Goal: Information Seeking & Learning: Find specific fact

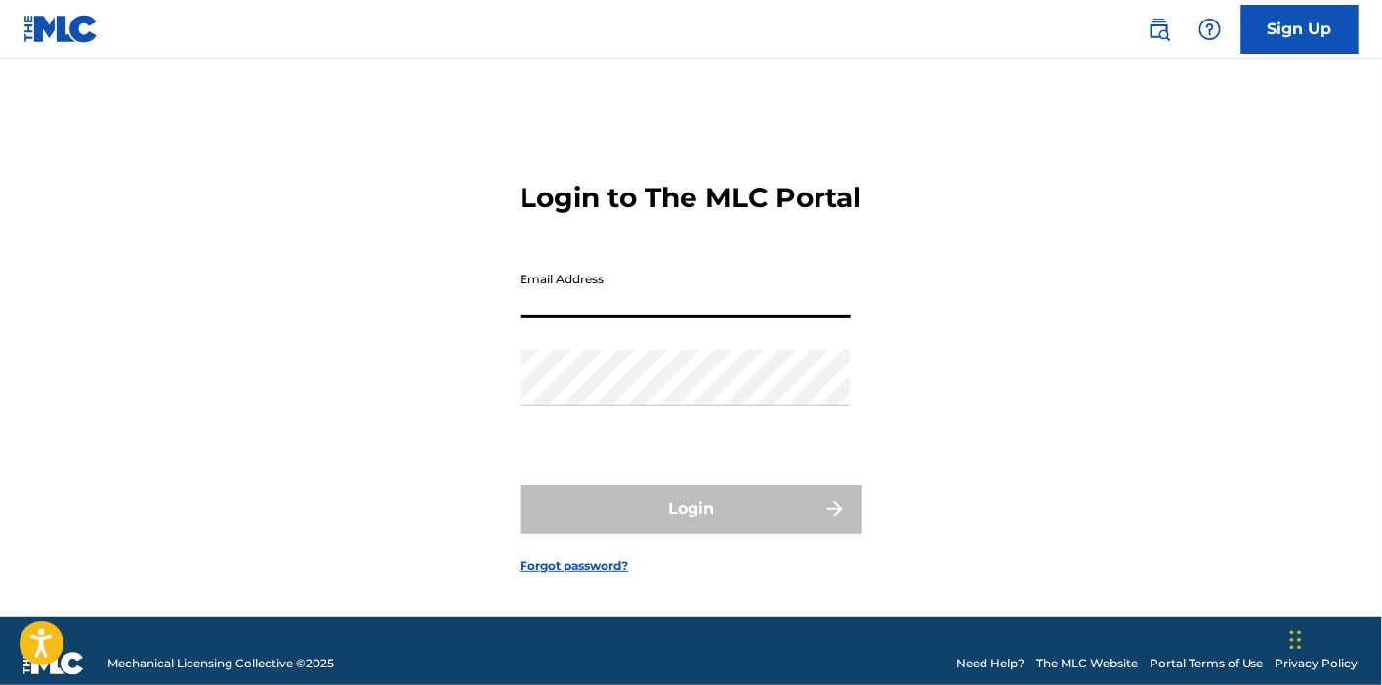
type input "[PERSON_NAME][EMAIL_ADDRESS][DOMAIN_NAME]"
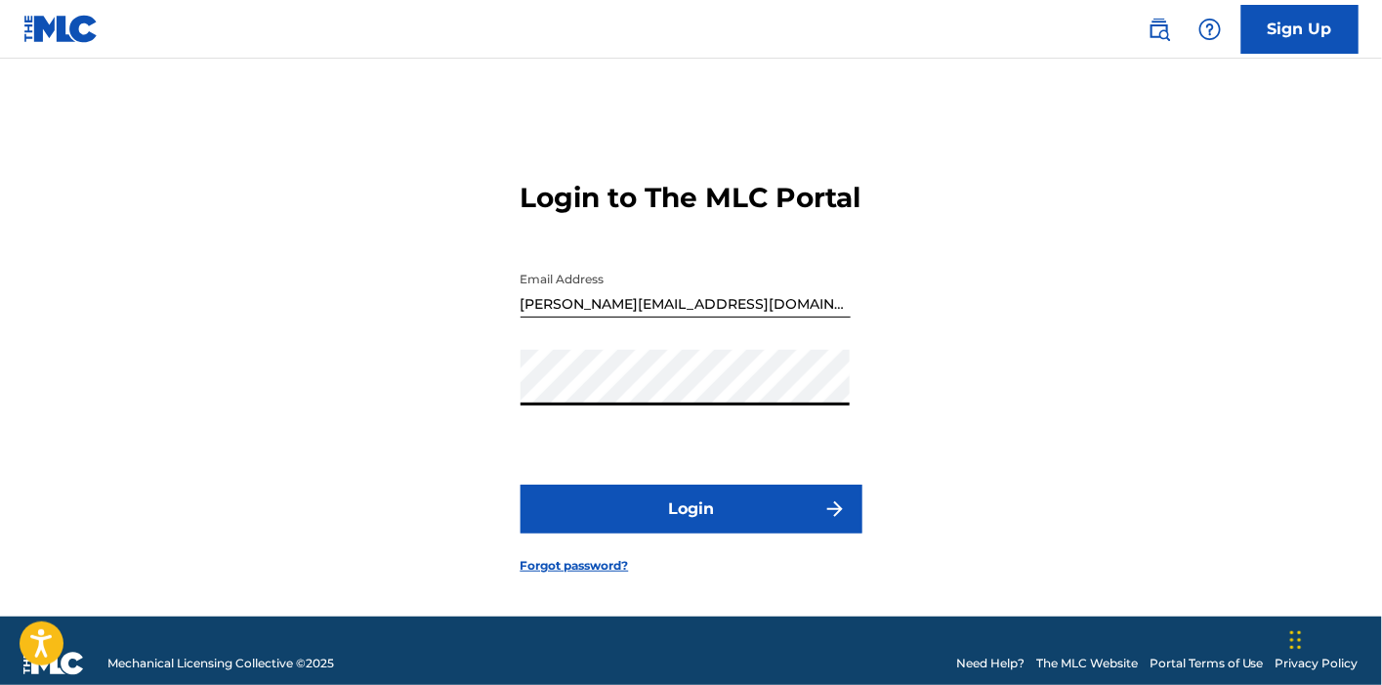
click at [691, 529] on button "Login" at bounding box center [692, 508] width 342 height 49
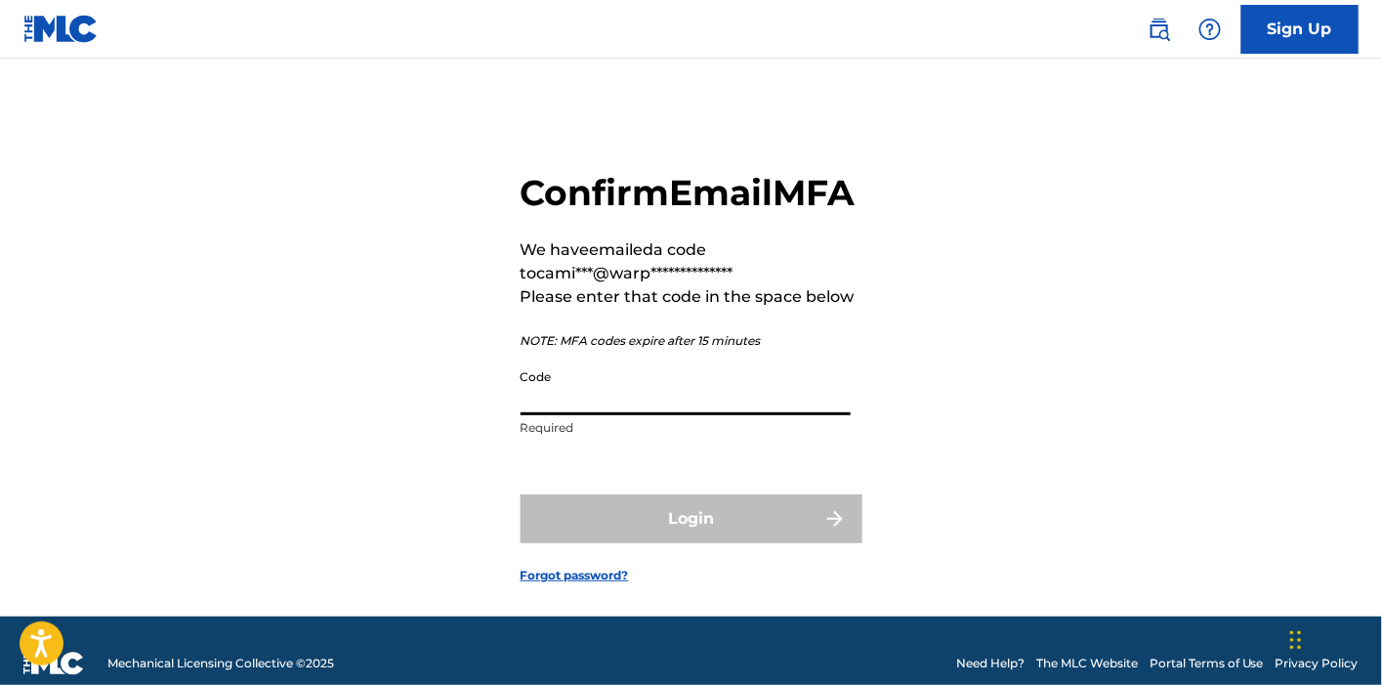
click at [637, 415] on input "Code" at bounding box center [686, 387] width 330 height 56
paste input "549773"
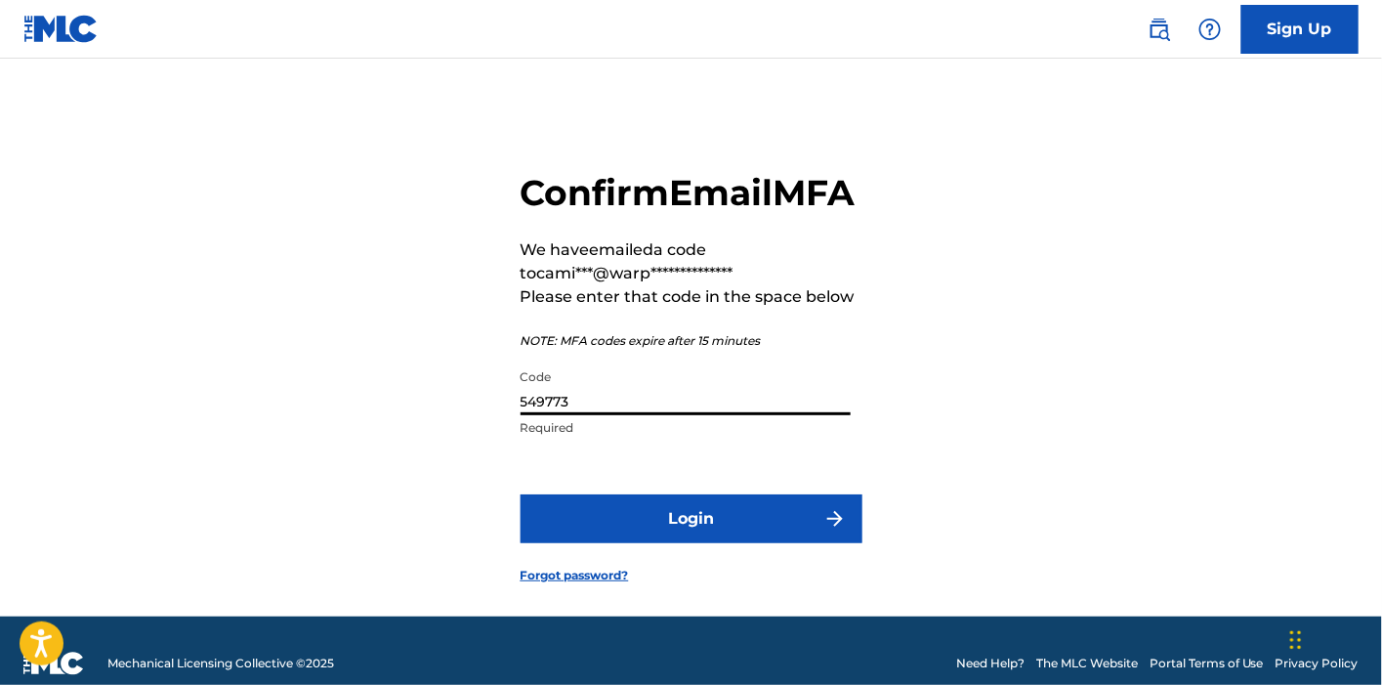
type input "549773"
click at [672, 543] on button "Login" at bounding box center [692, 518] width 342 height 49
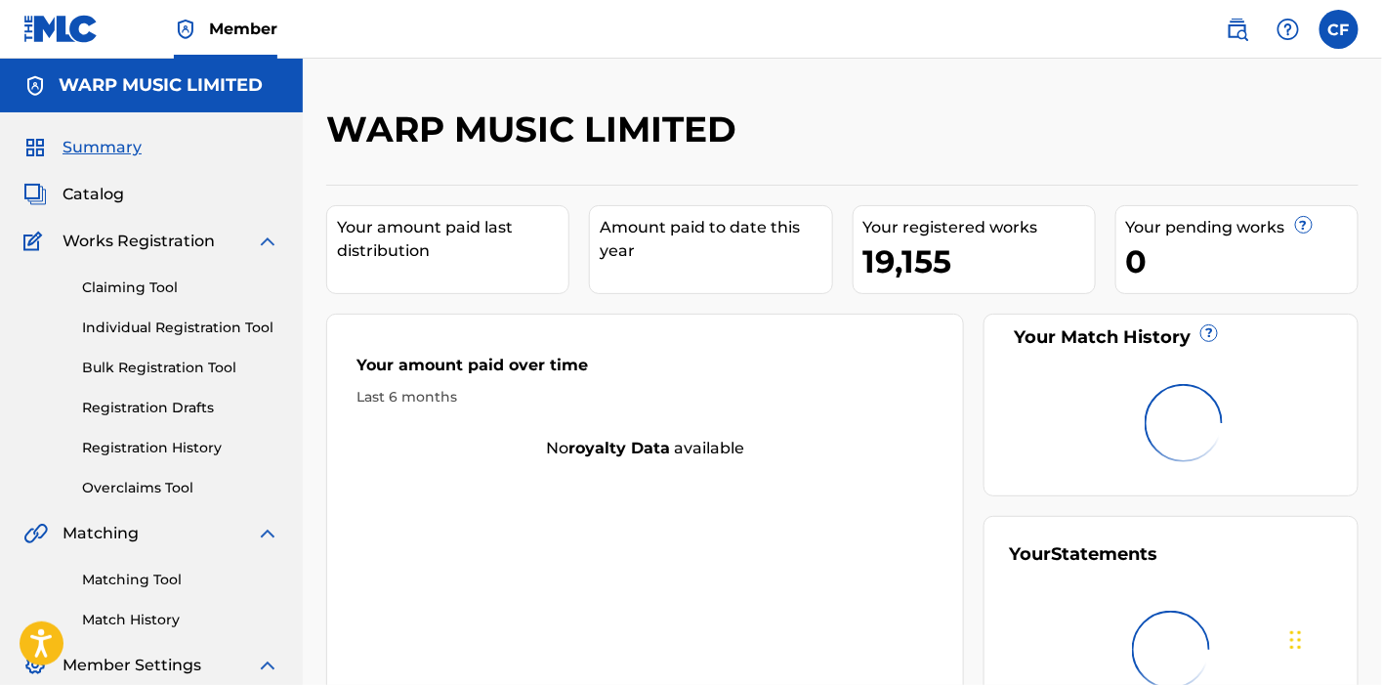
click at [1227, 34] on img at bounding box center [1237, 29] width 23 height 23
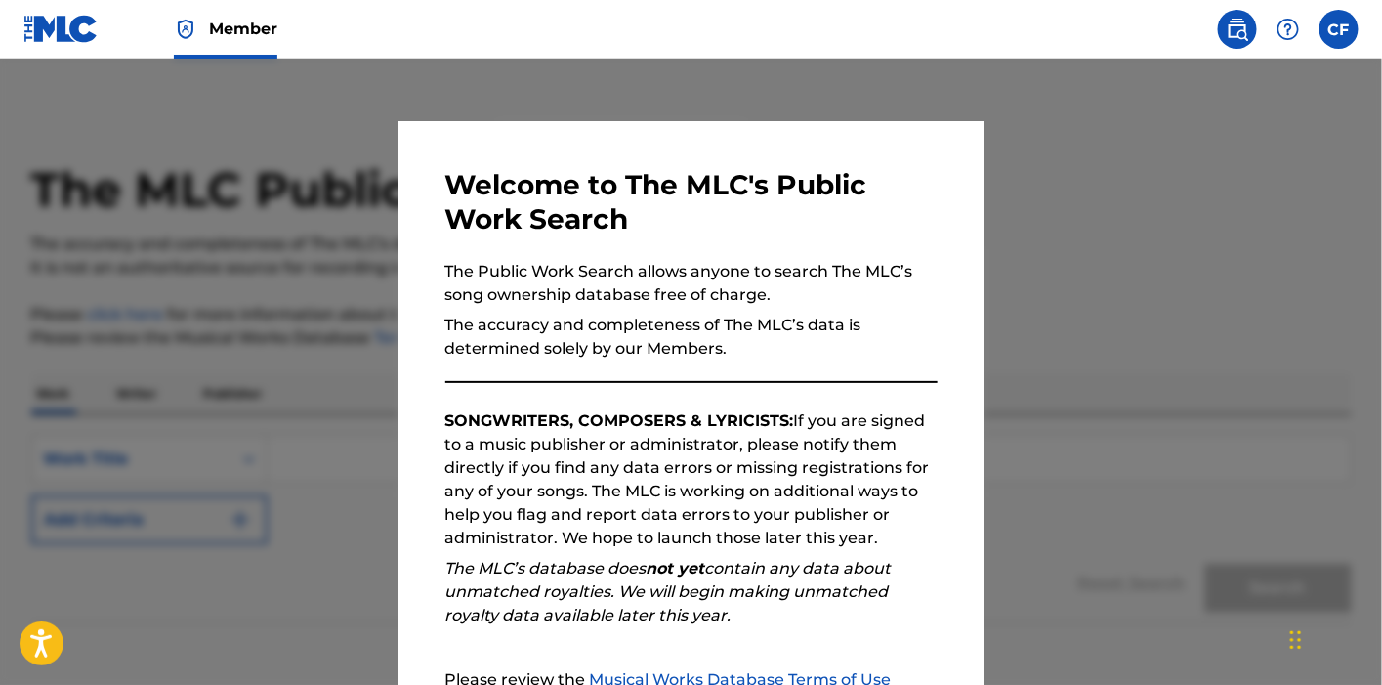
click at [241, 393] on div at bounding box center [691, 401] width 1382 height 685
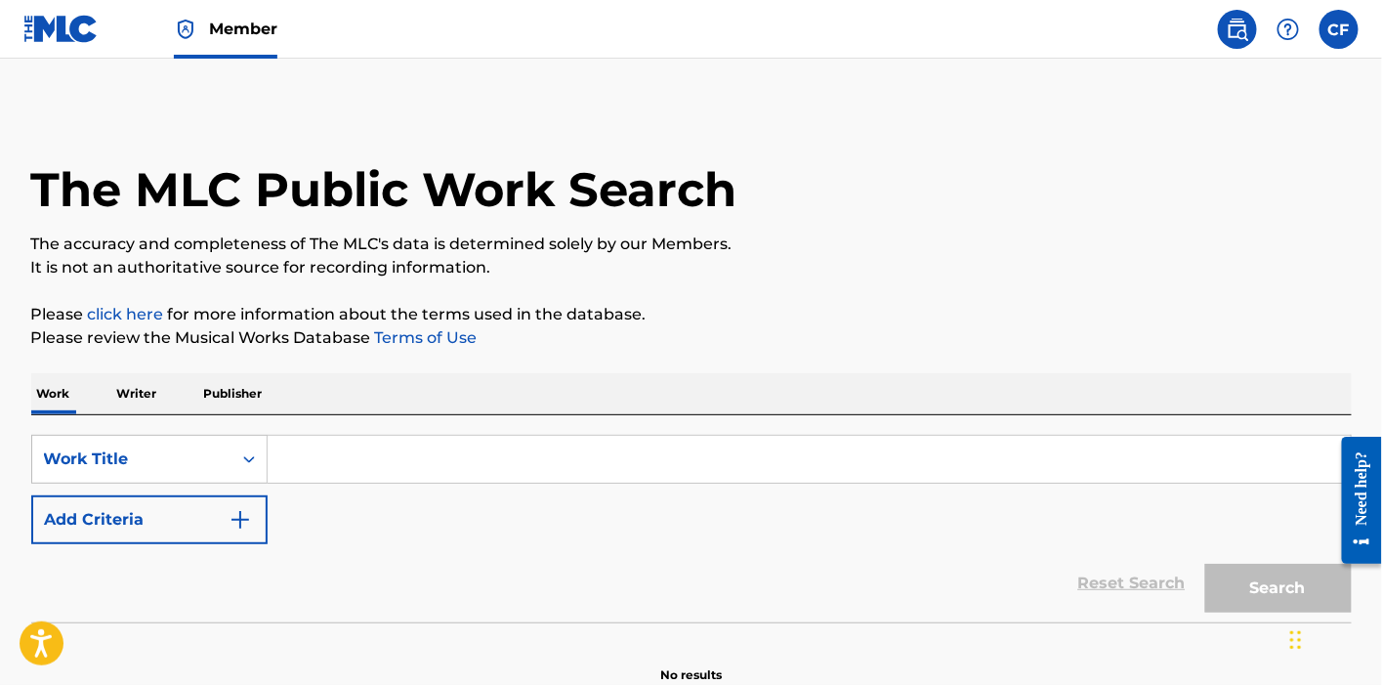
click at [526, 461] on input "Search Form" at bounding box center [809, 459] width 1083 height 47
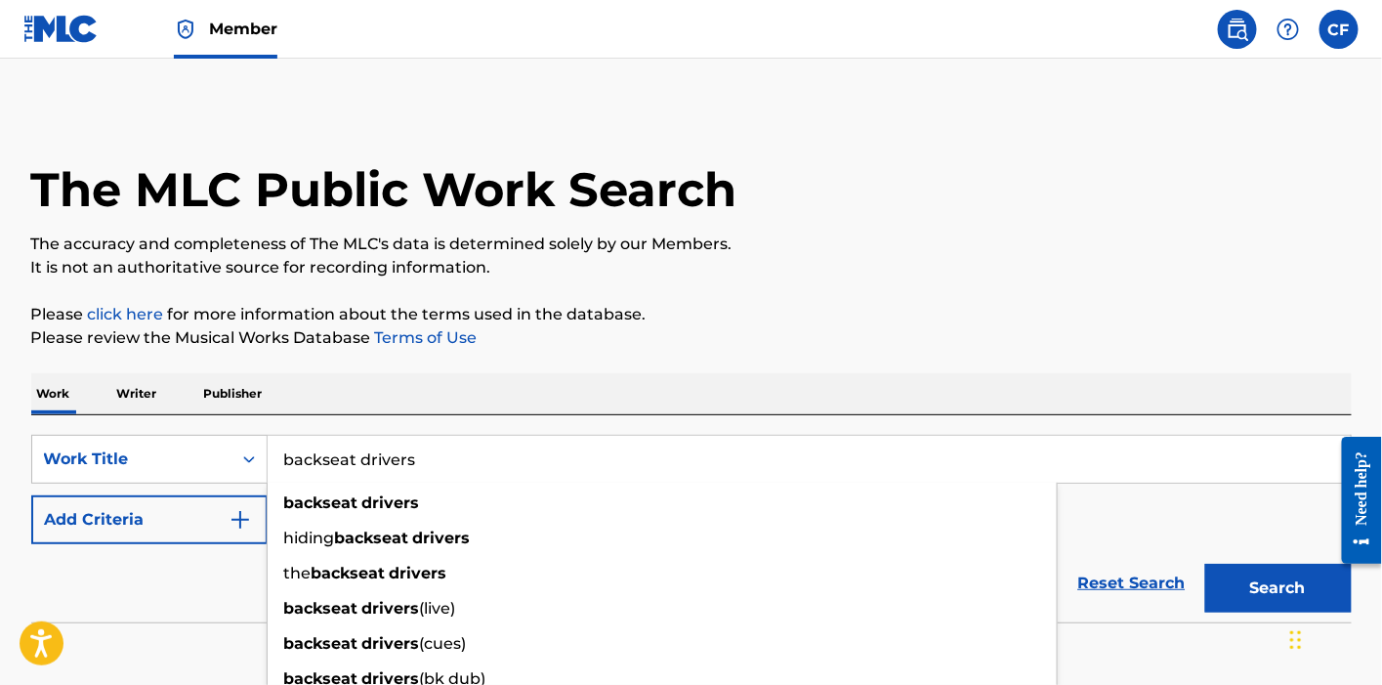
type input "backseat drivers"
click at [113, 501] on button "Add Criteria" at bounding box center [149, 519] width 236 height 49
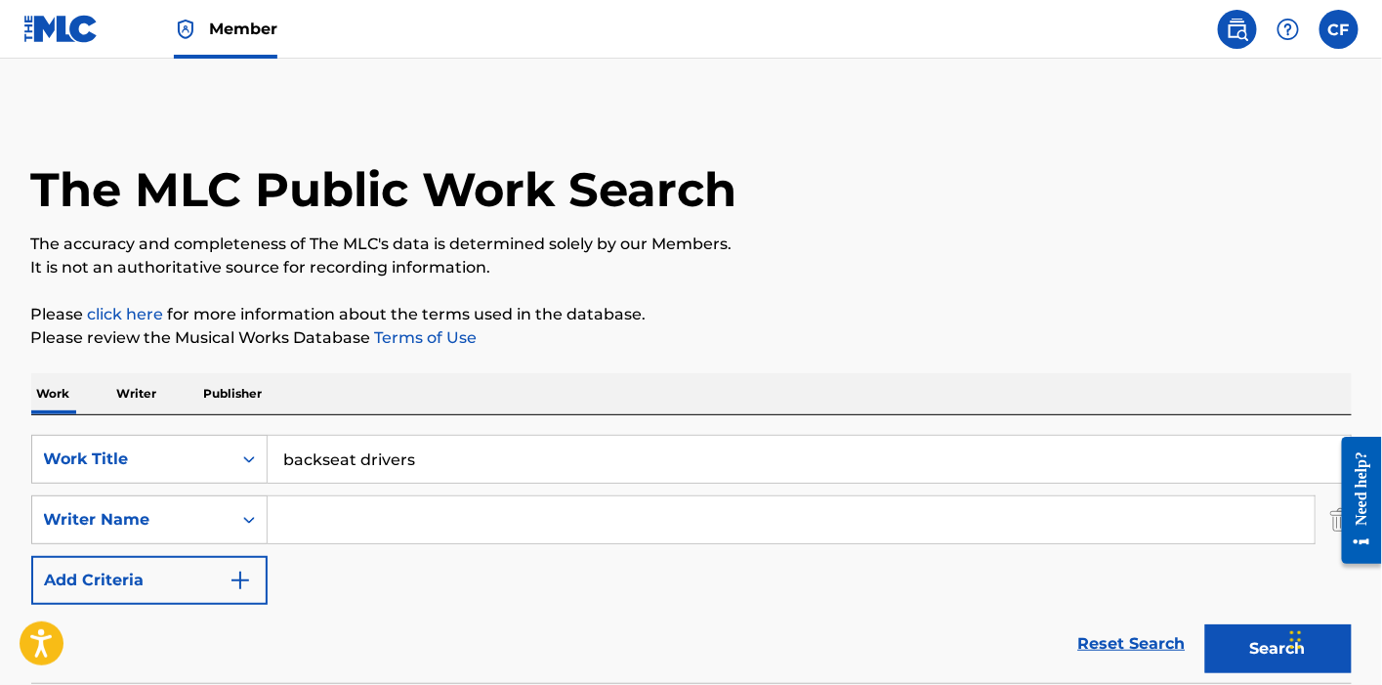
click at [358, 505] on input "Search Form" at bounding box center [791, 519] width 1047 height 47
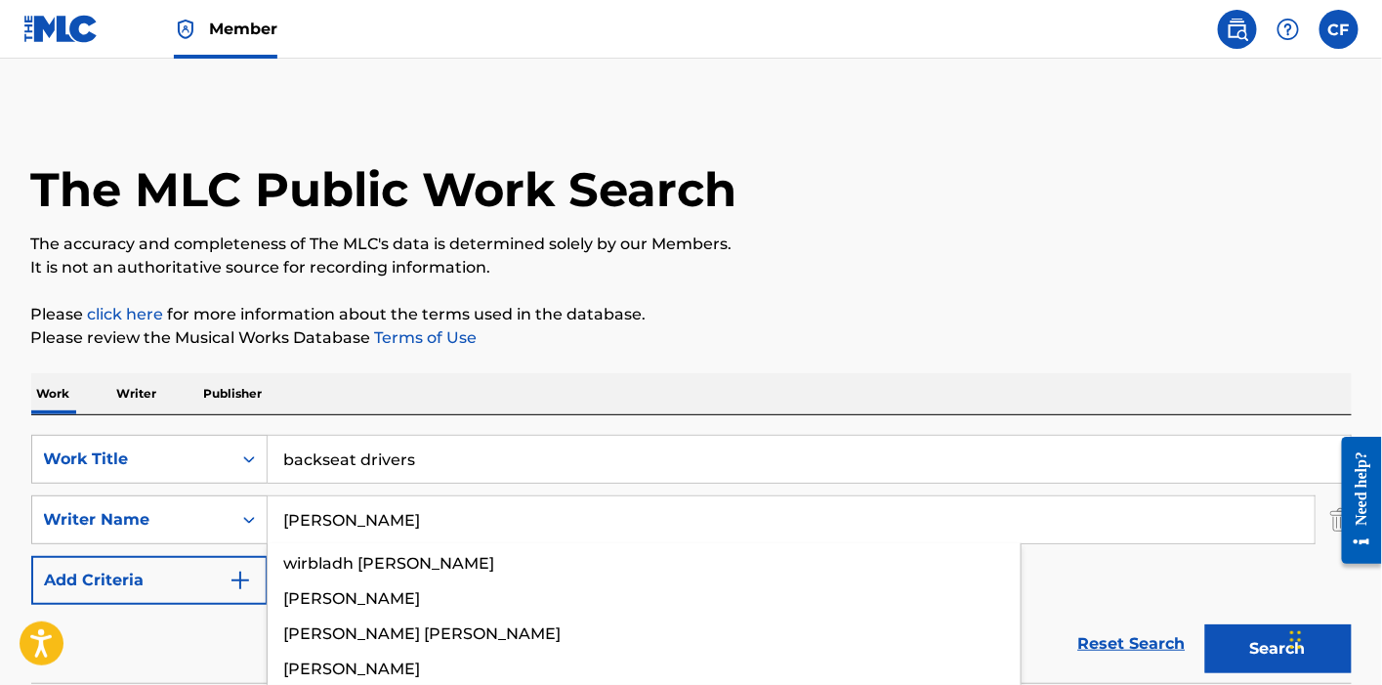
type input "[PERSON_NAME]"
click at [1205, 624] on button "Search" at bounding box center [1278, 648] width 146 height 49
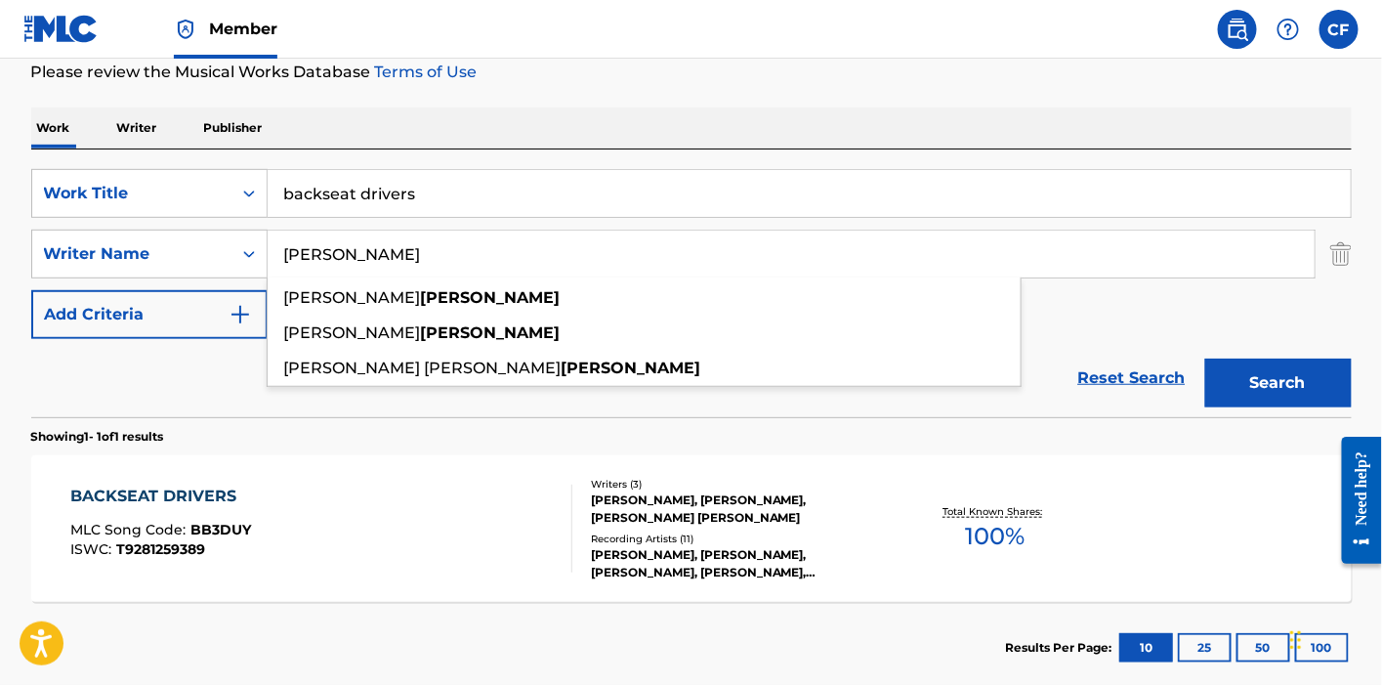
scroll to position [267, 0]
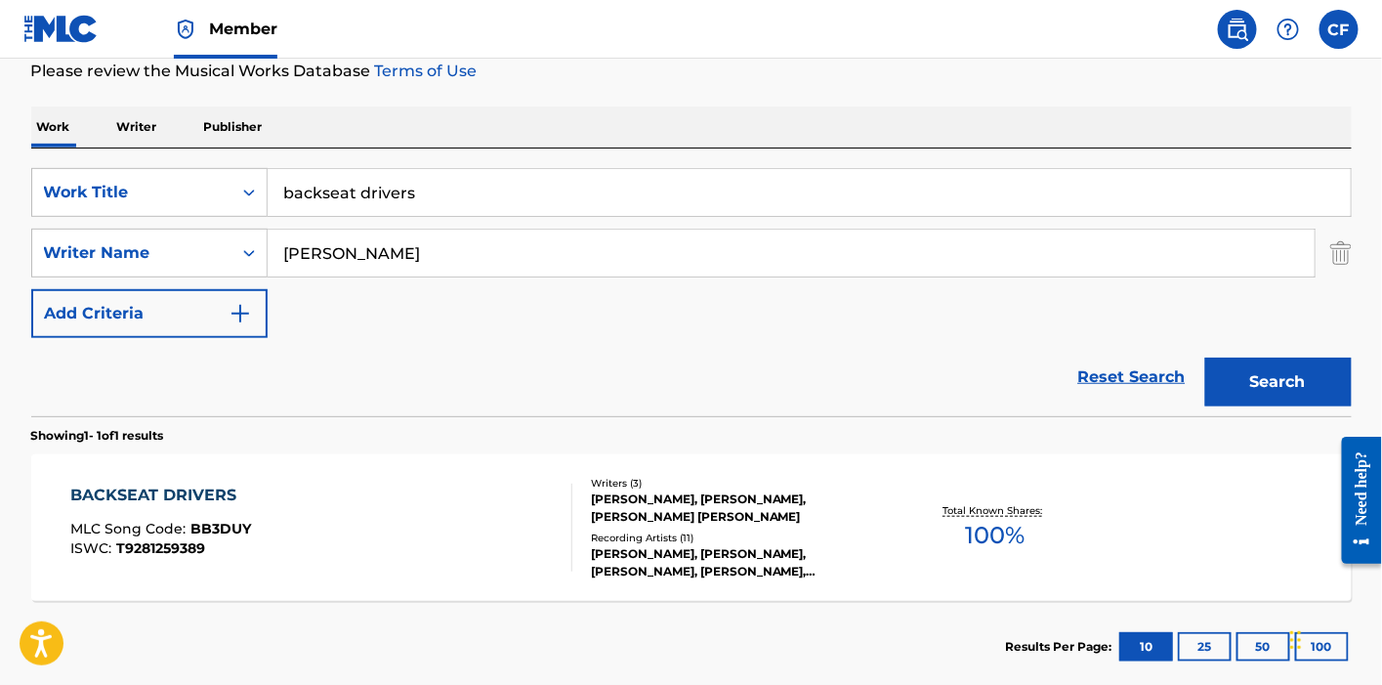
click at [454, 497] on div "BACKSEAT DRIVERS MLC Song Code : BB3DUY ISWC : T9281259389" at bounding box center [321, 527] width 502 height 88
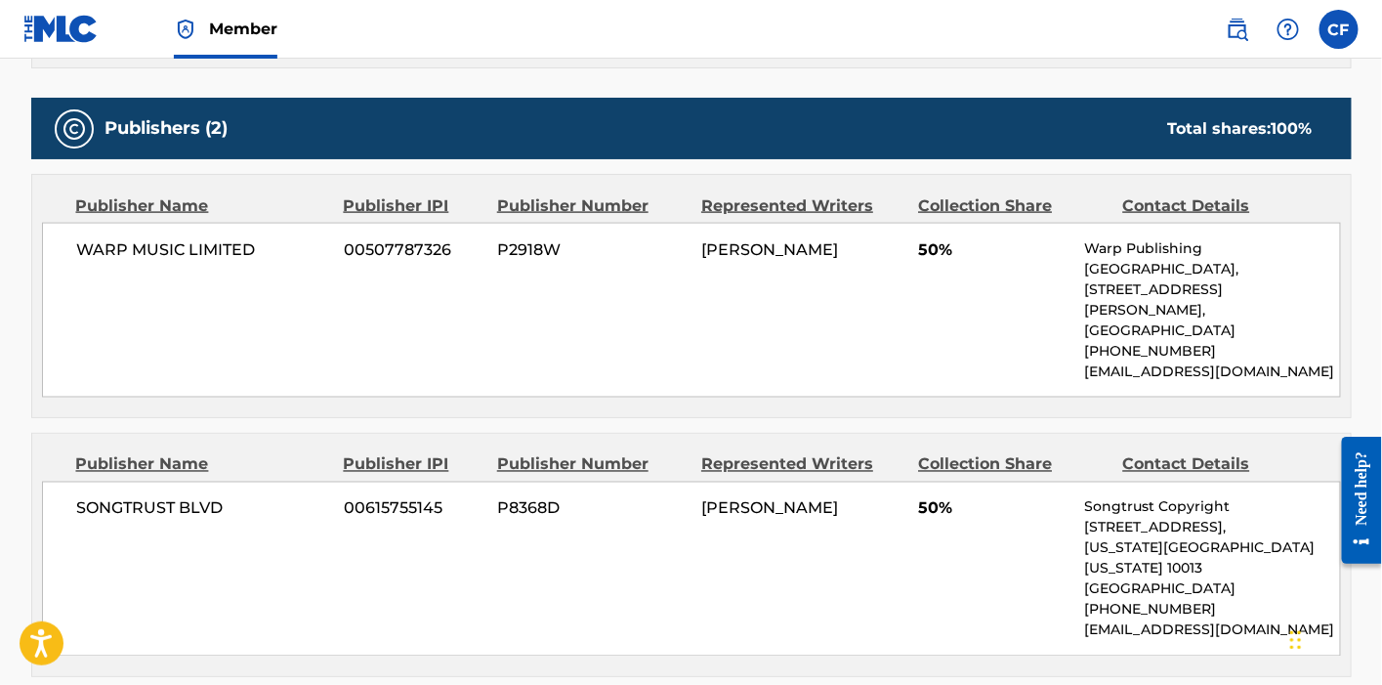
scroll to position [857, 0]
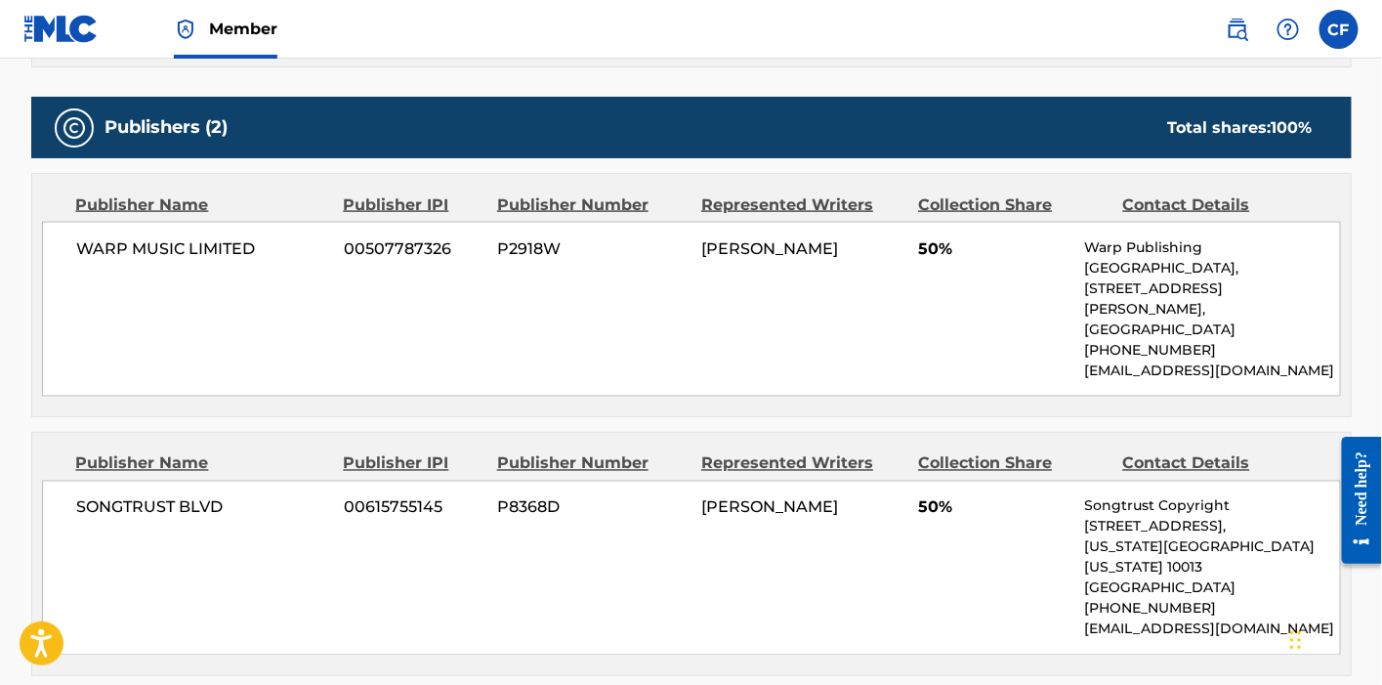
scroll to position [377, 0]
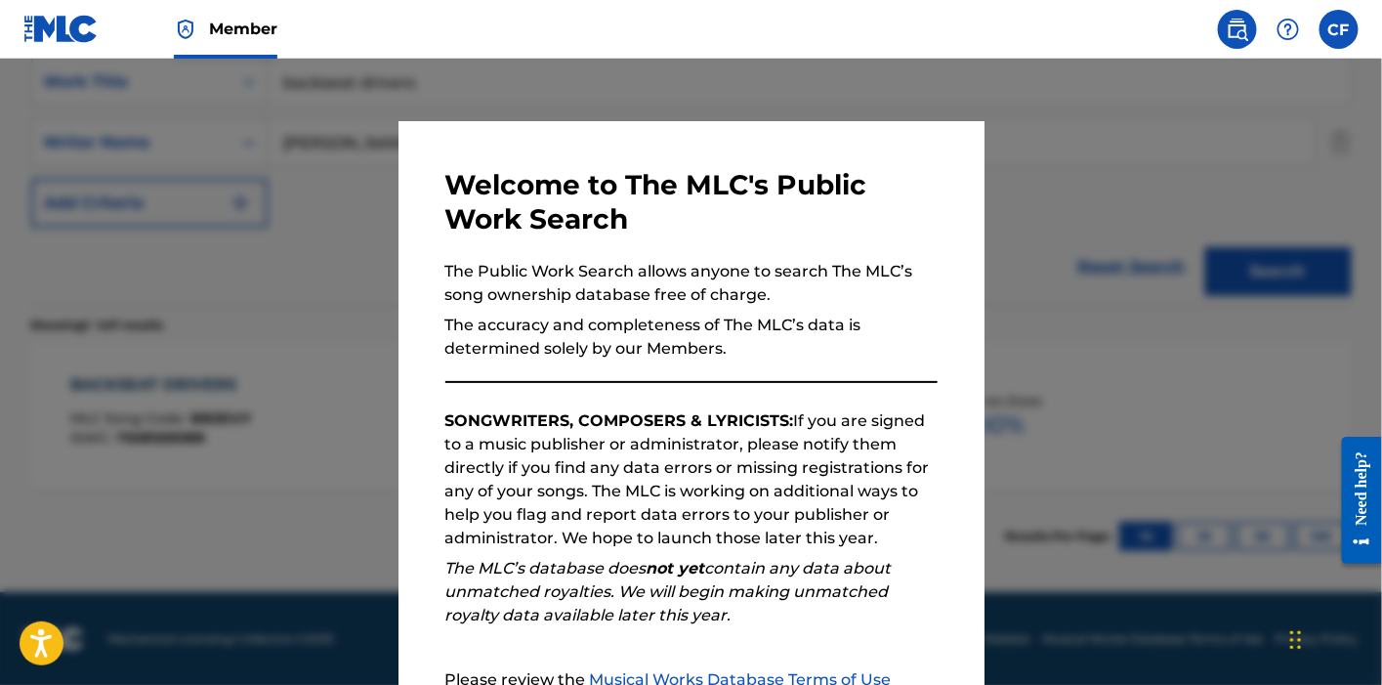
click at [318, 208] on div at bounding box center [691, 401] width 1382 height 685
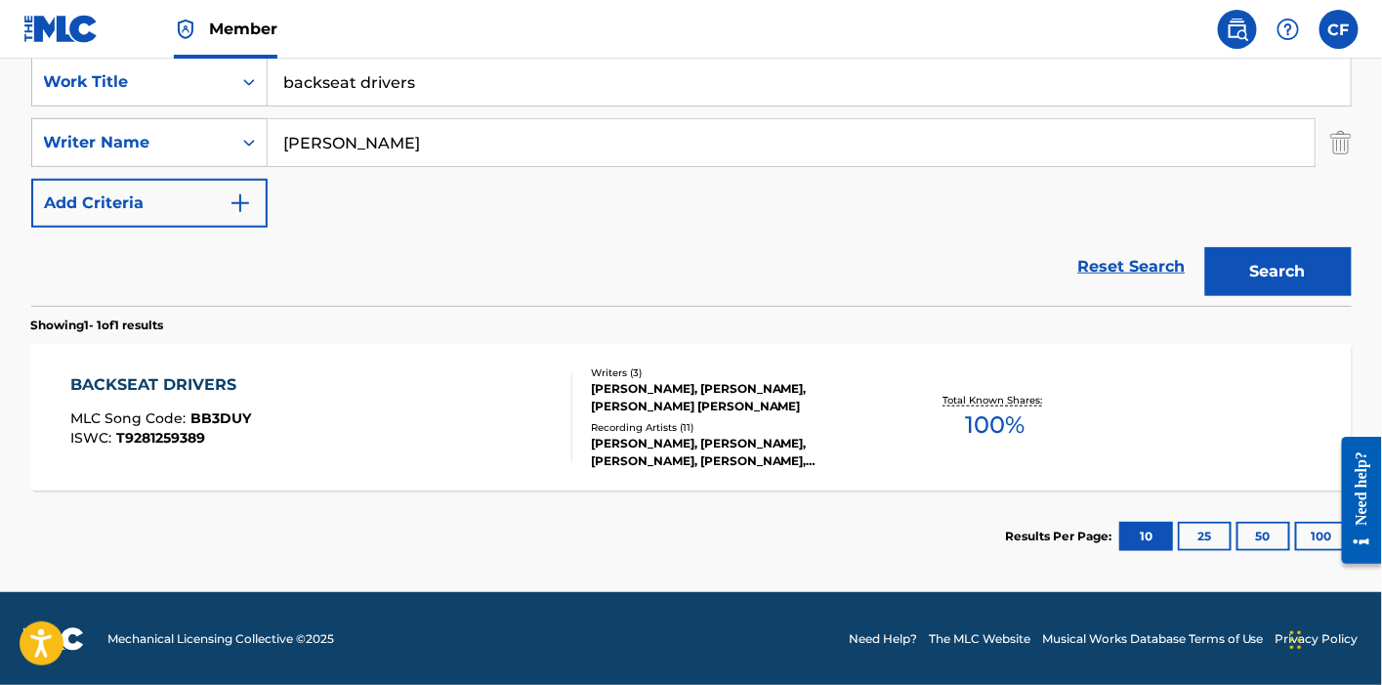
click at [371, 81] on input "backseat drivers" at bounding box center [809, 82] width 1083 height 47
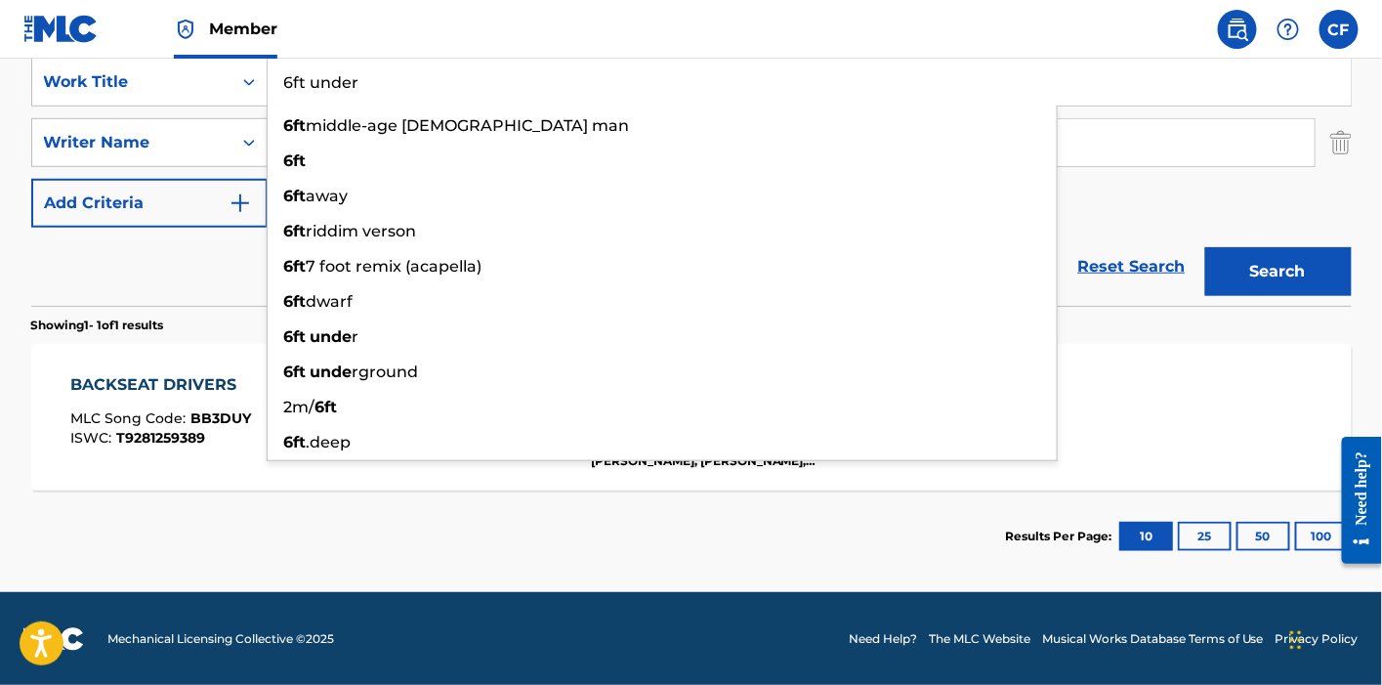
type input "6ft under"
click at [1205, 247] on button "Search" at bounding box center [1278, 271] width 146 height 49
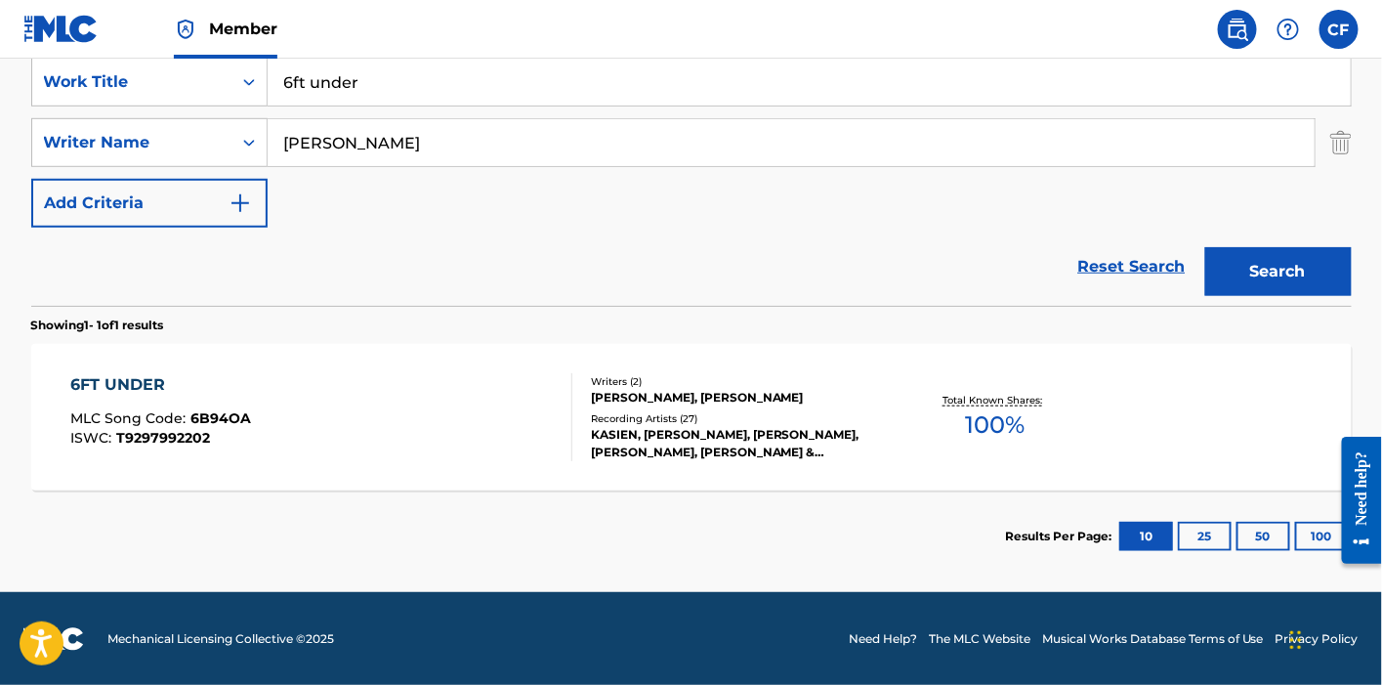
click at [391, 447] on div "6FT UNDER MLC Song Code : 6B94OA ISWC : T9297992202" at bounding box center [321, 417] width 502 height 88
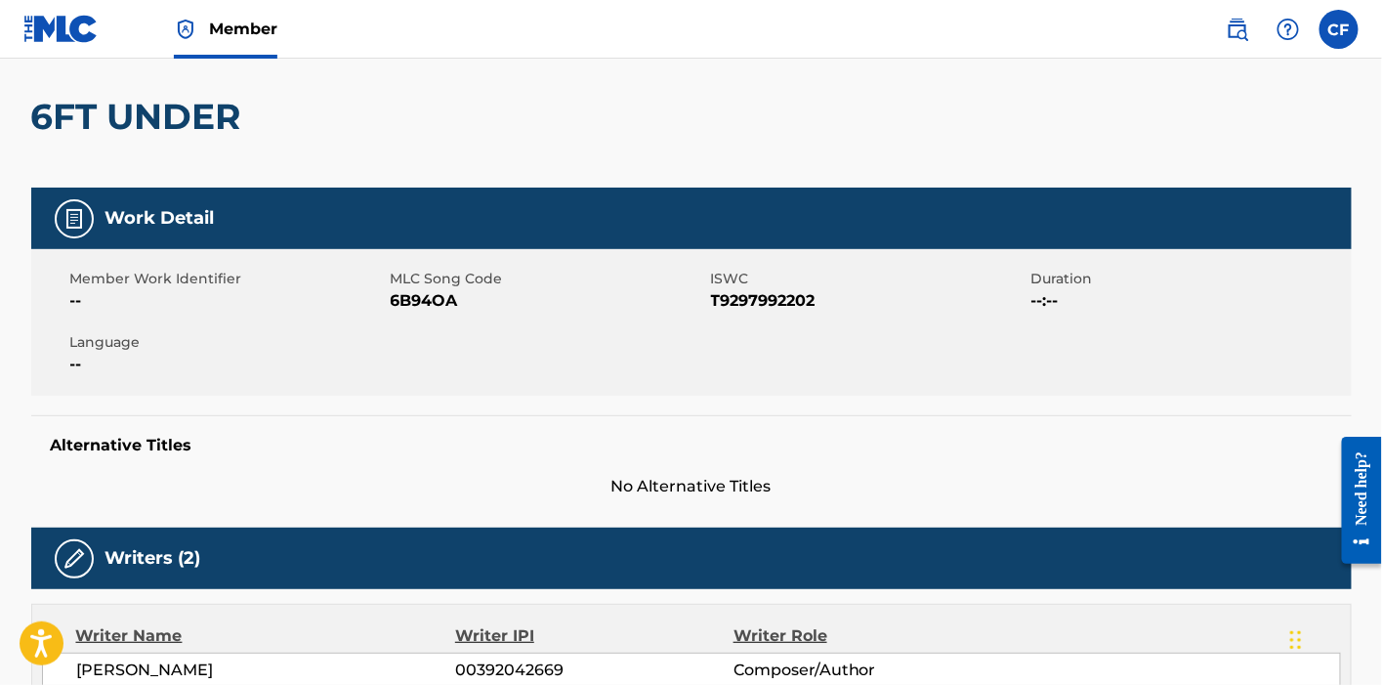
scroll to position [158, 0]
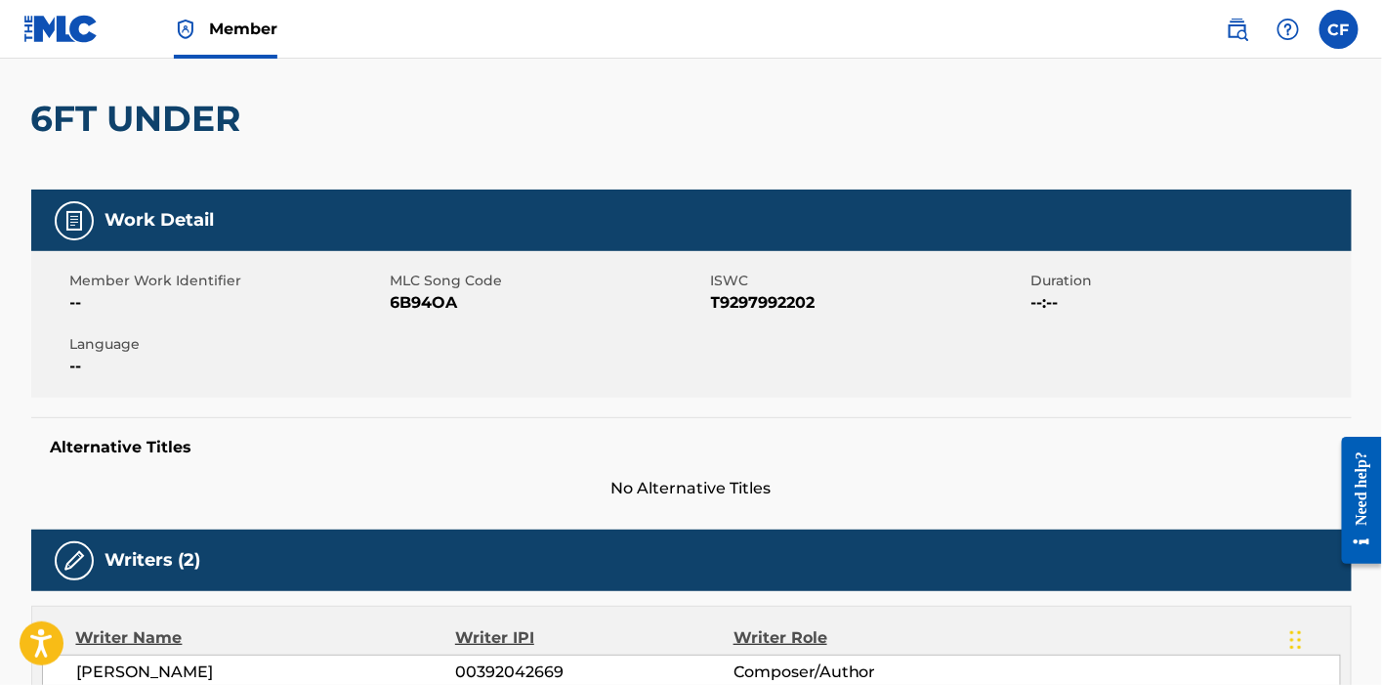
click at [407, 294] on span "6B94OA" at bounding box center [548, 302] width 315 height 23
copy span "6B94OA"
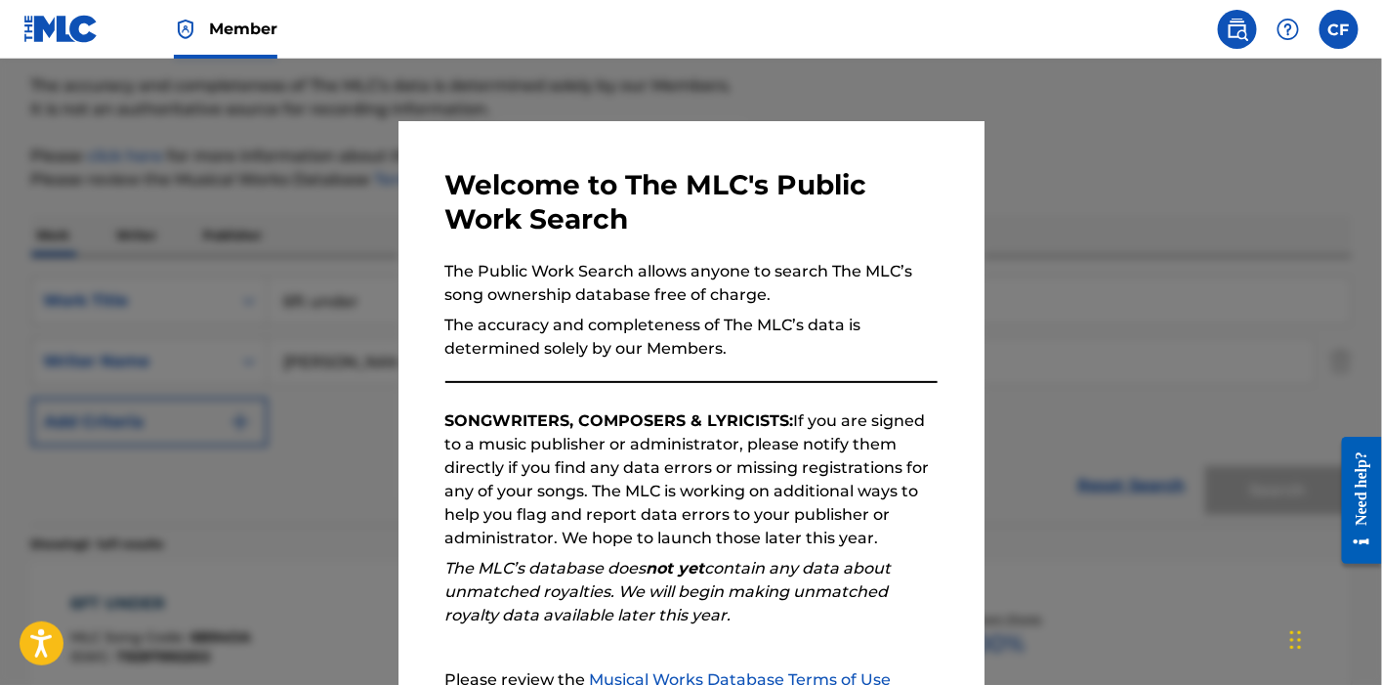
scroll to position [265, 0]
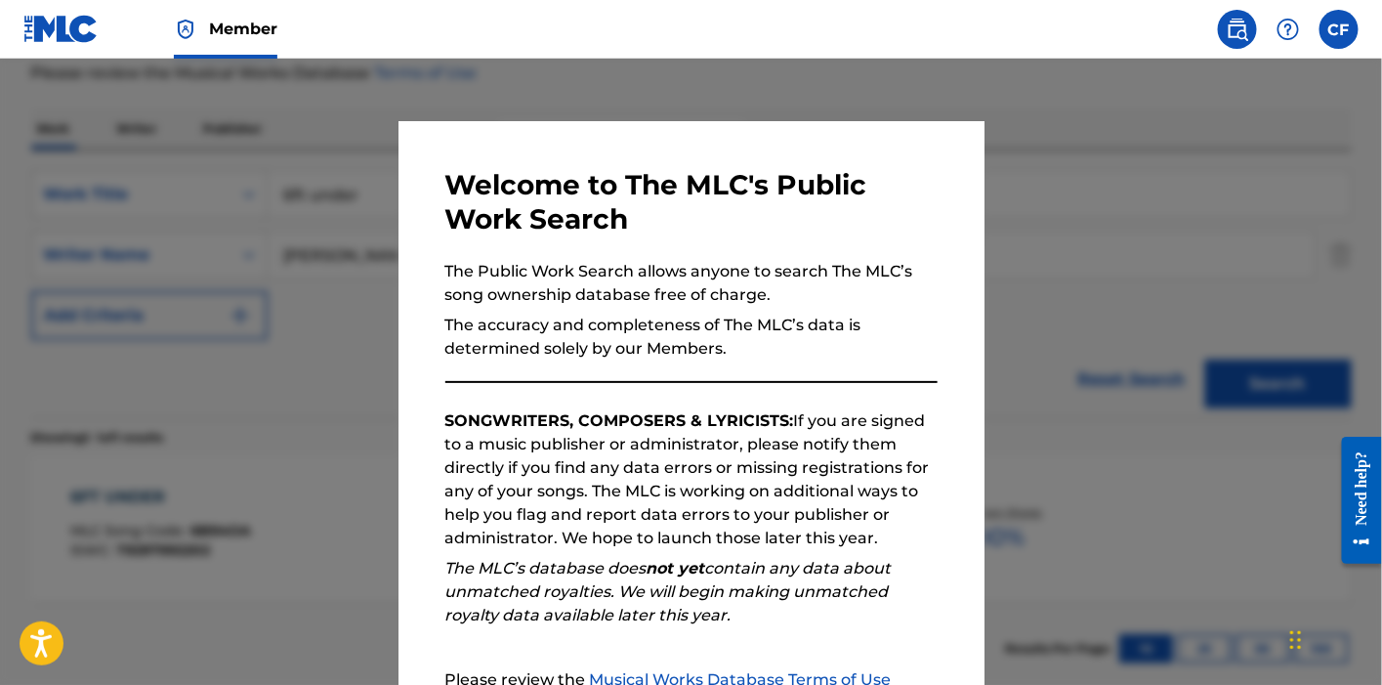
click at [284, 144] on div at bounding box center [691, 401] width 1382 height 685
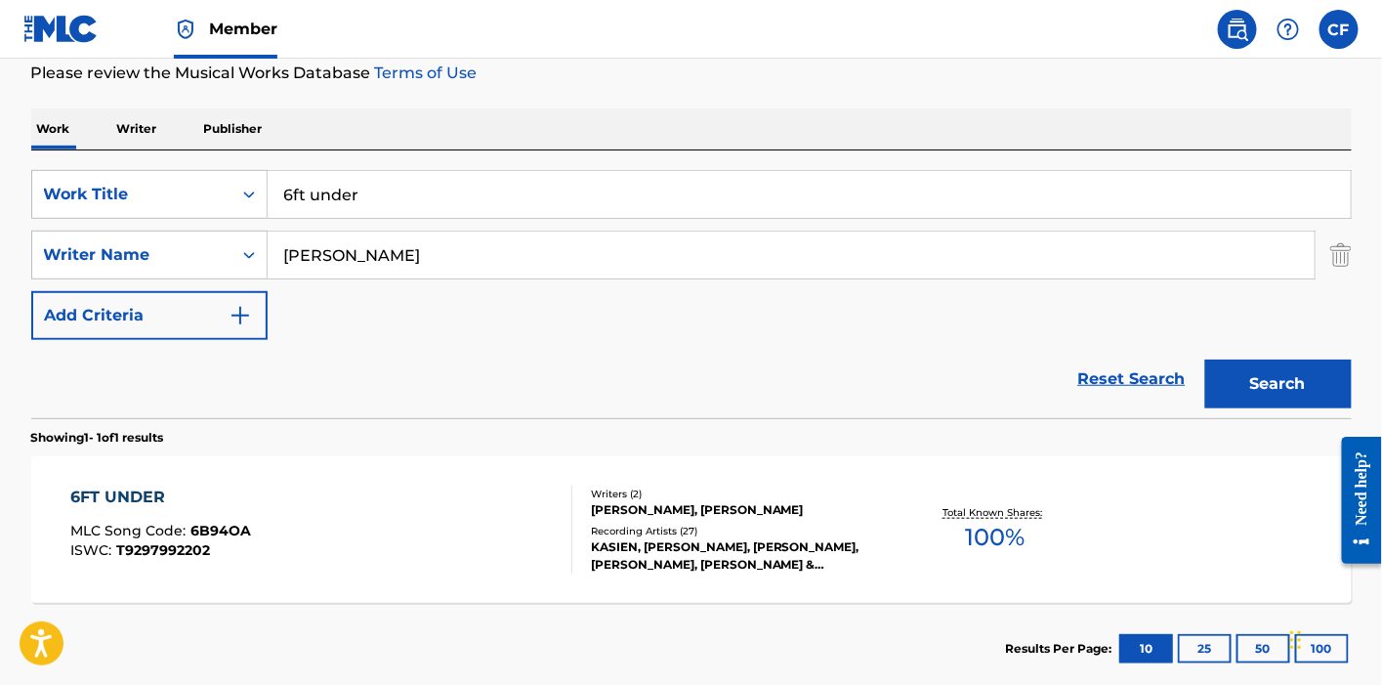
click at [391, 194] on input "6ft under" at bounding box center [809, 194] width 1083 height 47
paste input "BACKSEAT DRIVERS"
type input "BACKSEAT DRIVERS"
click at [1205, 359] on button "Search" at bounding box center [1278, 383] width 146 height 49
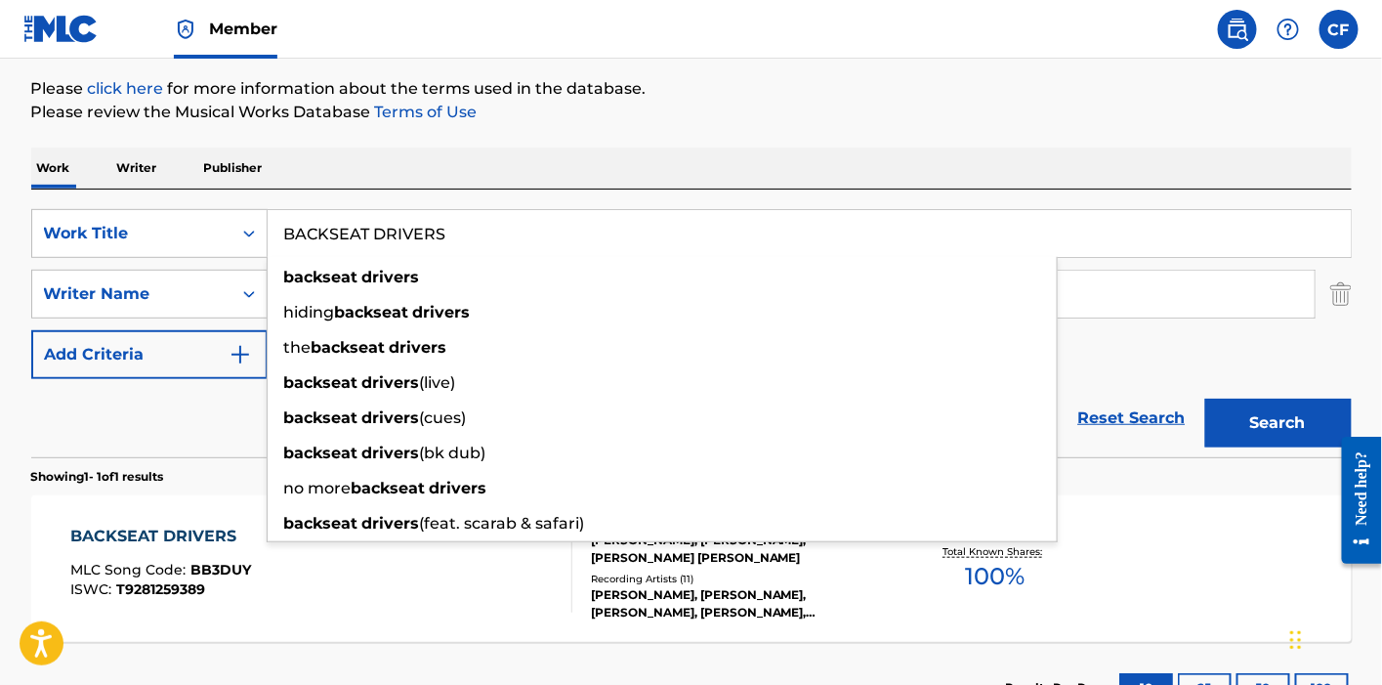
click at [542, 189] on div "SearchWithCriteria13505c75-c9bc-40f9-ae33-486a245a6ad7 Work Title BACKSEAT DRIV…" at bounding box center [691, 323] width 1320 height 268
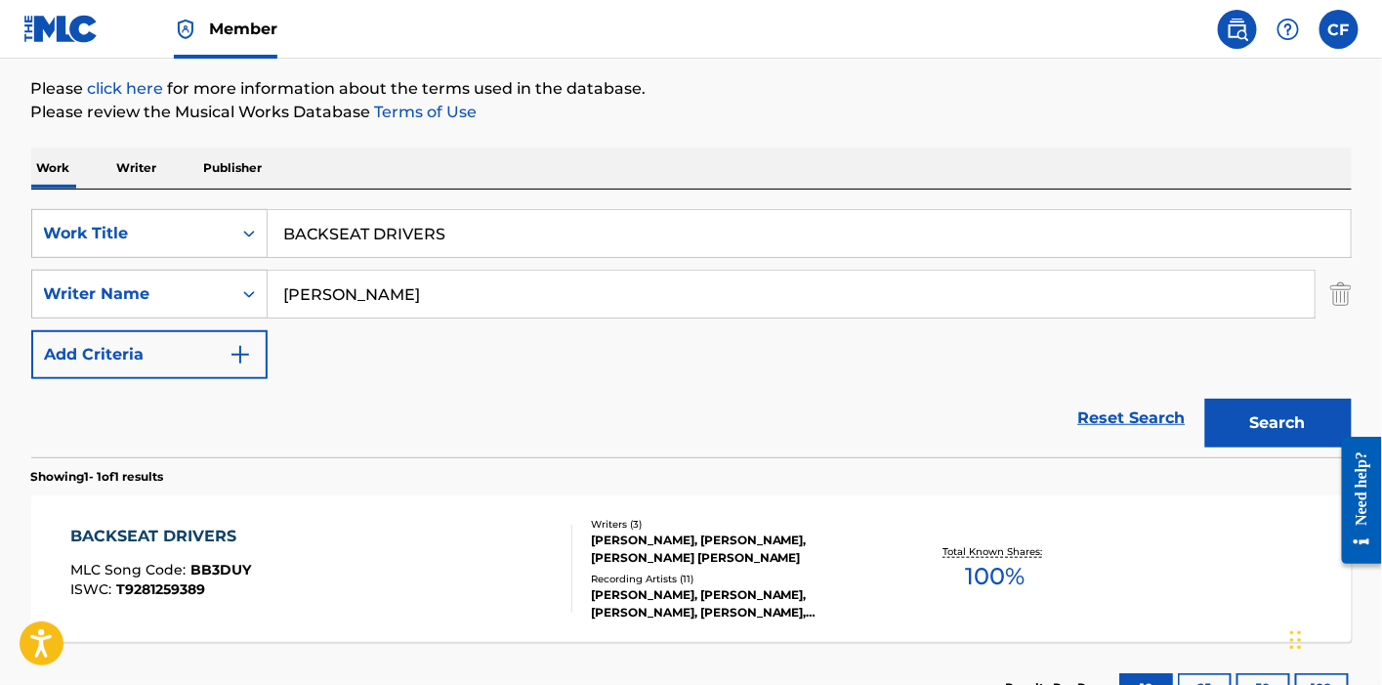
click at [264, 560] on div "BACKSEAT DRIVERS MLC Song Code : BB3DUY ISWC : T9281259389" at bounding box center [321, 568] width 502 height 88
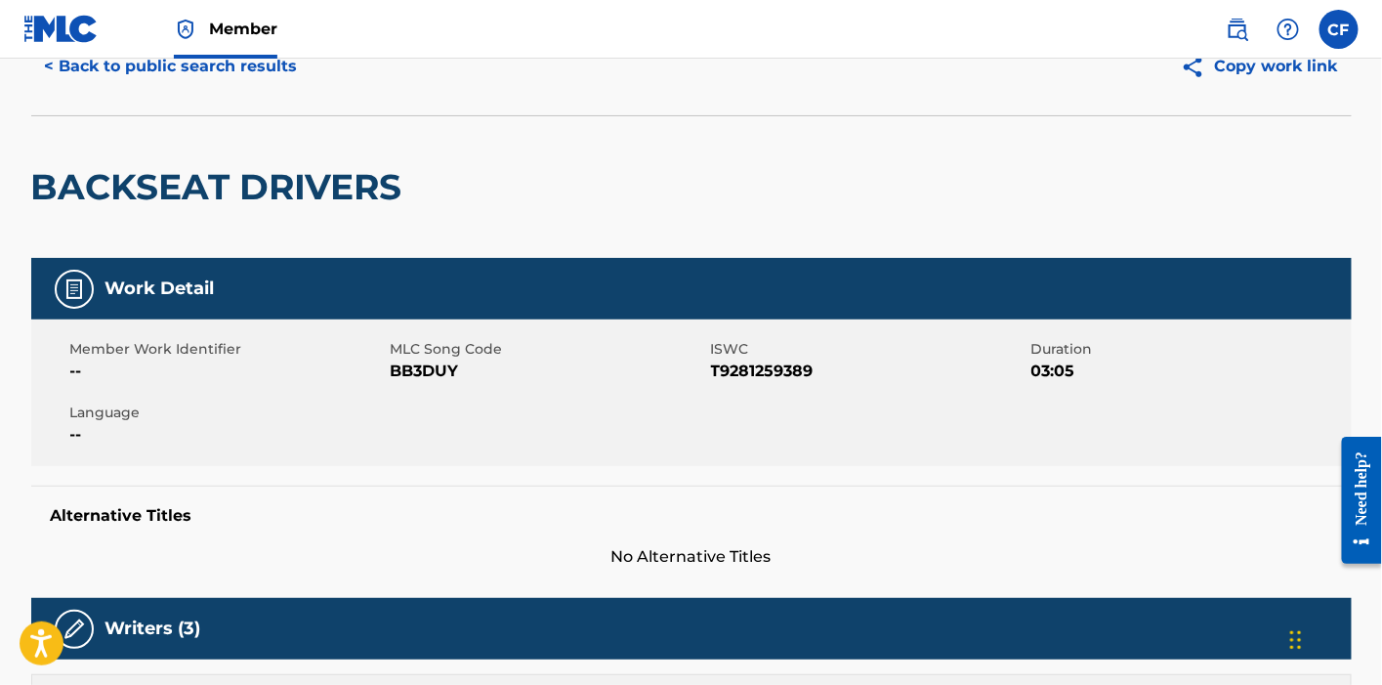
scroll to position [61, 0]
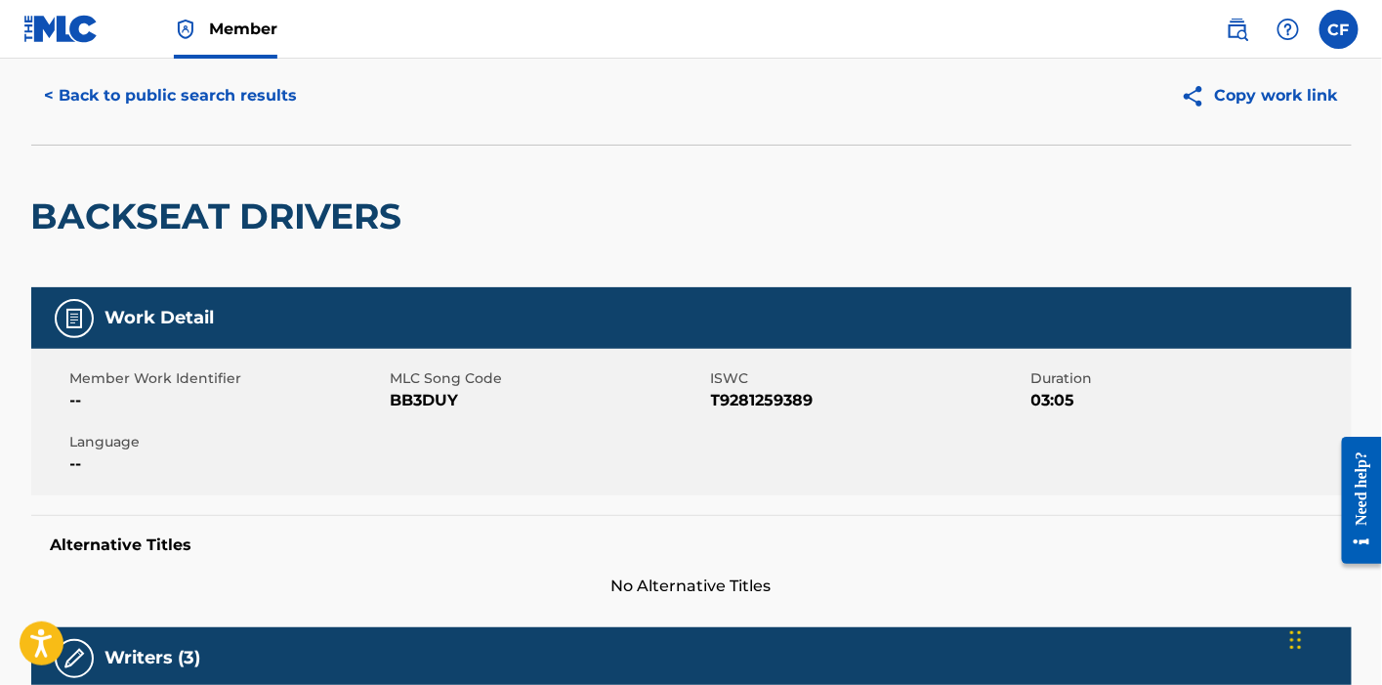
click at [412, 395] on span "BB3DUY" at bounding box center [548, 400] width 315 height 23
copy span "BB3DUY"
click at [105, 133] on div "< Back to public search results Copy work link" at bounding box center [691, 96] width 1320 height 98
click at [149, 110] on button "< Back to public search results" at bounding box center [171, 95] width 280 height 49
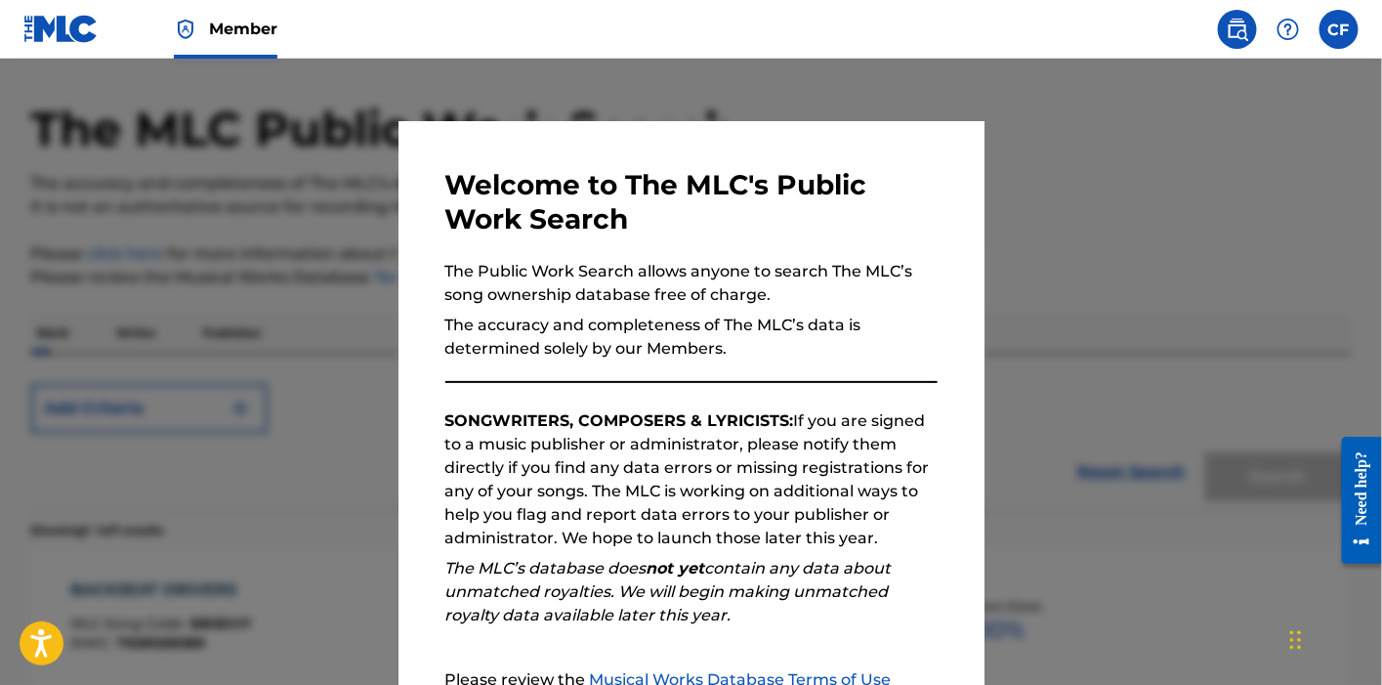
scroll to position [226, 0]
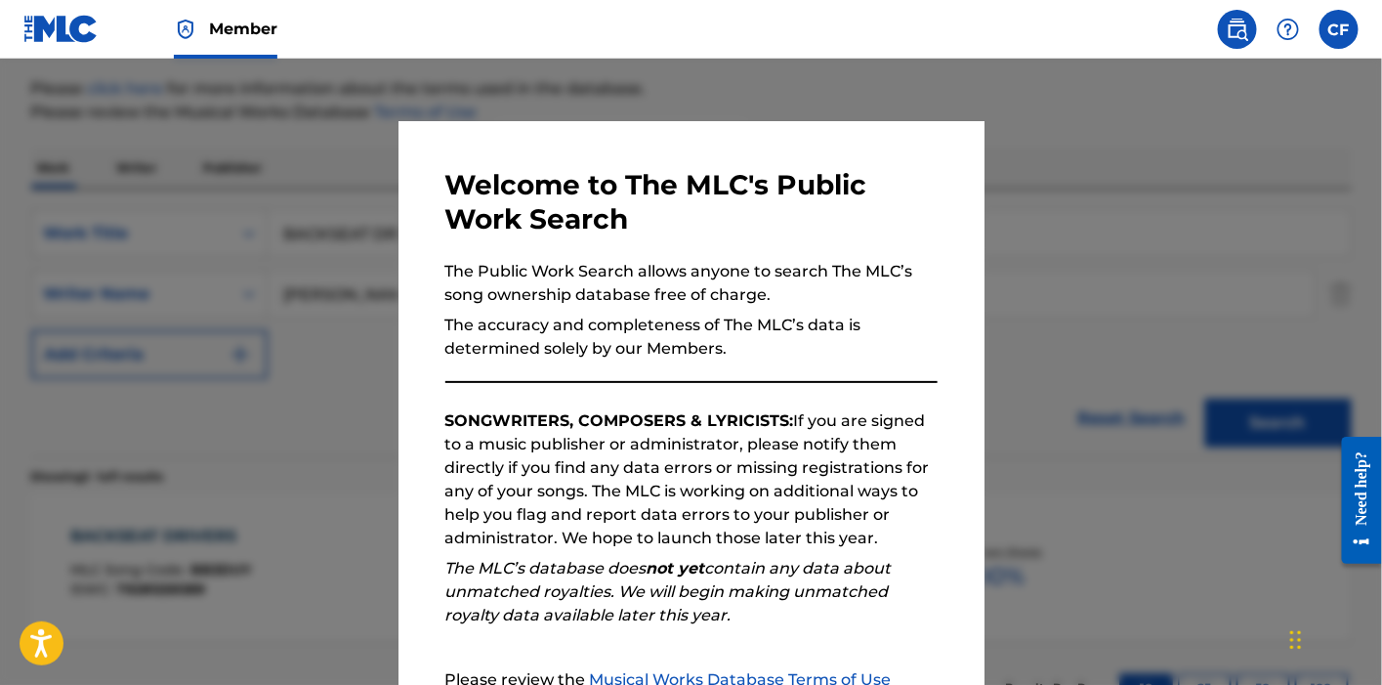
click at [445, 201] on h3 "Welcome to The MLC's Public Work Search" at bounding box center [691, 202] width 492 height 68
click at [351, 219] on div at bounding box center [691, 401] width 1382 height 685
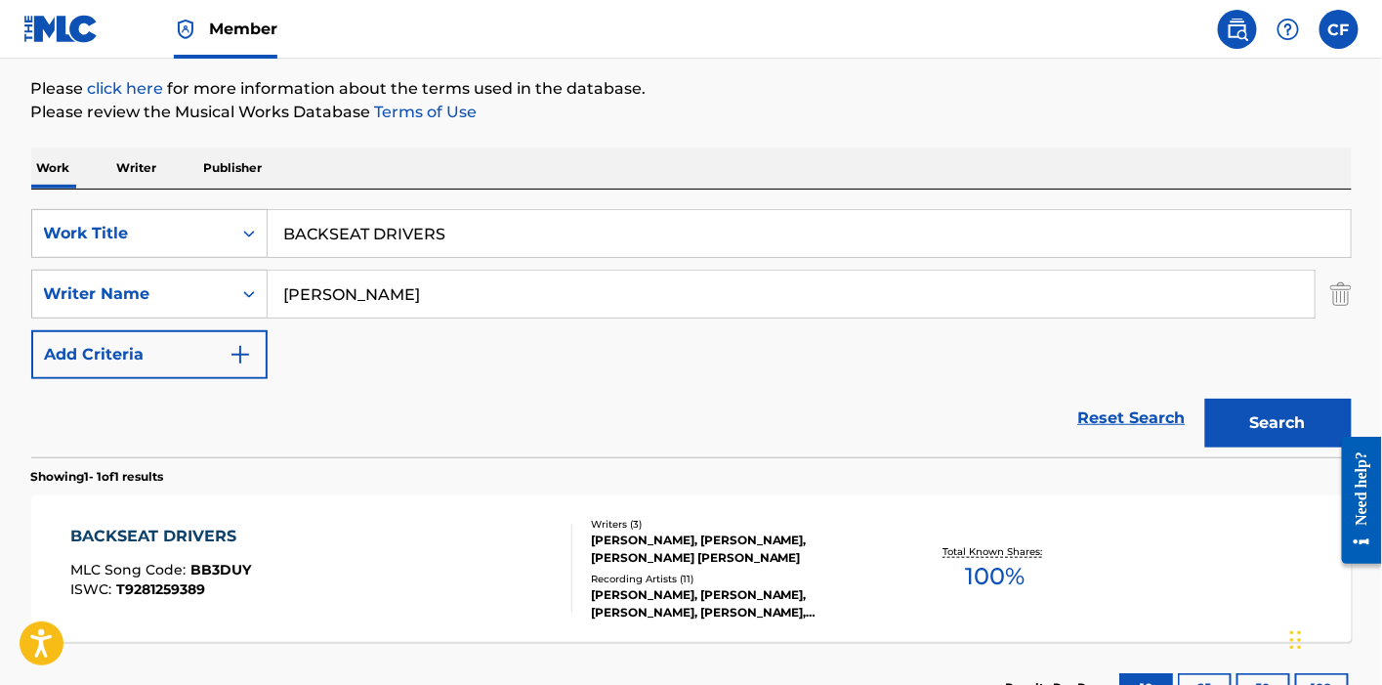
click at [355, 221] on input "BACKSEAT DRIVERS" at bounding box center [809, 233] width 1083 height 47
paste input "CATCH UP"
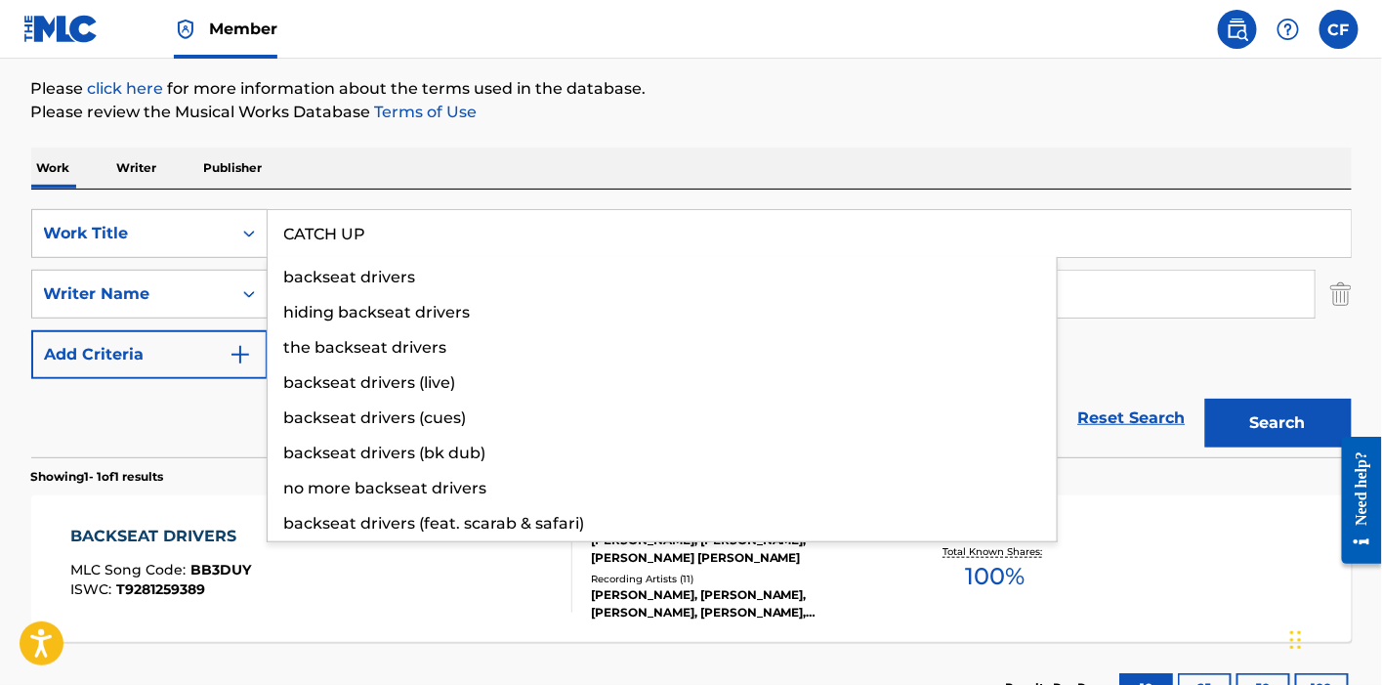
type input "CATCH UP"
click at [1205, 398] on button "Search" at bounding box center [1278, 422] width 146 height 49
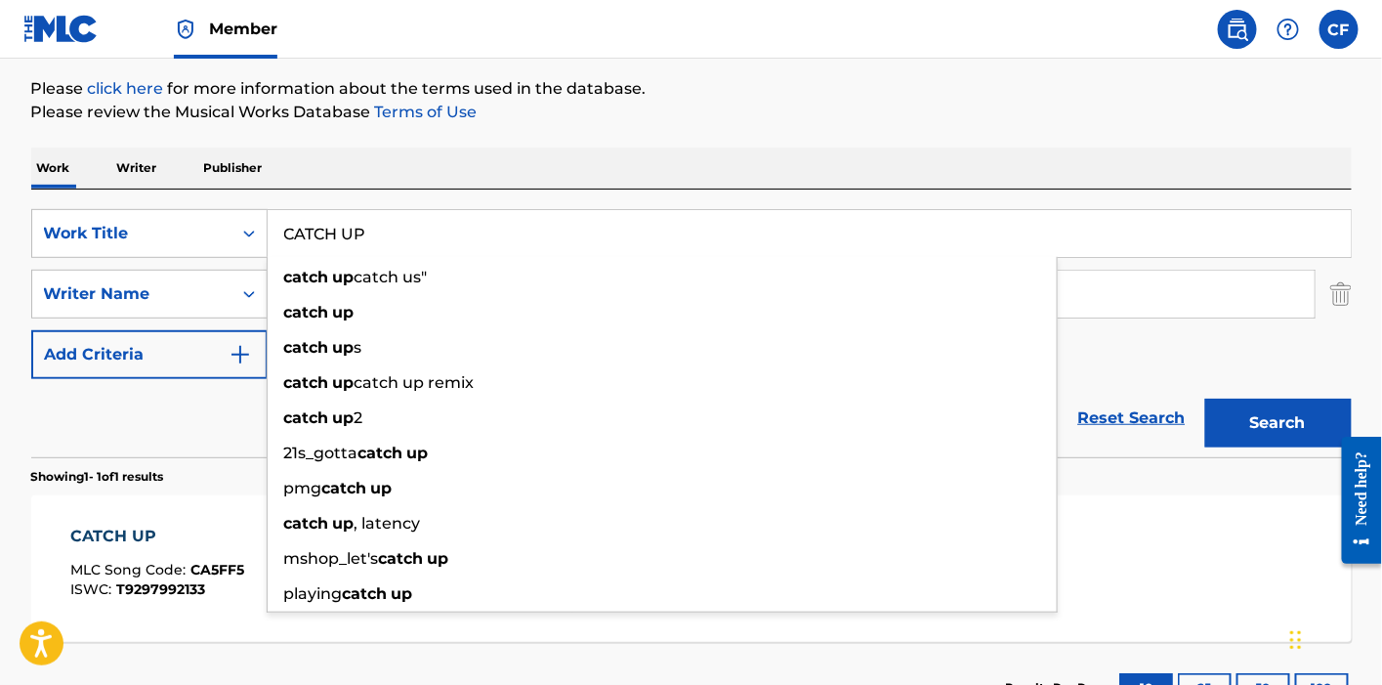
click at [174, 527] on div "CATCH UP" at bounding box center [157, 535] width 174 height 23
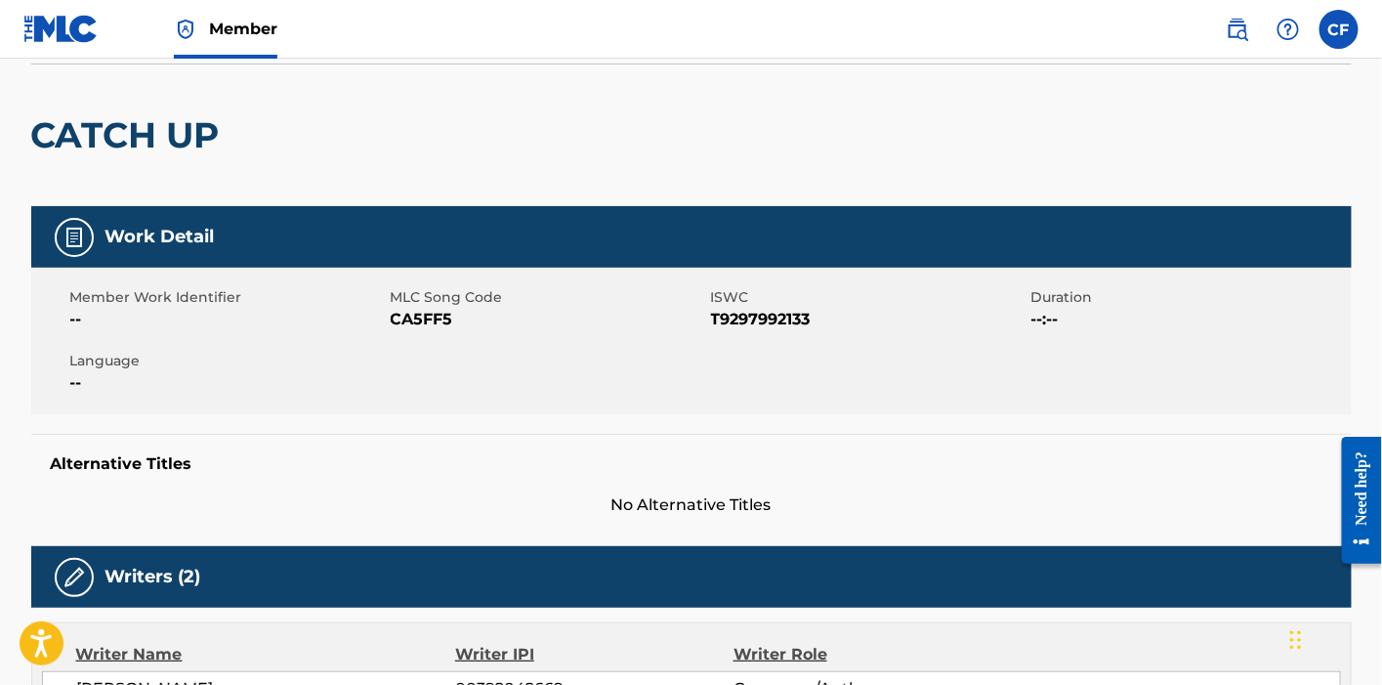
scroll to position [89, 0]
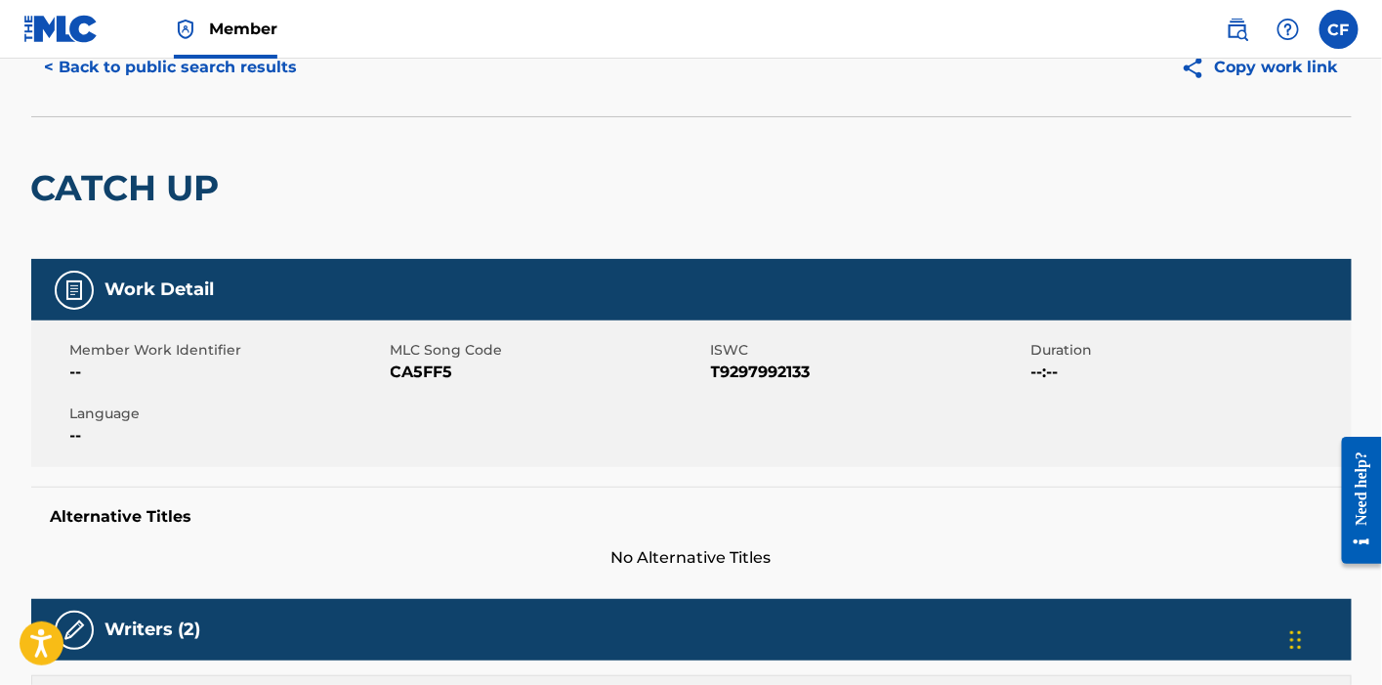
click at [397, 377] on span "CA5FF5" at bounding box center [548, 371] width 315 height 23
copy span "CA5FF5"
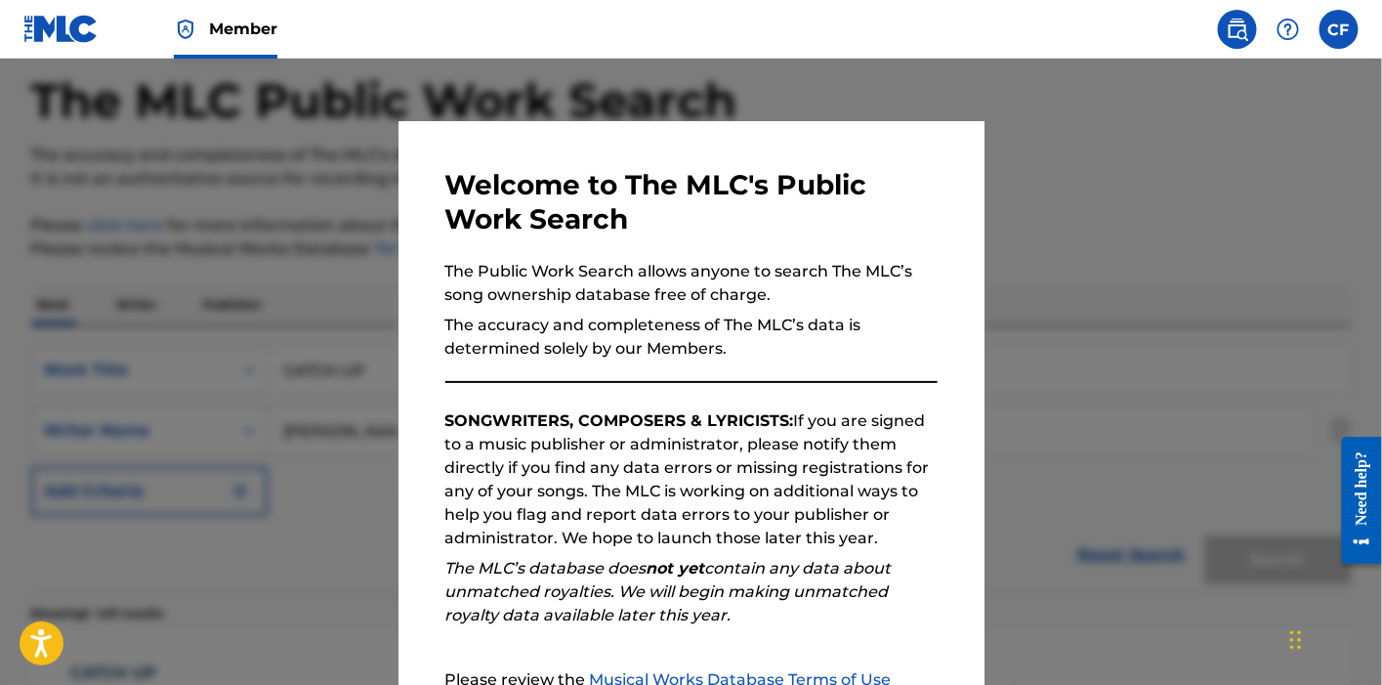
scroll to position [226, 0]
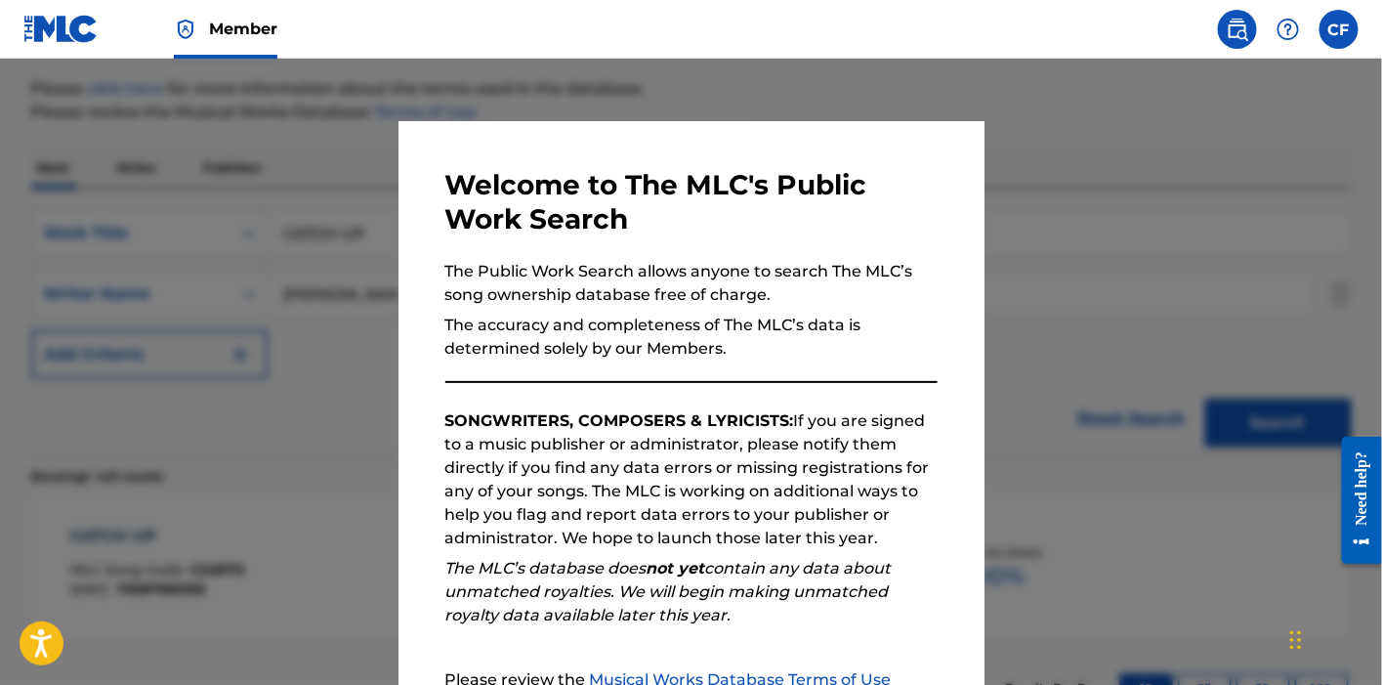
click at [288, 230] on div at bounding box center [691, 401] width 1382 height 685
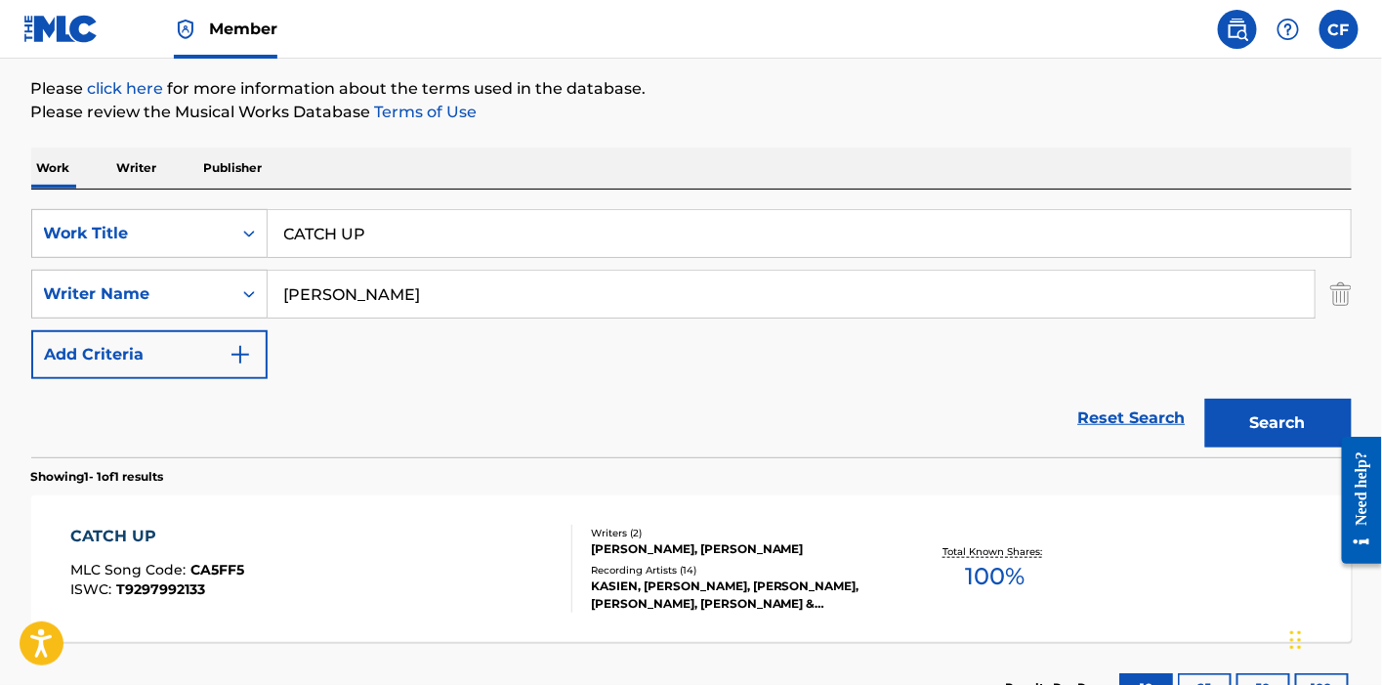
click at [357, 230] on input "CATCH UP" at bounding box center [809, 233] width 1083 height 47
paste input "OMO YO"
click at [1205, 398] on button "Search" at bounding box center [1278, 422] width 146 height 49
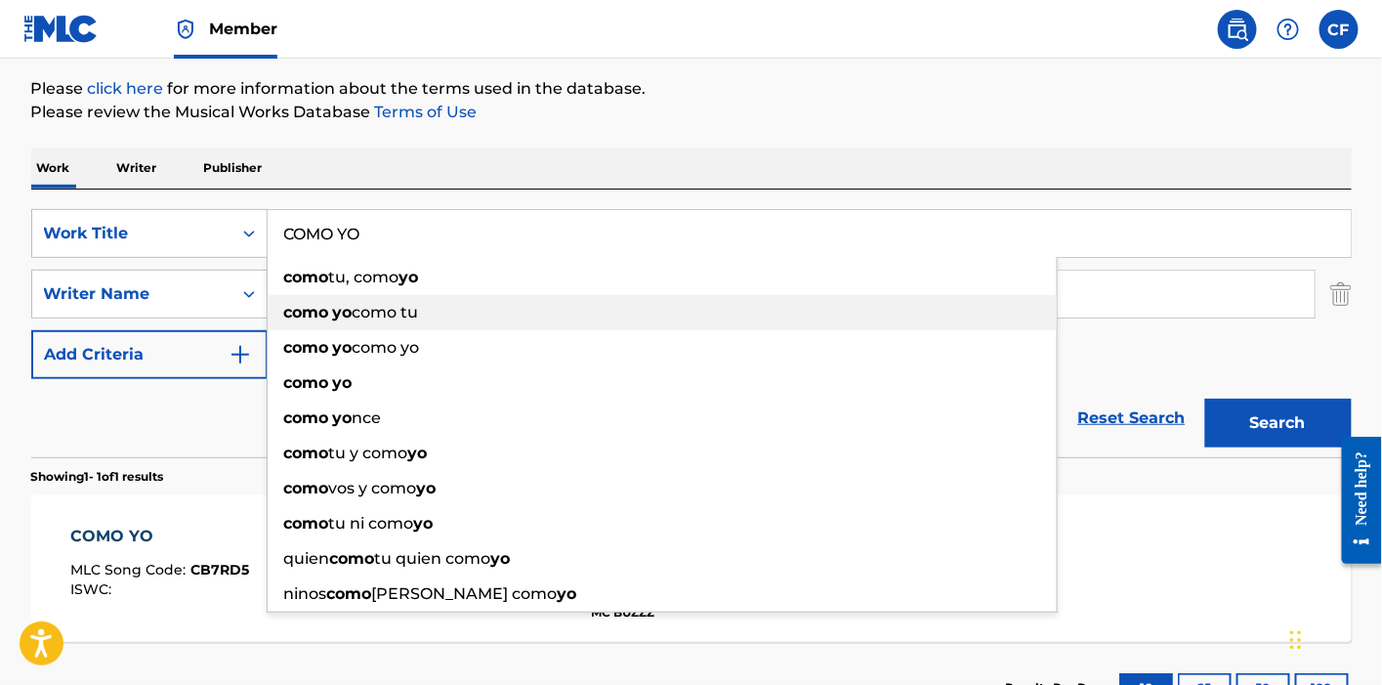
click at [298, 334] on div "como yo como yo" at bounding box center [662, 347] width 789 height 35
type input "como yo como yo"
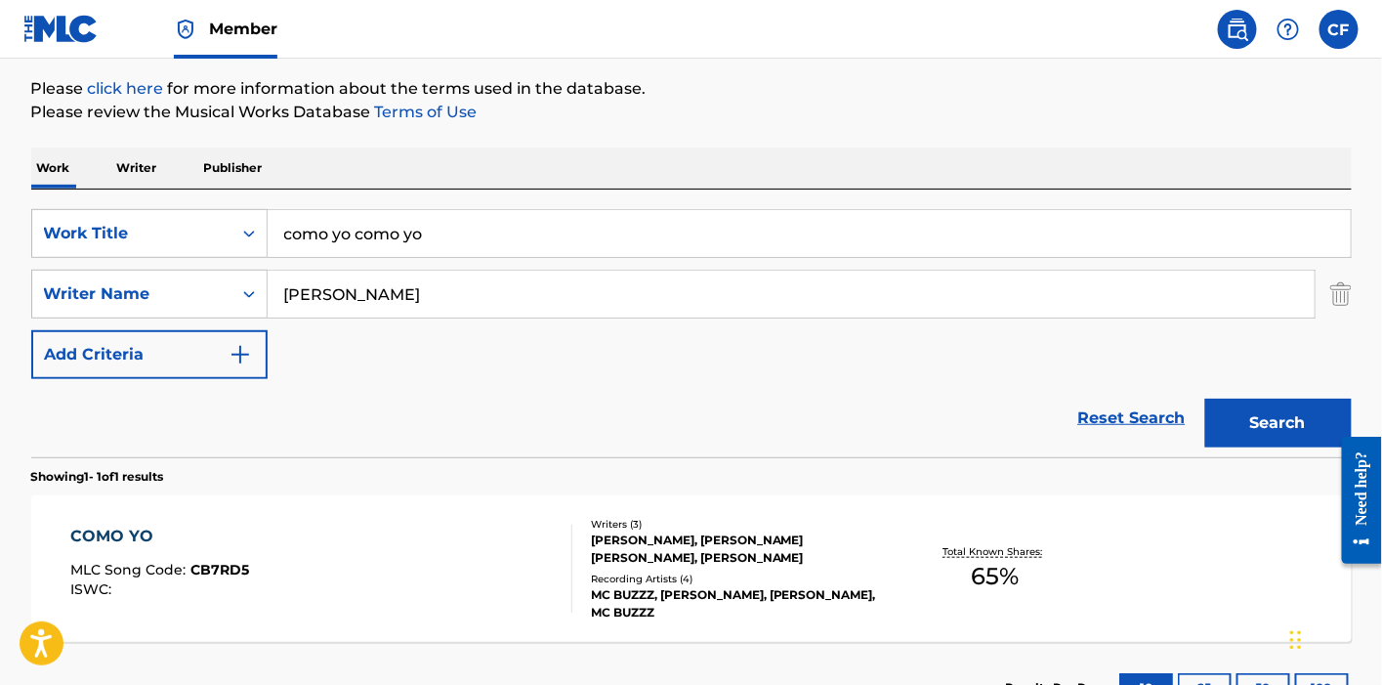
click at [407, 504] on div "COMO YO MLC Song Code : CB7RD5 ISWC : Writers ( 3 ) [PERSON_NAME], [PERSON_NAME…" at bounding box center [691, 568] width 1320 height 146
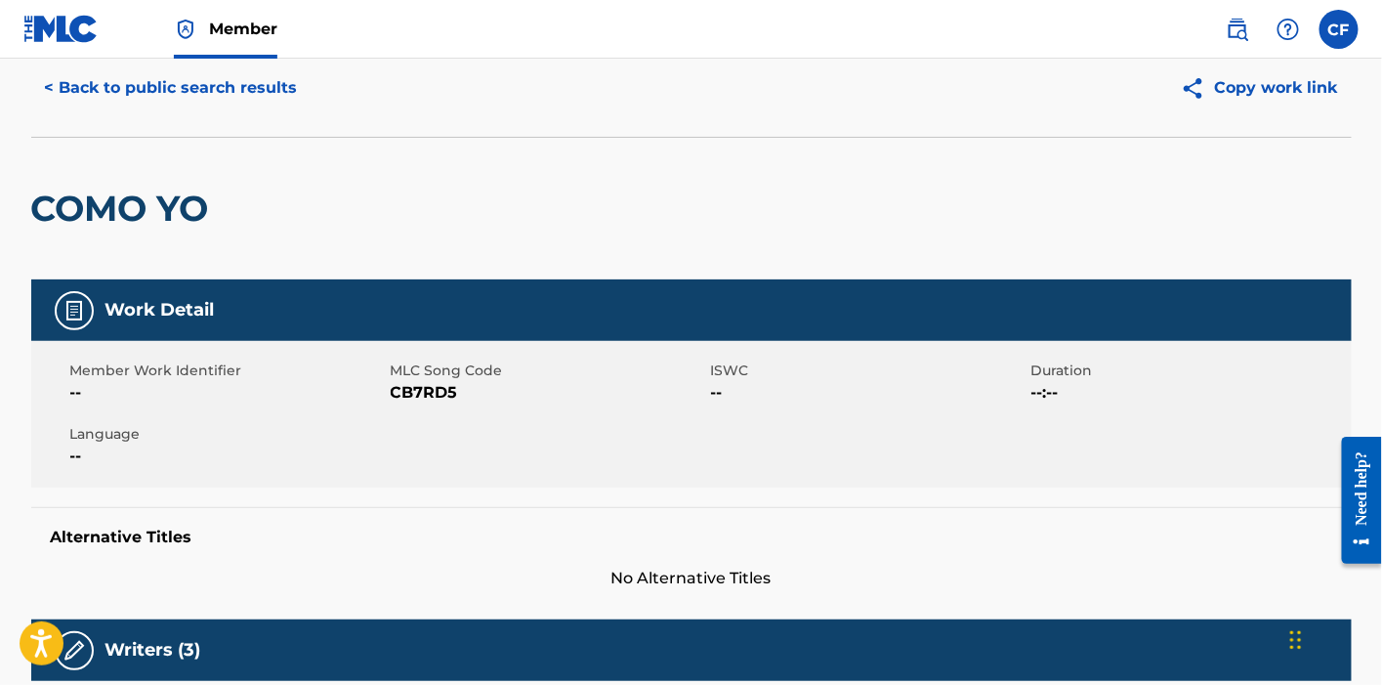
scroll to position [21, 0]
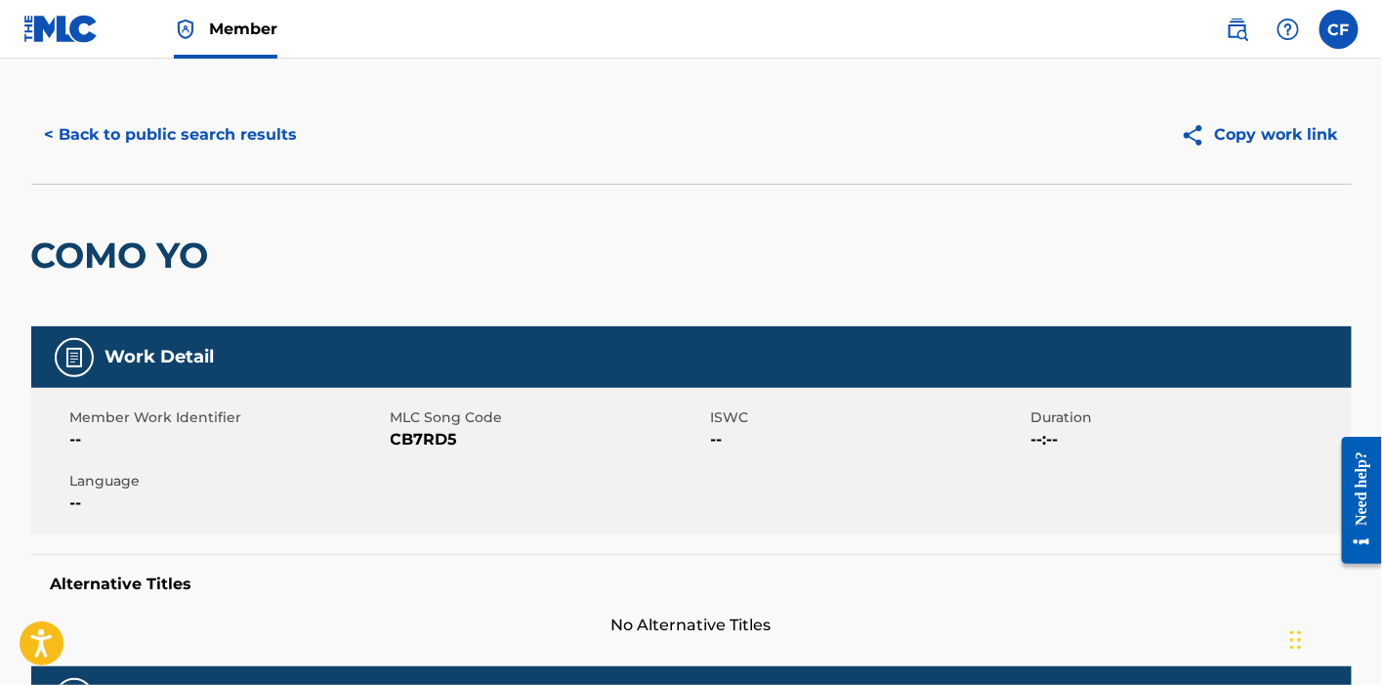
click at [423, 436] on span "CB7RD5" at bounding box center [548, 439] width 315 height 23
copy span "CB7RD5"
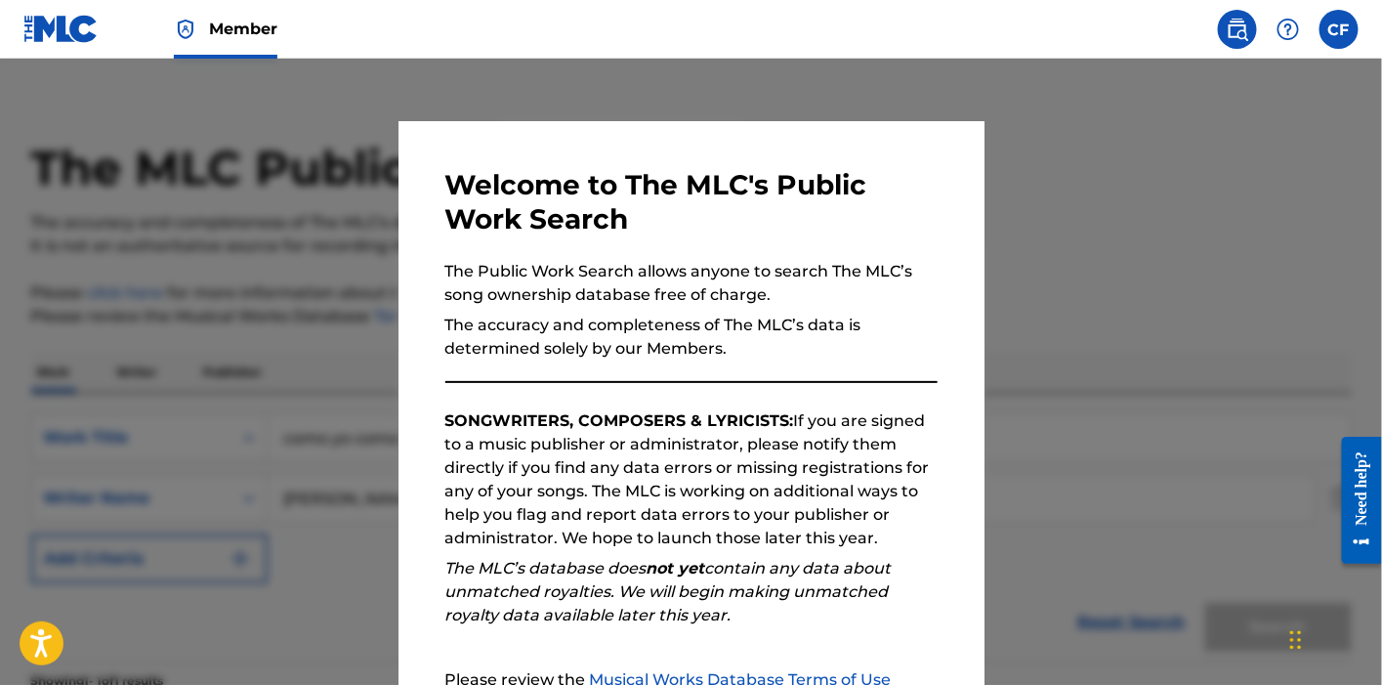
scroll to position [226, 0]
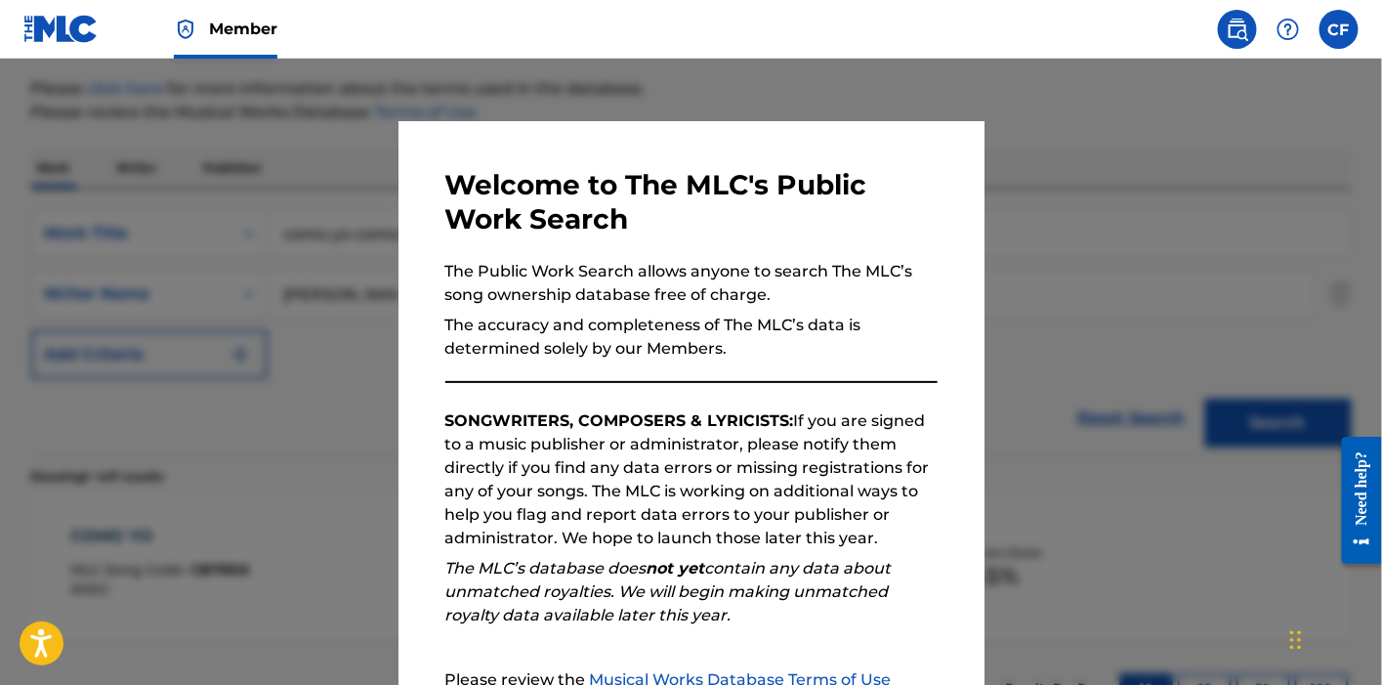
click at [348, 230] on div at bounding box center [691, 401] width 1382 height 685
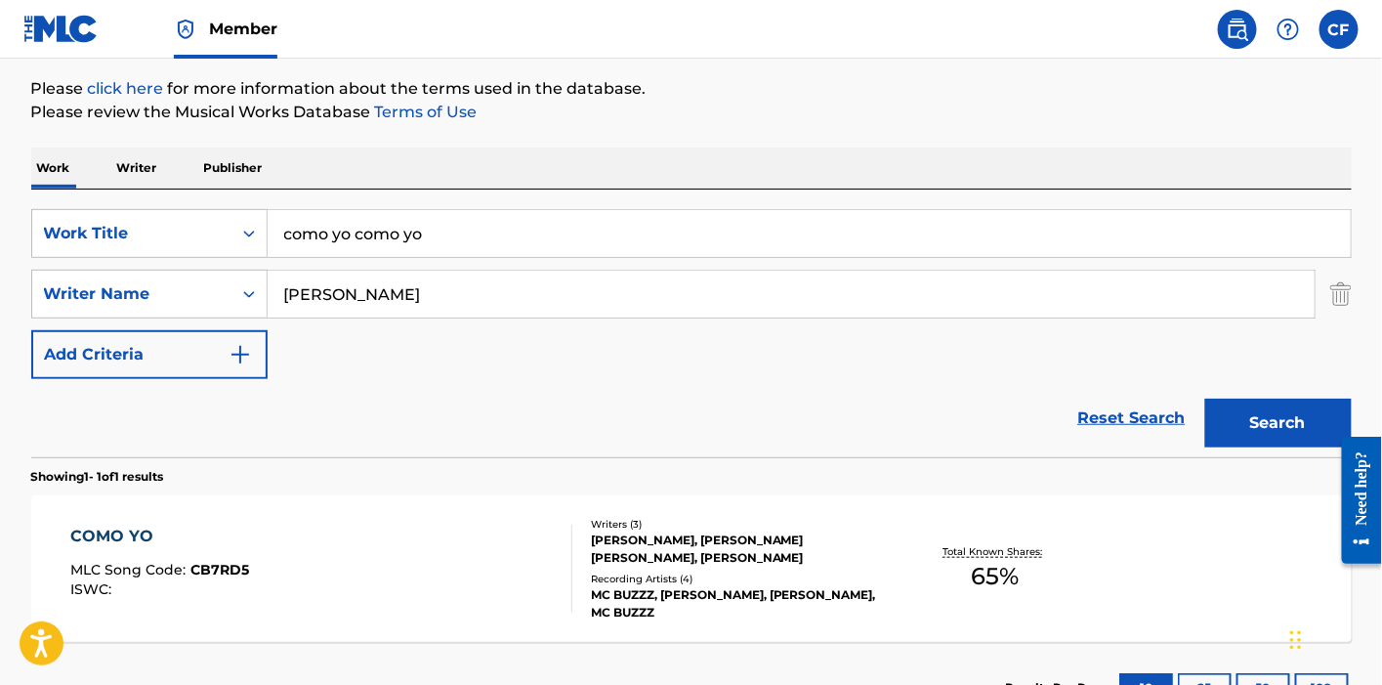
click at [348, 230] on input "como yo como yo" at bounding box center [809, 233] width 1083 height 47
paste input "CSWS"
type input "CSWS"
click at [1205, 398] on button "Search" at bounding box center [1278, 422] width 146 height 49
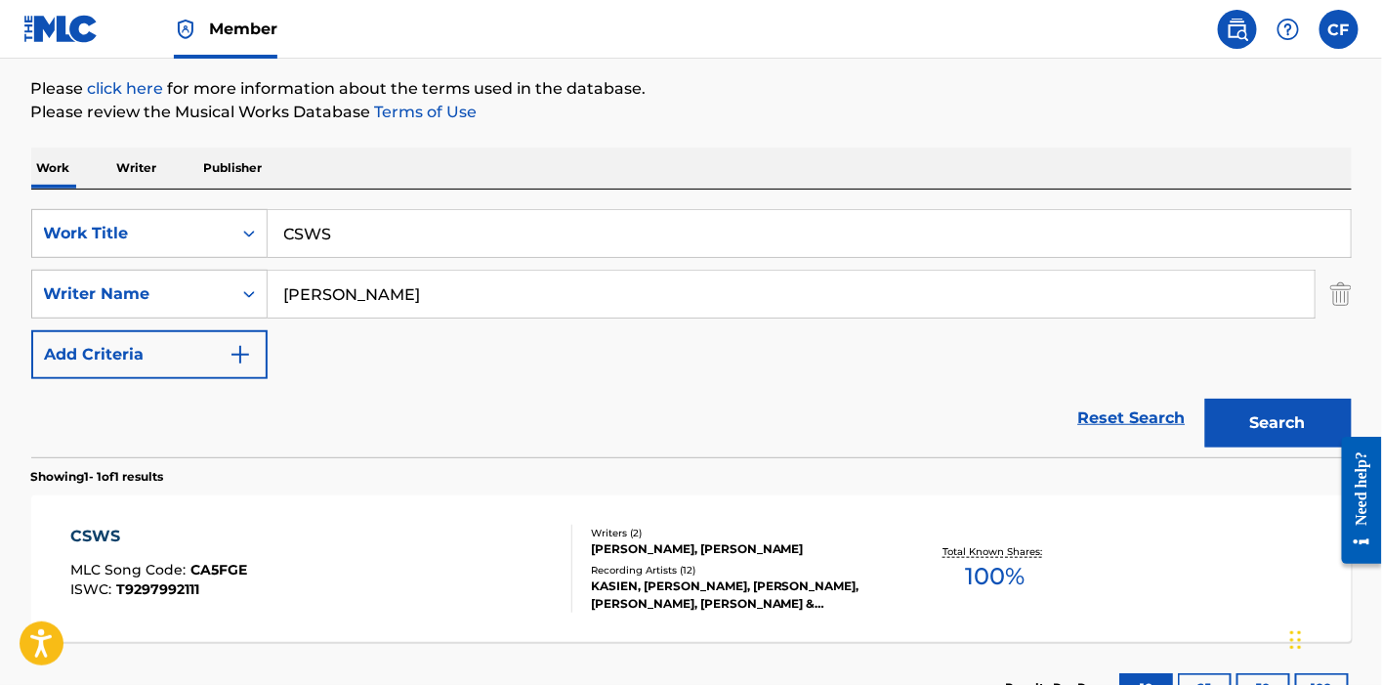
click at [246, 541] on div "CSWS MLC Song Code : CA5FGE ISWC : T9297992111" at bounding box center [321, 568] width 502 height 88
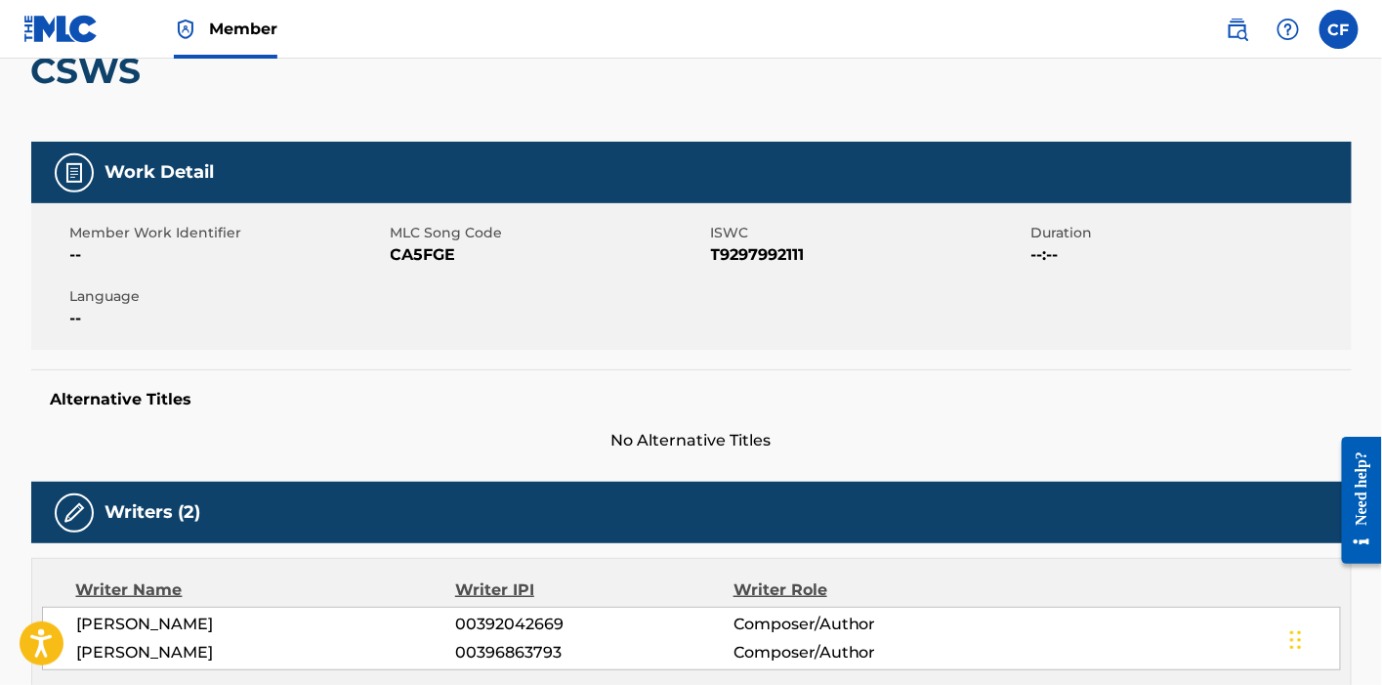
scroll to position [176, 0]
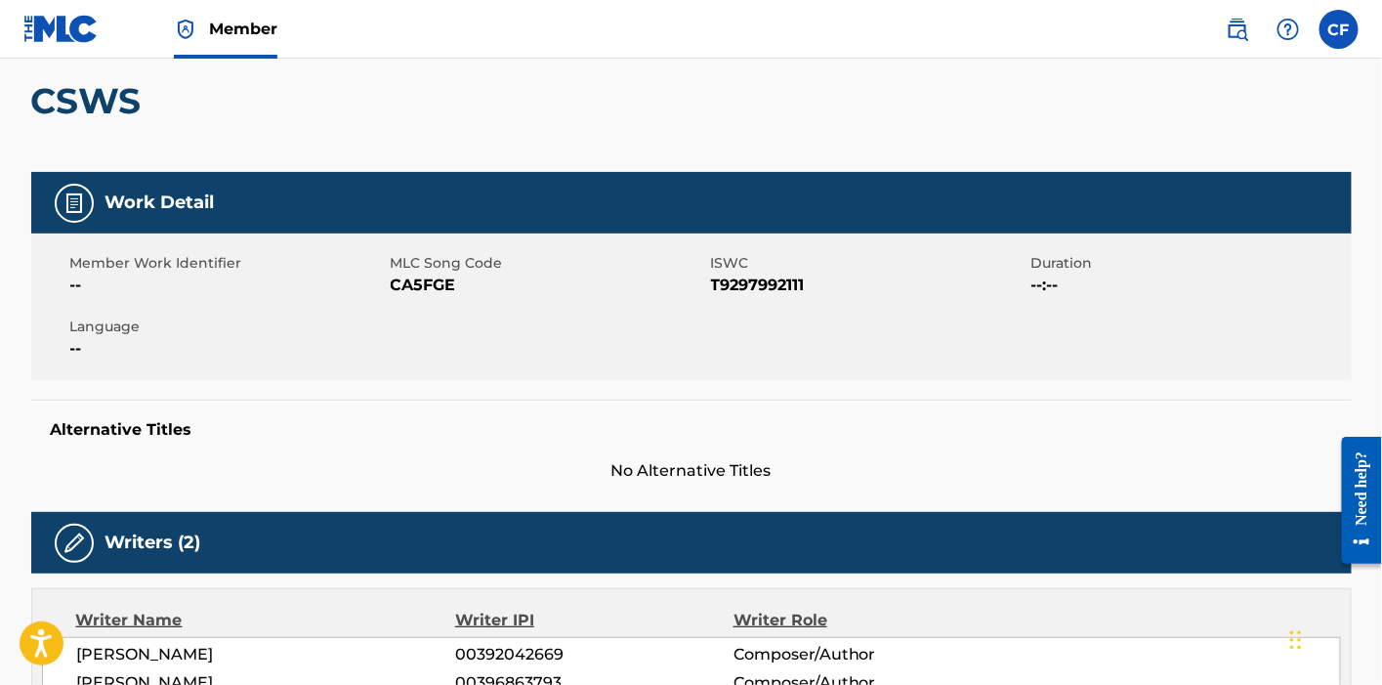
click at [428, 281] on span "CA5FGE" at bounding box center [548, 284] width 315 height 23
copy span "CA5FGE"
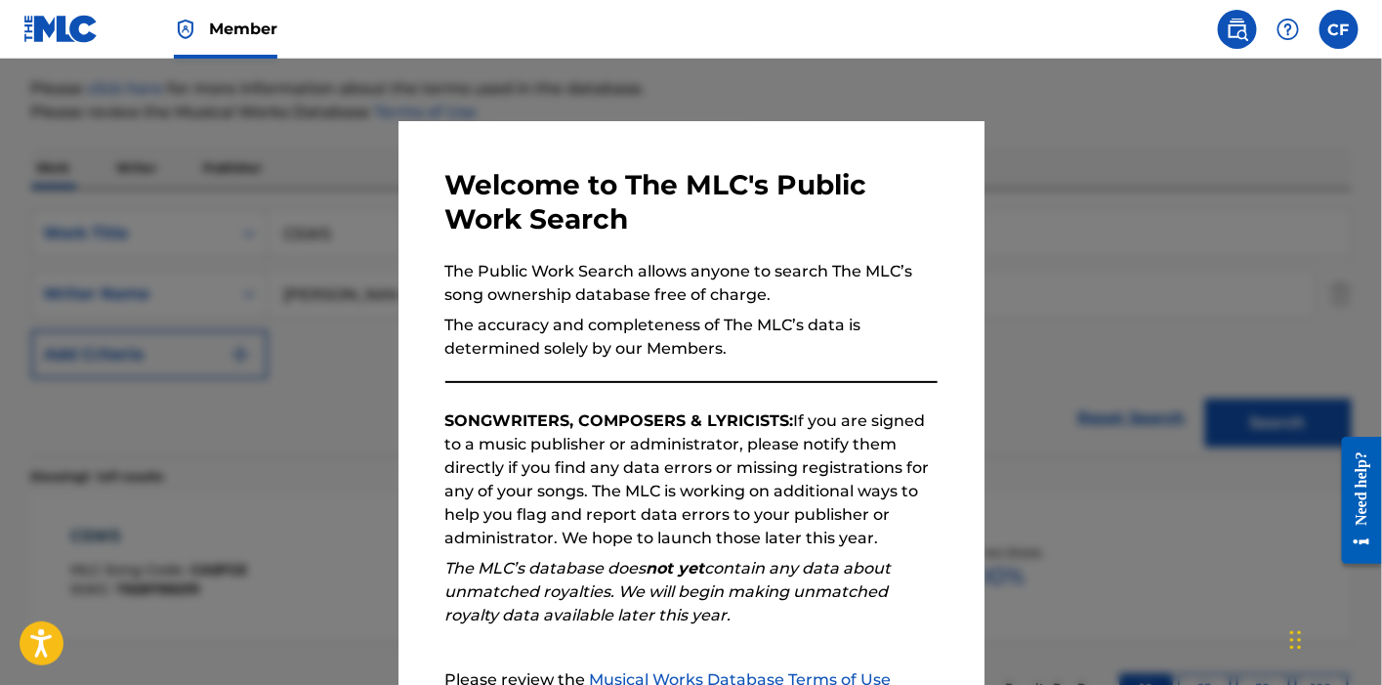
click at [80, 180] on div at bounding box center [691, 401] width 1382 height 685
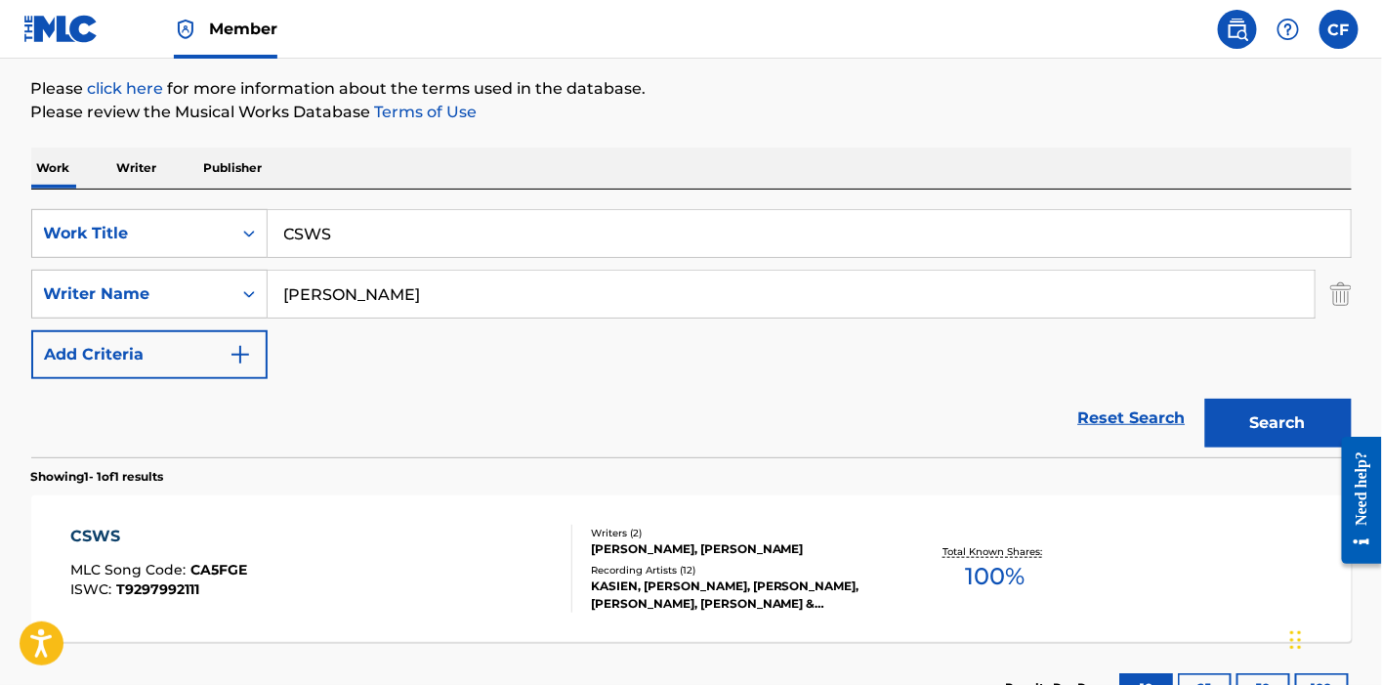
click at [334, 233] on input "CSWS" at bounding box center [809, 233] width 1083 height 47
paste input "D.M.B"
type input "D.M.B"
click at [1205, 398] on button "Search" at bounding box center [1278, 422] width 146 height 49
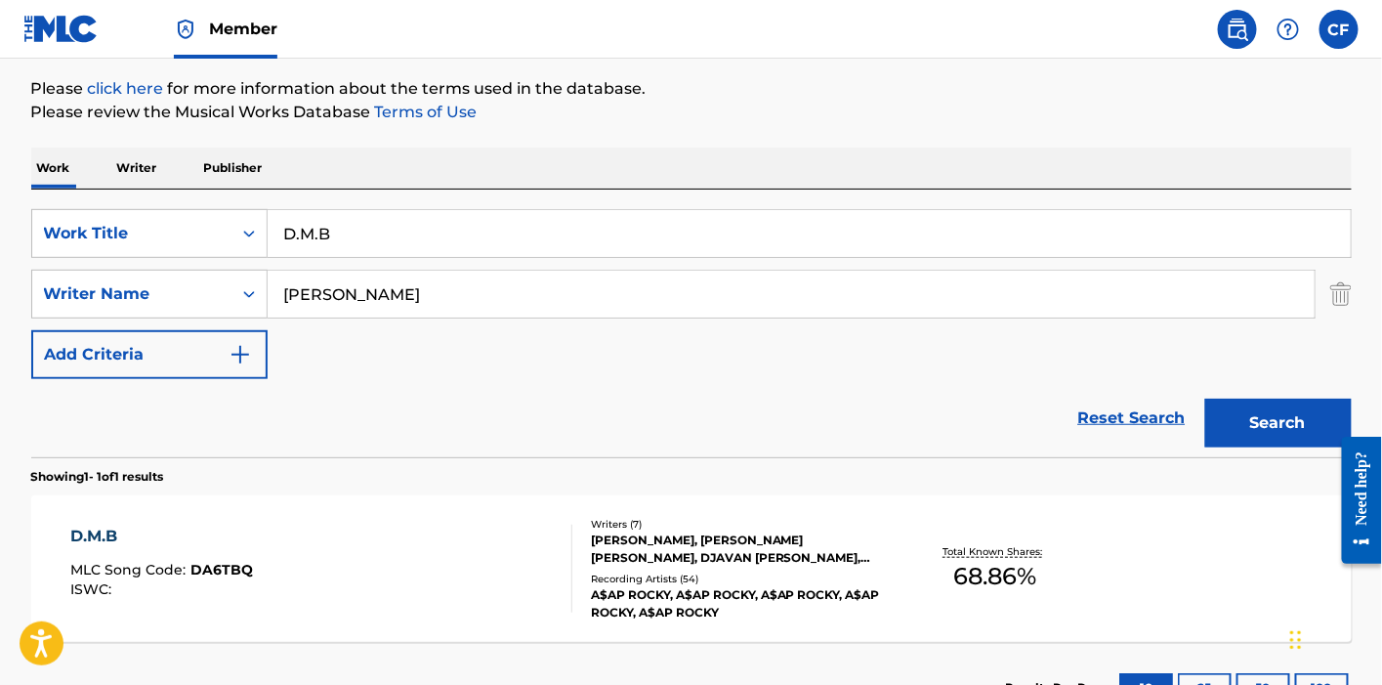
click at [270, 567] on div "D.M.B MLC Song Code : DA6TBQ ISWC :" at bounding box center [321, 568] width 502 height 88
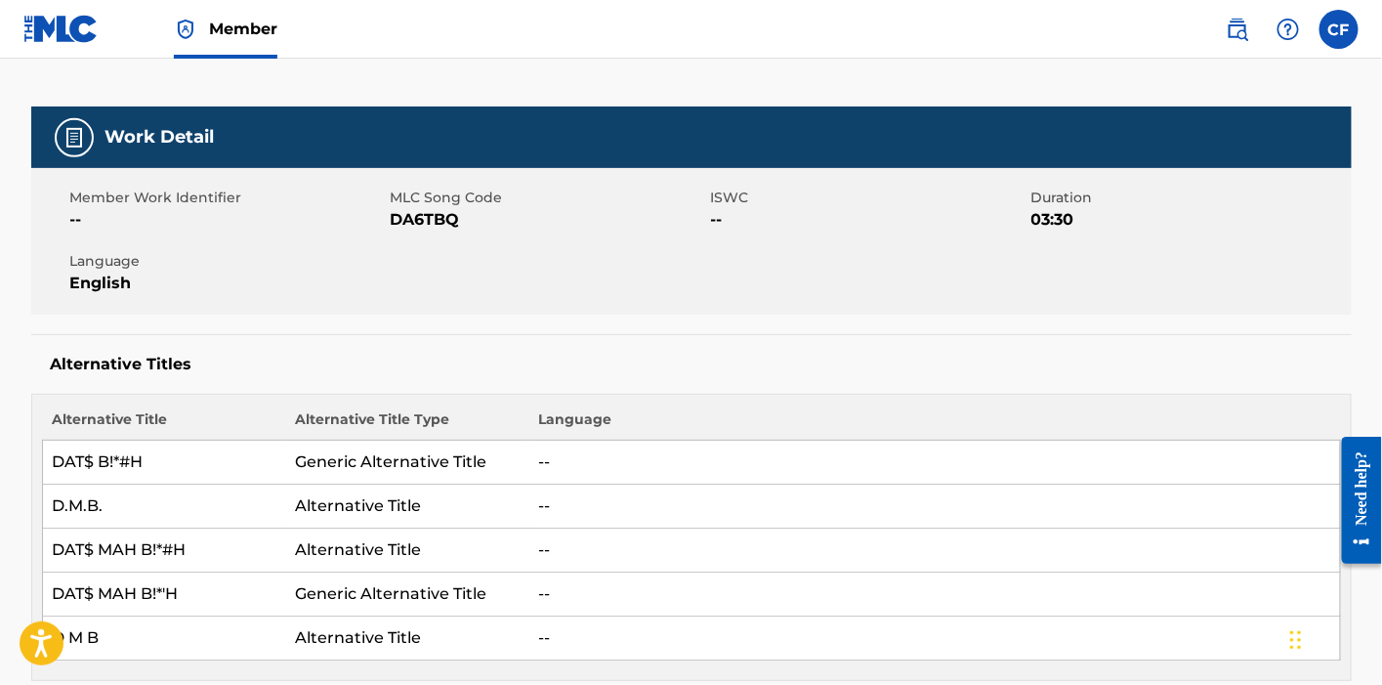
scroll to position [239, 0]
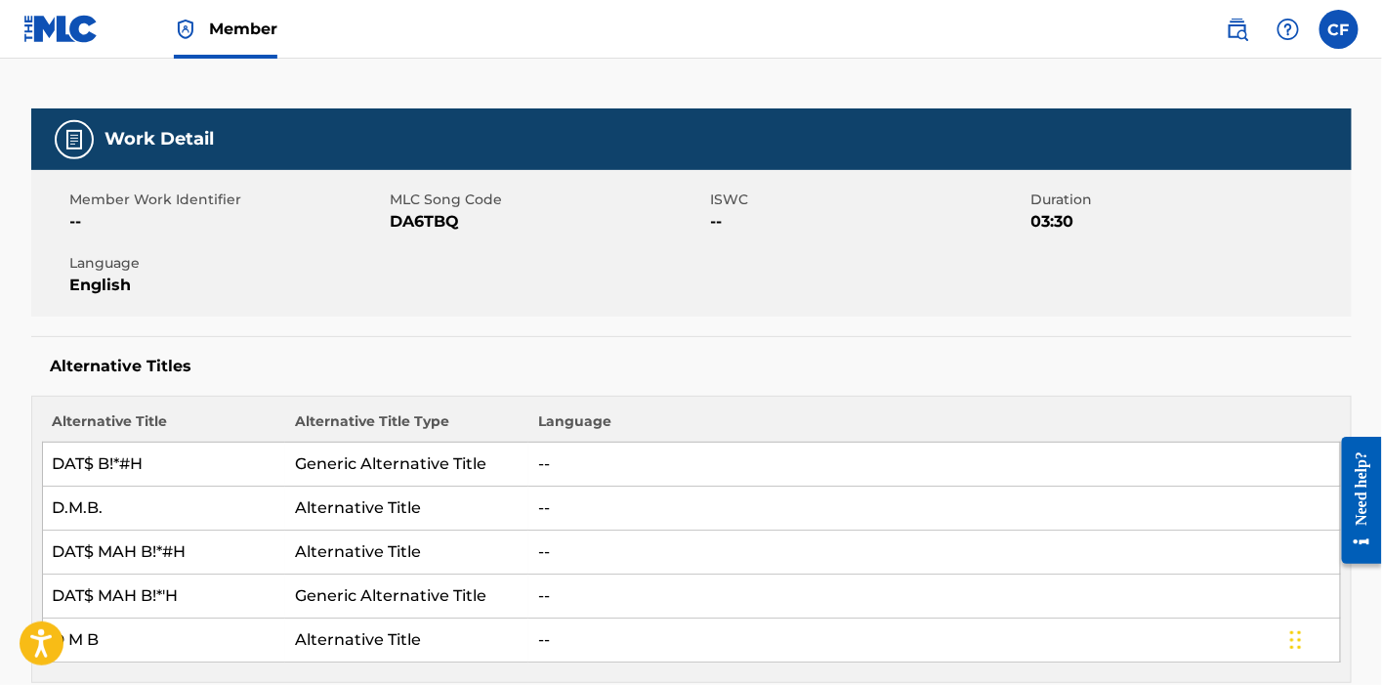
click at [438, 219] on span "DA6TBQ" at bounding box center [548, 221] width 315 height 23
copy span "DA6TBQ"
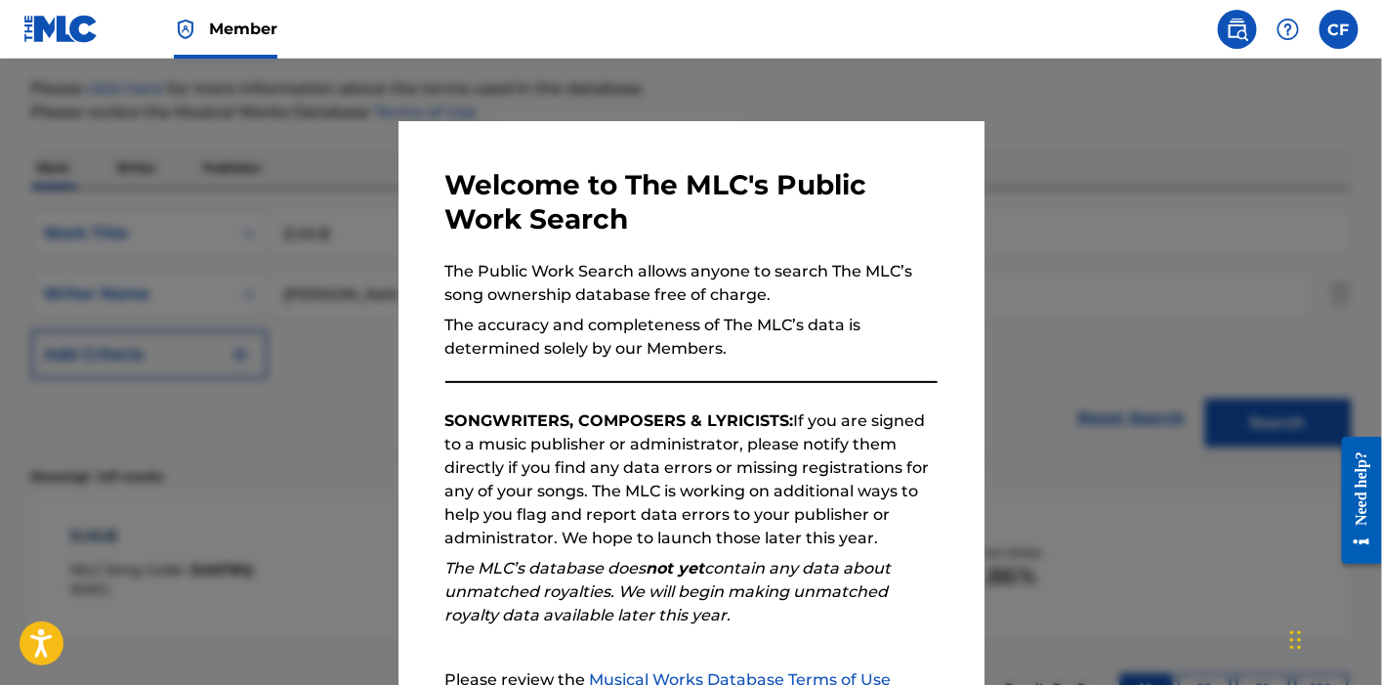
click at [398, 190] on div "Welcome to The MLC's Public Work Search The Public Work Search allows anyone to…" at bounding box center [691, 507] width 586 height 773
click at [347, 213] on div at bounding box center [691, 401] width 1382 height 685
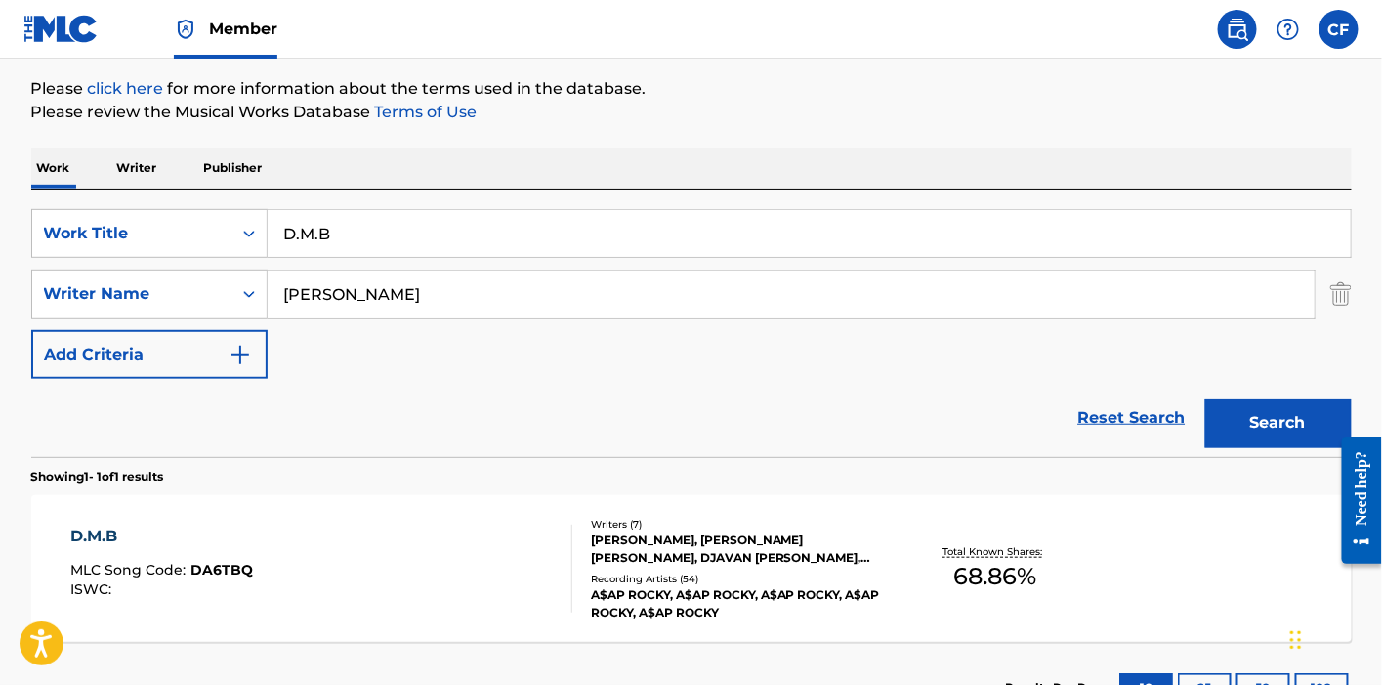
click at [418, 229] on input "D.M.B" at bounding box center [809, 233] width 1083 height 47
paste input "ANGEROUS"
type input "DANGEROUS"
click at [1205, 398] on button "Search" at bounding box center [1278, 422] width 146 height 49
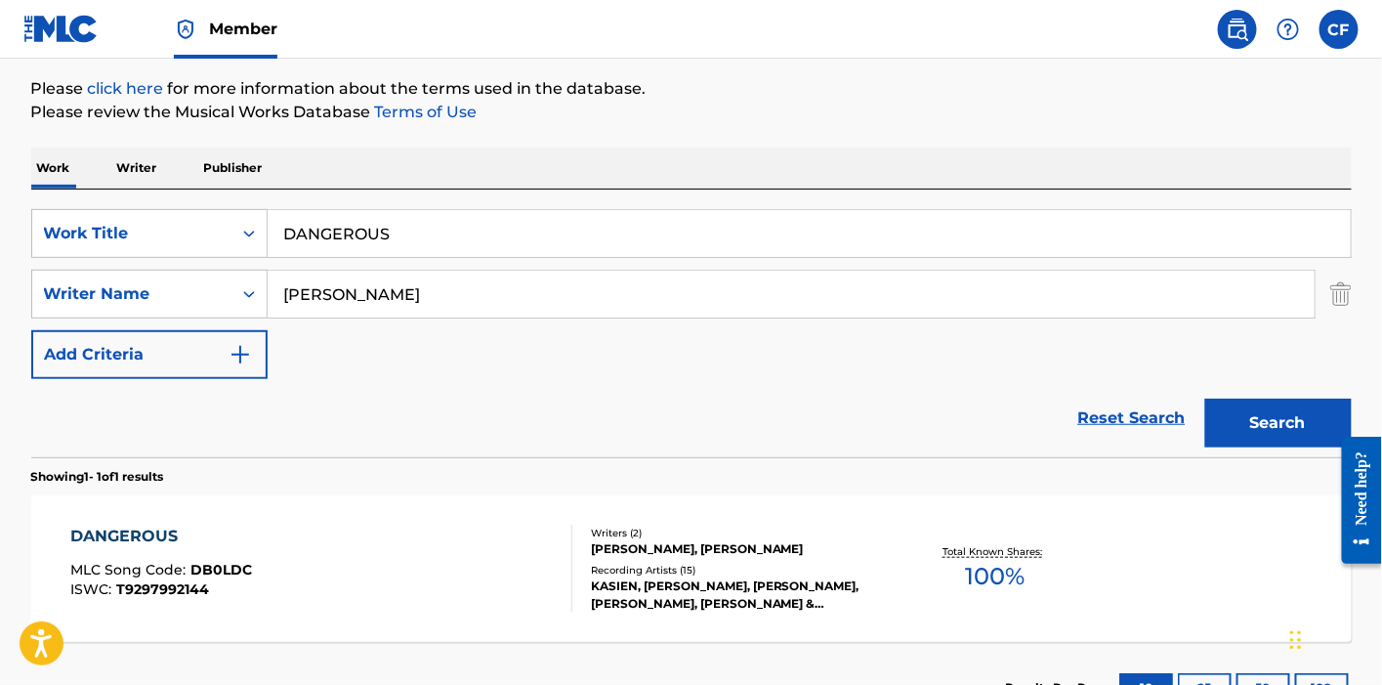
click at [545, 191] on div "SearchWithCriteria13505c75-c9bc-40f9-ae33-486a245a6ad7 Work Title DANGEROUS Sea…" at bounding box center [691, 323] width 1320 height 268
click at [307, 539] on div "DANGEROUS MLC Song Code : DB0LDC ISWC : T9297992144" at bounding box center [321, 568] width 502 height 88
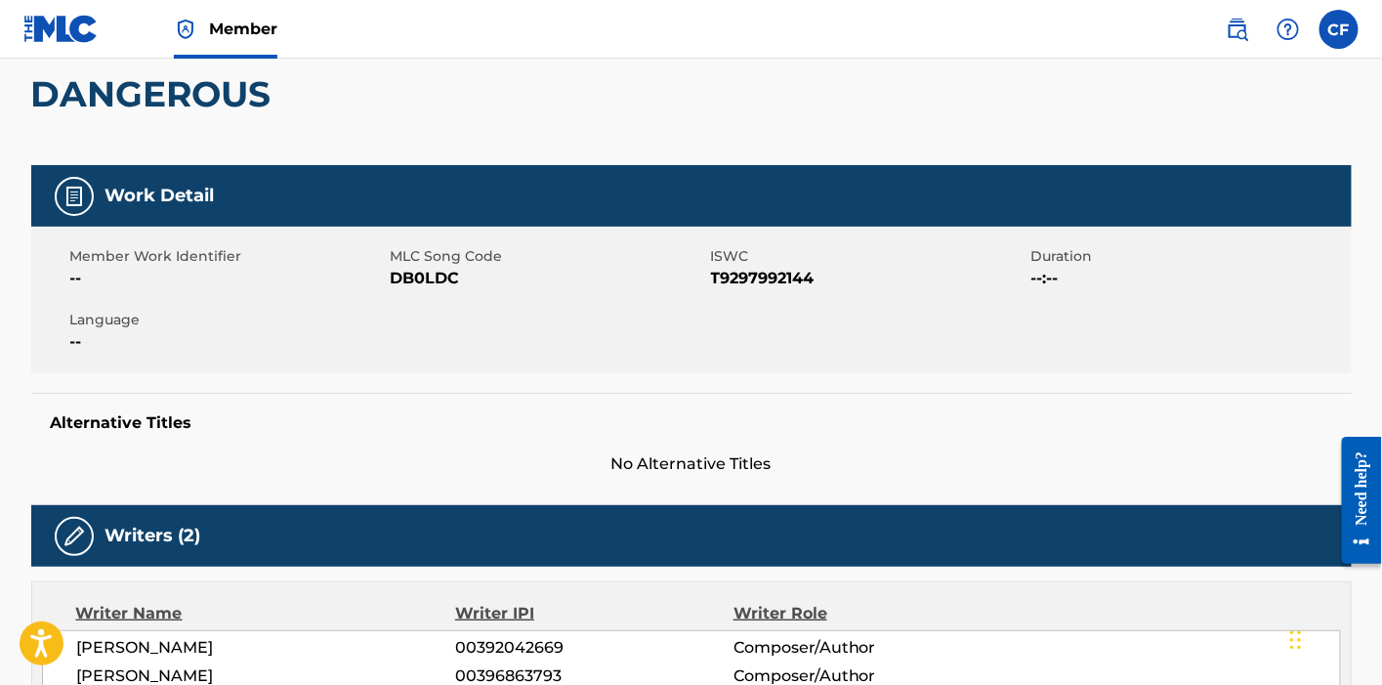
scroll to position [182, 0]
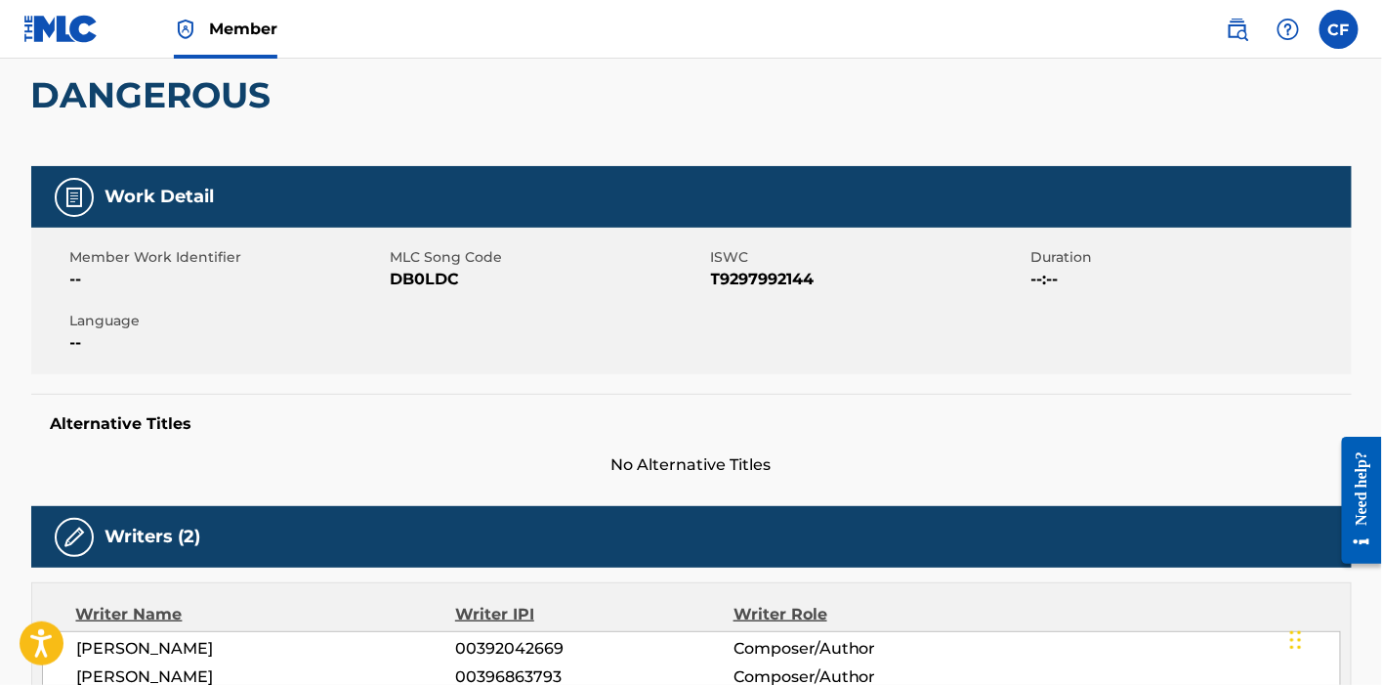
click at [401, 268] on span "DB0LDC" at bounding box center [548, 279] width 315 height 23
copy span "DB0LDC"
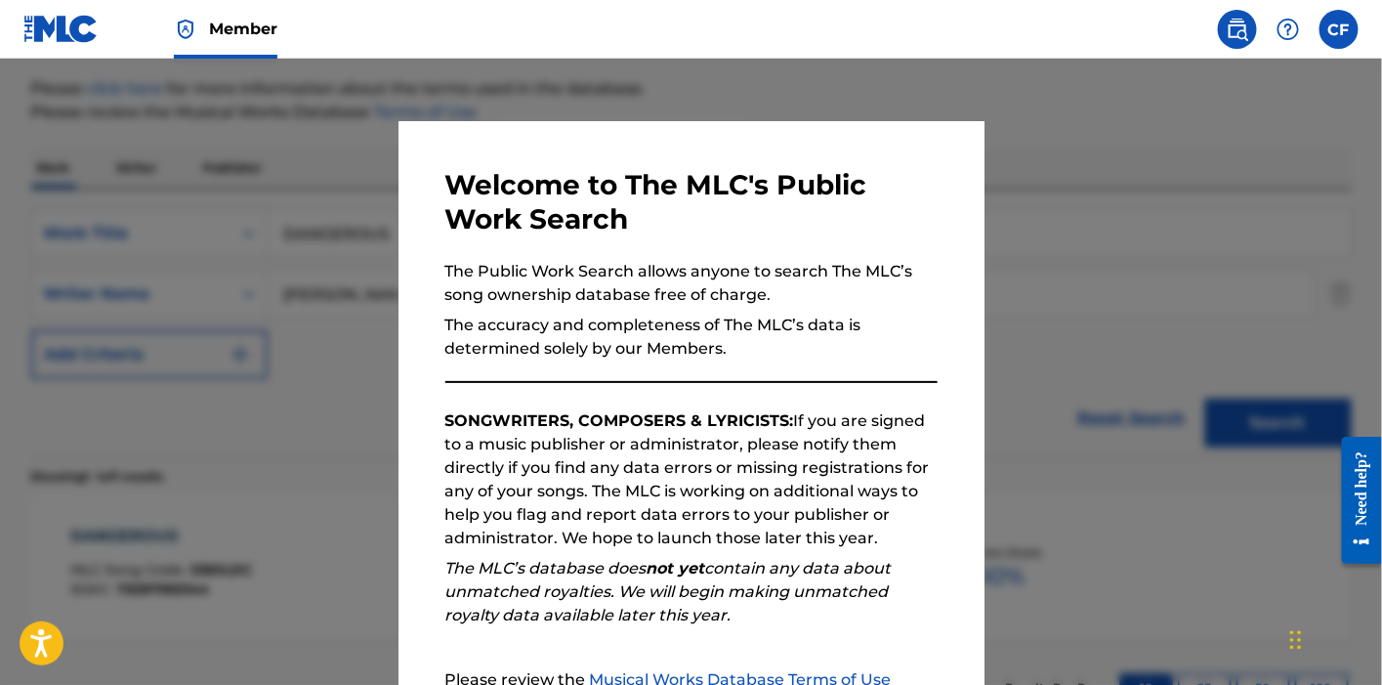
click at [289, 179] on div at bounding box center [691, 401] width 1382 height 685
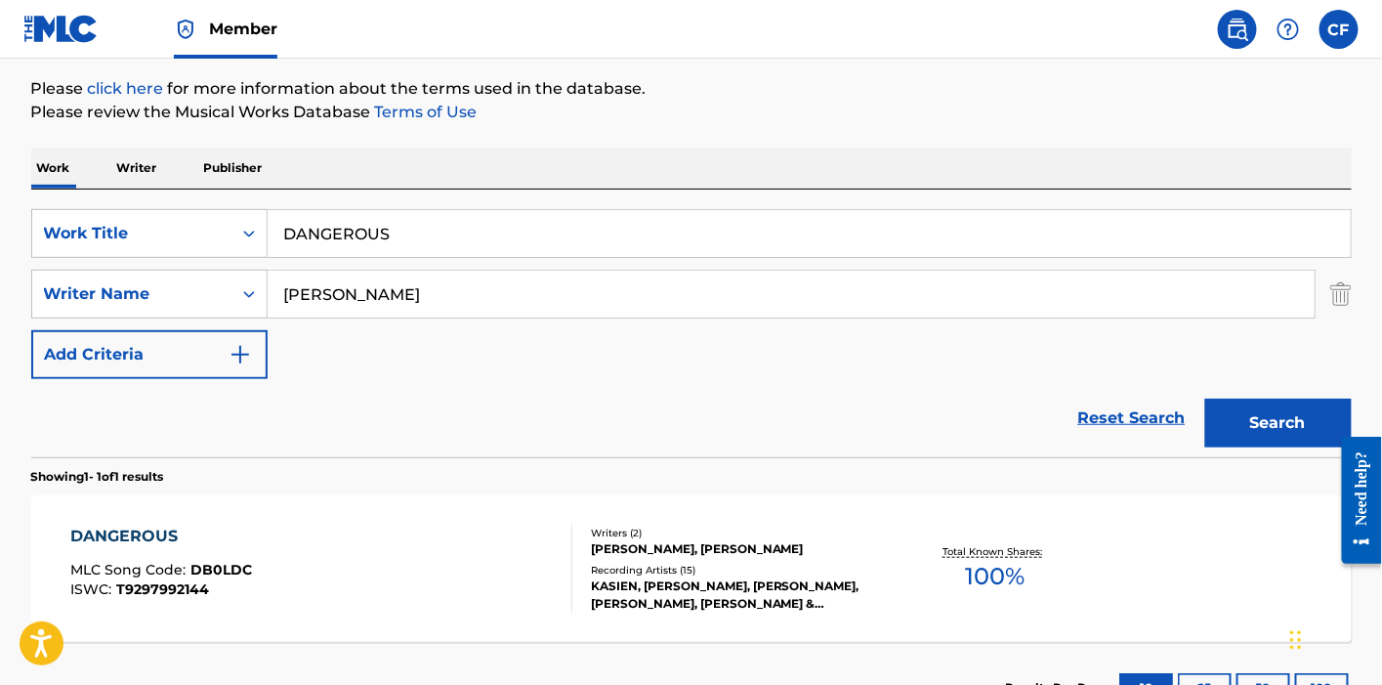
click at [335, 222] on input "DANGEROUS" at bounding box center [809, 233] width 1083 height 47
paste input "KRATEZ"
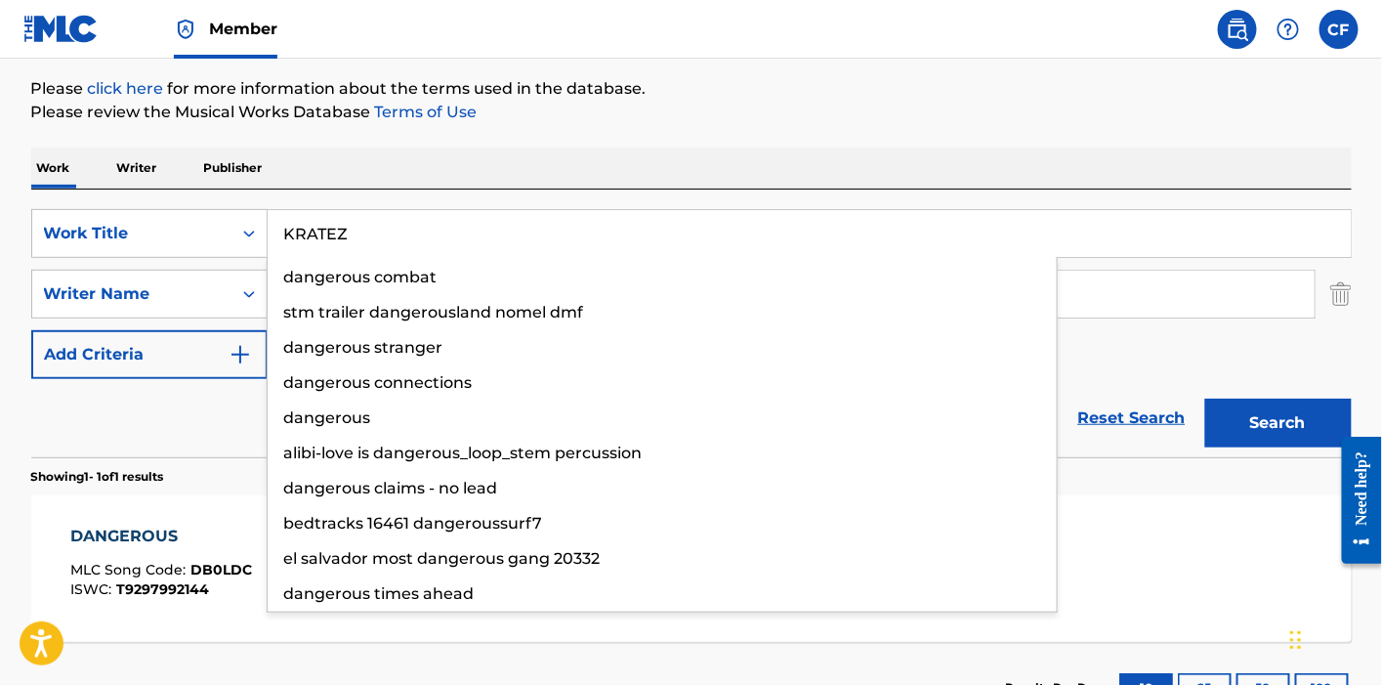
type input "KRATEZ"
click at [1205, 398] on button "Search" at bounding box center [1278, 422] width 146 height 49
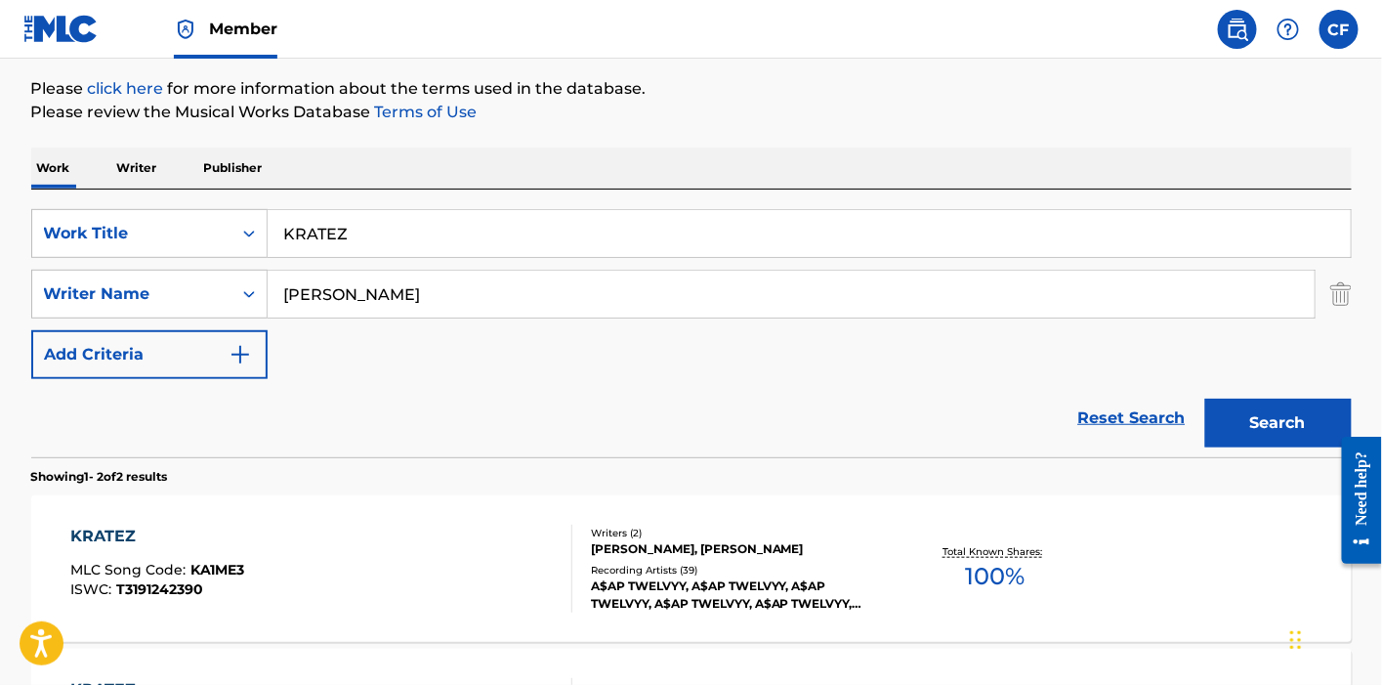
click at [232, 565] on span "KA1ME3" at bounding box center [217, 570] width 54 height 18
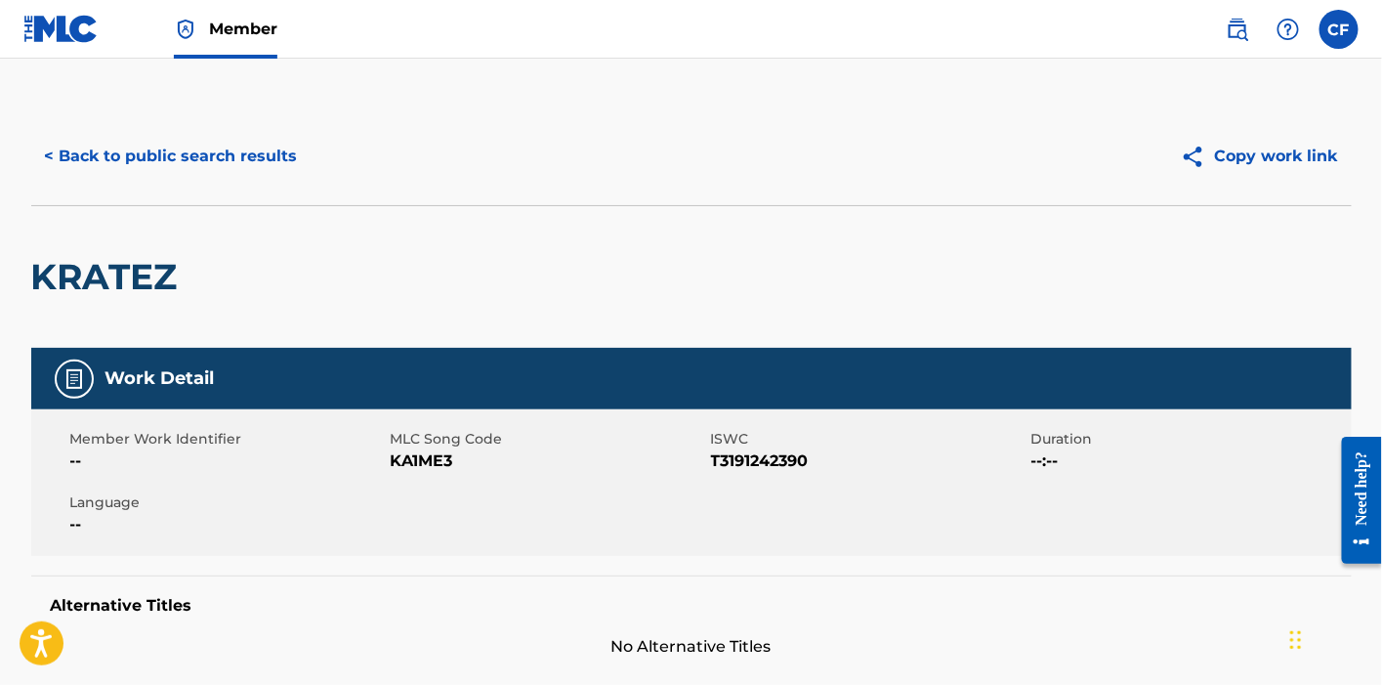
click at [413, 456] on span "KA1ME3" at bounding box center [548, 460] width 315 height 23
copy span "KA1ME3"
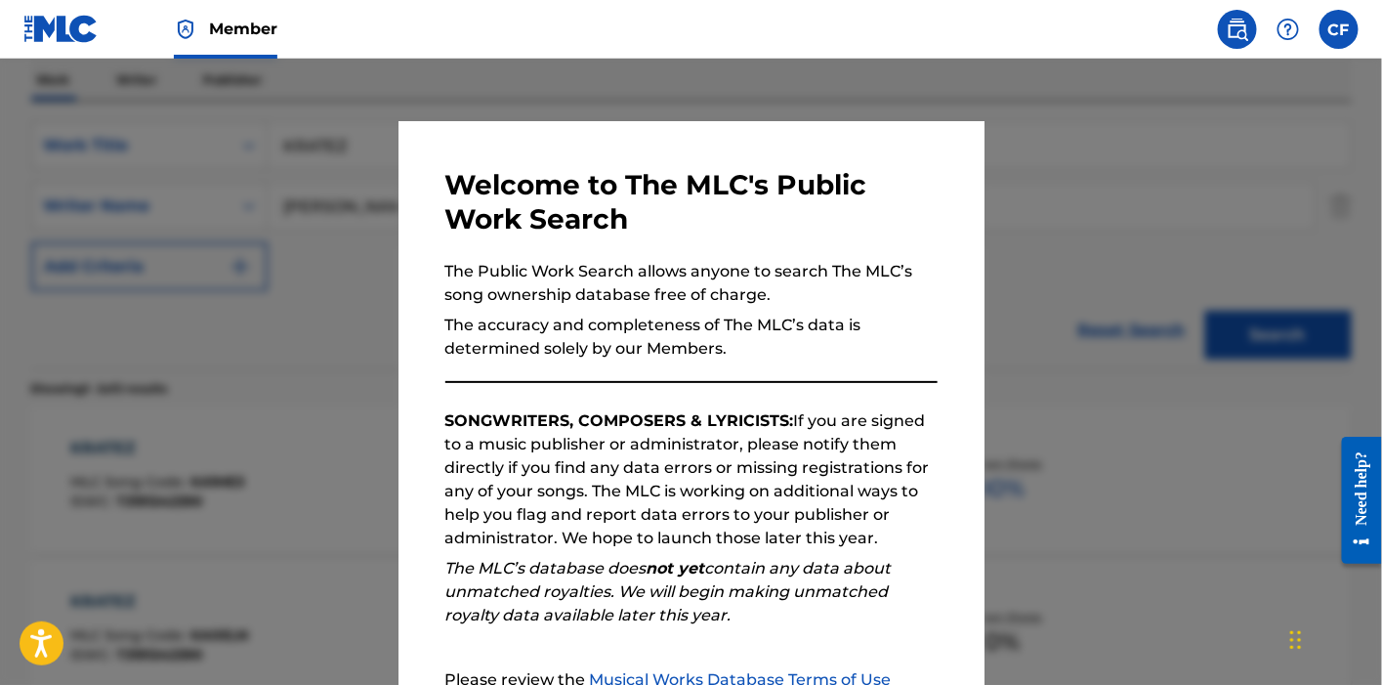
click at [255, 293] on div at bounding box center [691, 401] width 1382 height 685
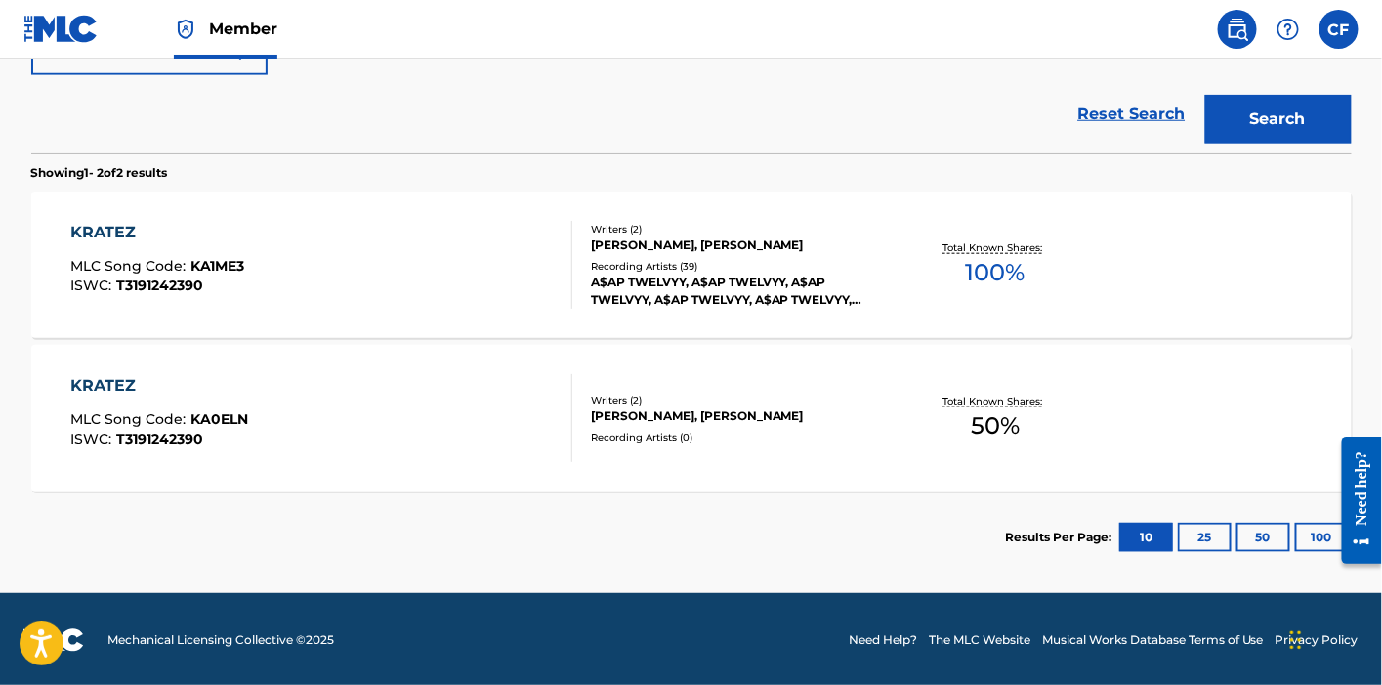
scroll to position [529, 0]
click at [407, 420] on div "KRATEZ MLC Song Code : KA0ELN ISWC : T3191242390" at bounding box center [321, 418] width 502 height 88
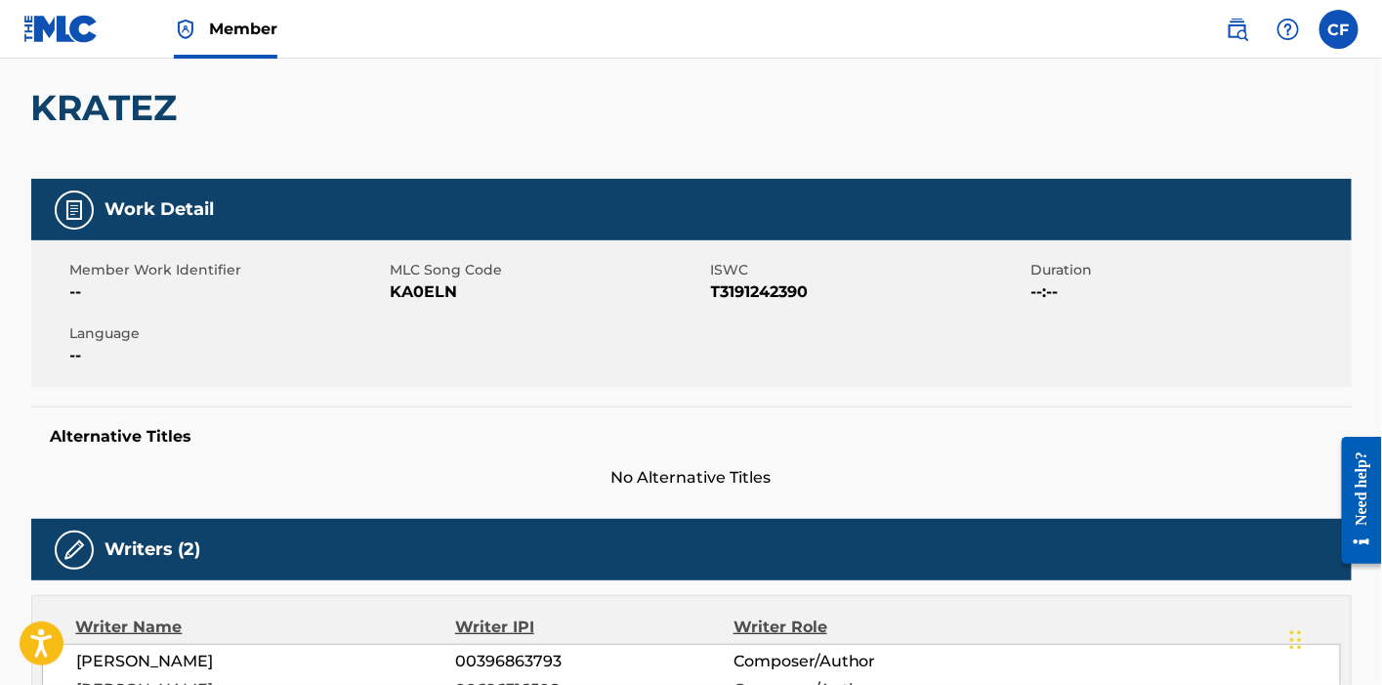
scroll to position [20, 0]
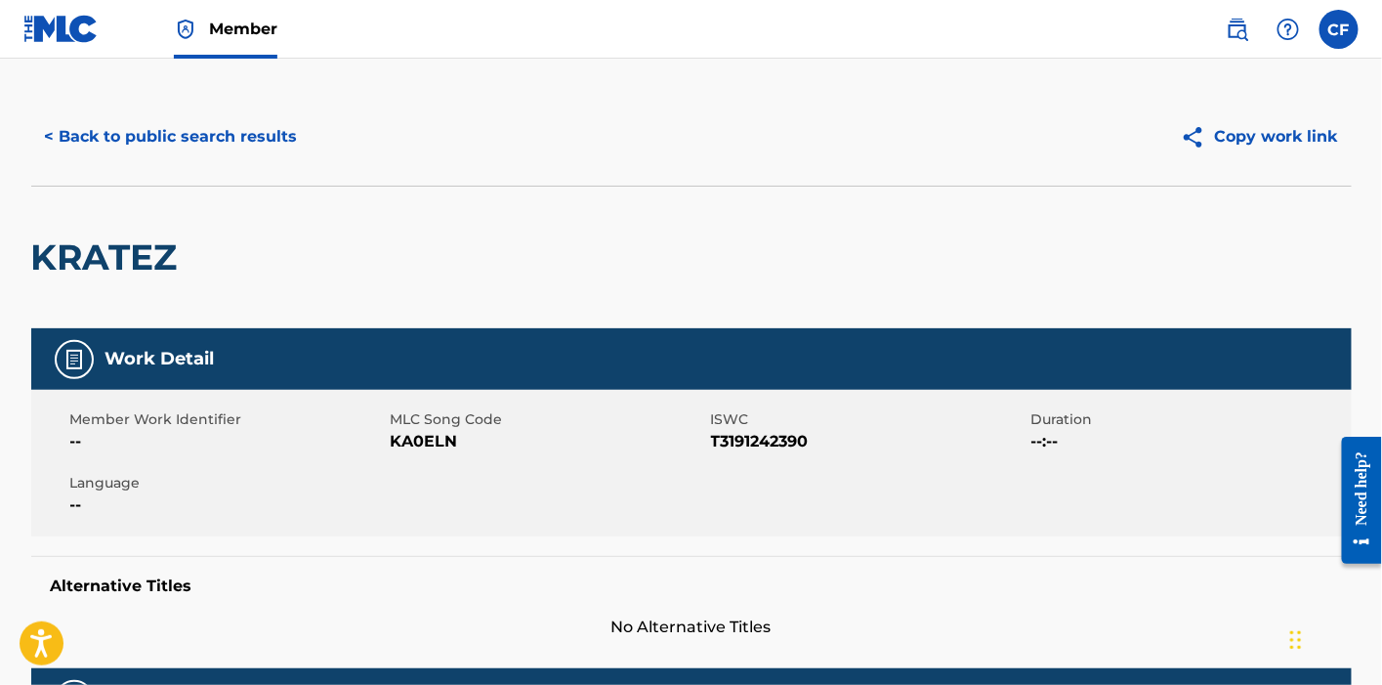
scroll to position [418, 0]
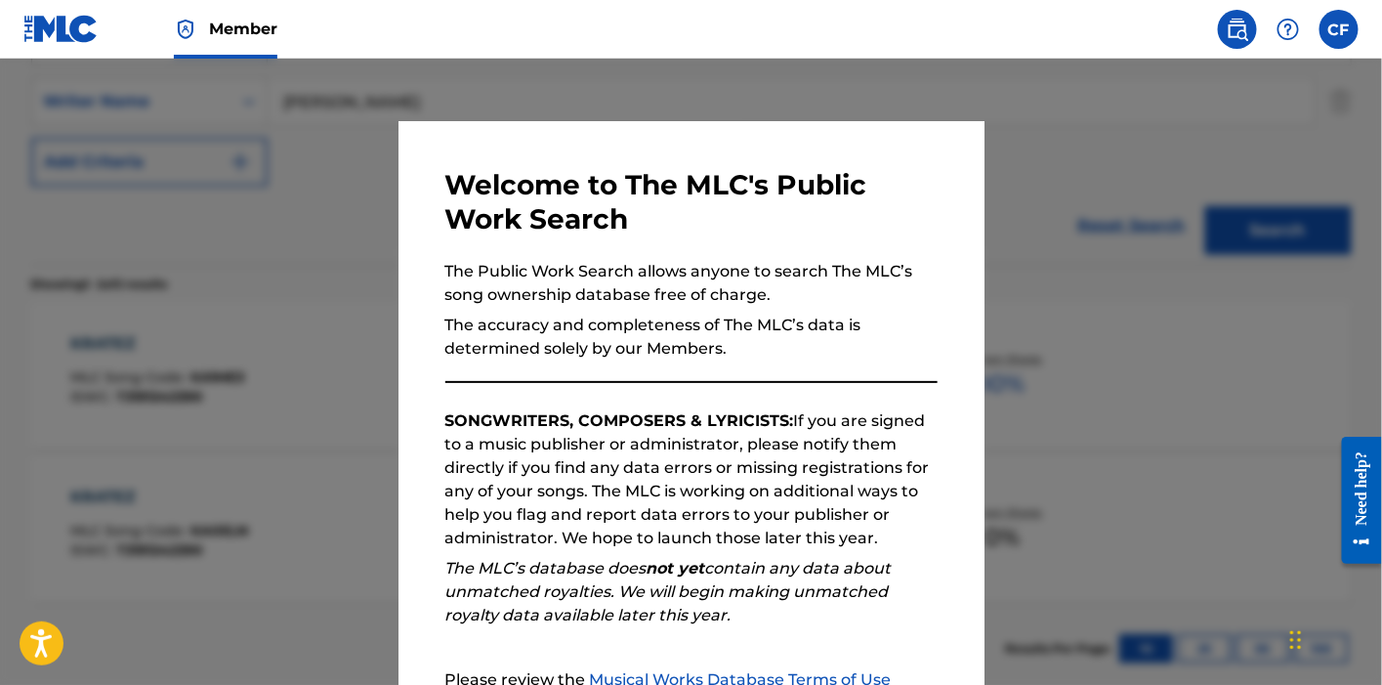
click at [264, 179] on div at bounding box center [691, 401] width 1382 height 685
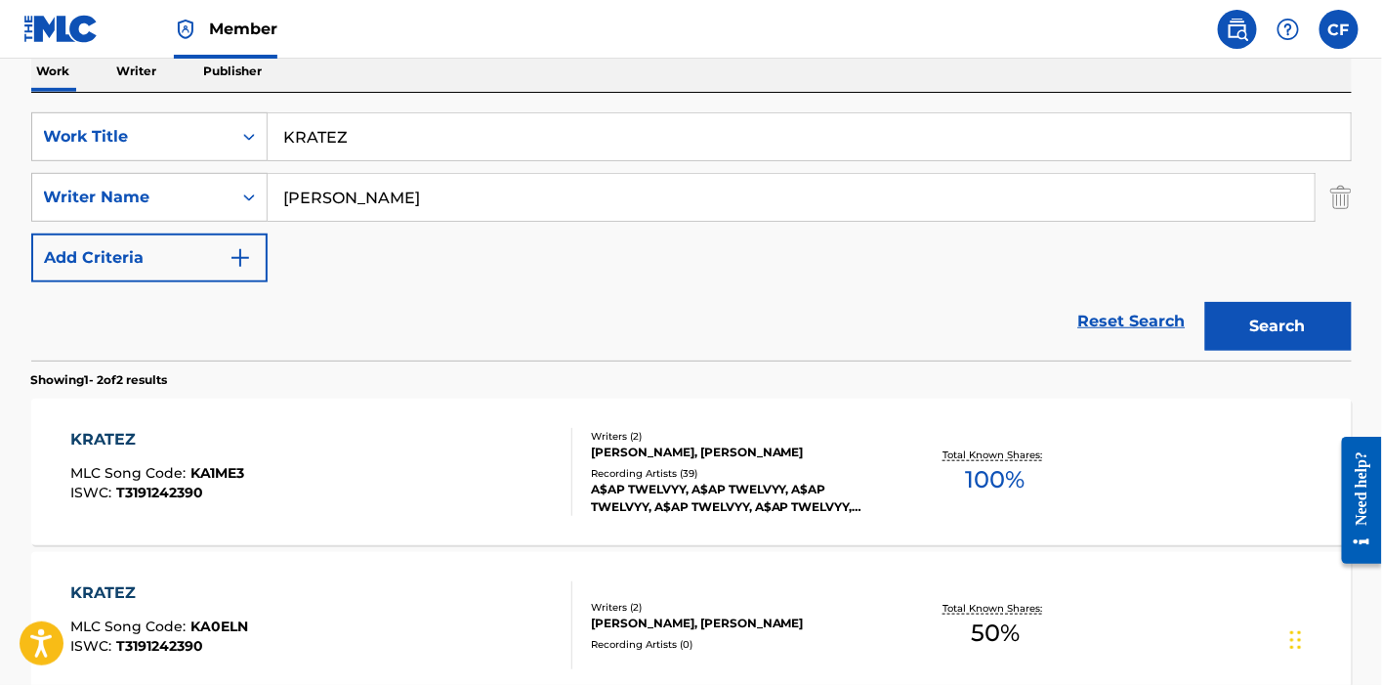
click at [411, 121] on input "KRATEZ" at bounding box center [809, 136] width 1083 height 47
paste input "ELECTRIC"
type input "ELECTRIC"
click at [1205, 302] on button "Search" at bounding box center [1278, 326] width 146 height 49
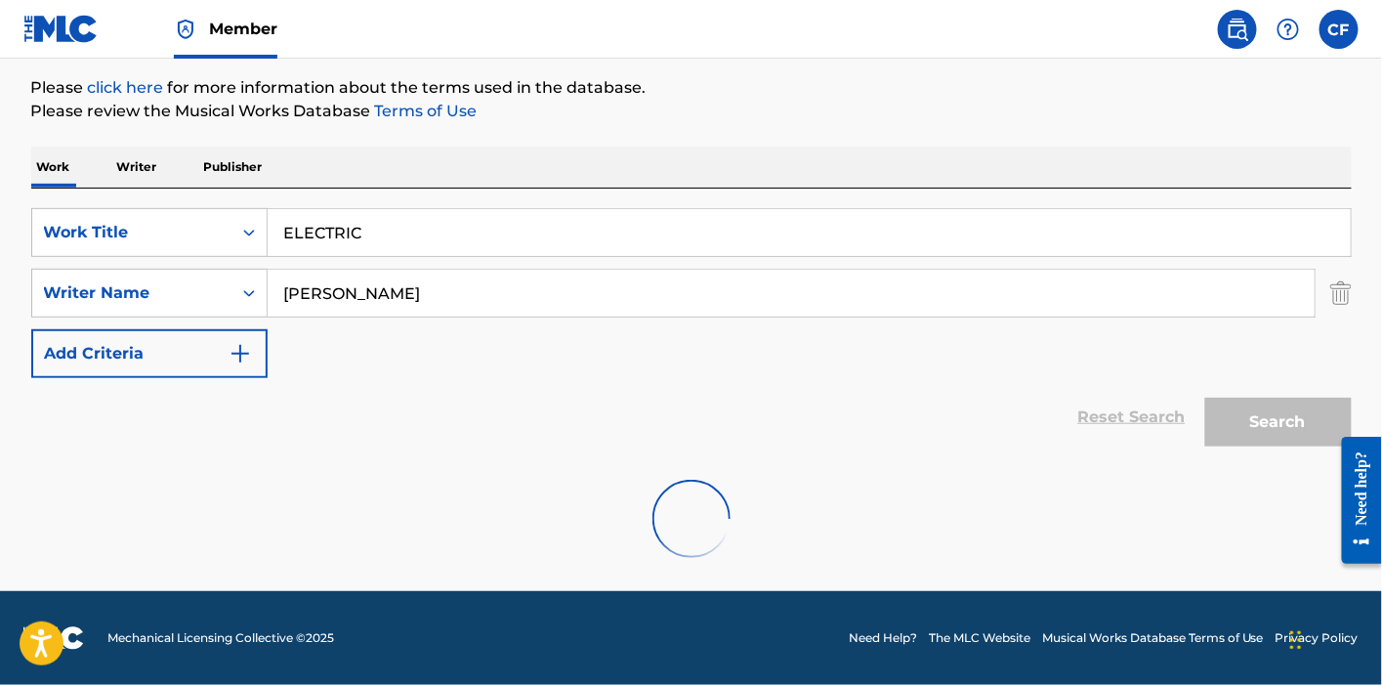
scroll to position [226, 0]
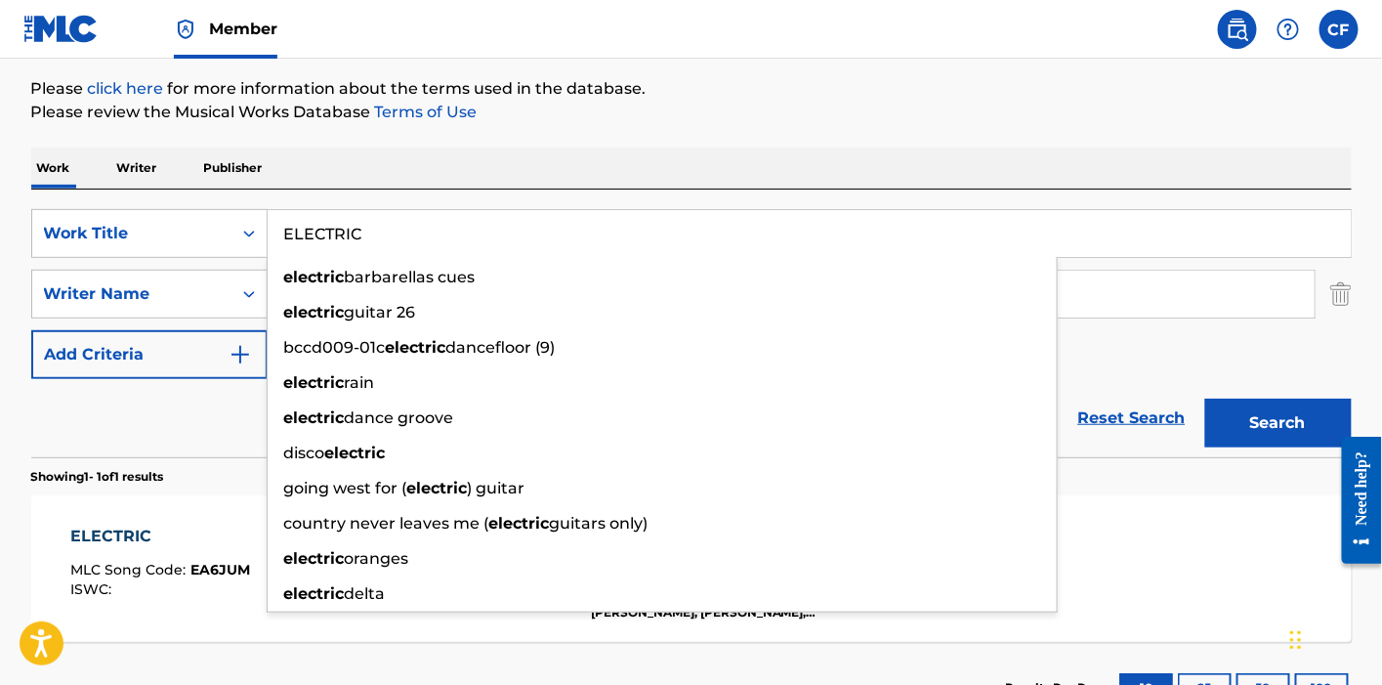
click at [183, 480] on section "Showing 1 - 1 of 1 results" at bounding box center [691, 471] width 1320 height 28
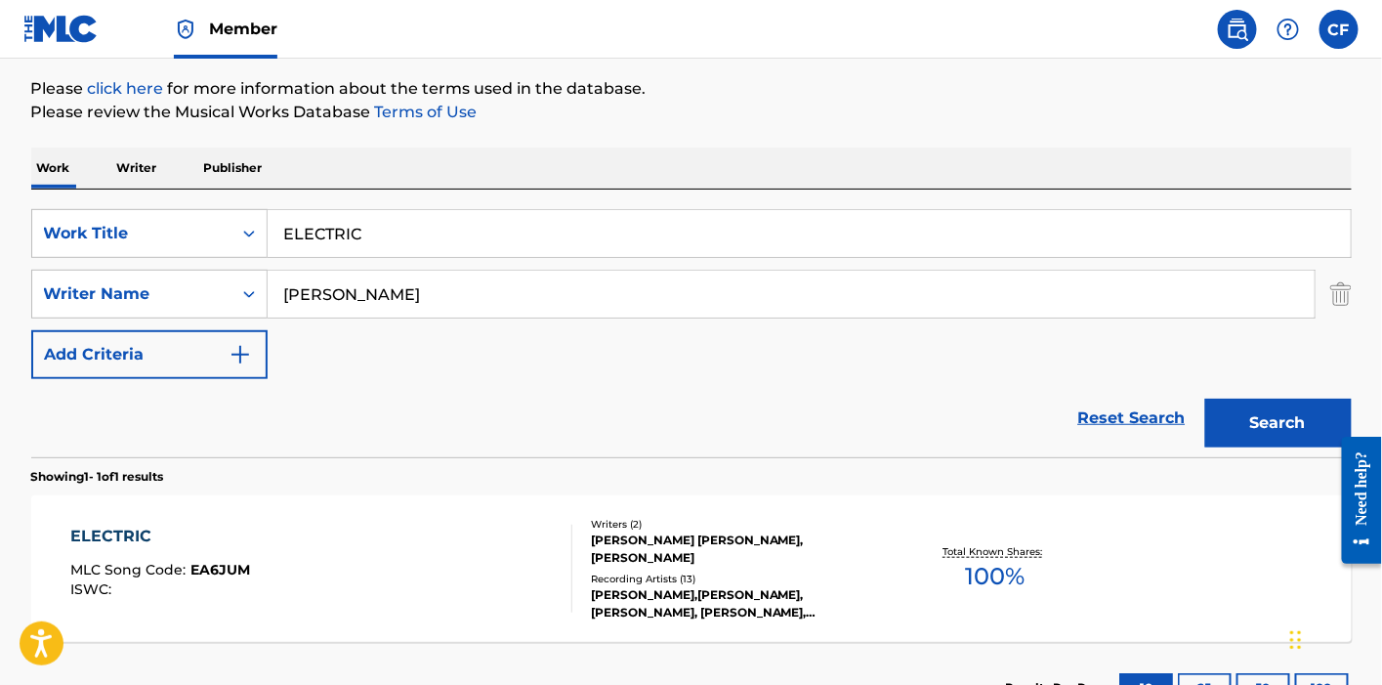
click at [397, 531] on div "ELECTRIC MLC Song Code : EA6JUM ISWC :" at bounding box center [321, 568] width 502 height 88
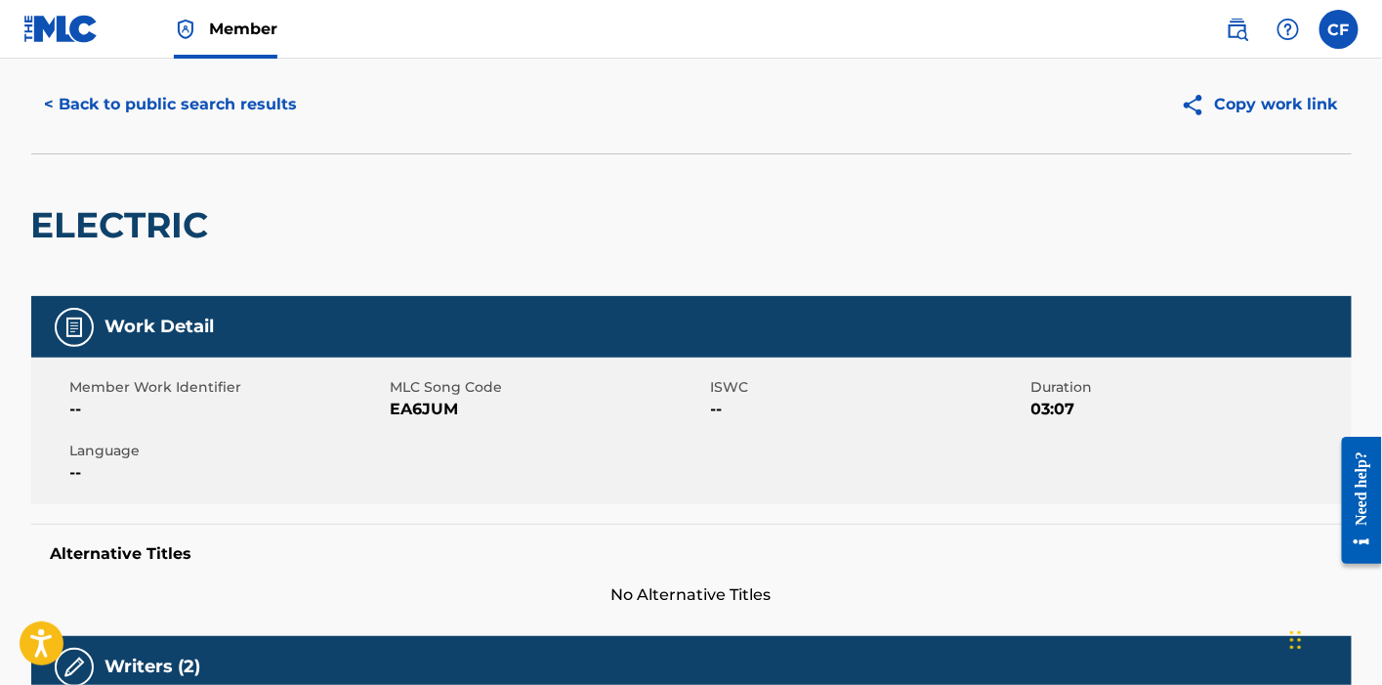
scroll to position [44, 0]
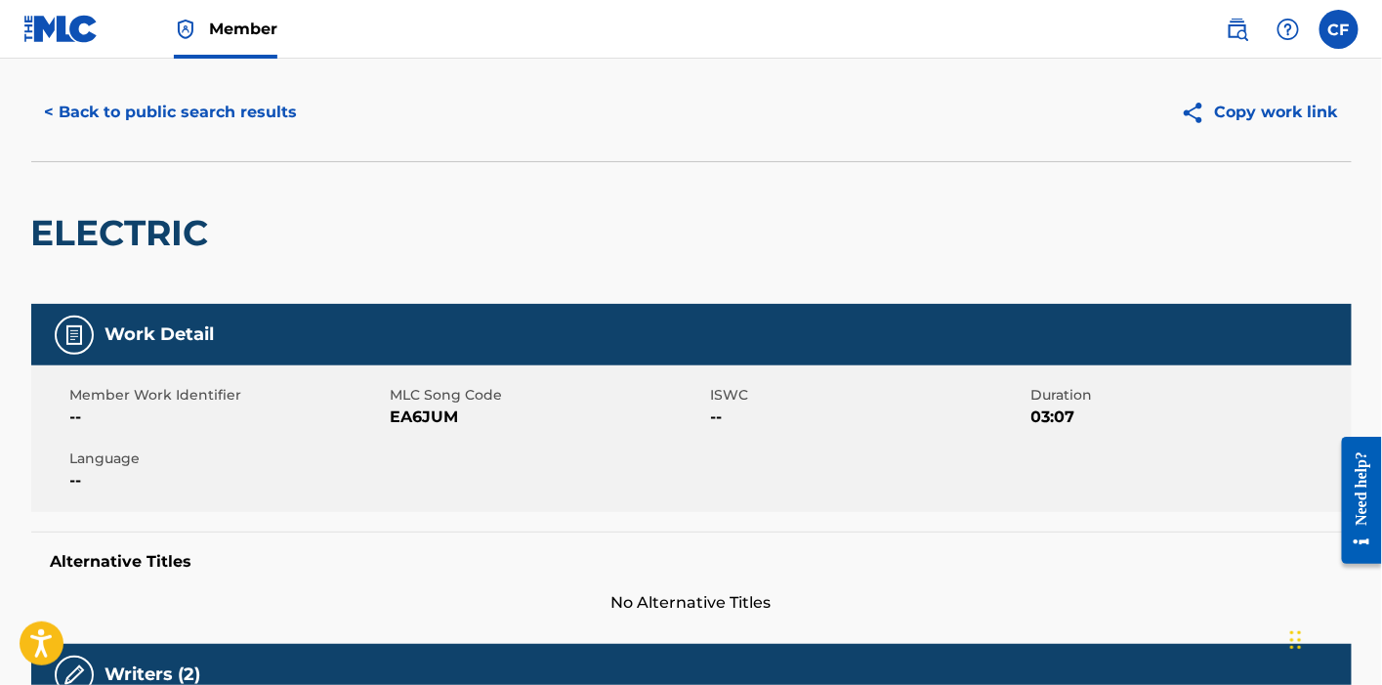
click at [432, 412] on span "EA6JUM" at bounding box center [548, 416] width 315 height 23
copy span "EA6JUM"
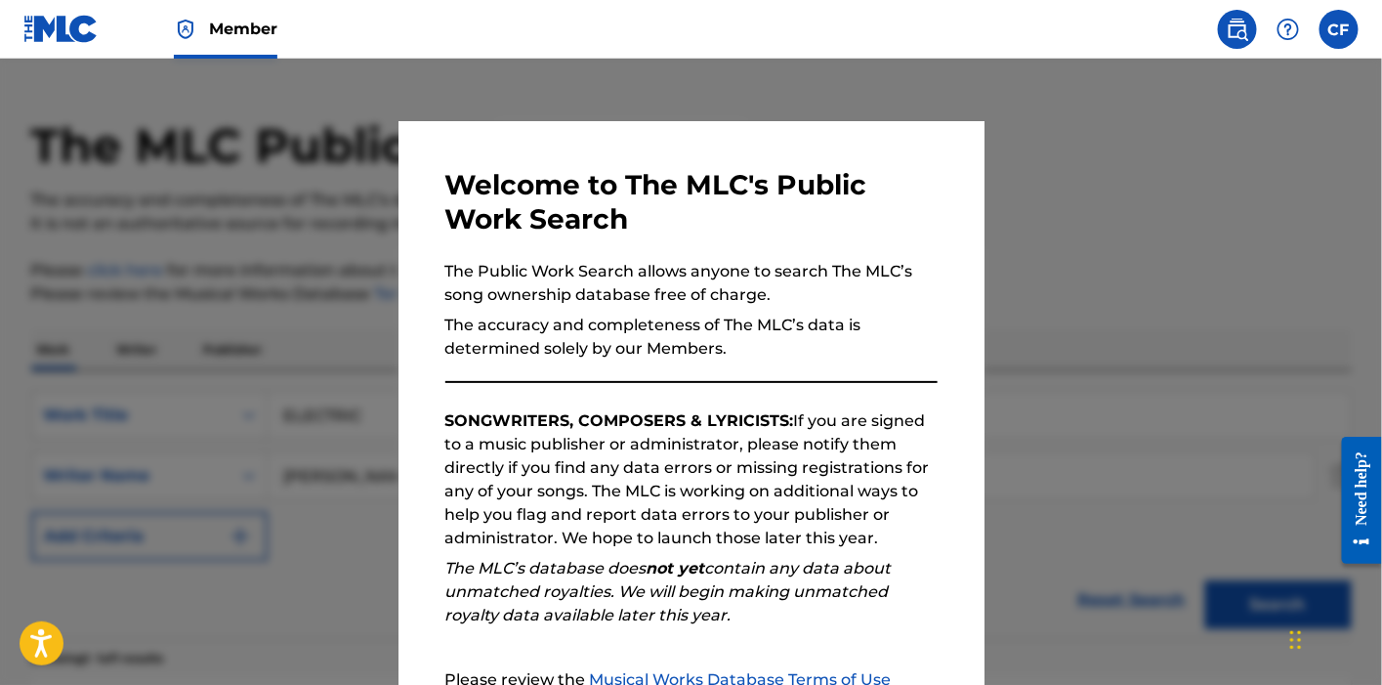
scroll to position [226, 0]
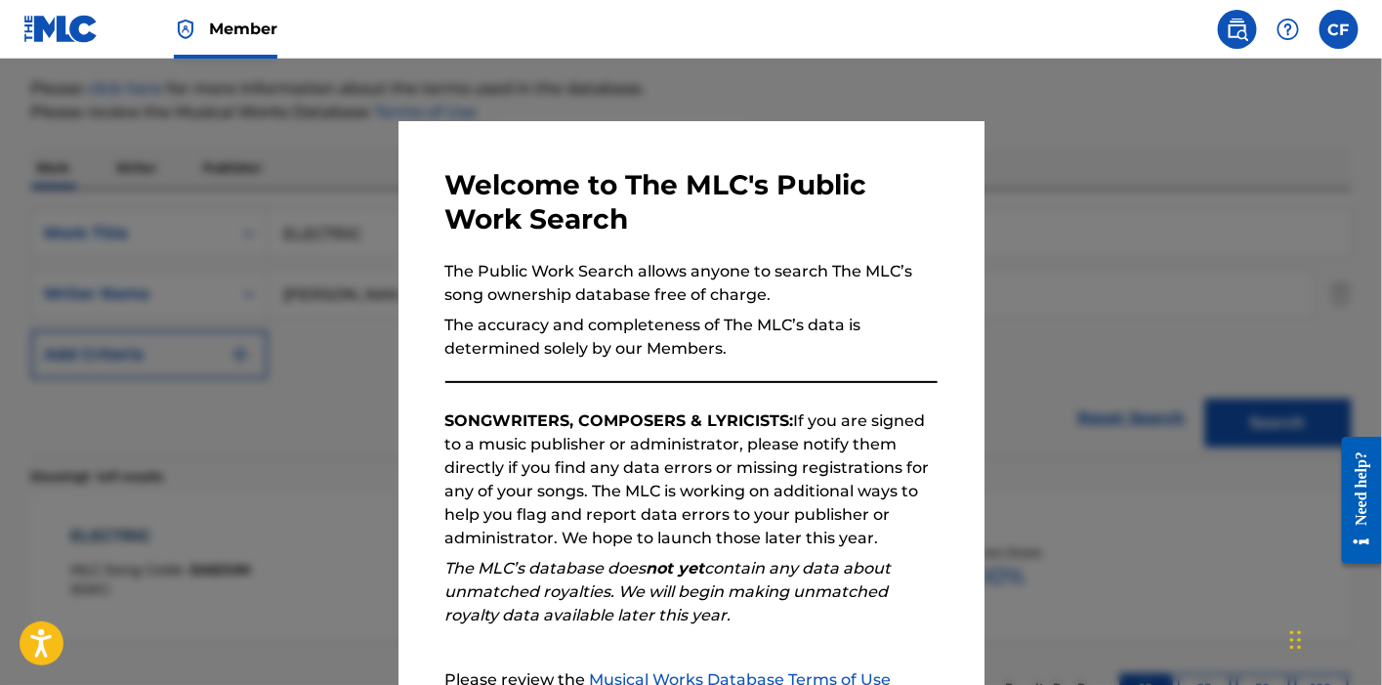
click at [369, 205] on div at bounding box center [691, 401] width 1382 height 685
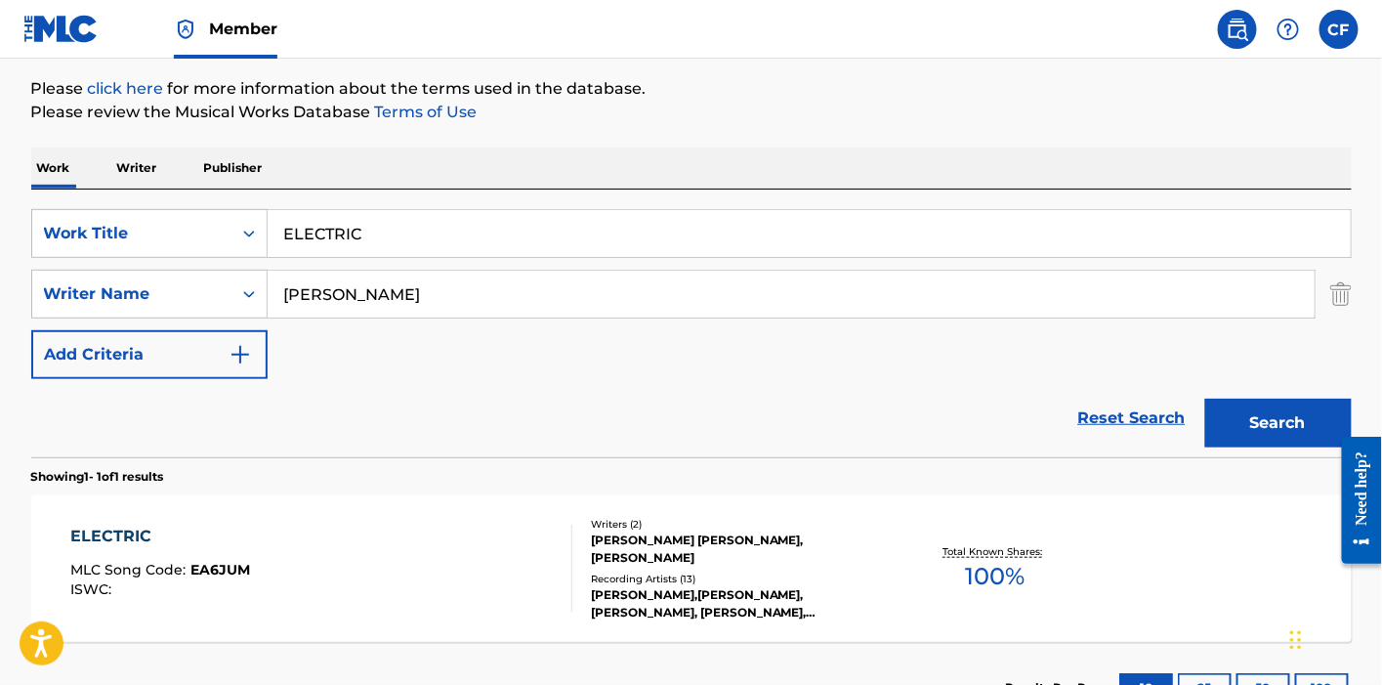
click at [373, 218] on input "ELECTRIC" at bounding box center [809, 233] width 1083 height 47
paste input "FLATLINE"
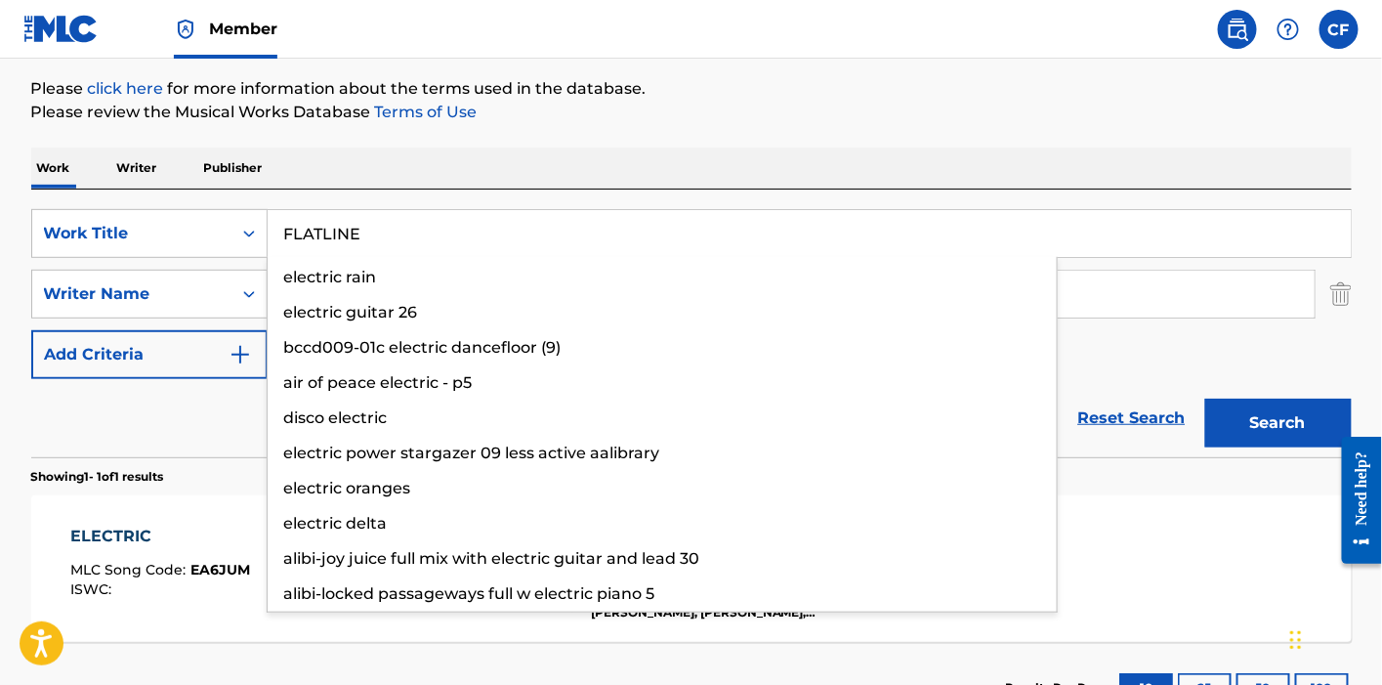
type input "FLATLINE"
click at [1205, 398] on button "Search" at bounding box center [1278, 422] width 146 height 49
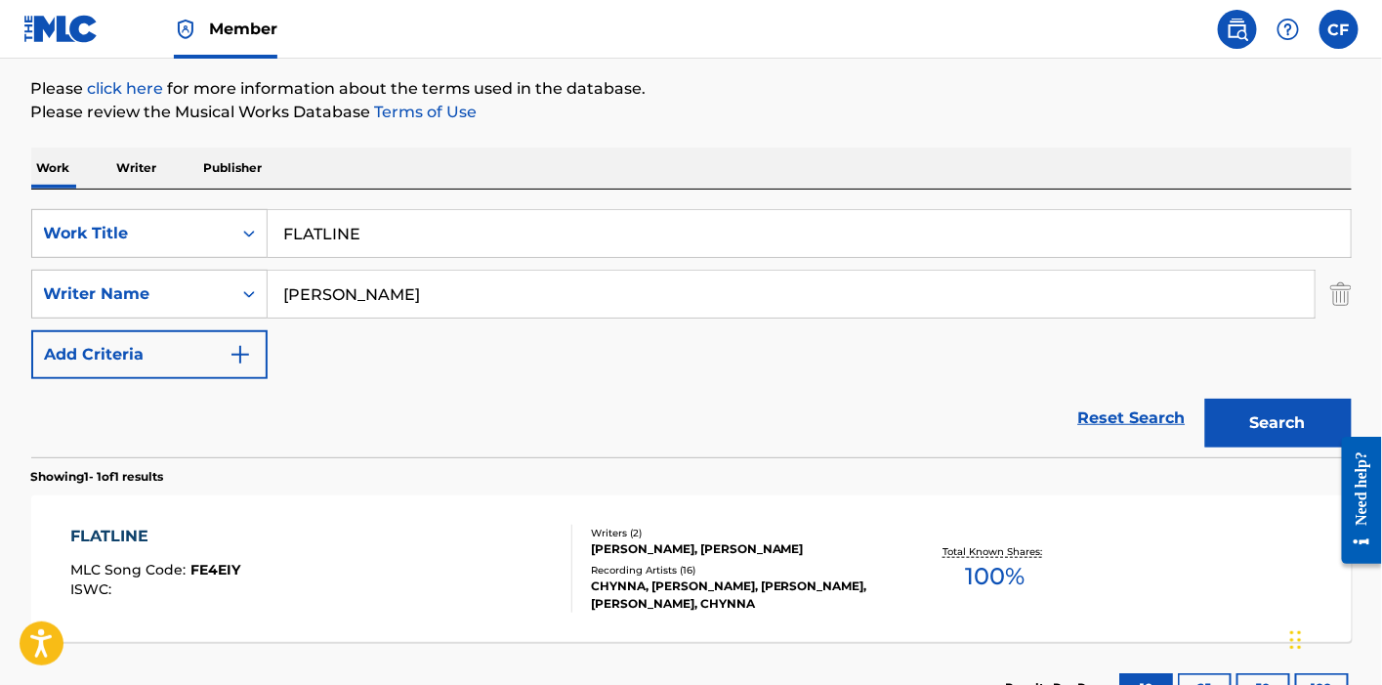
click at [164, 468] on p "Showing 1 - 1 of 1 results" at bounding box center [97, 477] width 133 height 18
click at [239, 540] on div "FLATLINE MLC Song Code : FE4EIY ISWC :" at bounding box center [321, 568] width 502 height 88
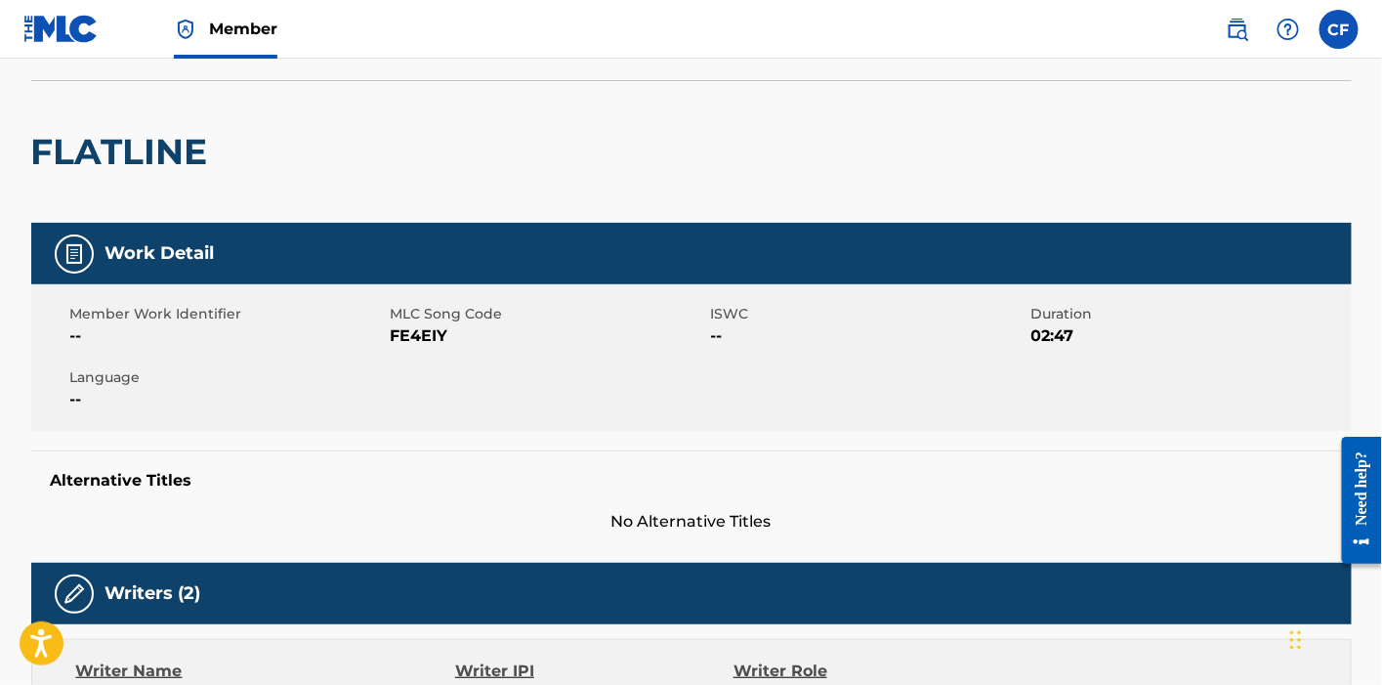
scroll to position [113, 0]
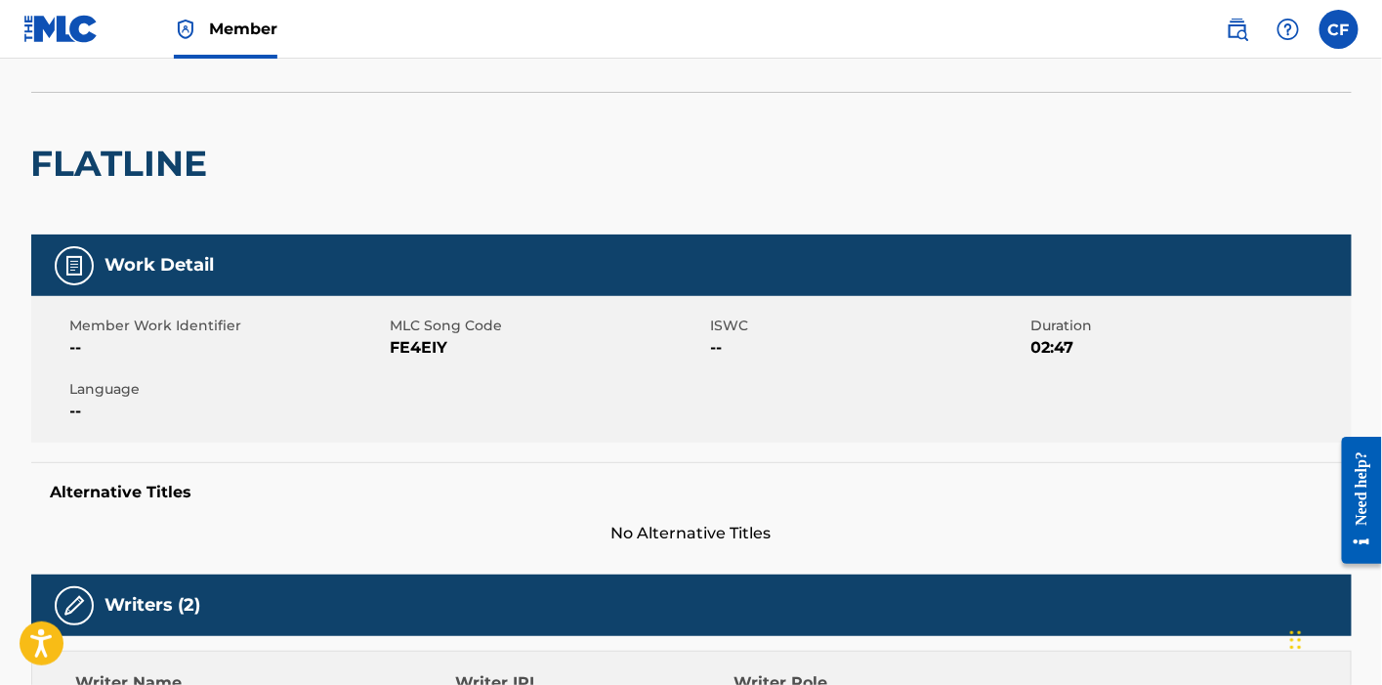
click at [392, 367] on div "Member Work Identifier -- MLC Song Code FE4EIY ISWC -- Duration 02:47 Language …" at bounding box center [691, 369] width 1320 height 146
copy span "FE4EIY"
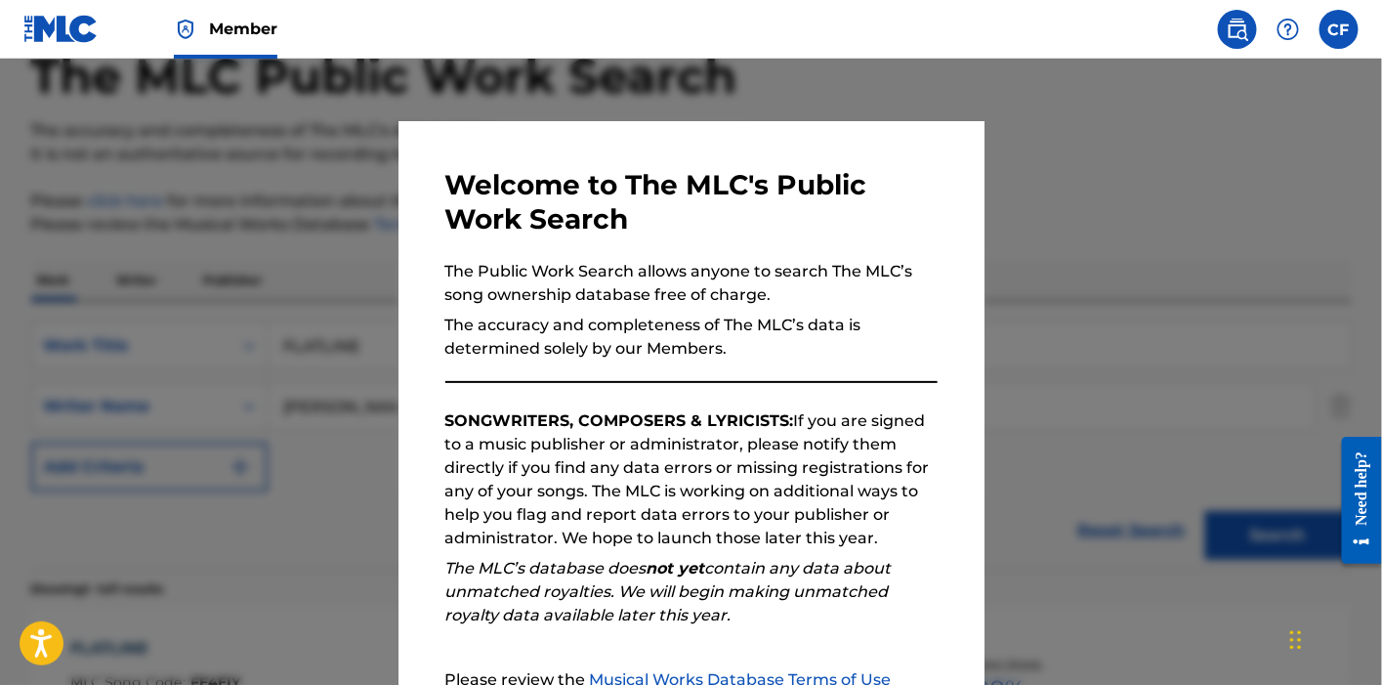
scroll to position [226, 0]
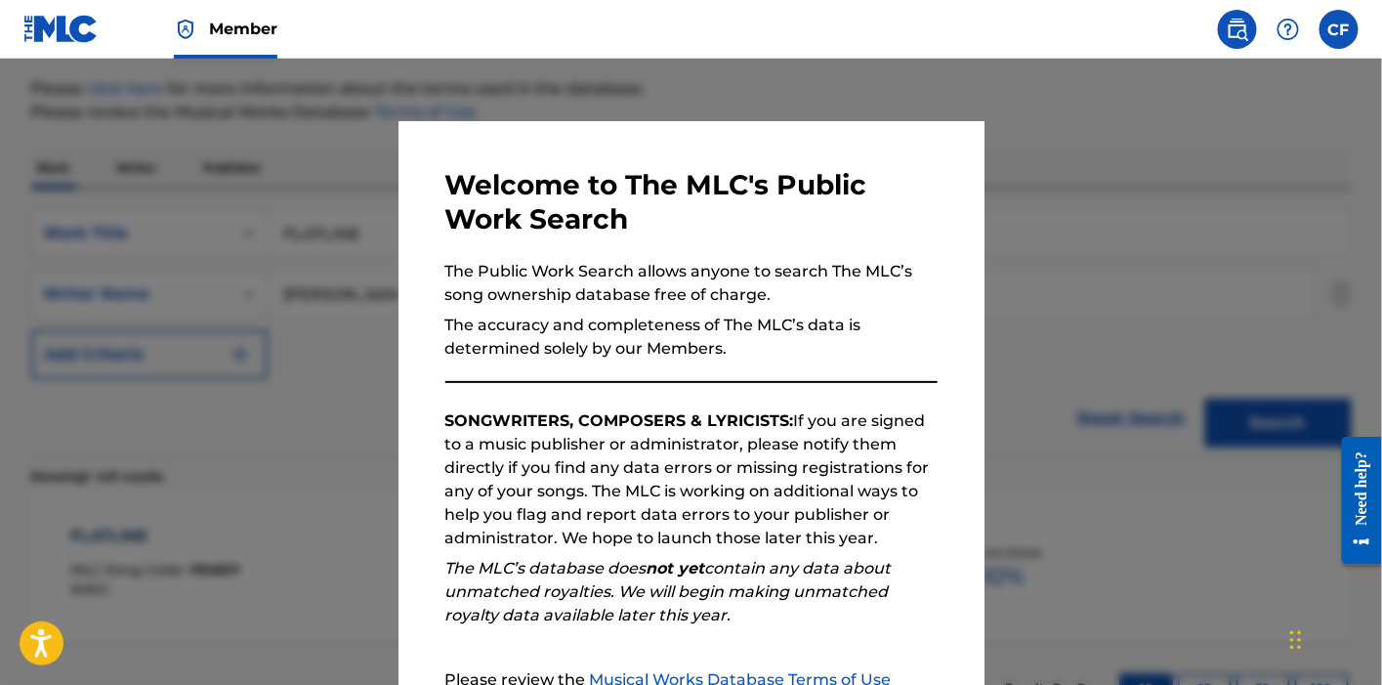
click at [244, 221] on div at bounding box center [691, 401] width 1382 height 685
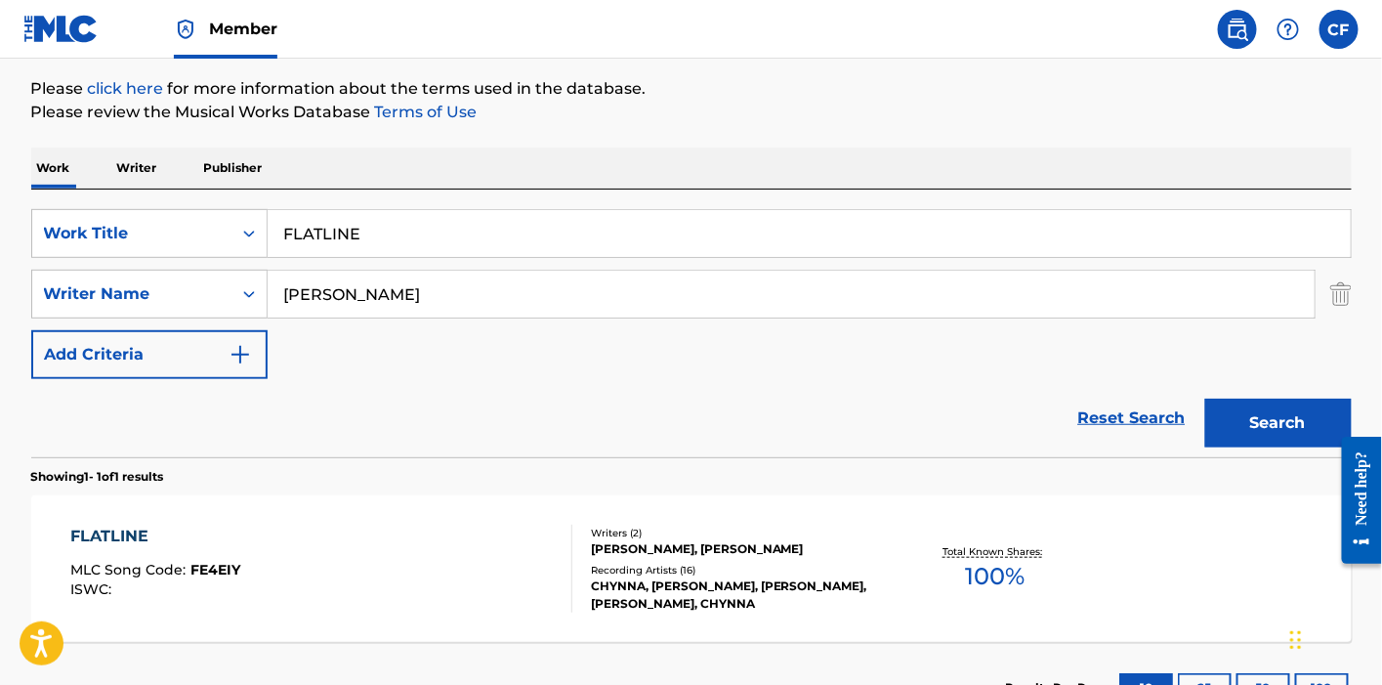
click at [339, 230] on input "FLATLINE" at bounding box center [809, 233] width 1083 height 47
paste input "MURDRR TALK"
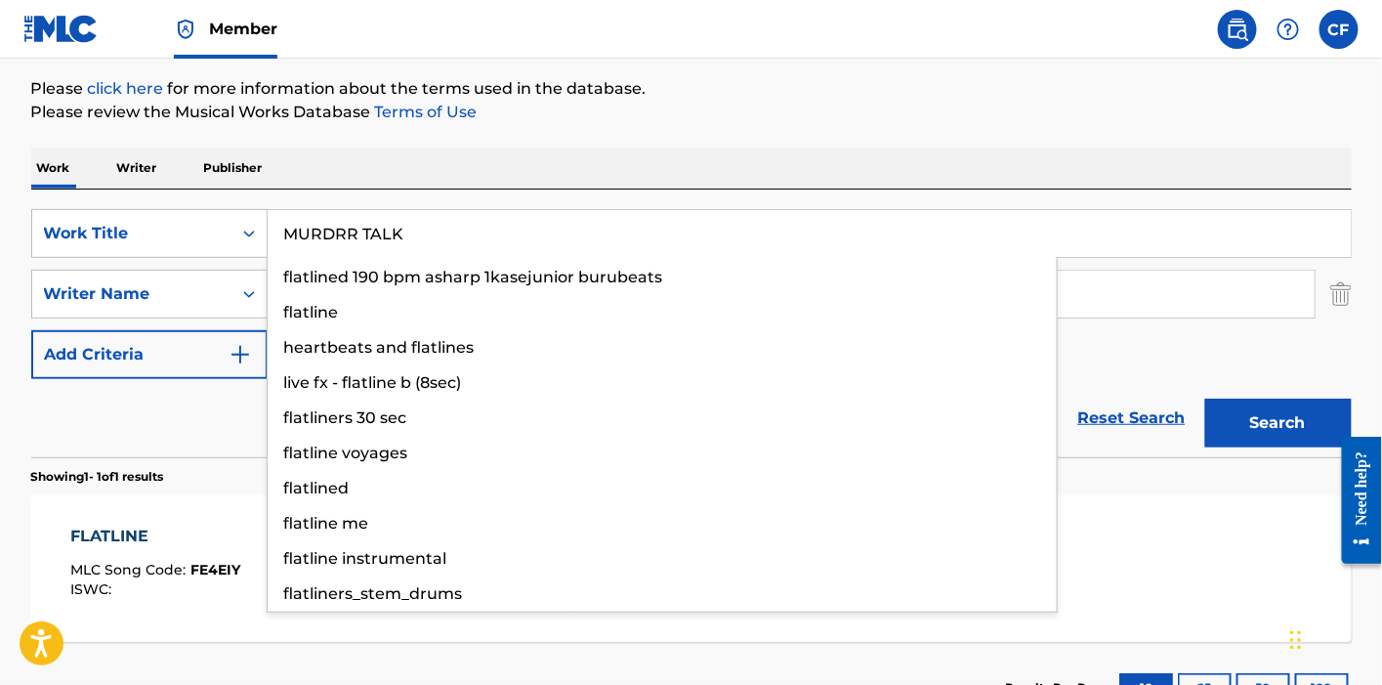
type input "MURDRR TALK"
click at [1205, 398] on button "Search" at bounding box center [1278, 422] width 146 height 49
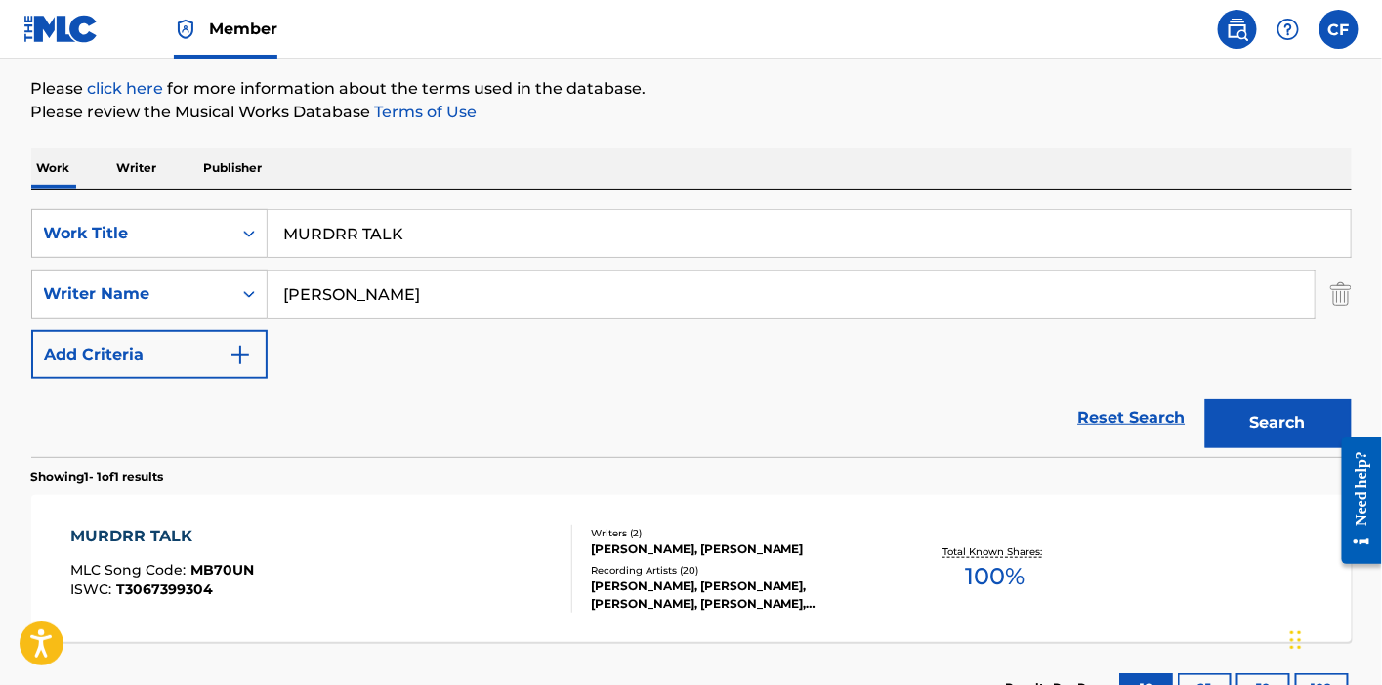
click at [235, 467] on section "Showing 1 - 1 of 1 results" at bounding box center [691, 471] width 1320 height 28
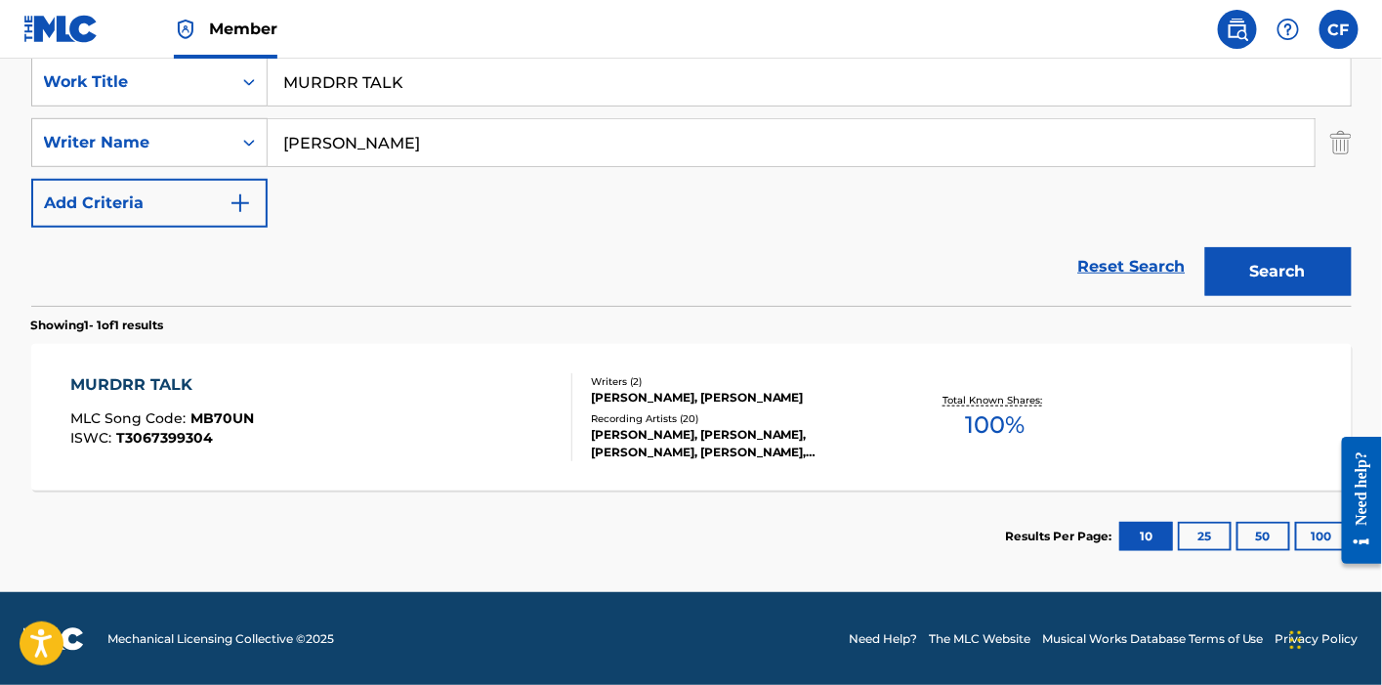
click at [262, 379] on div "MURDRR TALK MLC Song Code : MB70UN ISWC : T3067399304" at bounding box center [321, 417] width 502 height 88
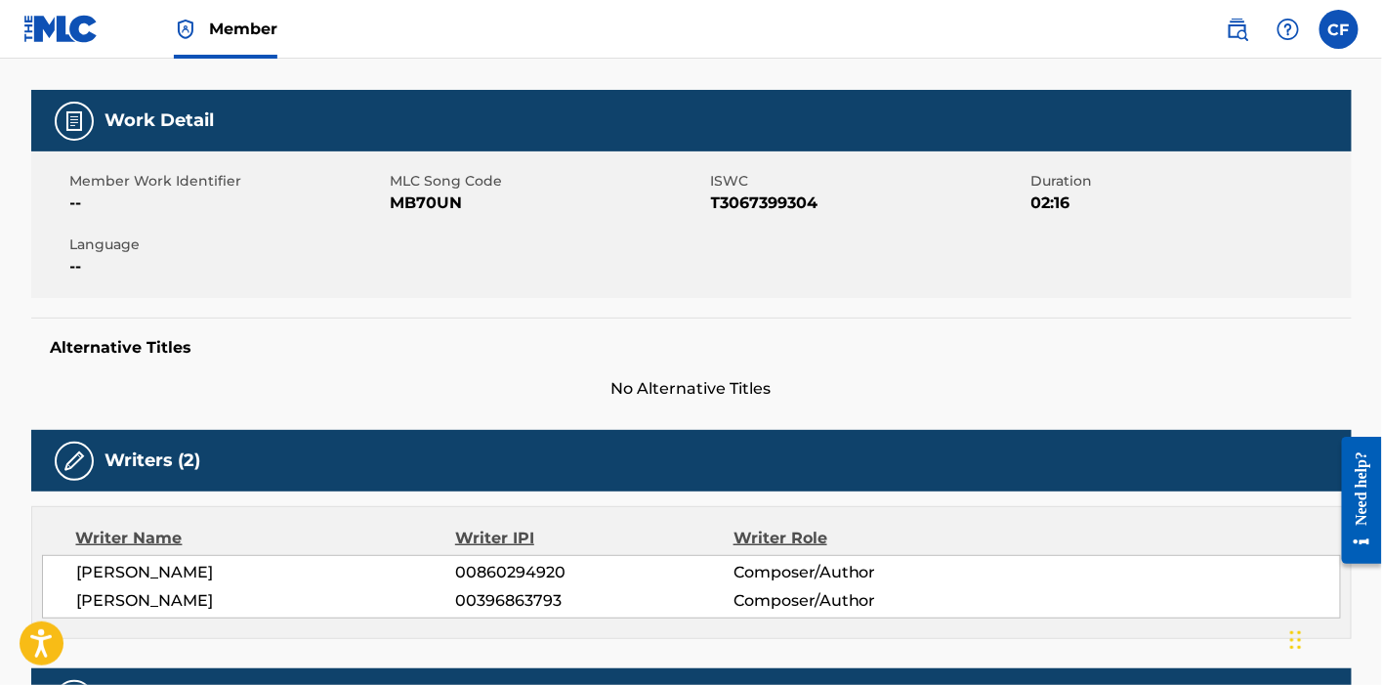
scroll to position [257, 0]
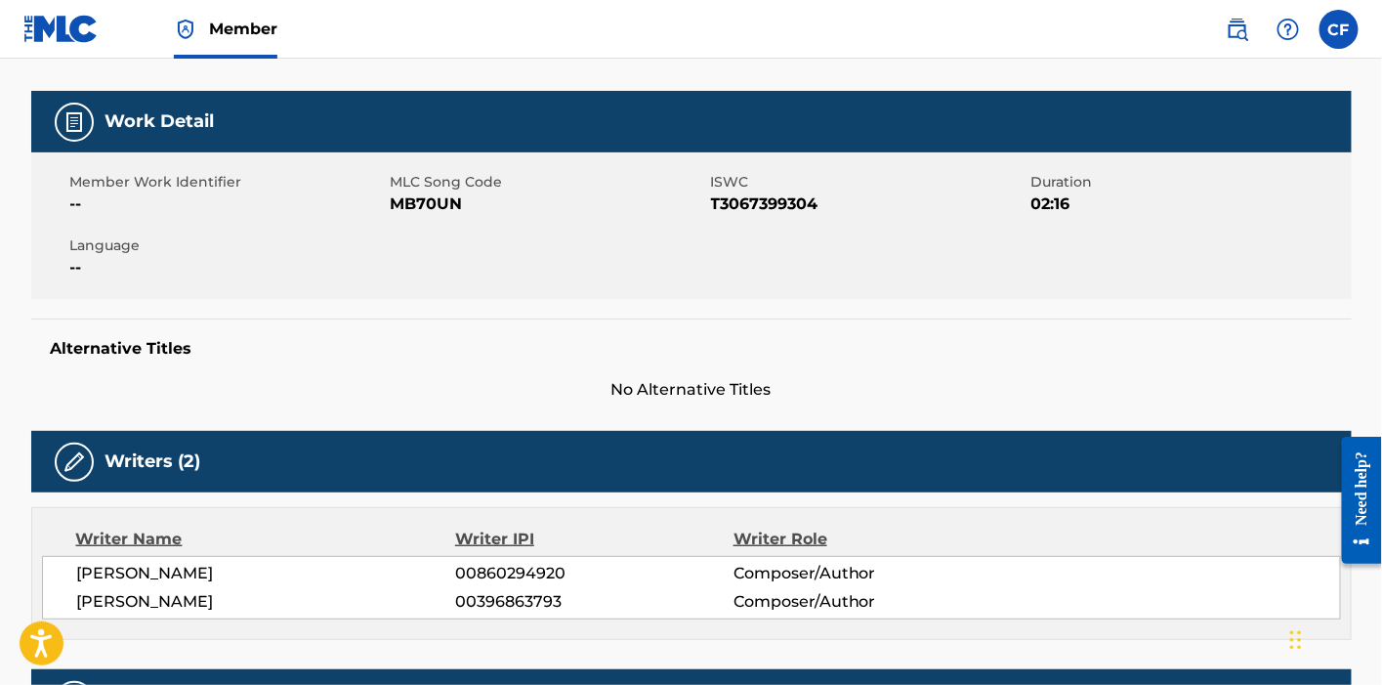
click at [427, 197] on span "MB70UN" at bounding box center [548, 203] width 315 height 23
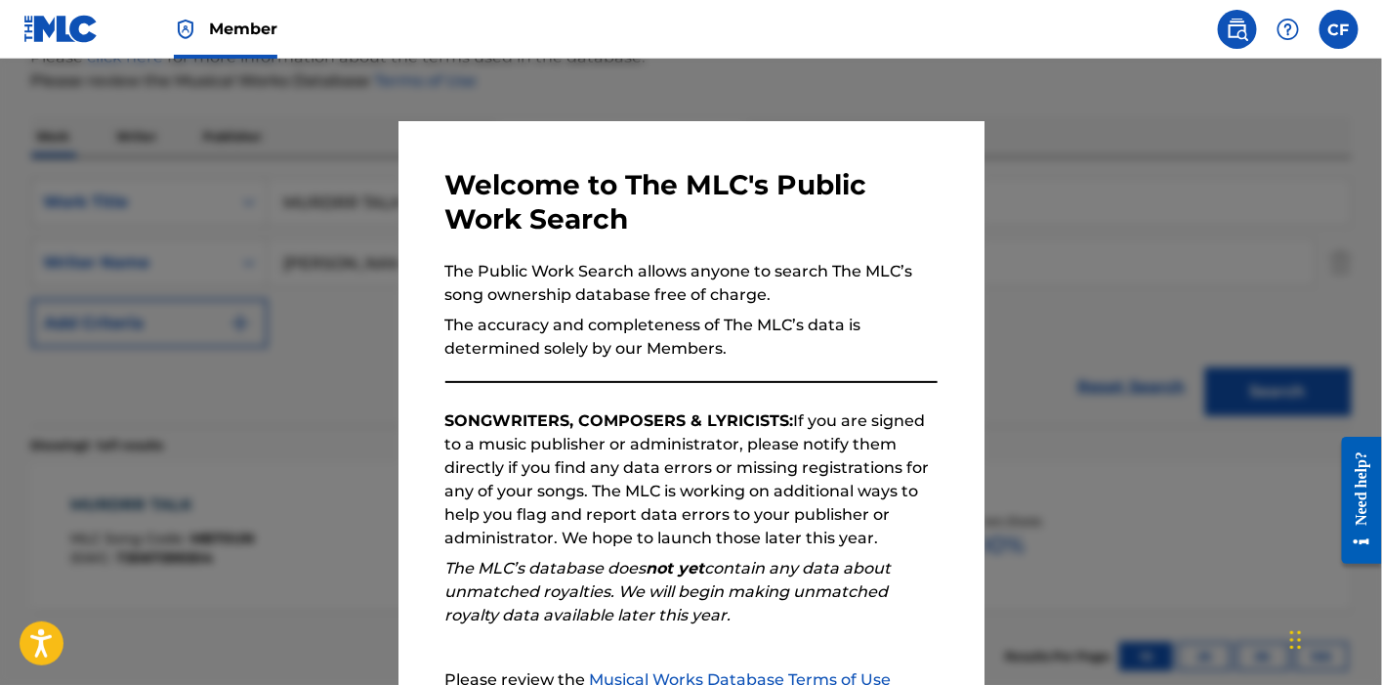
scroll to position [265, 0]
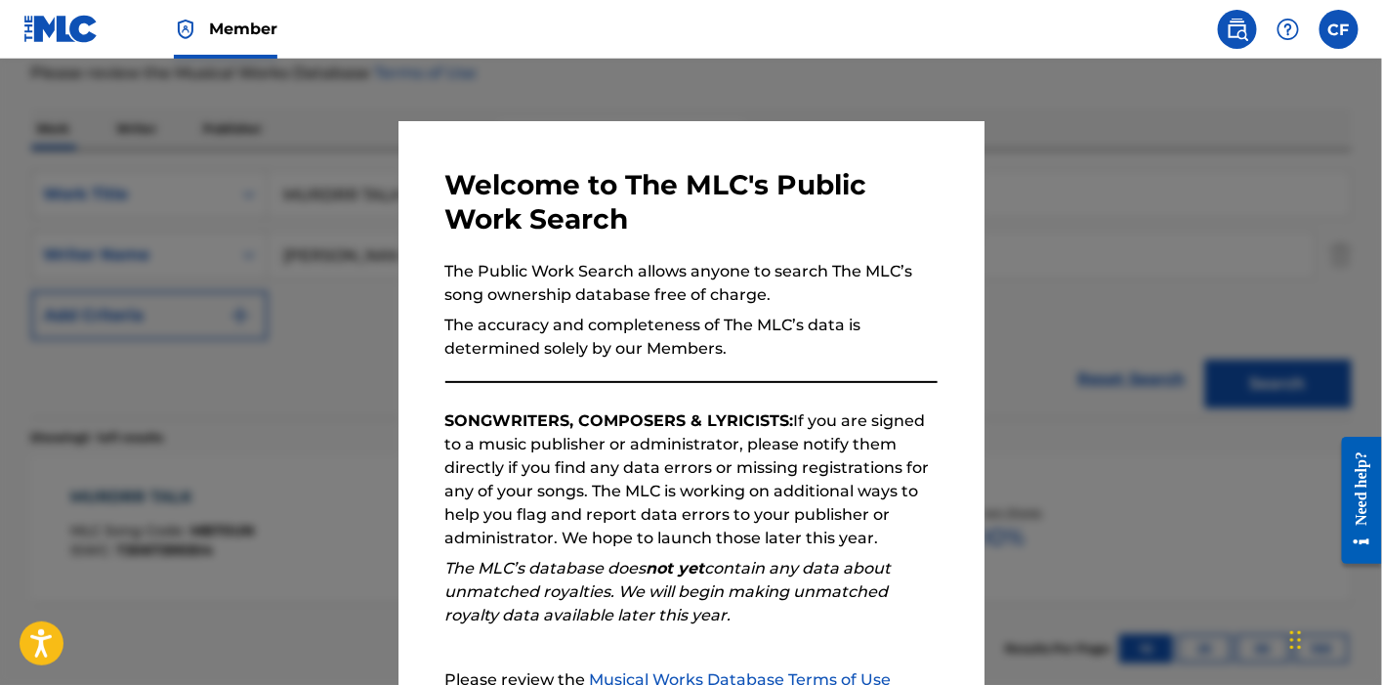
click at [328, 239] on div at bounding box center [691, 401] width 1382 height 685
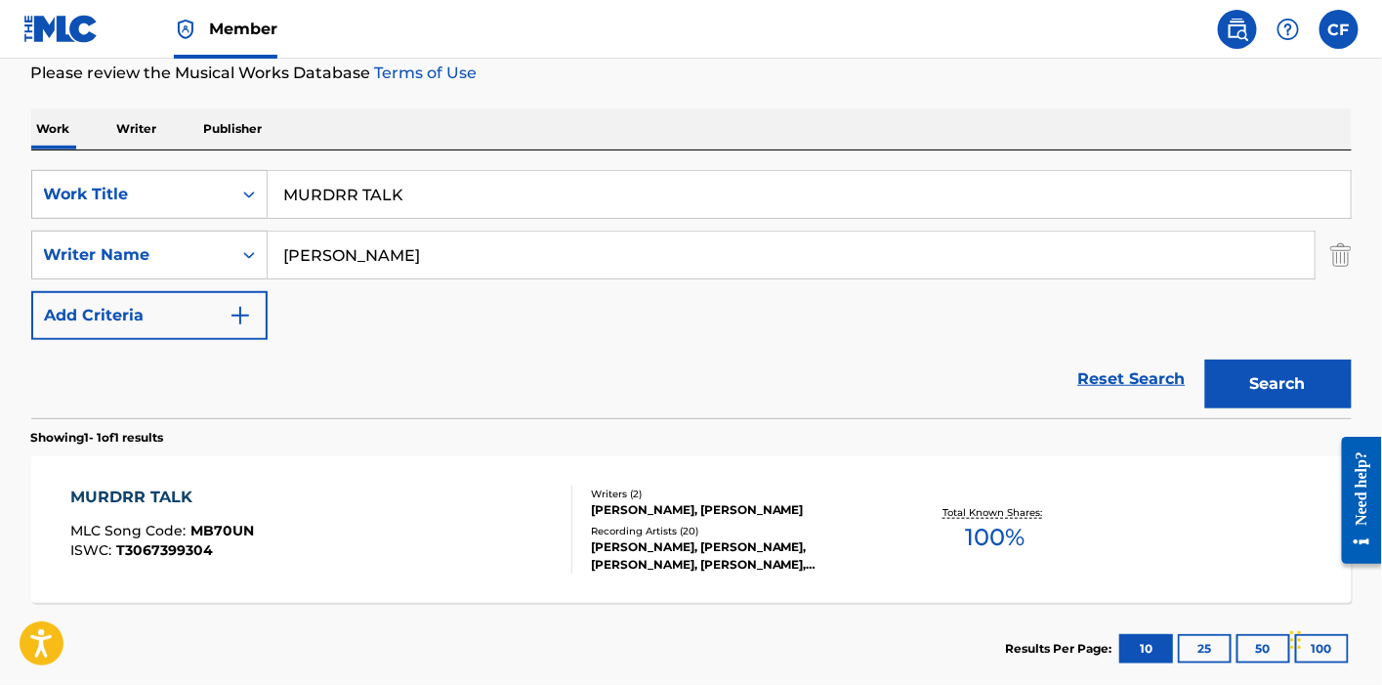
click at [416, 210] on input "MURDRR TALK" at bounding box center [809, 194] width 1083 height 47
paste input "SIC"
type input "SICK"
click at [1205, 359] on button "Search" at bounding box center [1278, 383] width 146 height 49
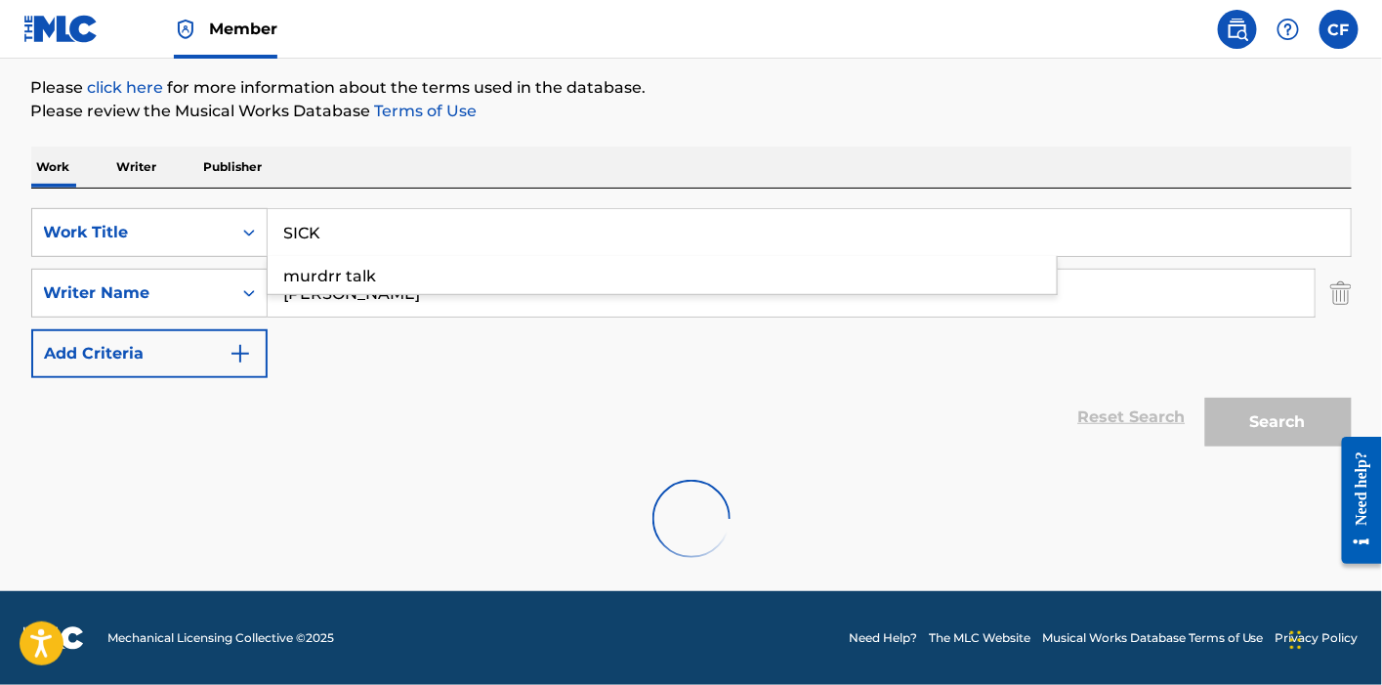
scroll to position [226, 0]
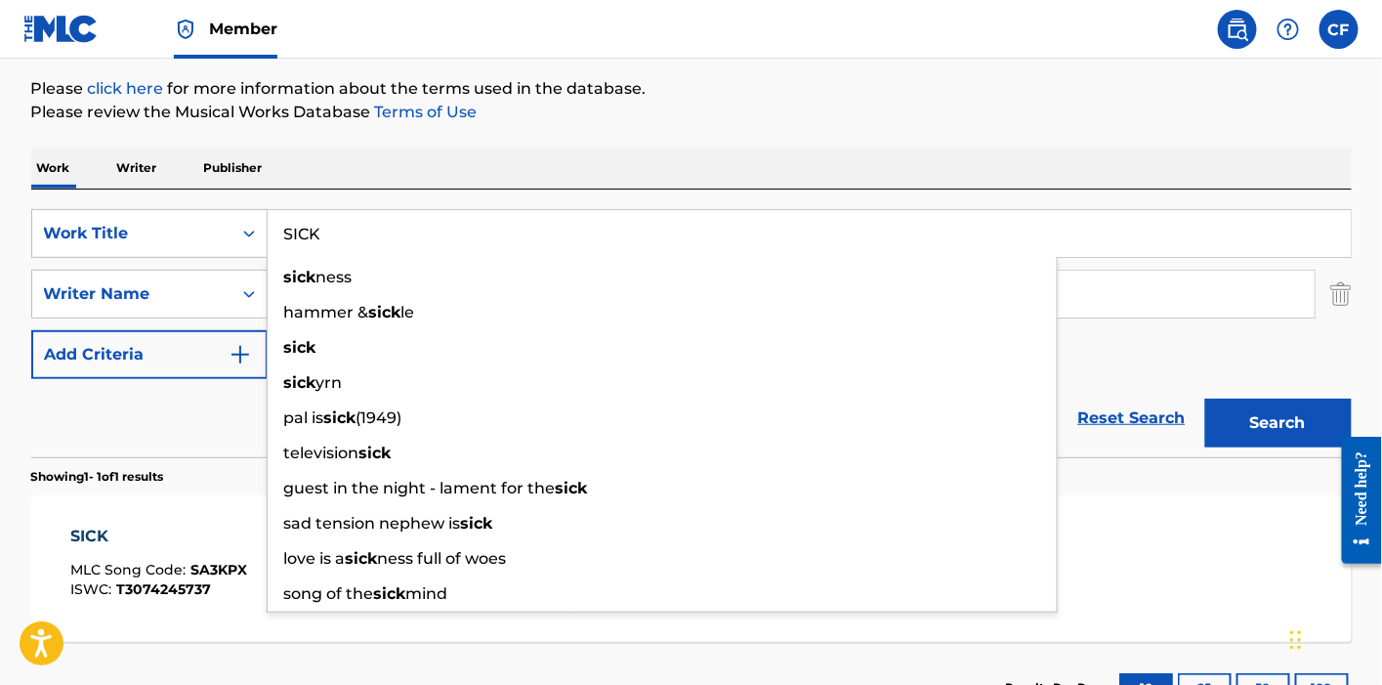
click at [633, 164] on div "Work Writer Publisher" at bounding box center [691, 167] width 1320 height 41
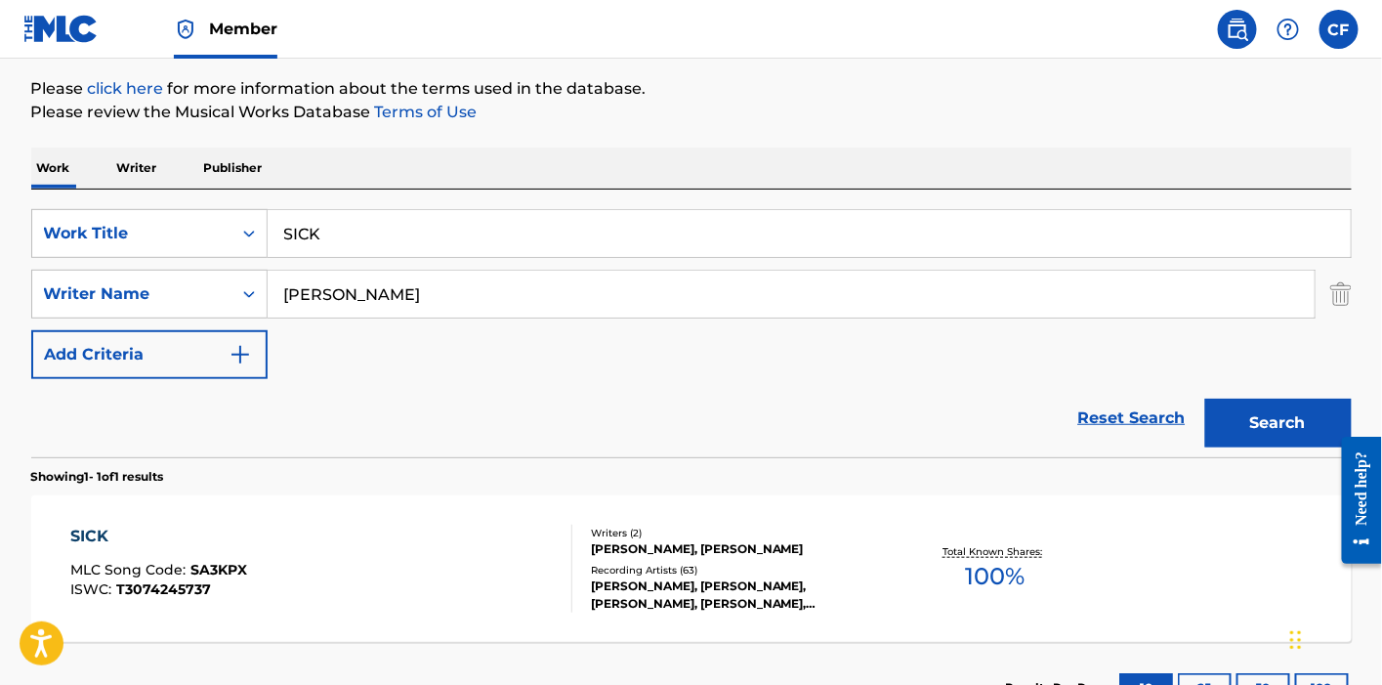
click at [265, 543] on div "SICK MLC Song Code : SA3KPX ISWC : T3074245737" at bounding box center [321, 568] width 502 height 88
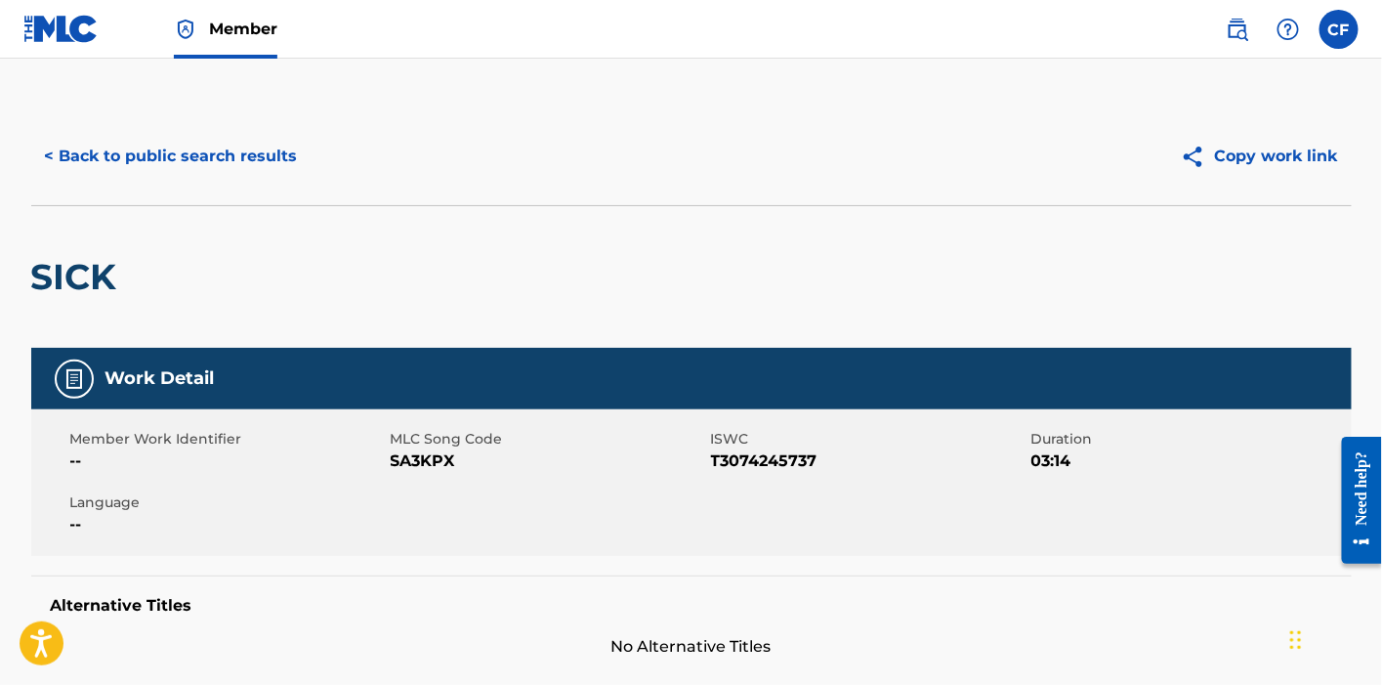
click at [417, 462] on span "SA3KPX" at bounding box center [548, 460] width 315 height 23
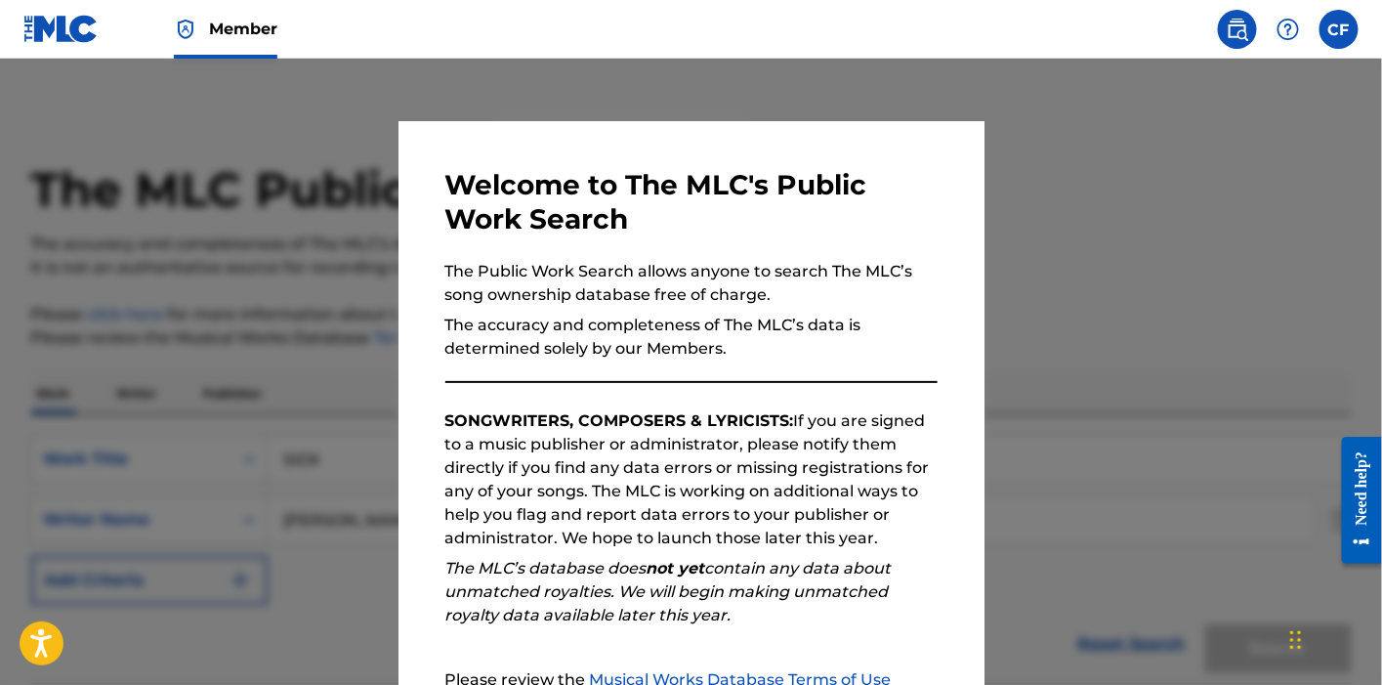
scroll to position [226, 0]
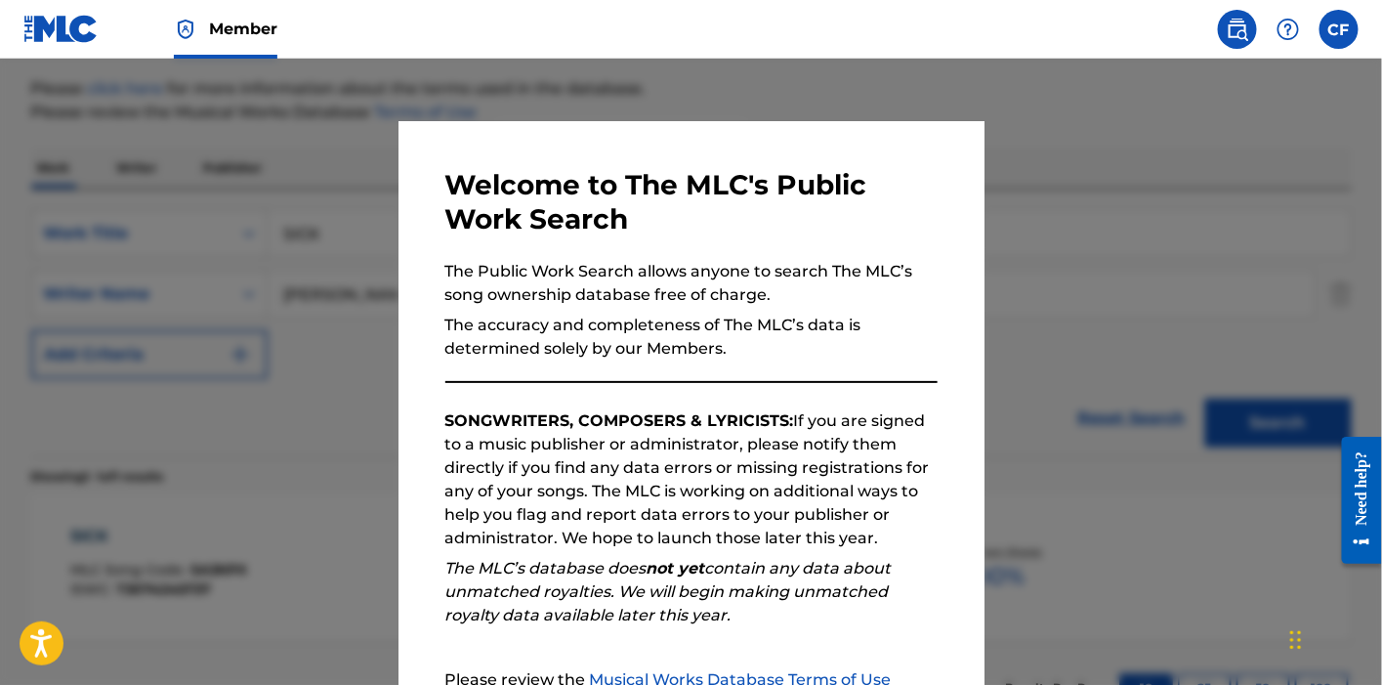
click at [265, 146] on div at bounding box center [691, 401] width 1382 height 685
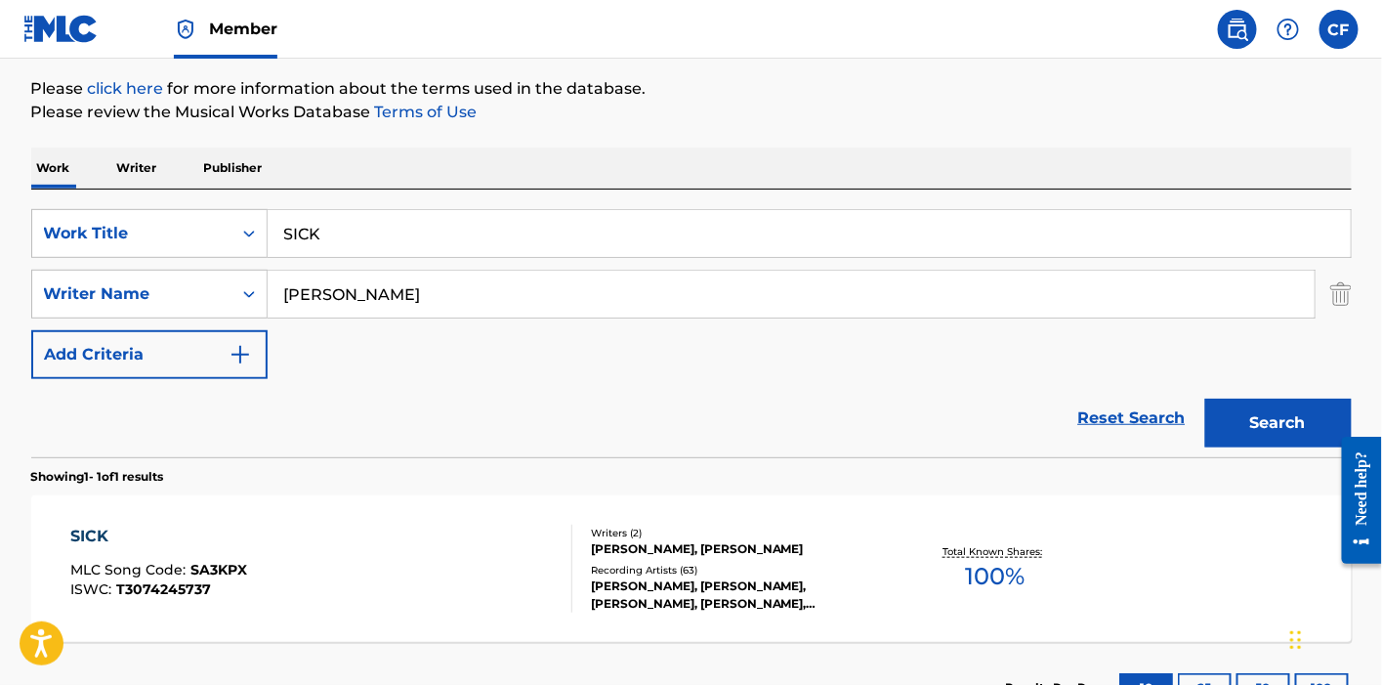
click at [339, 223] on input "SICK" at bounding box center [809, 233] width 1083 height 47
paste input "TIME"
type input "TIME"
click at [1205, 398] on button "Search" at bounding box center [1278, 422] width 146 height 49
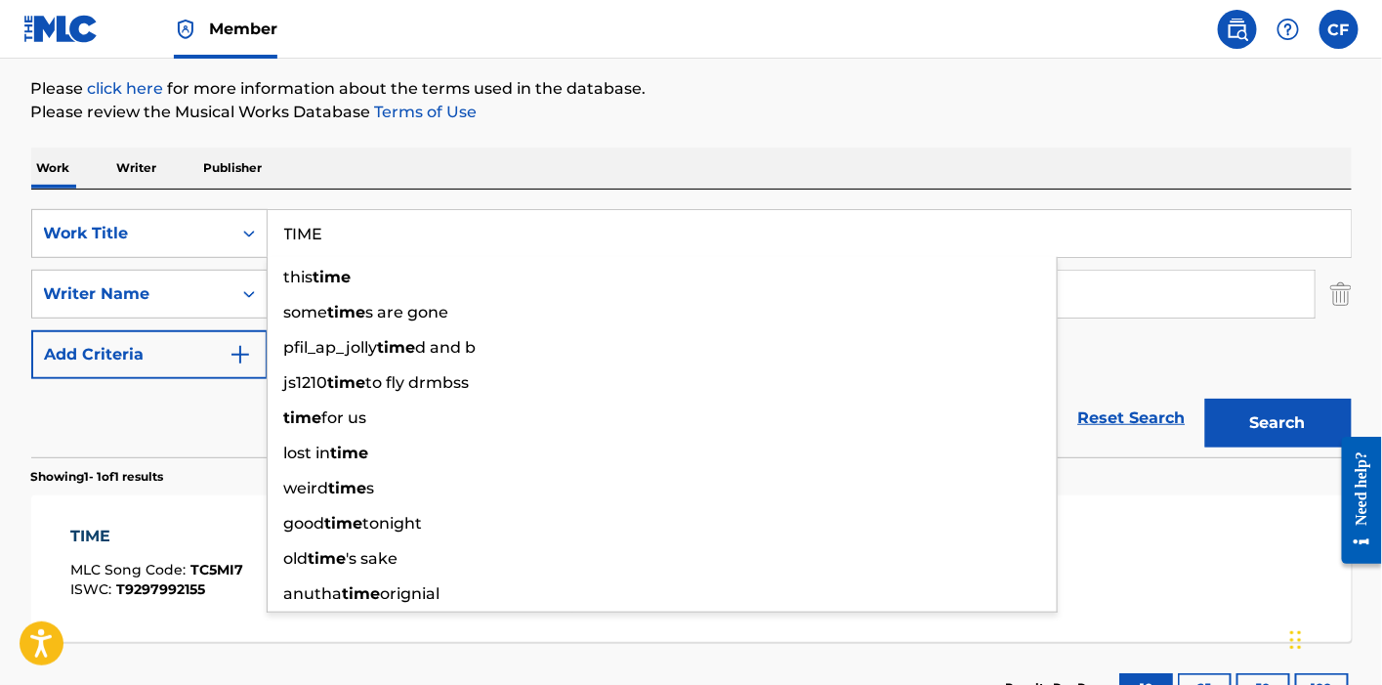
click at [560, 190] on div "SearchWithCriteria13505c75-c9bc-40f9-ae33-486a245a6ad7 Work Title TIME this tim…" at bounding box center [691, 323] width 1320 height 268
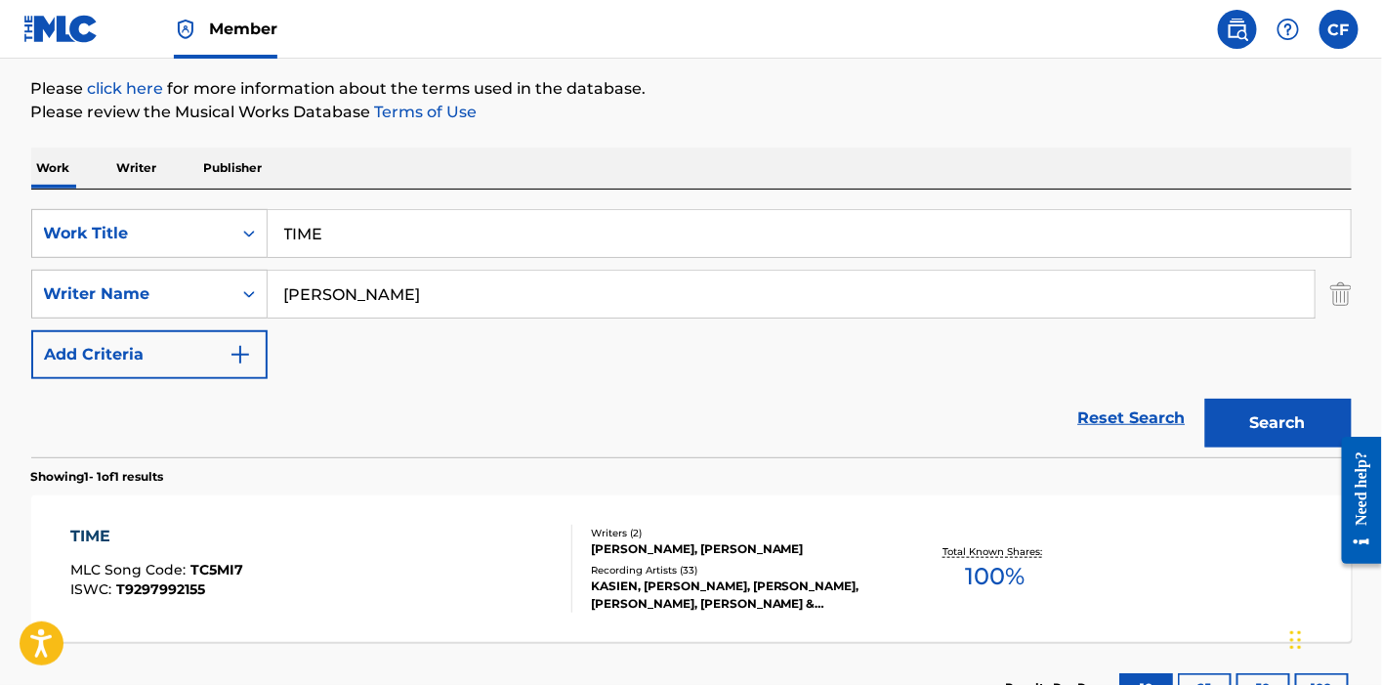
click at [378, 546] on div "TIME MLC Song Code : TC5MI7 ISWC : T9297992155" at bounding box center [321, 568] width 502 height 88
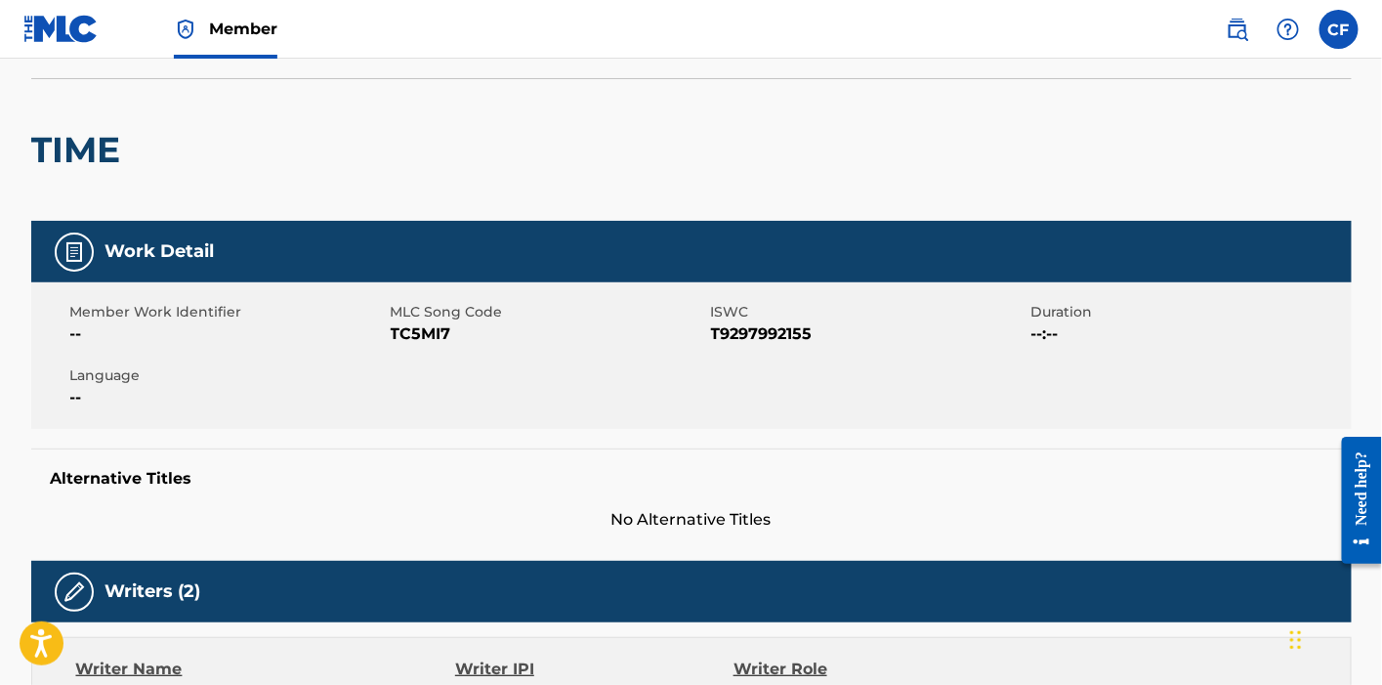
scroll to position [124, 0]
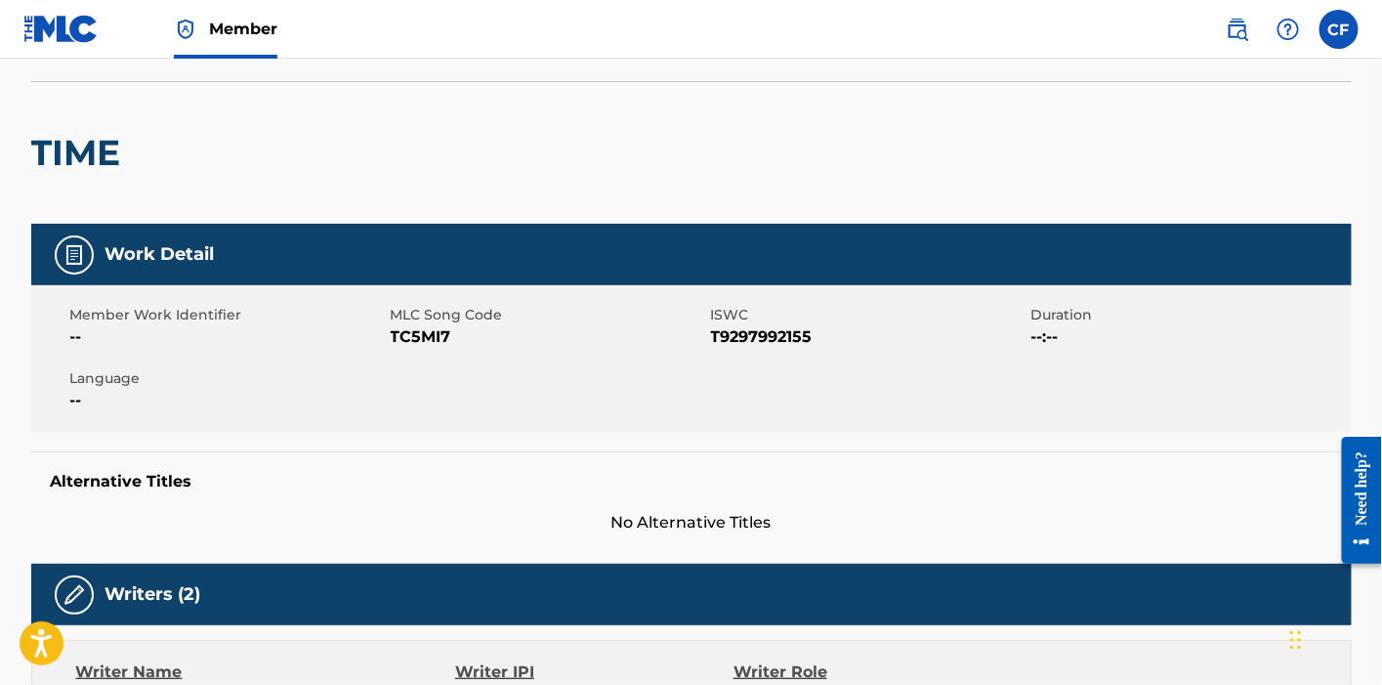
click at [417, 344] on span "TC5MI7" at bounding box center [548, 336] width 315 height 23
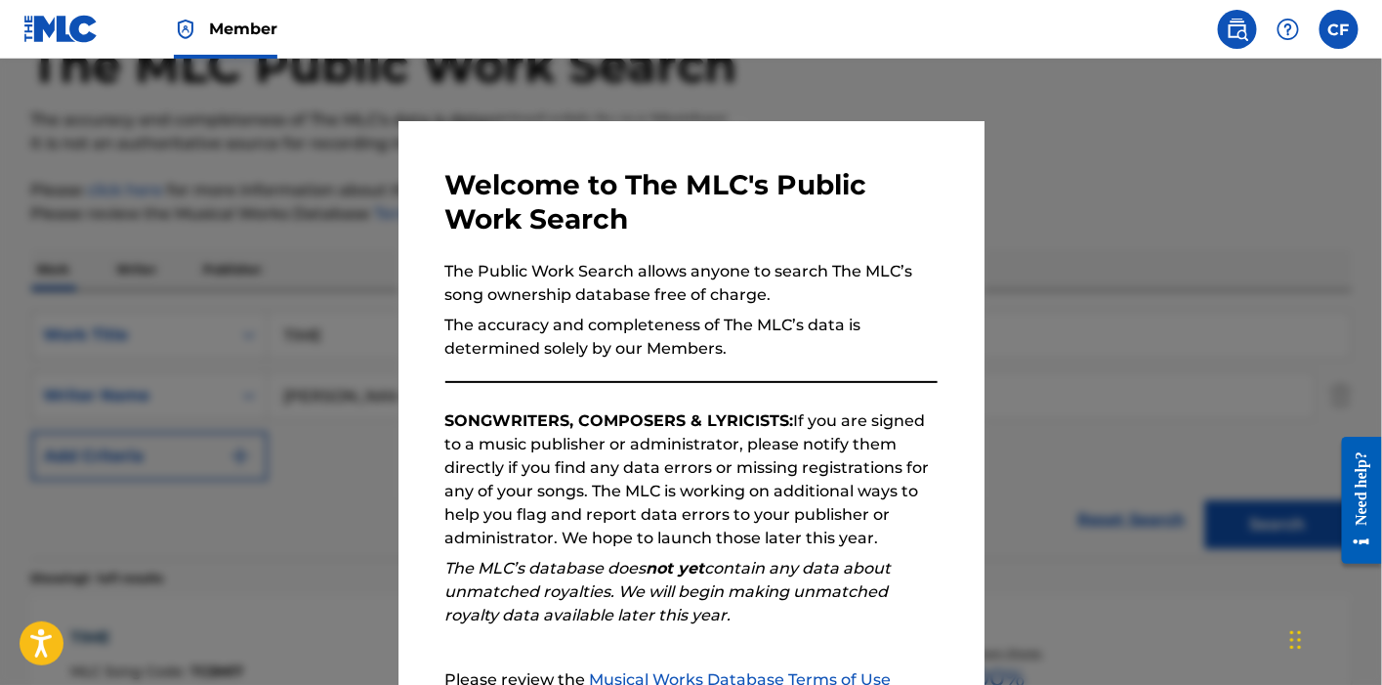
scroll to position [226, 0]
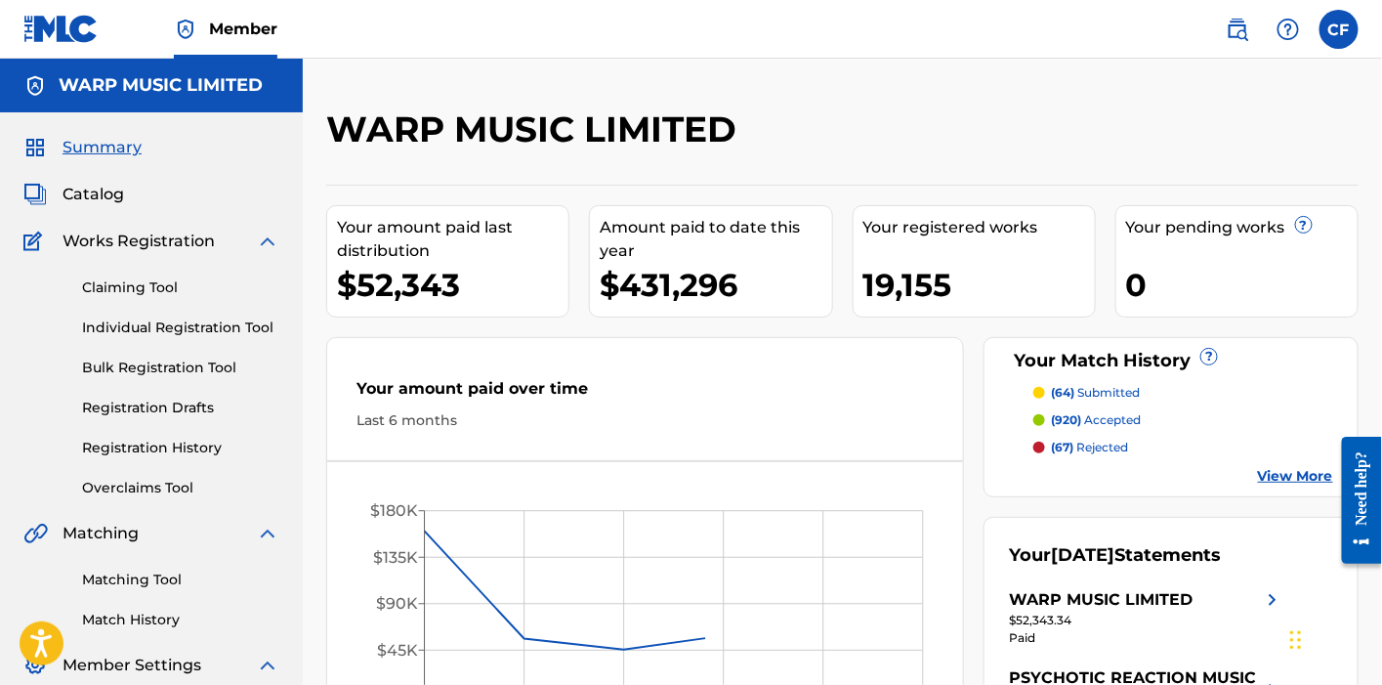
click at [1257, 11] on span at bounding box center [1263, 29] width 90 height 39
click at [1236, 24] on img at bounding box center [1237, 29] width 23 height 23
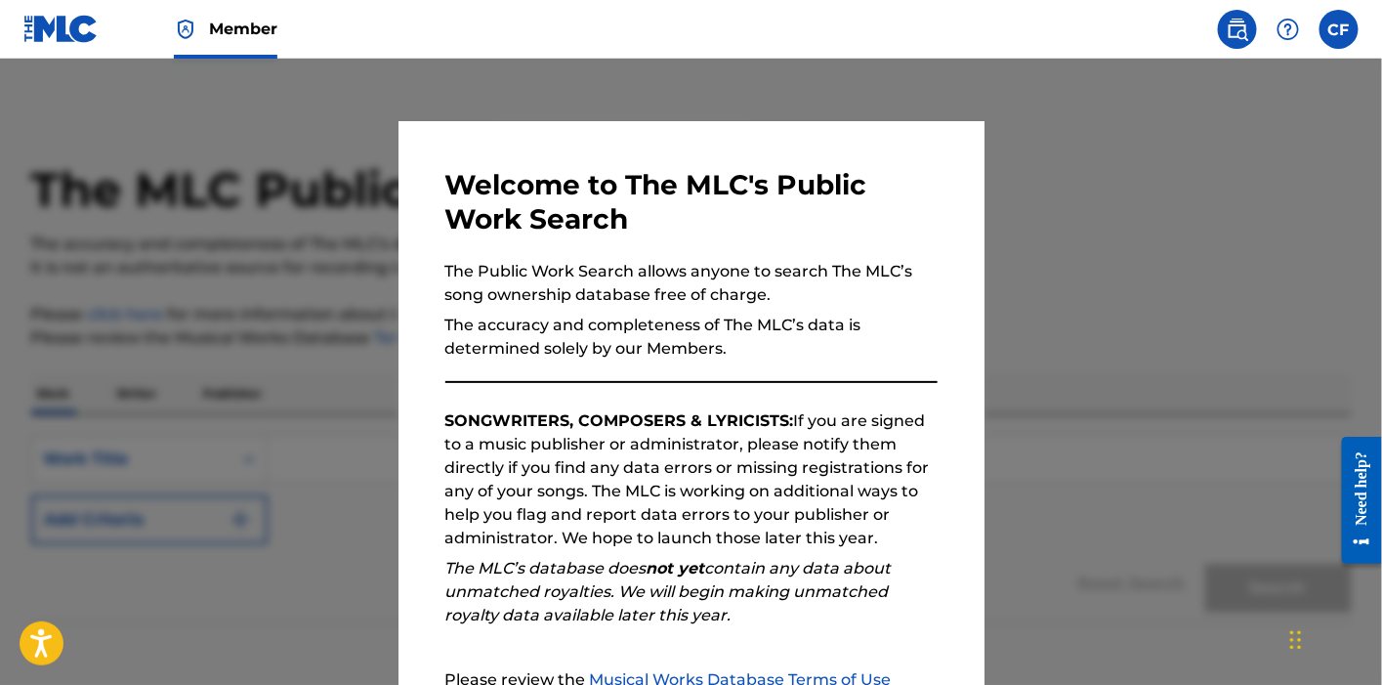
click at [361, 315] on div at bounding box center [691, 401] width 1382 height 685
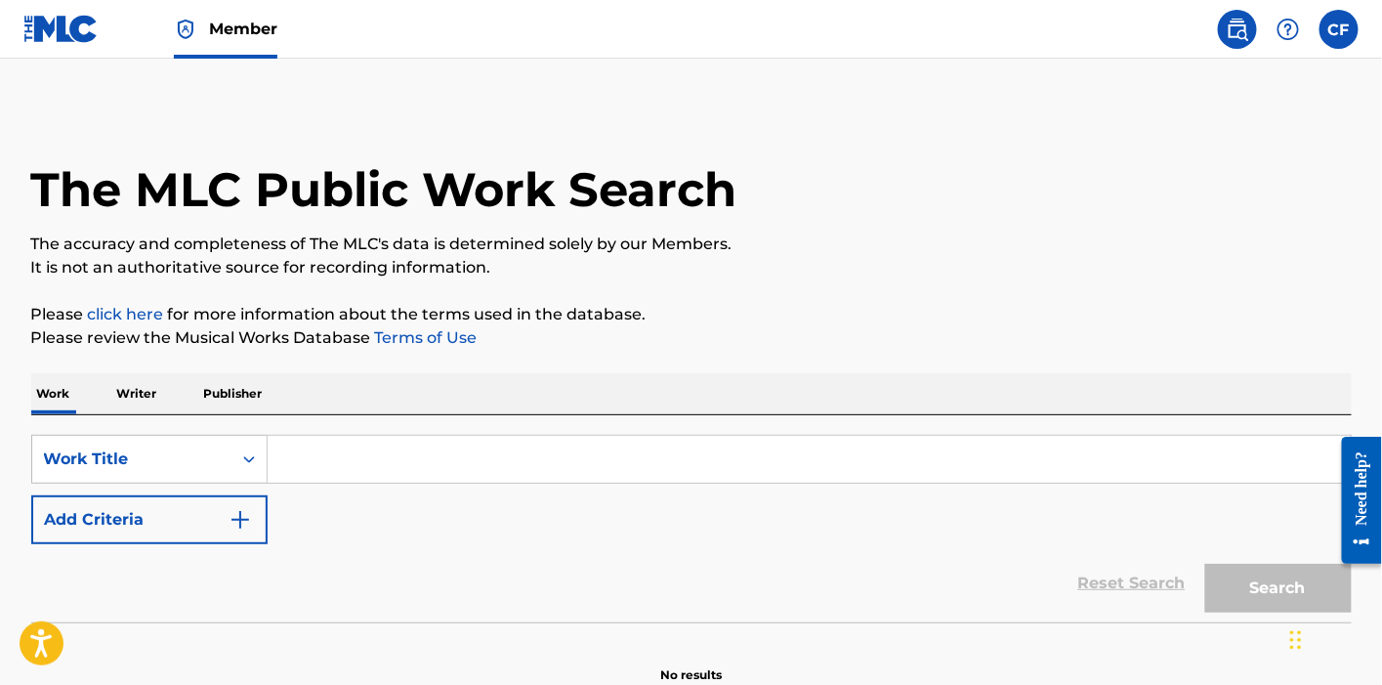
click at [367, 492] on div "SearchWithCriteria13505c75-c9bc-40f9-ae33-486a245a6ad7 Work Title Add Criteria" at bounding box center [691, 489] width 1320 height 109
click at [317, 425] on div "SearchWithCriteria13505c75-c9bc-40f9-ae33-486a245a6ad7 Work Title Add Criteria …" at bounding box center [691, 518] width 1320 height 207
click at [340, 444] on input "Search Form" at bounding box center [809, 459] width 1083 height 47
paste input "VANILLA SKY"
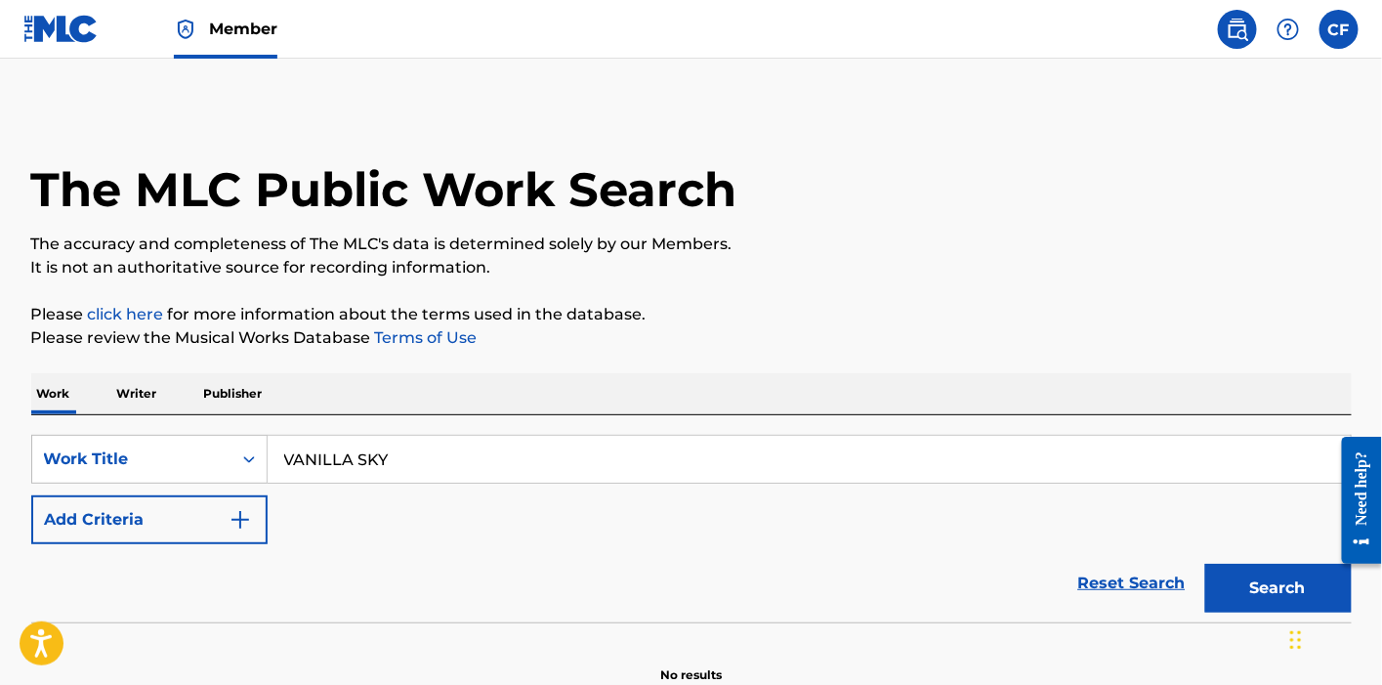
type input "VANILLA SKY"
click at [31, 495] on button "Add Criteria" at bounding box center [149, 519] width 236 height 49
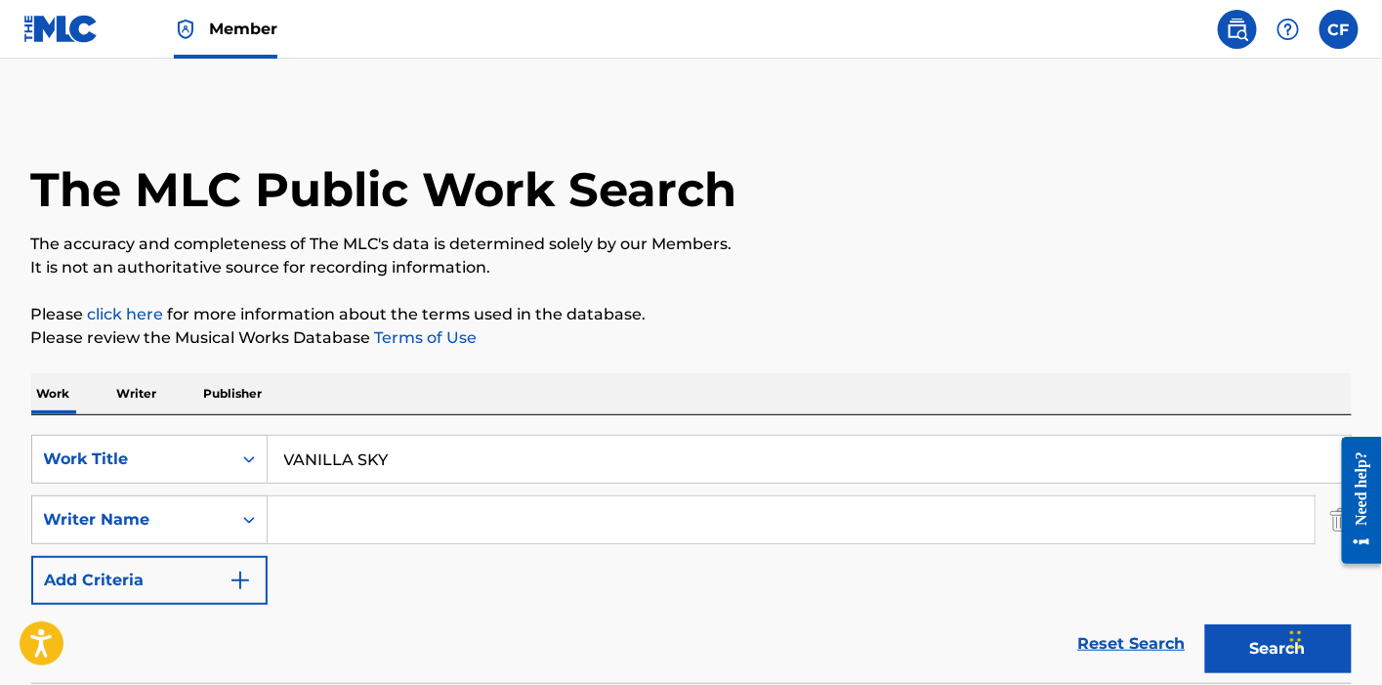
click at [278, 537] on input "Search Form" at bounding box center [791, 519] width 1047 height 47
type input "a"
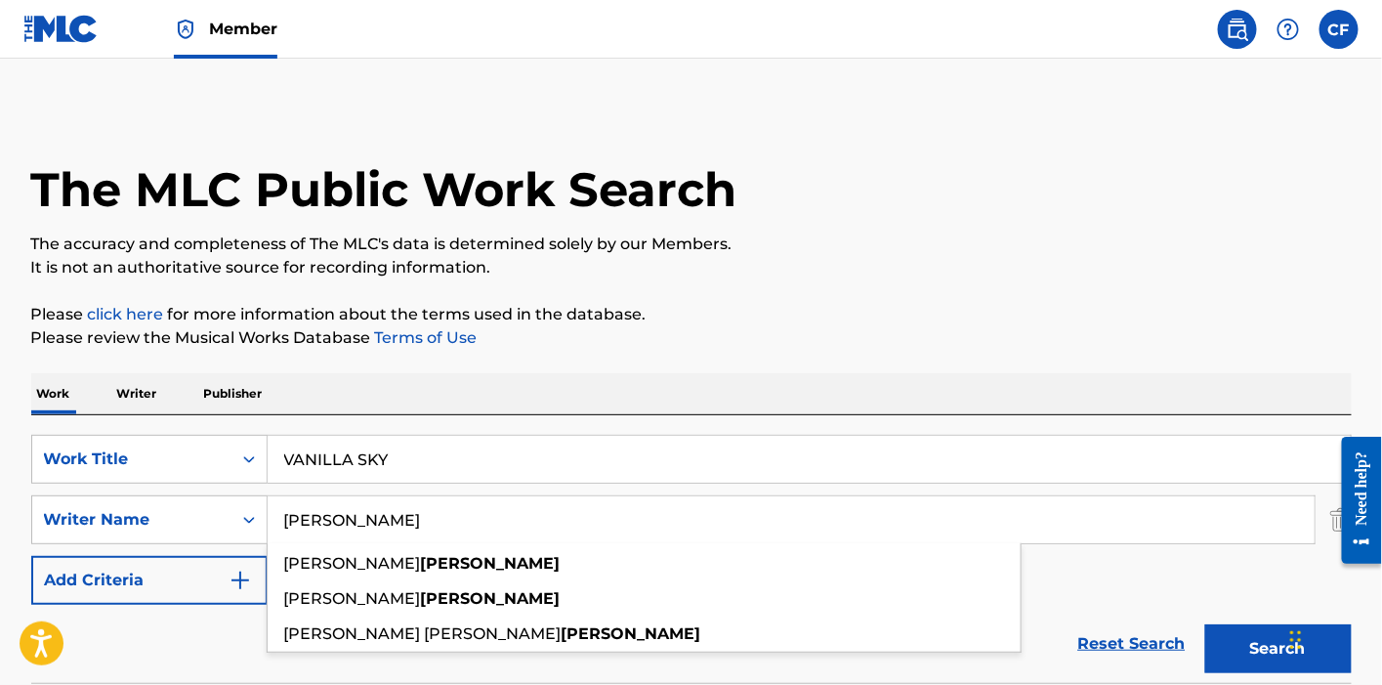
type input "[PERSON_NAME]"
click at [1205, 624] on button "Search" at bounding box center [1278, 648] width 146 height 49
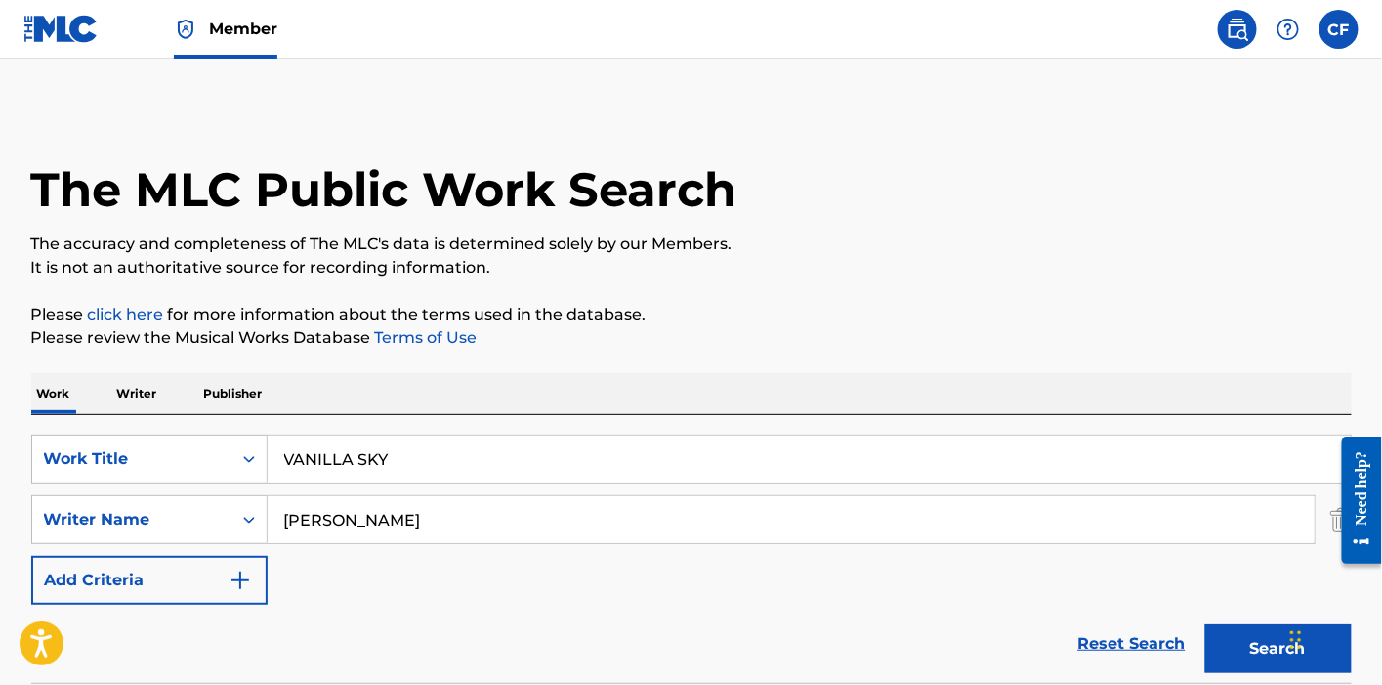
scroll to position [377, 0]
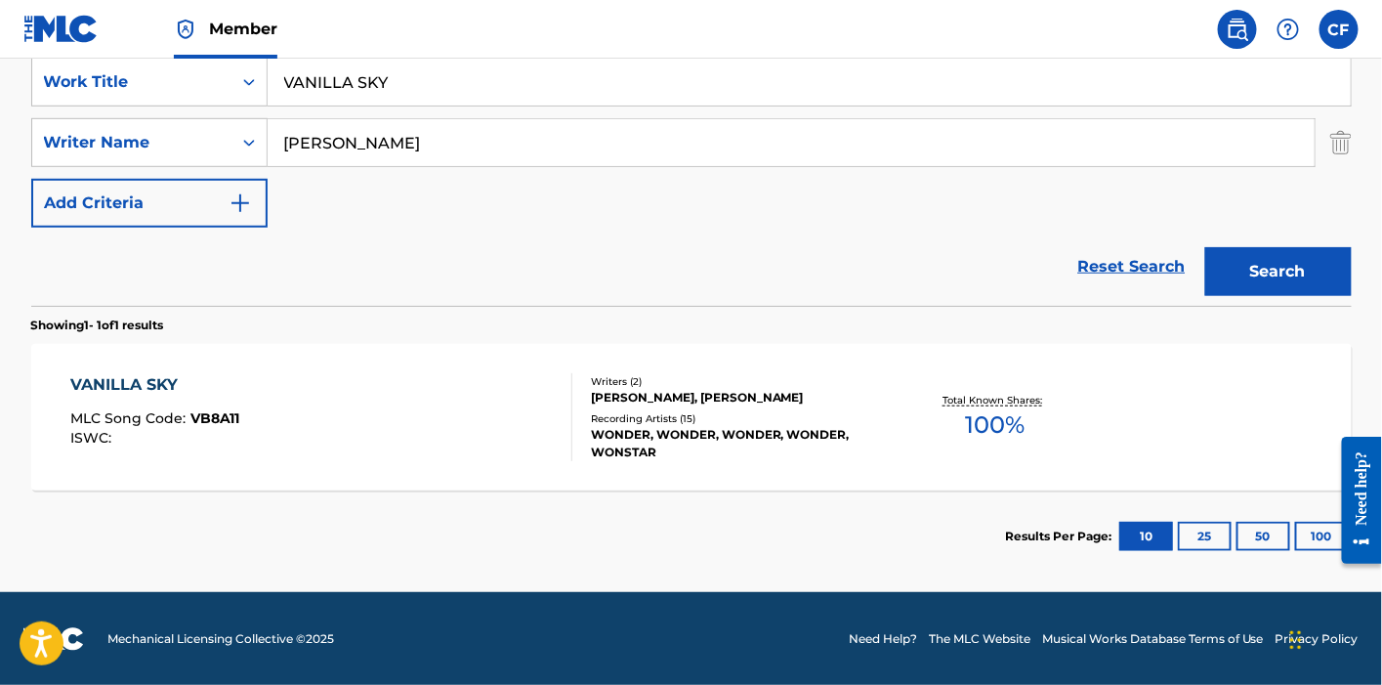
click at [260, 389] on div "VANILLA SKY MLC Song Code : VB8A11 ISWC :" at bounding box center [321, 417] width 502 height 88
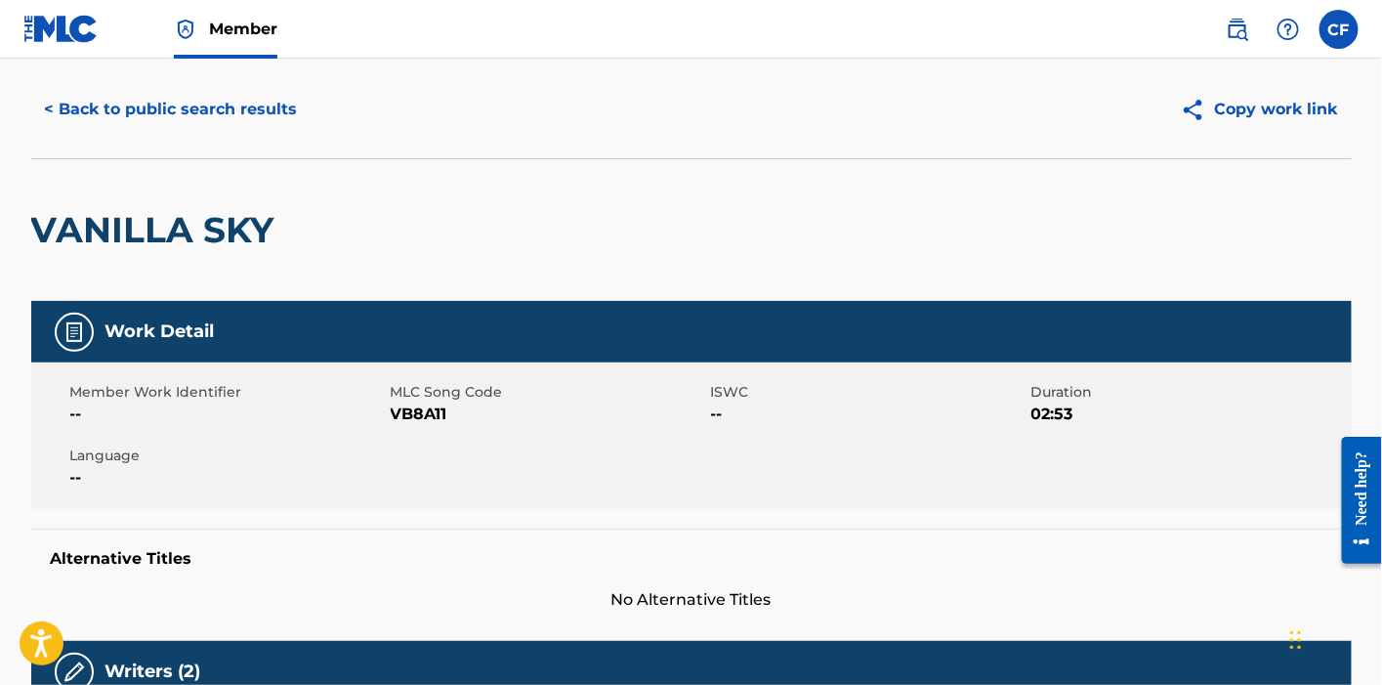
scroll to position [46, 0]
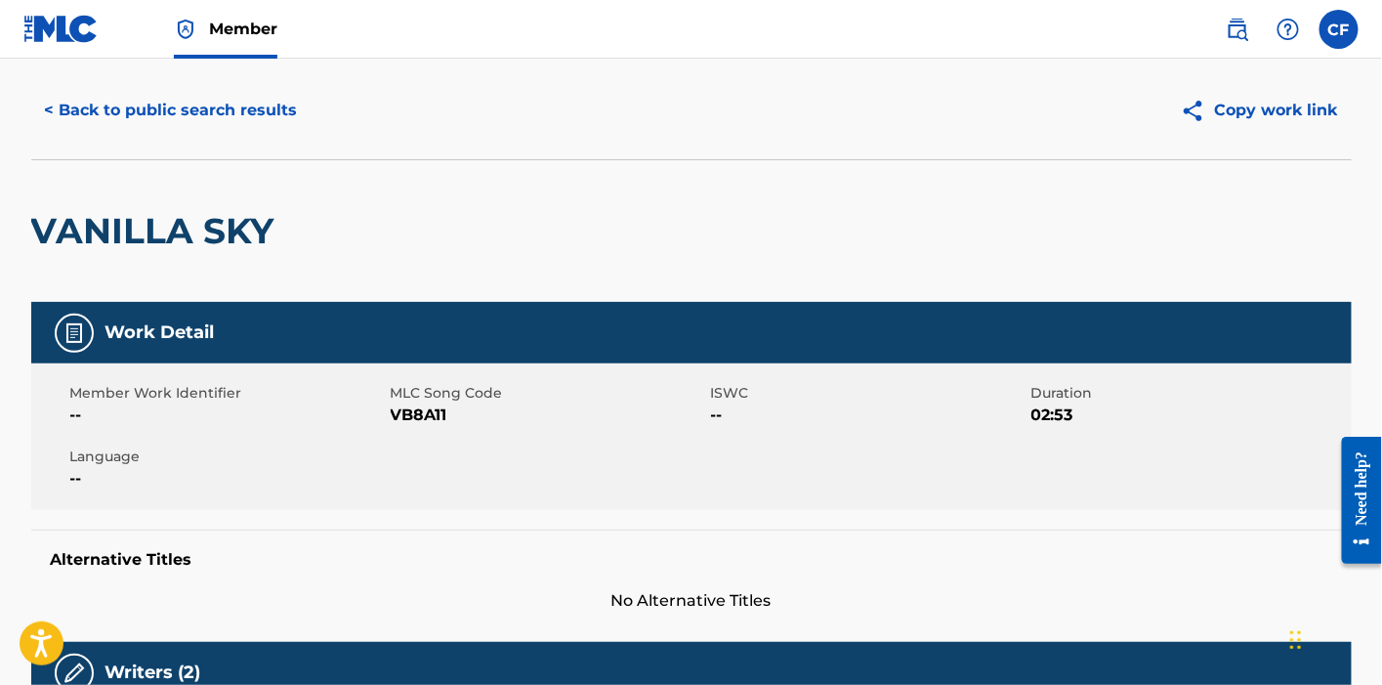
click at [398, 420] on span "VB8A11" at bounding box center [548, 414] width 315 height 23
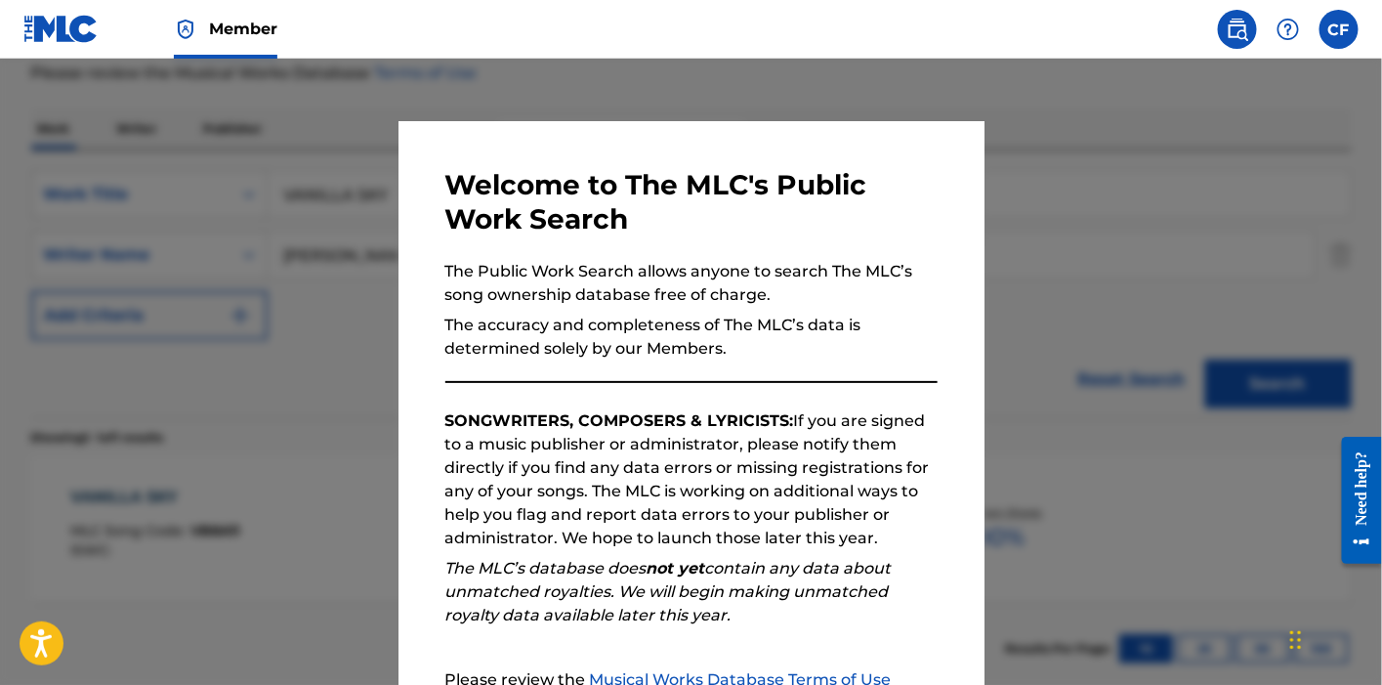
click at [310, 199] on div at bounding box center [691, 401] width 1382 height 685
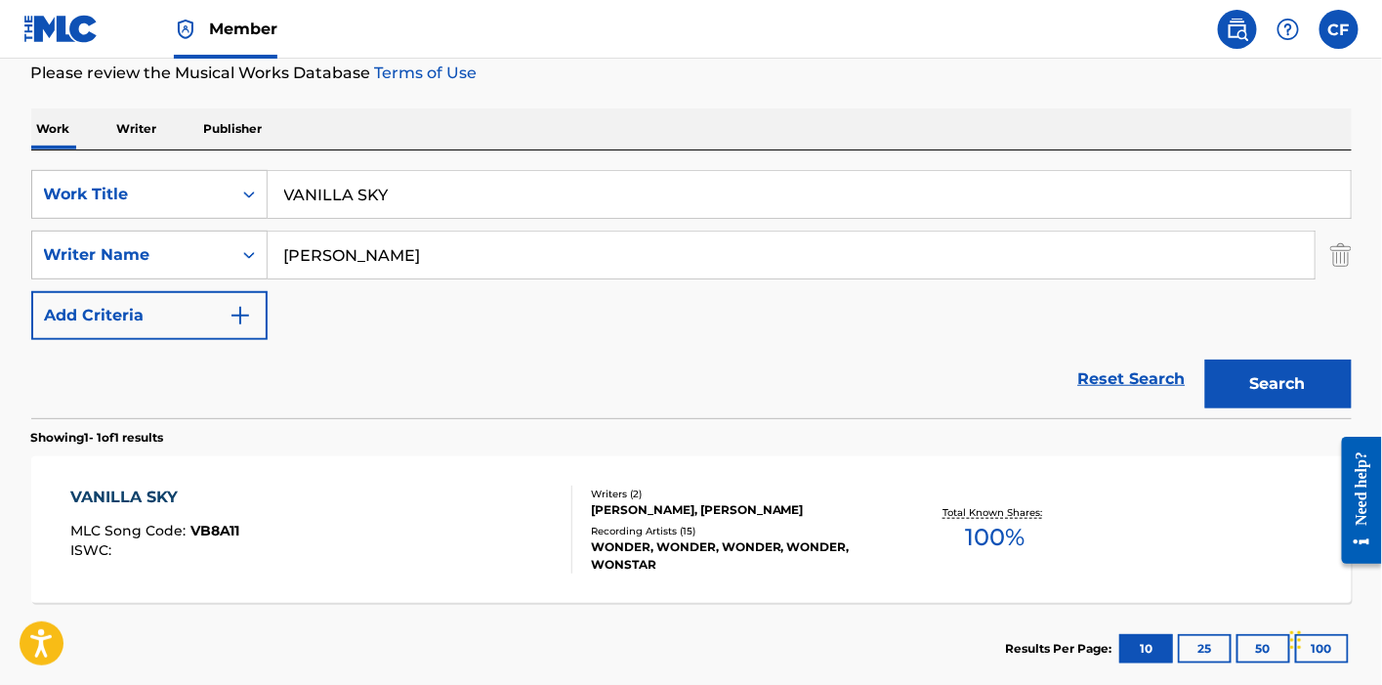
click at [342, 199] on input "VANILLA SKY" at bounding box center [809, 194] width 1083 height 47
paste input "WE OUT"
type input "WE OUT"
click at [1205, 359] on button "Search" at bounding box center [1278, 383] width 146 height 49
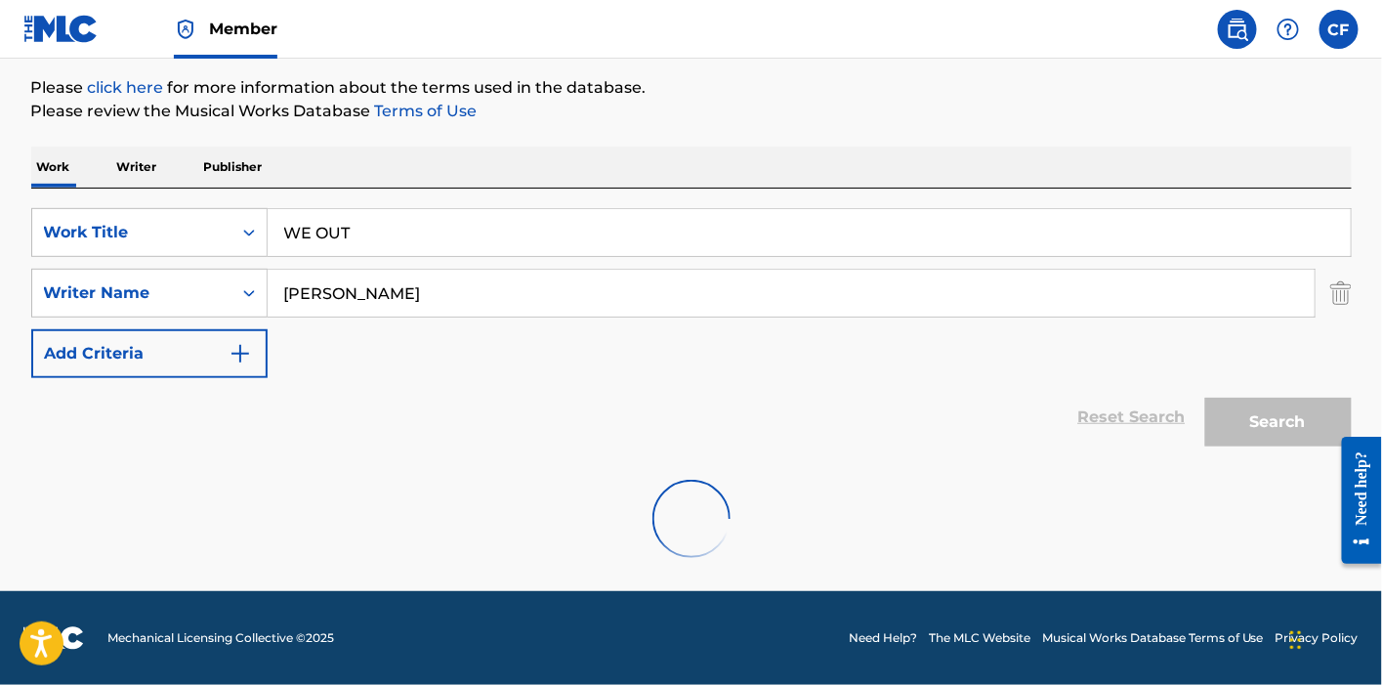
scroll to position [226, 0]
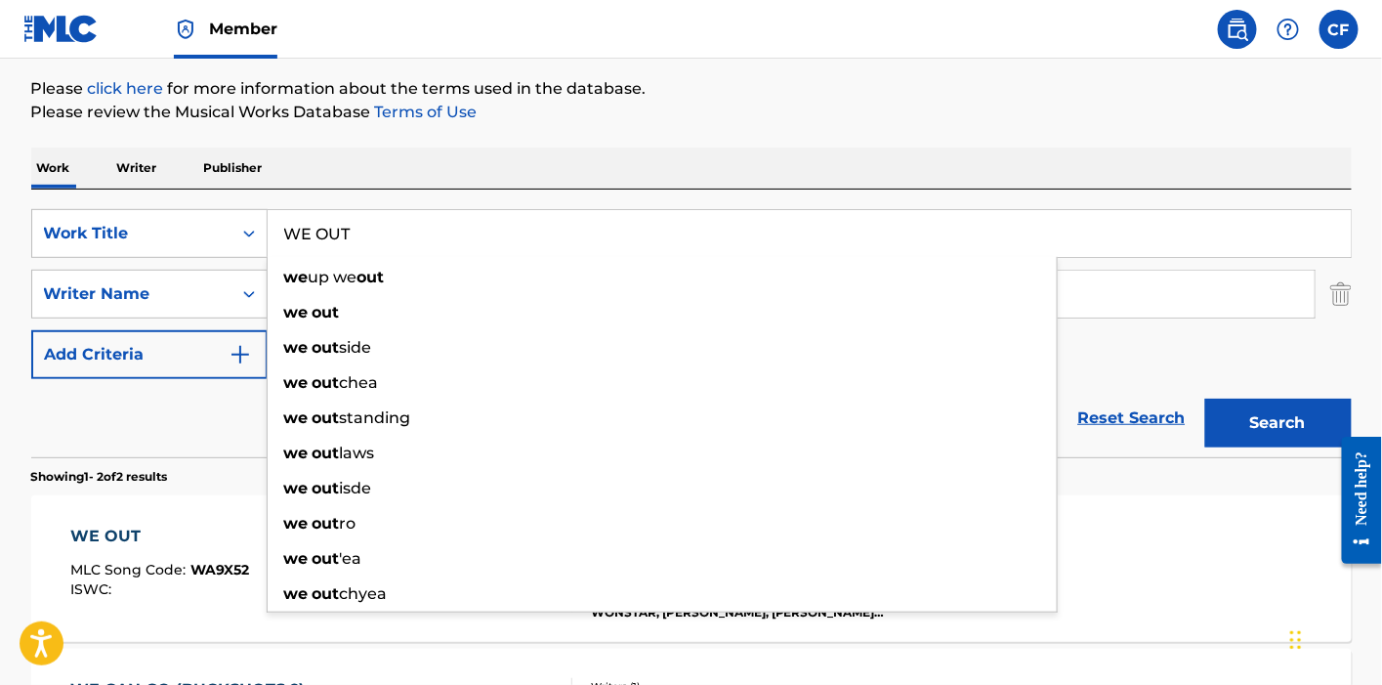
click at [435, 187] on div "Work Writer Publisher" at bounding box center [691, 167] width 1320 height 41
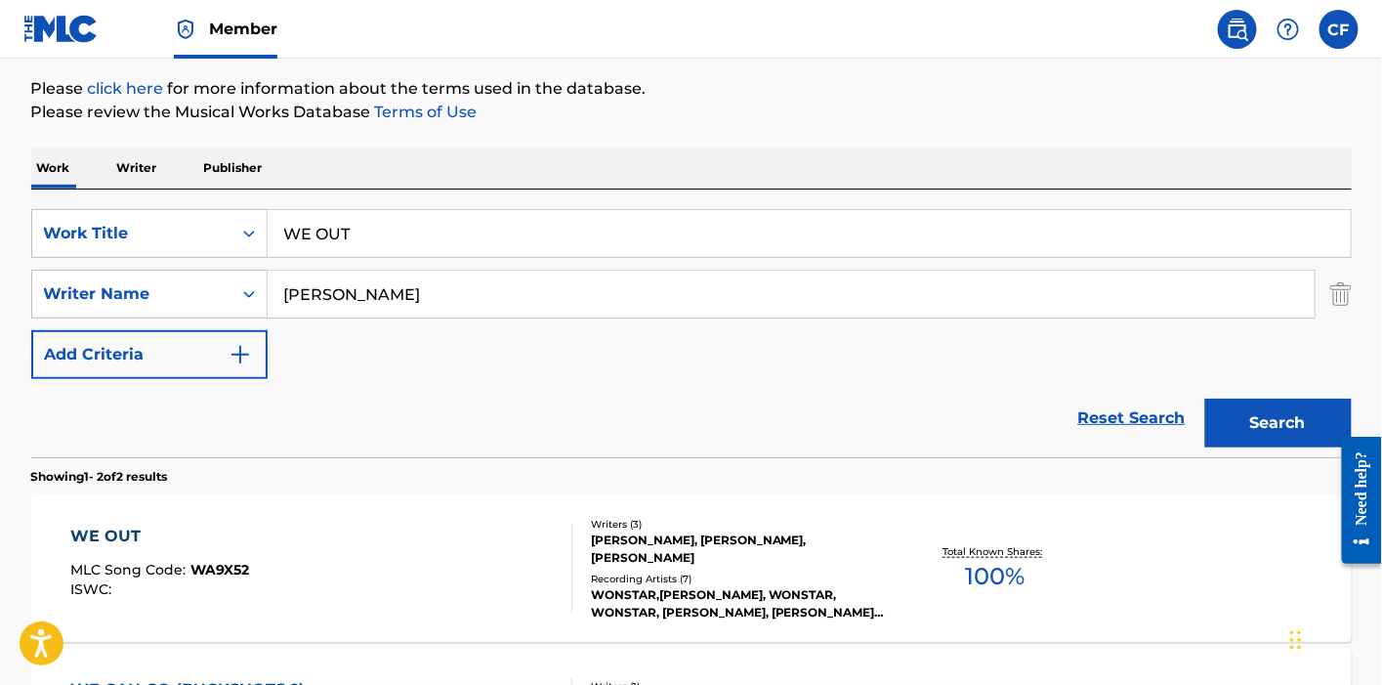
scroll to position [529, 0]
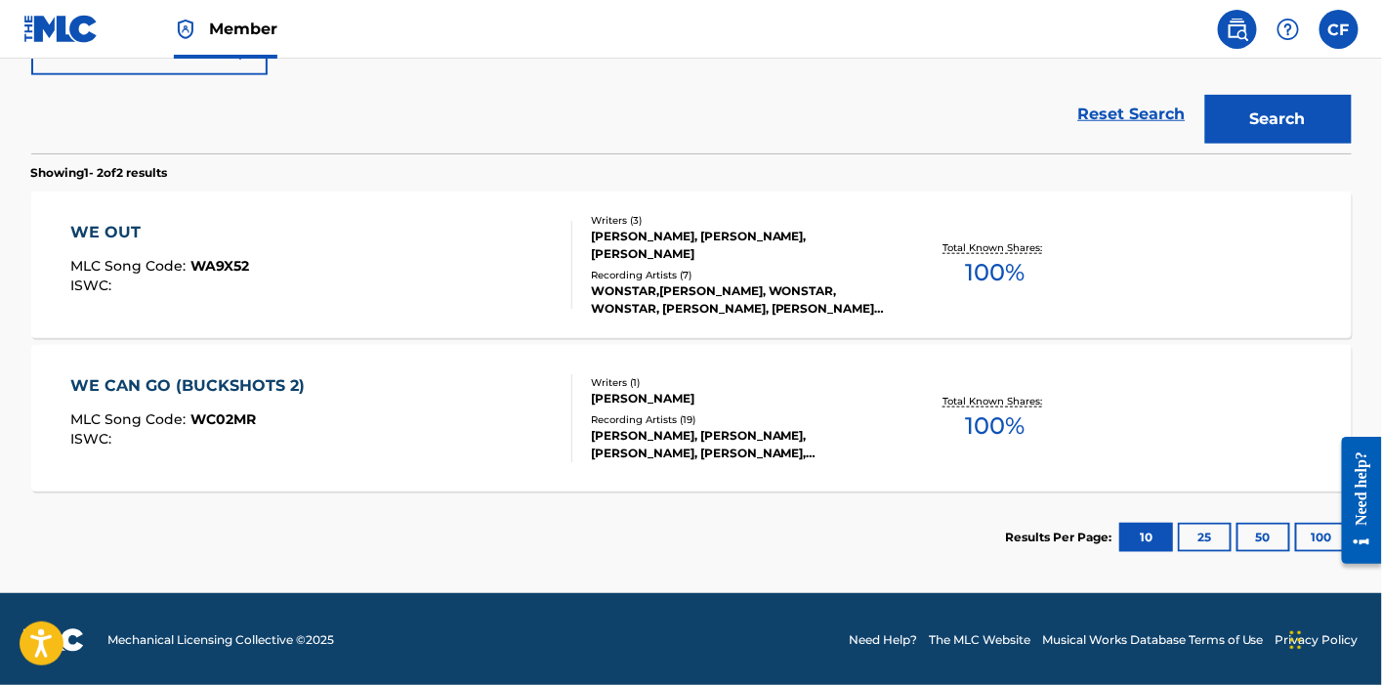
click at [325, 271] on div "WE OUT MLC Song Code : WA9X52 ISWC :" at bounding box center [321, 265] width 502 height 88
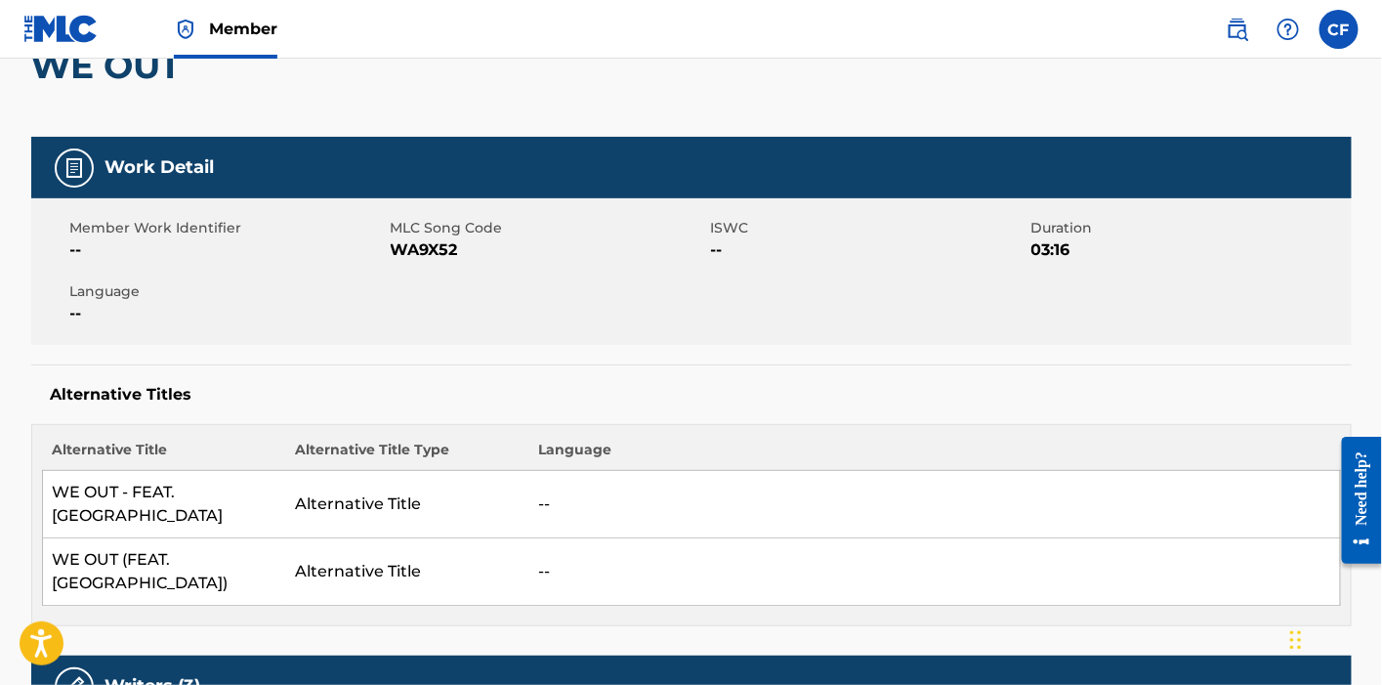
scroll to position [186, 0]
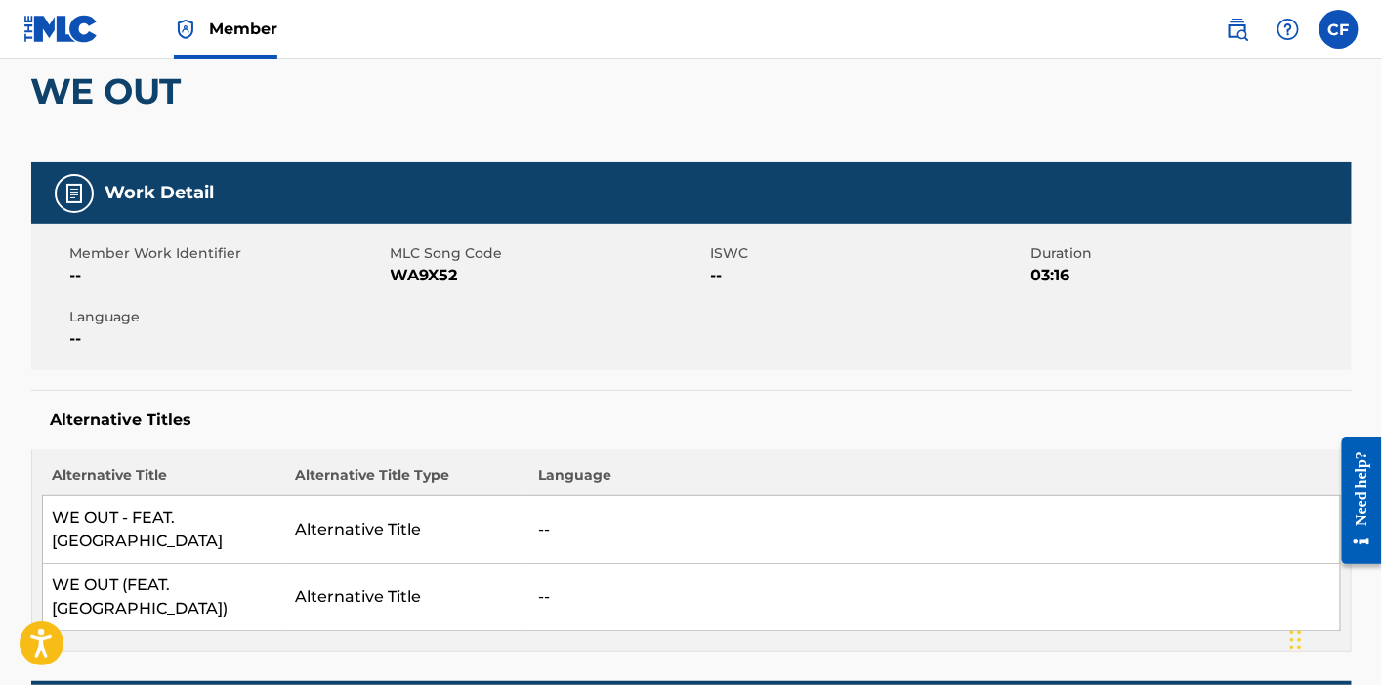
click at [422, 270] on span "WA9X52" at bounding box center [548, 275] width 315 height 23
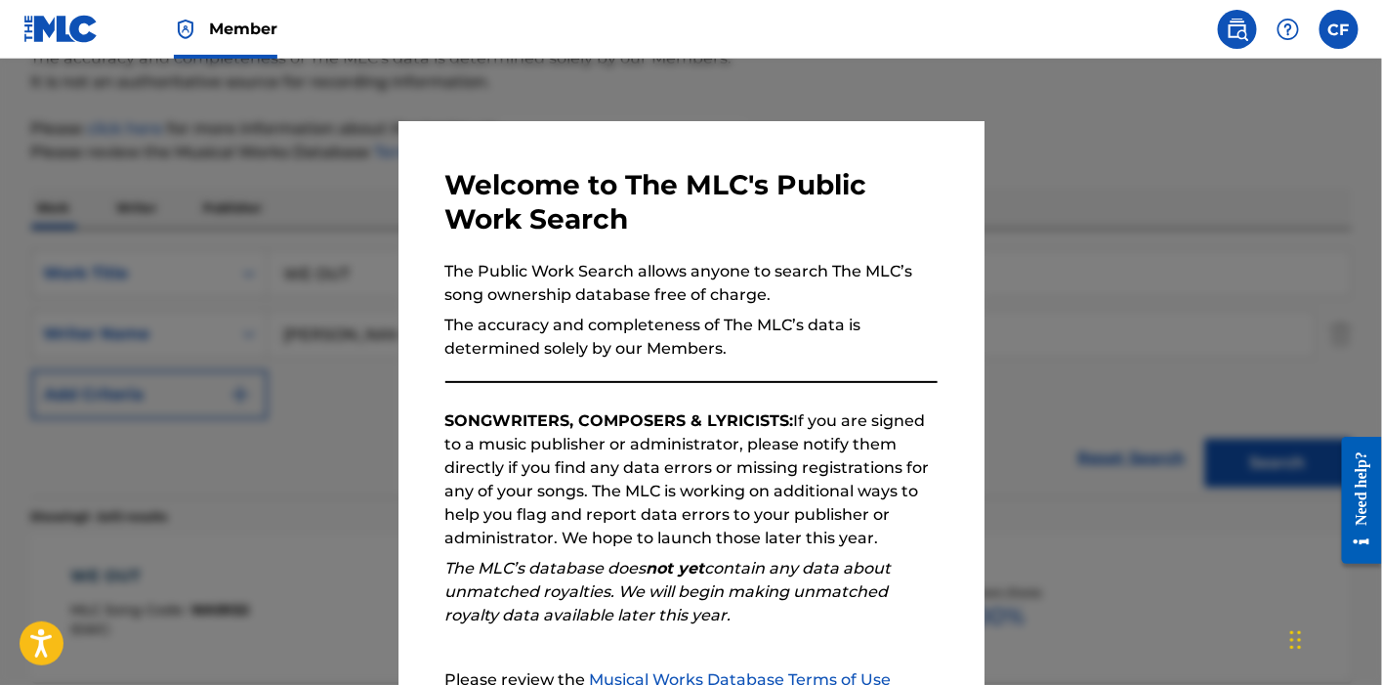
scroll to position [418, 0]
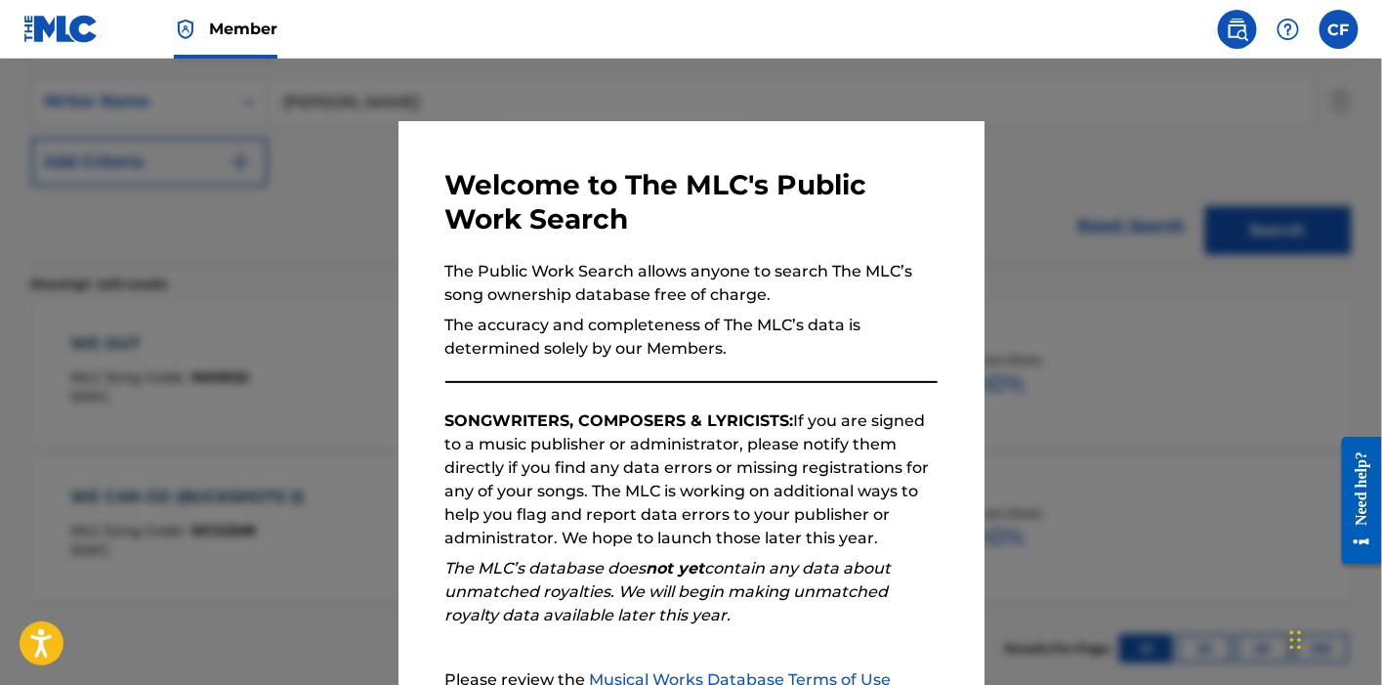
click at [266, 142] on div at bounding box center [691, 401] width 1382 height 685
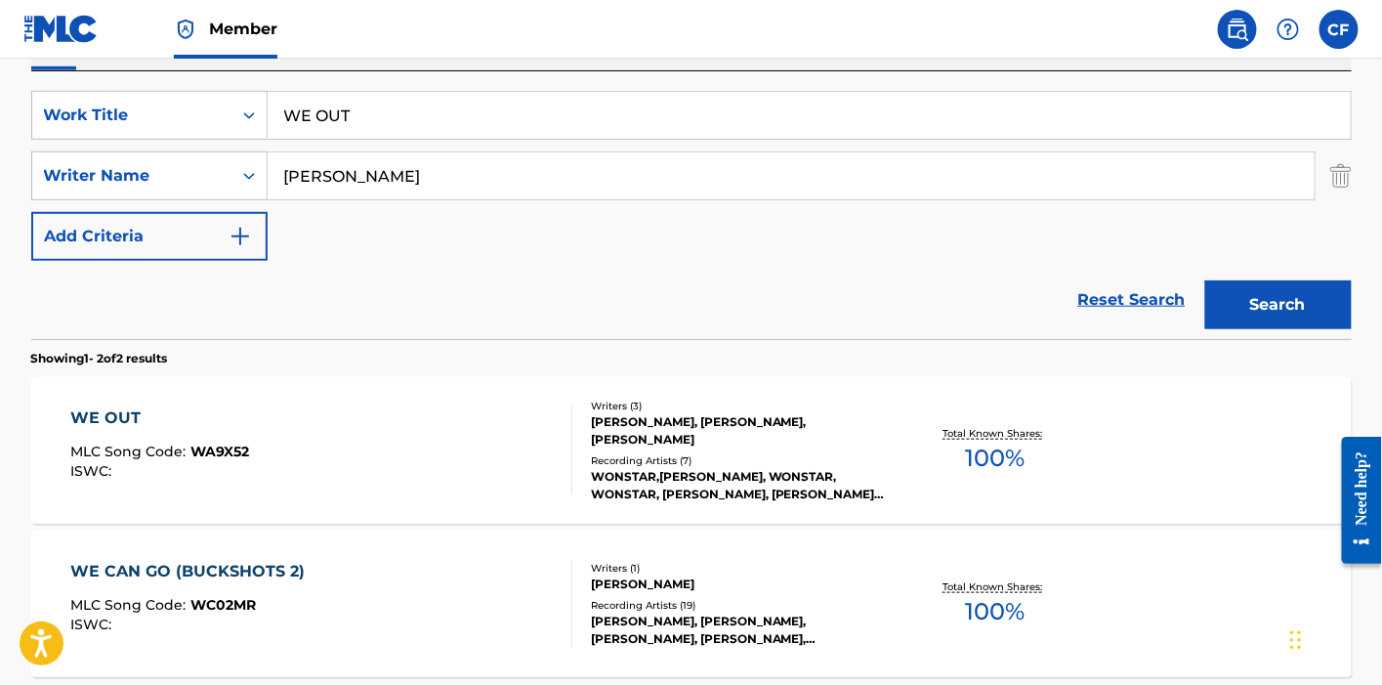
scroll to position [343, 0]
click at [413, 109] on input "WE OUT" at bounding box center [809, 116] width 1083 height 47
paste input "FALLEN ANGELS"
type input "FALLEN ANGELS"
click at [1205, 281] on button "Search" at bounding box center [1278, 305] width 146 height 49
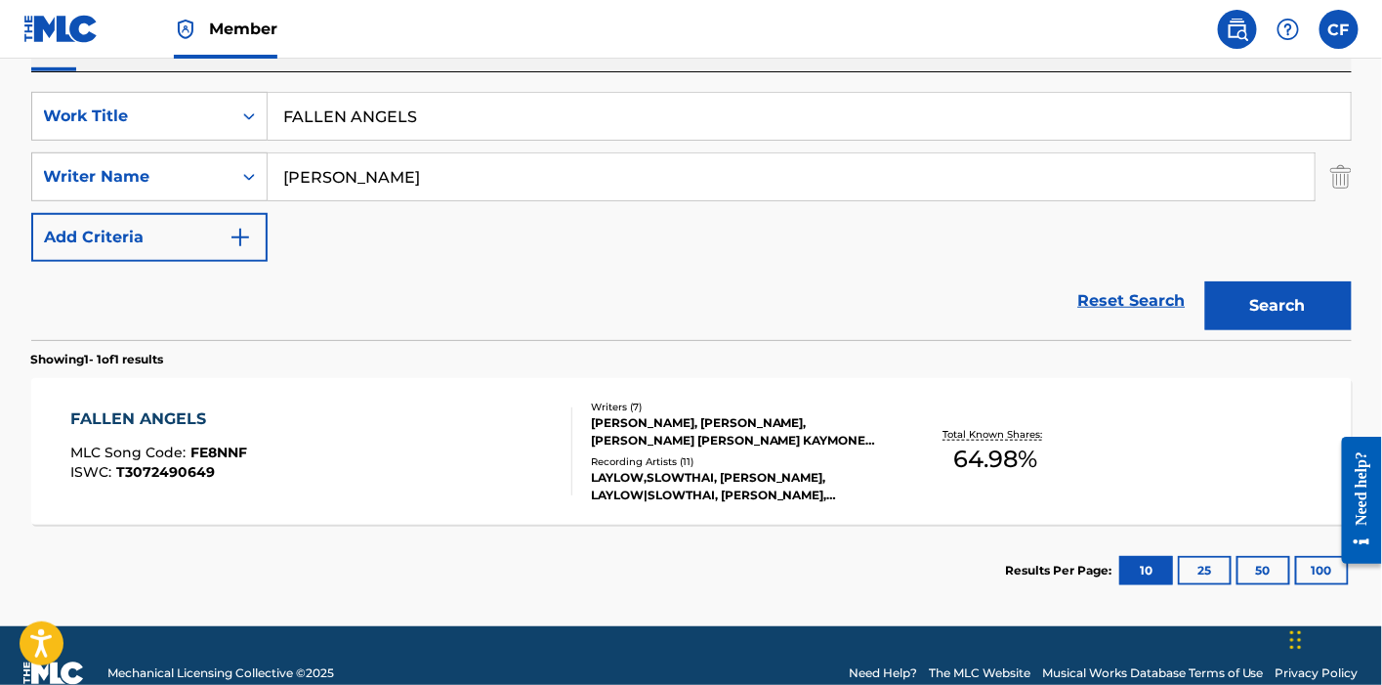
click at [313, 456] on div "FALLEN ANGELS MLC Song Code : FE8NNF ISWC : T3072490649" at bounding box center [321, 451] width 502 height 88
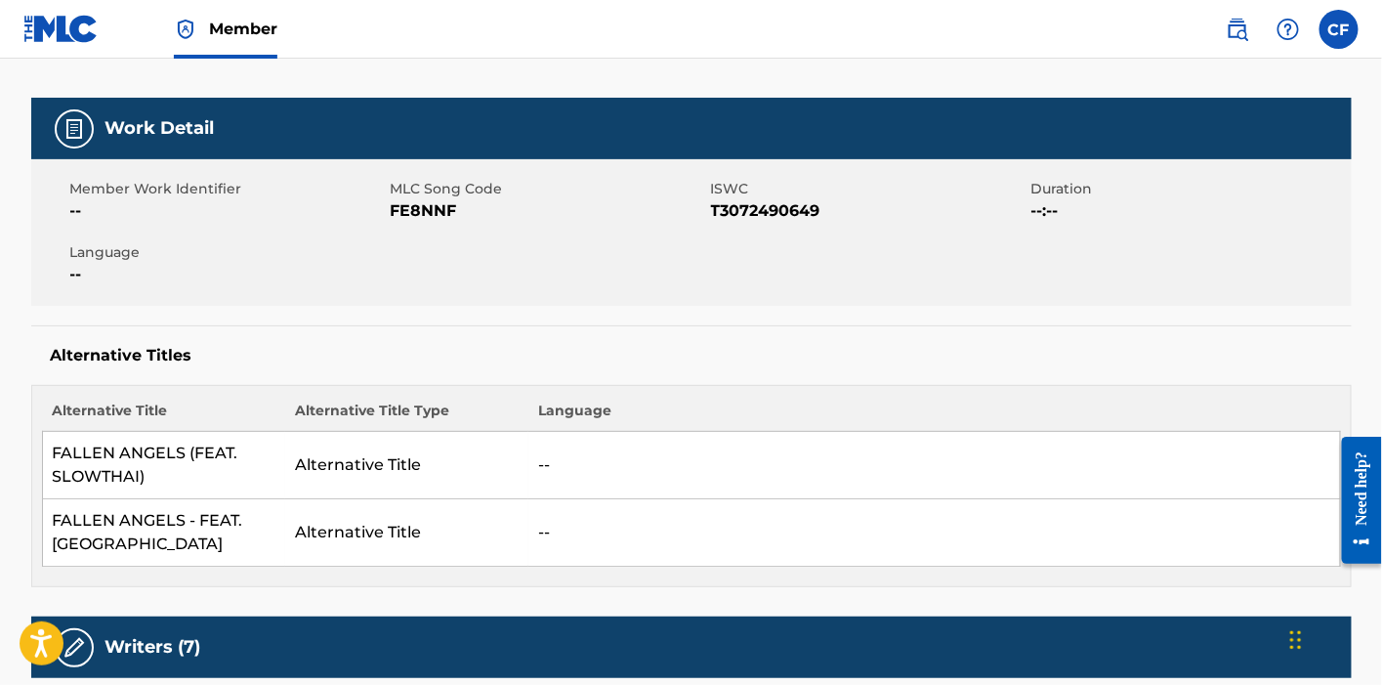
scroll to position [186, 0]
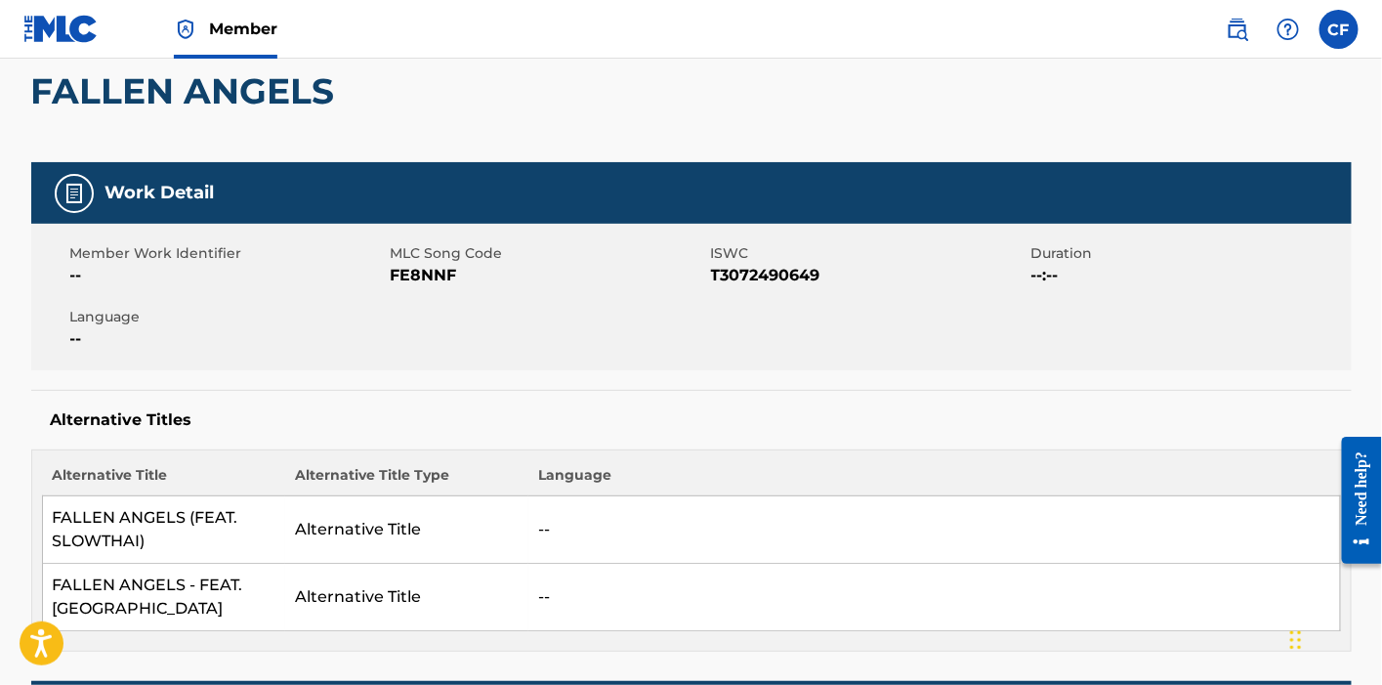
click at [400, 277] on span "FE8NNF" at bounding box center [548, 275] width 315 height 23
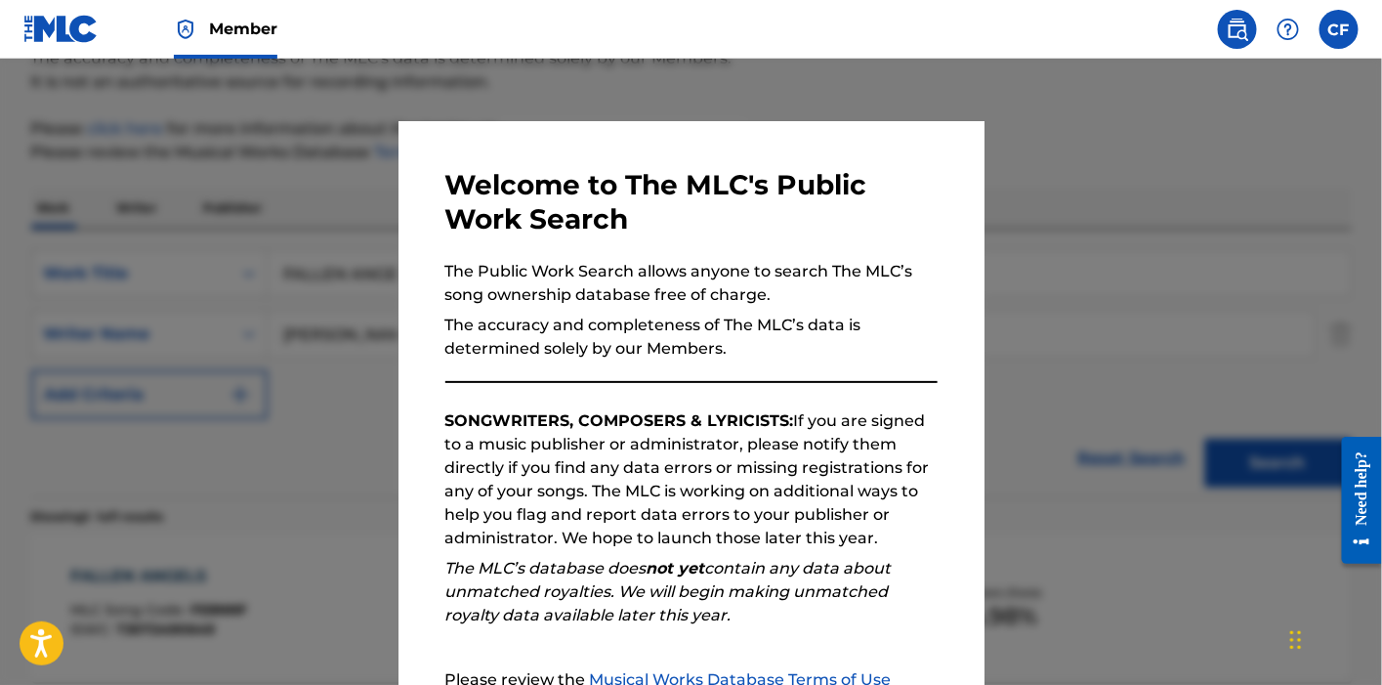
scroll to position [265, 0]
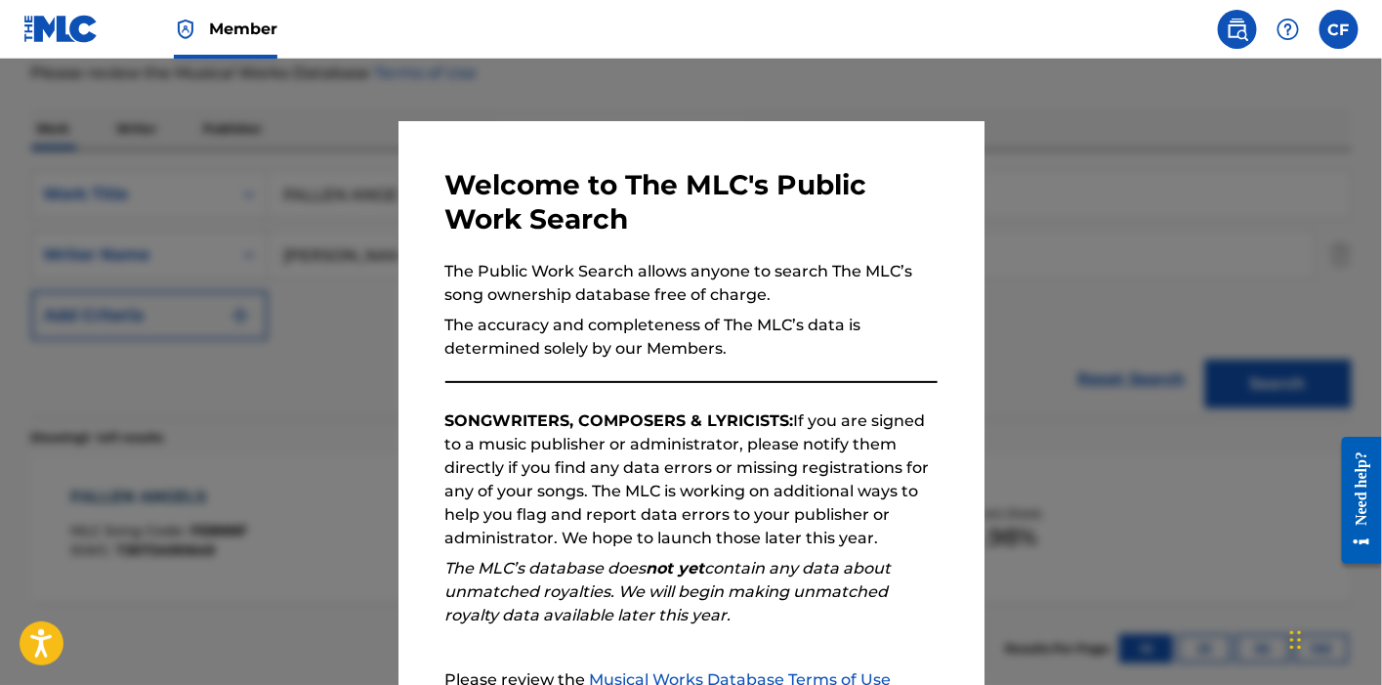
click at [161, 191] on div at bounding box center [691, 401] width 1382 height 685
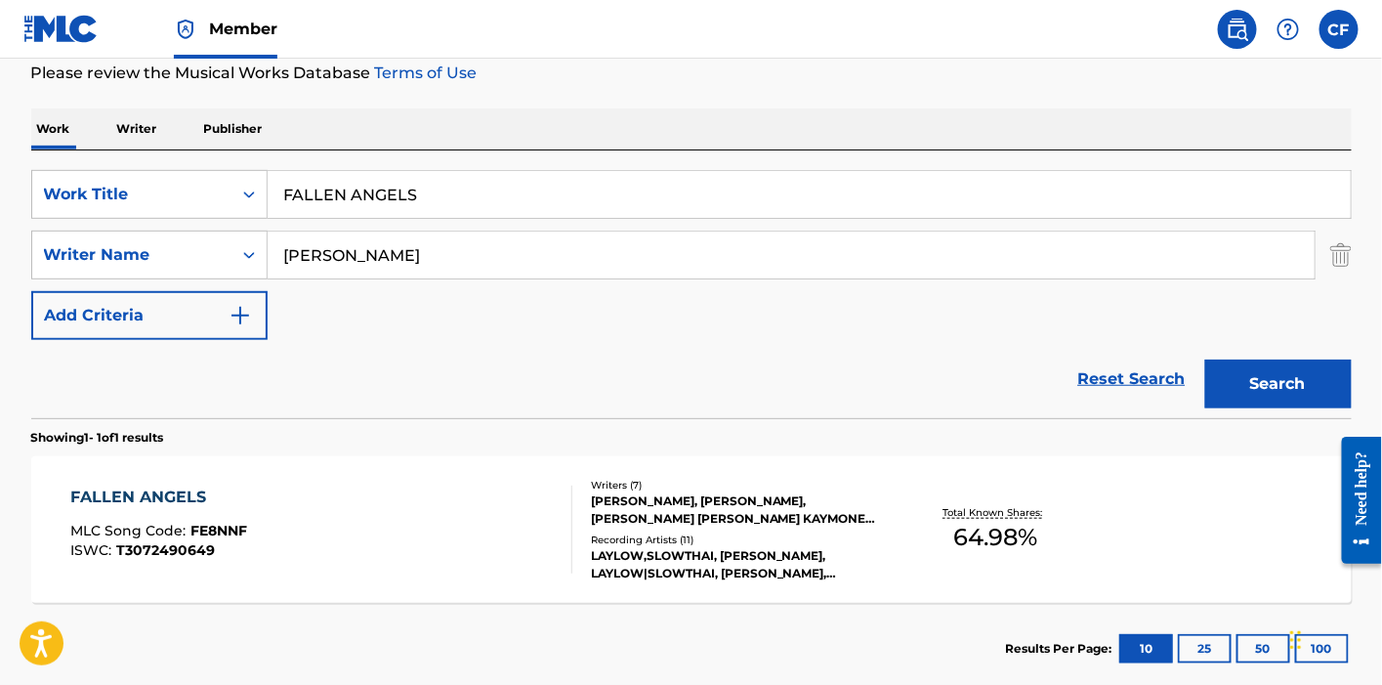
click at [369, 172] on input "FALLEN ANGELS" at bounding box center [809, 194] width 1083 height 47
paste input "KILLING ME SLOWLY"
type input "KILLING ME SLOWLY"
click at [1205, 359] on button "Search" at bounding box center [1278, 383] width 146 height 49
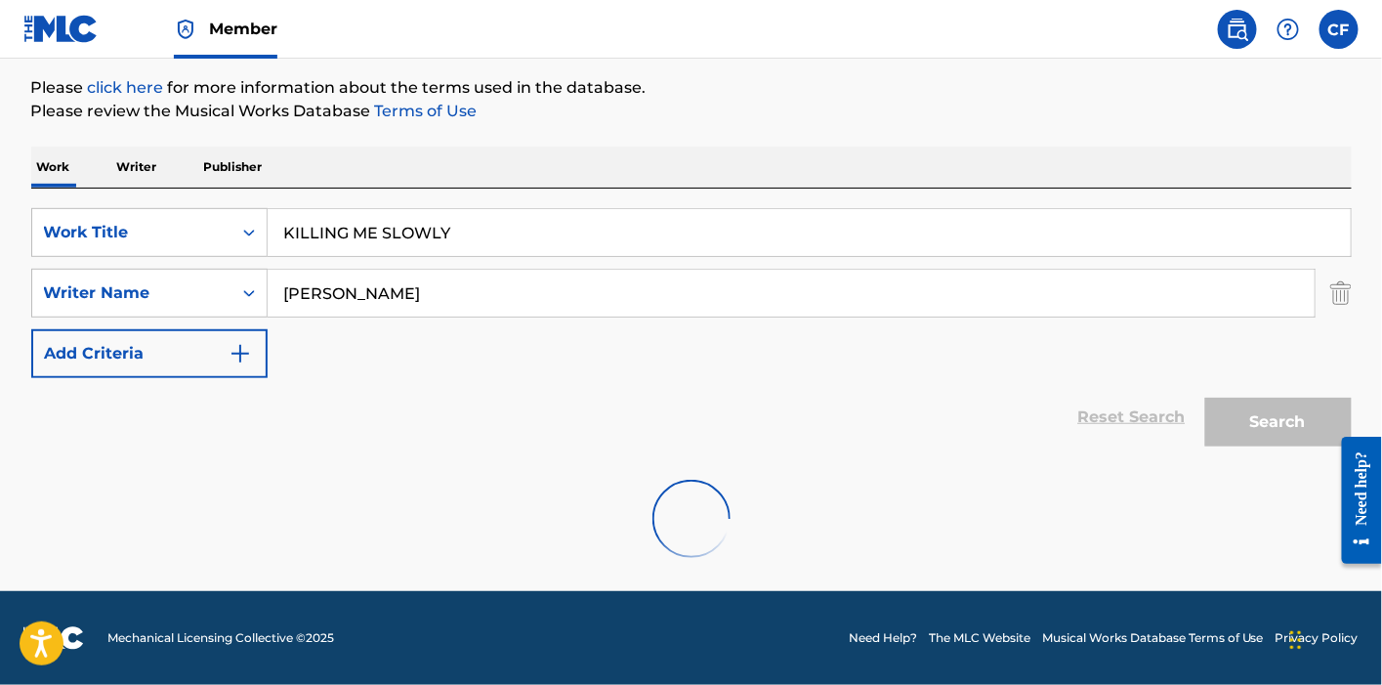
scroll to position [226, 0]
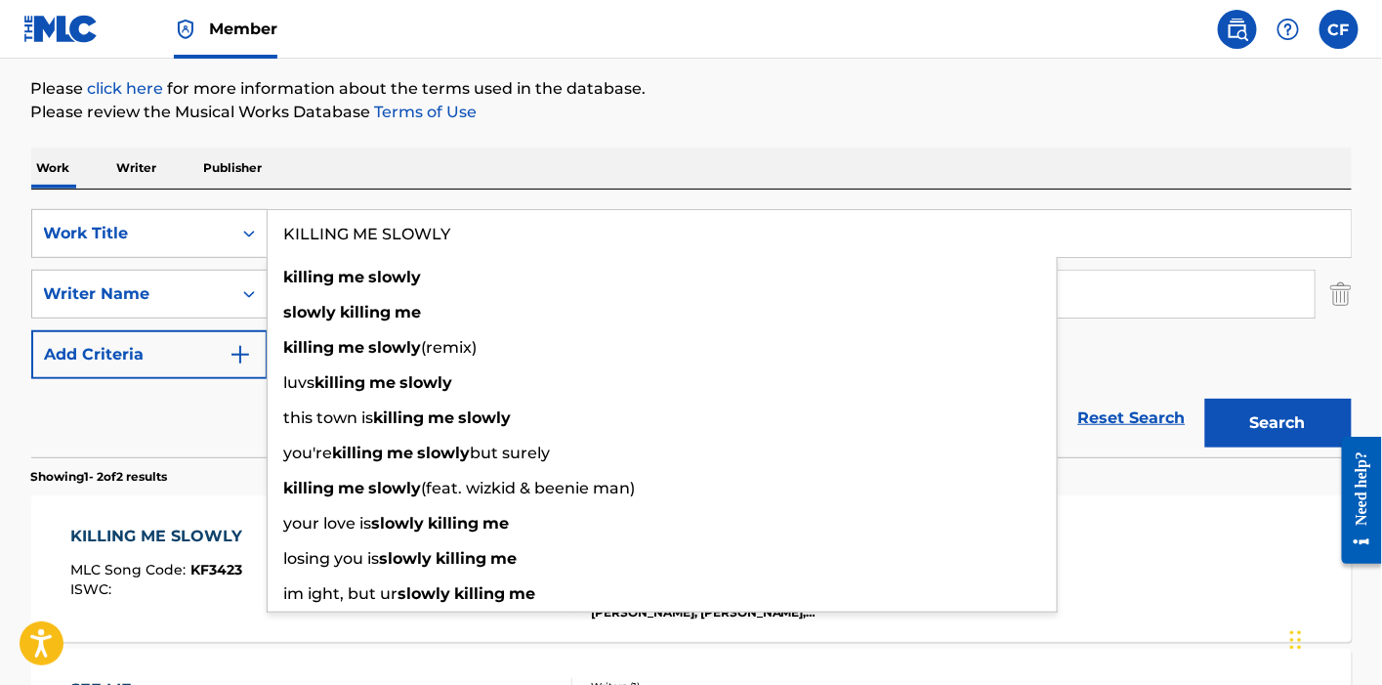
click at [152, 561] on span "MLC Song Code :" at bounding box center [130, 570] width 120 height 18
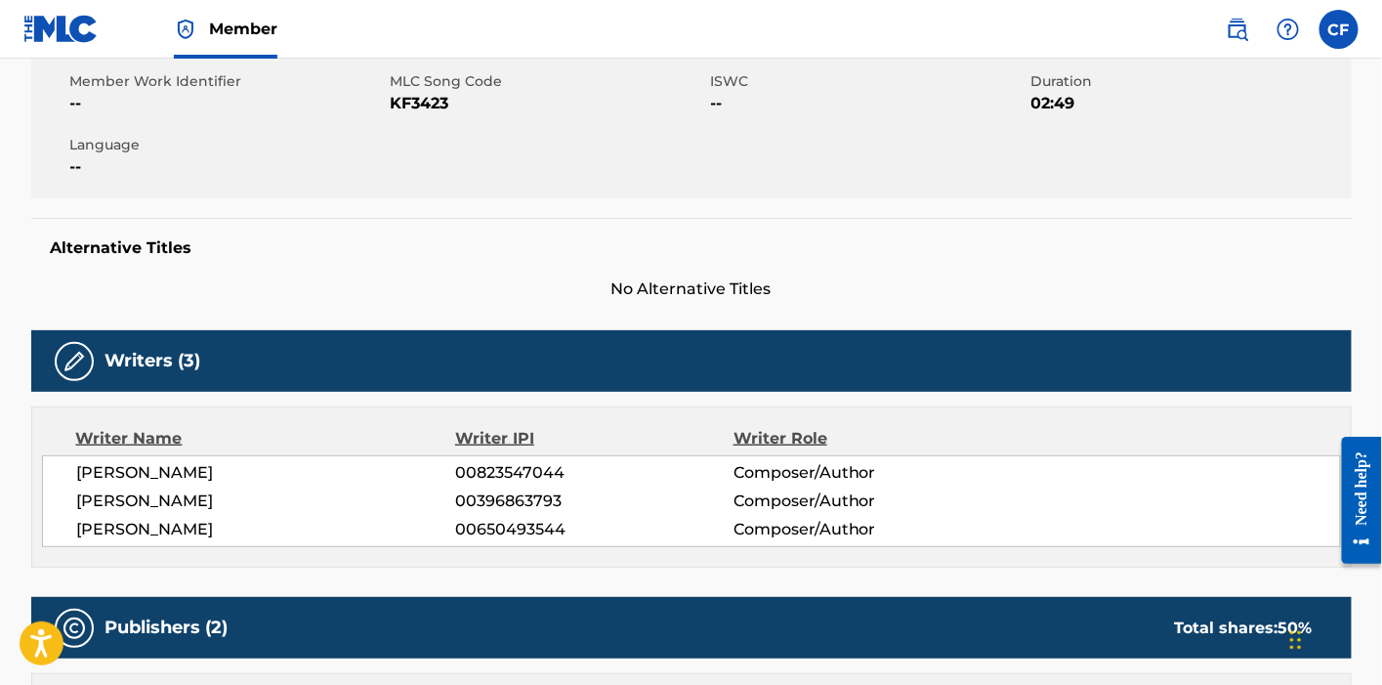
scroll to position [356, 0]
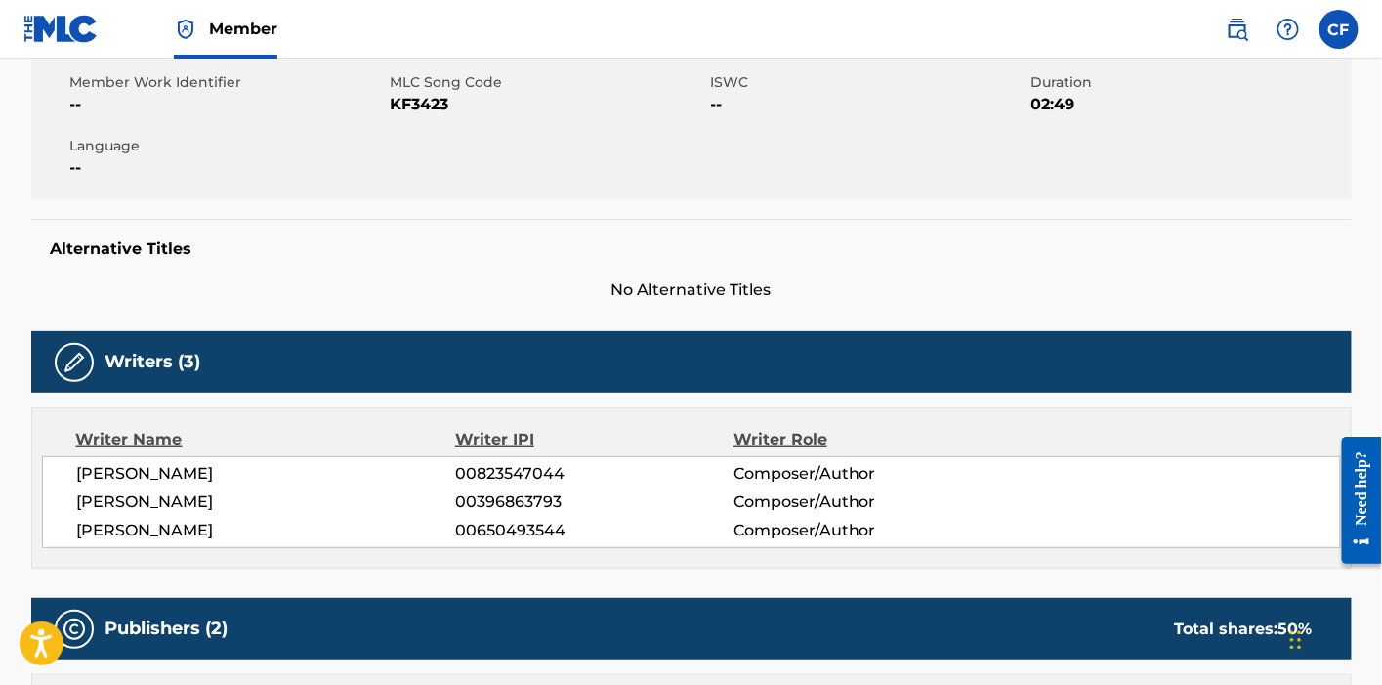
click at [414, 105] on span "KF3423" at bounding box center [548, 104] width 315 height 23
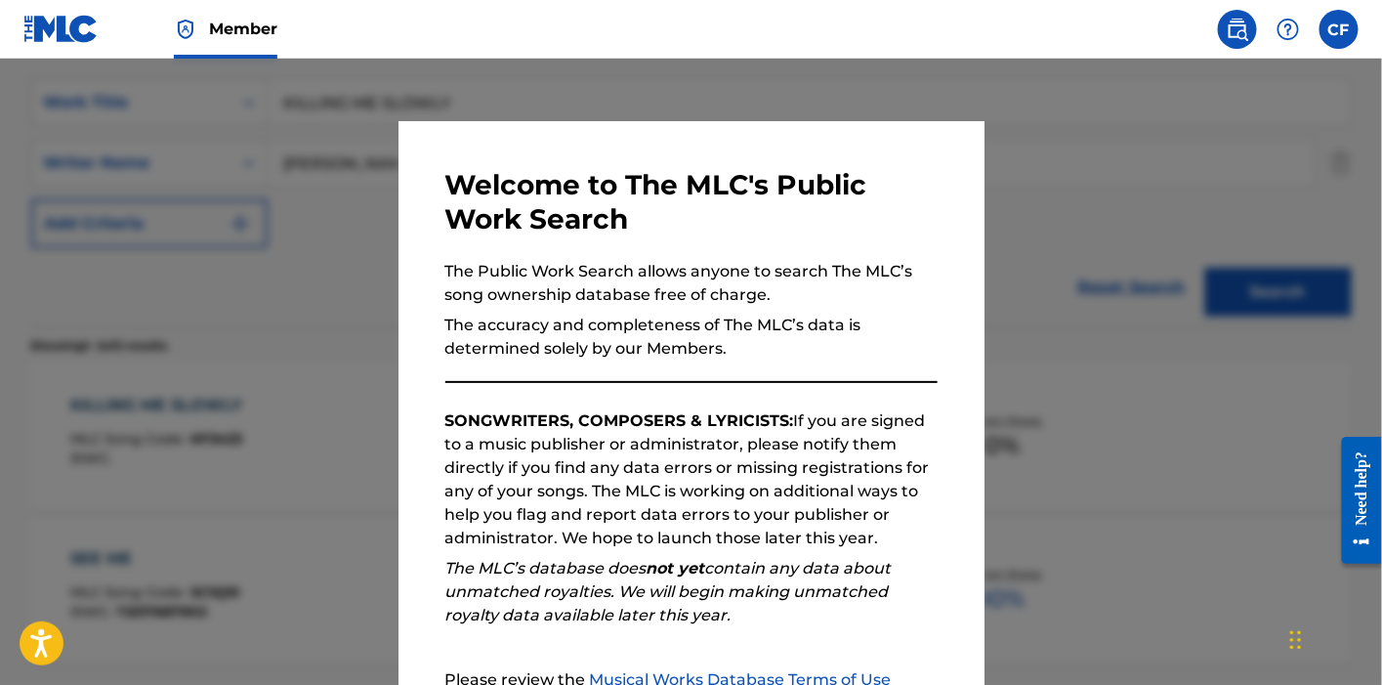
scroll to position [226, 0]
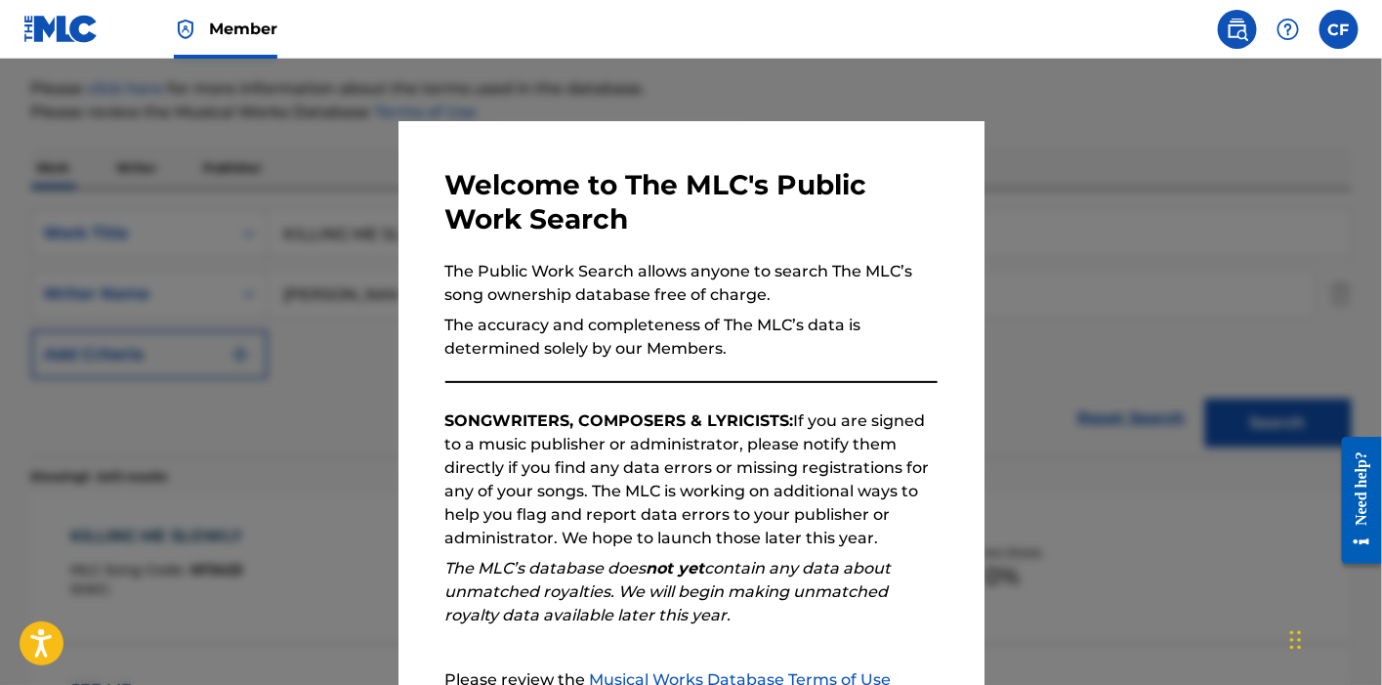
click at [281, 172] on div at bounding box center [691, 401] width 1382 height 685
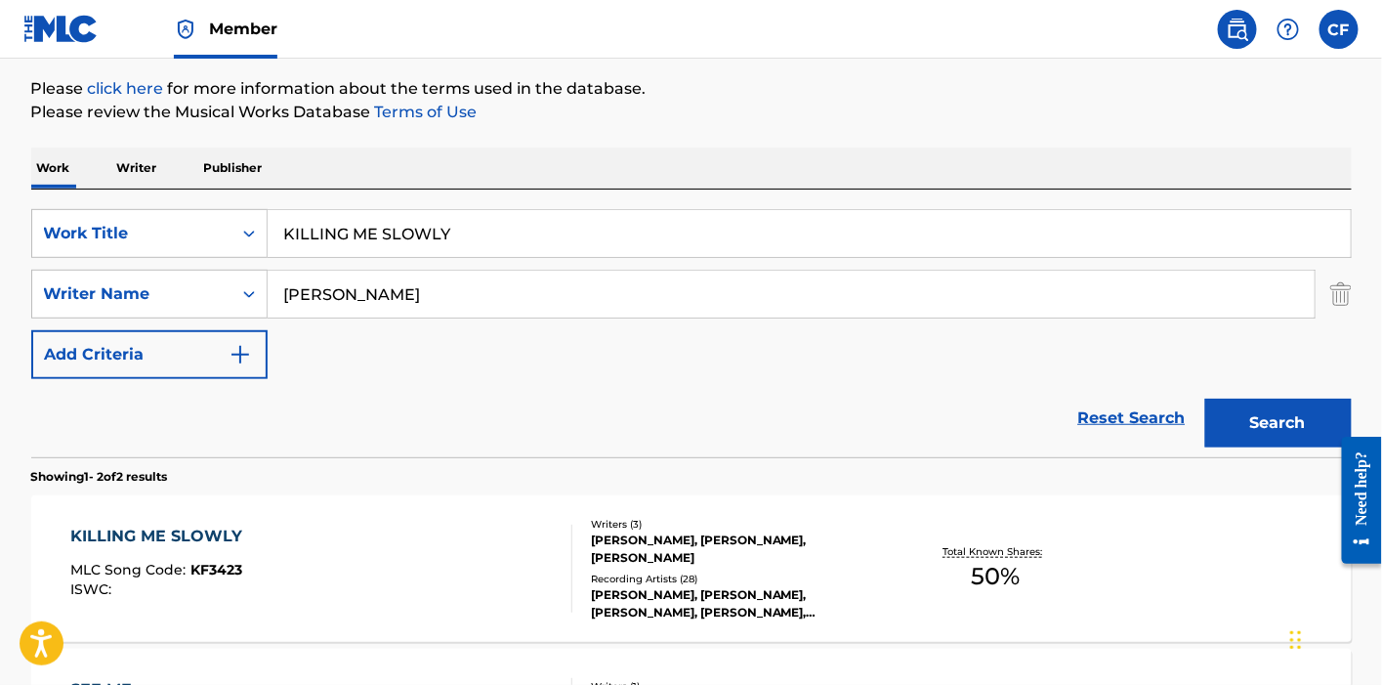
click at [344, 223] on input "KILLING ME SLOWLY" at bounding box center [809, 233] width 1083 height 47
paste input "BACKSEAT DRIVERS"
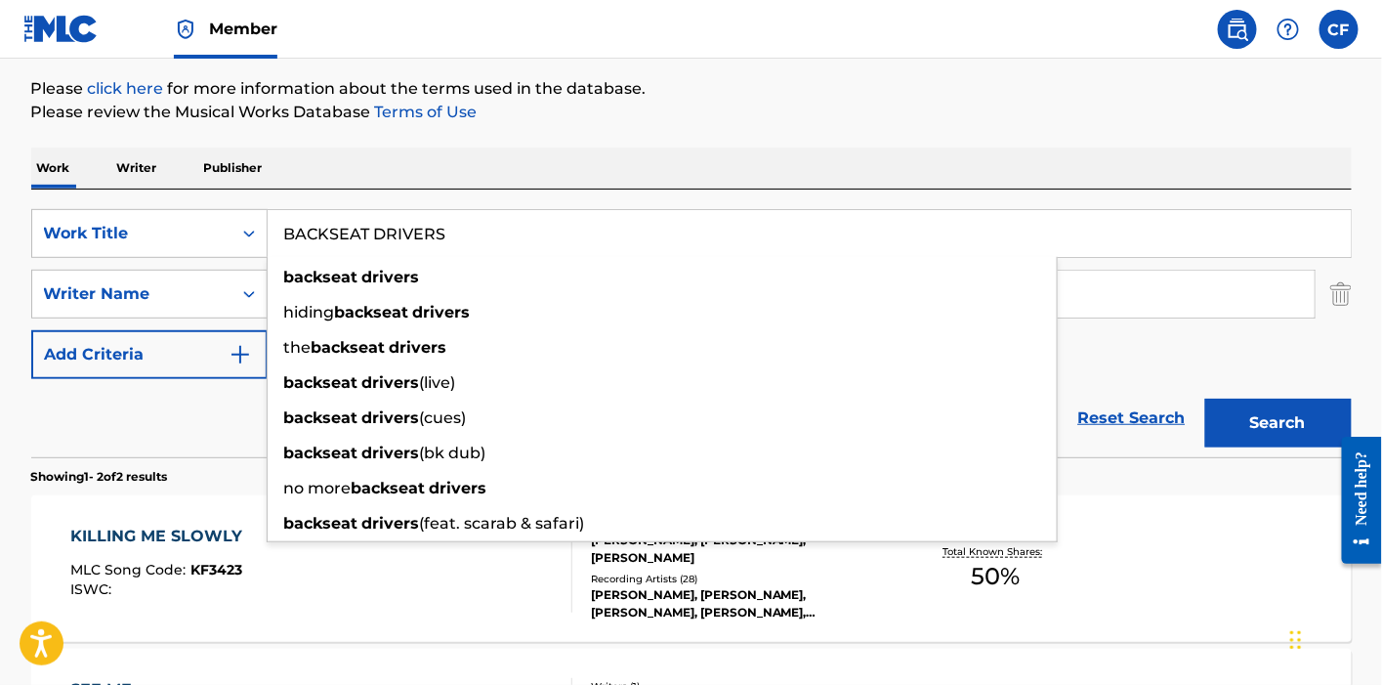
type input "BACKSEAT DRIVERS"
click at [1205, 398] on button "Search" at bounding box center [1278, 422] width 146 height 49
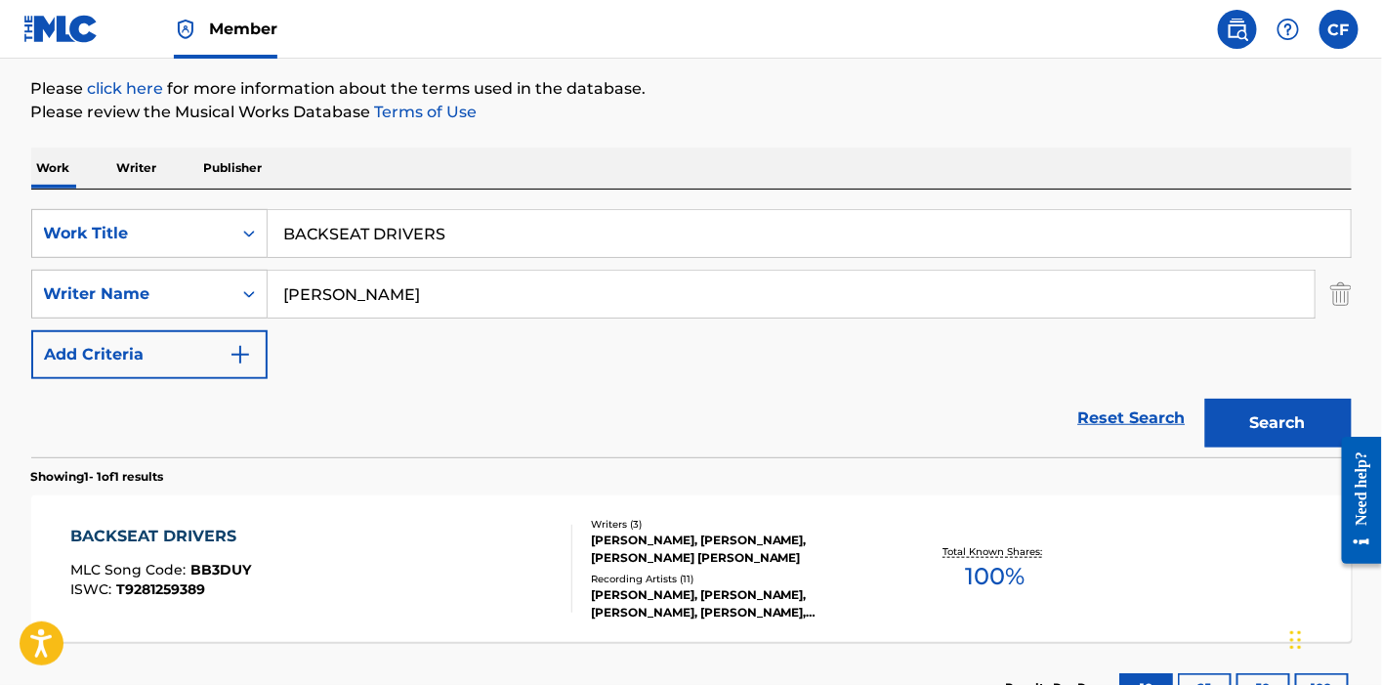
scroll to position [377, 0]
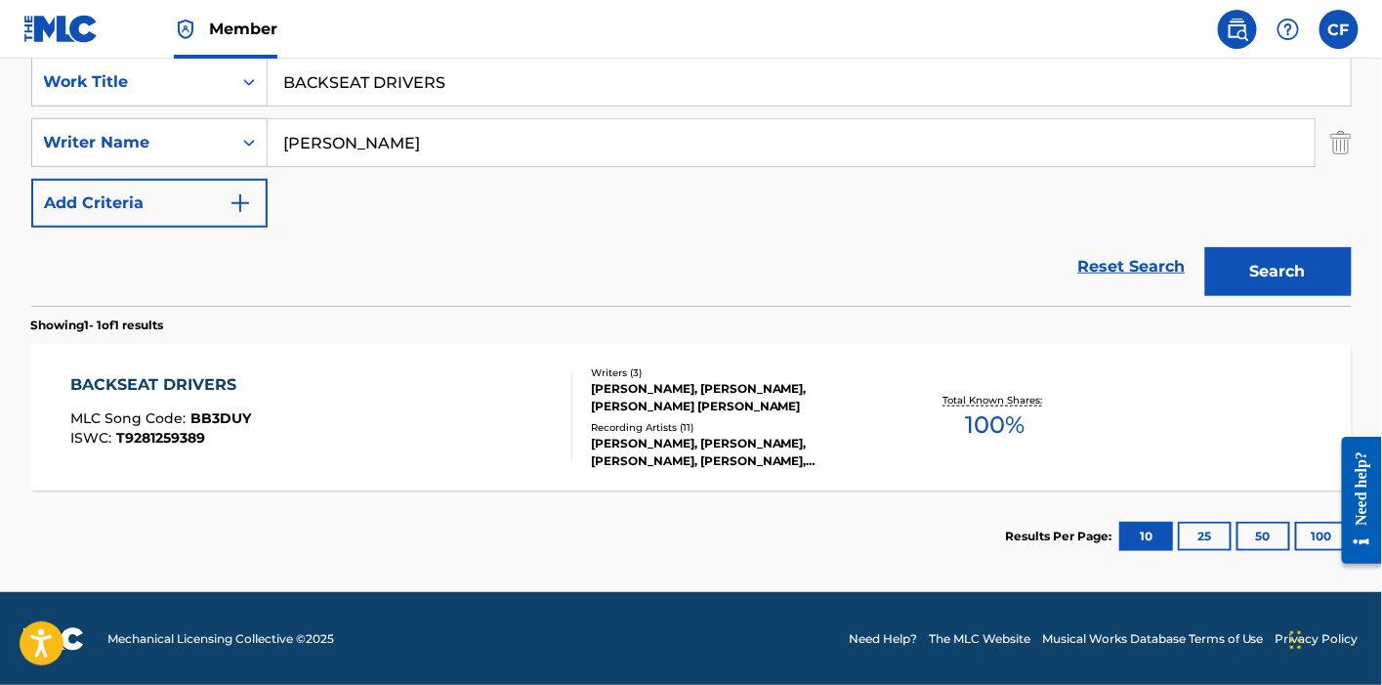
click at [413, 427] on div "BACKSEAT DRIVERS MLC Song Code : BB3DUY ISWC : T9281259389" at bounding box center [321, 417] width 502 height 88
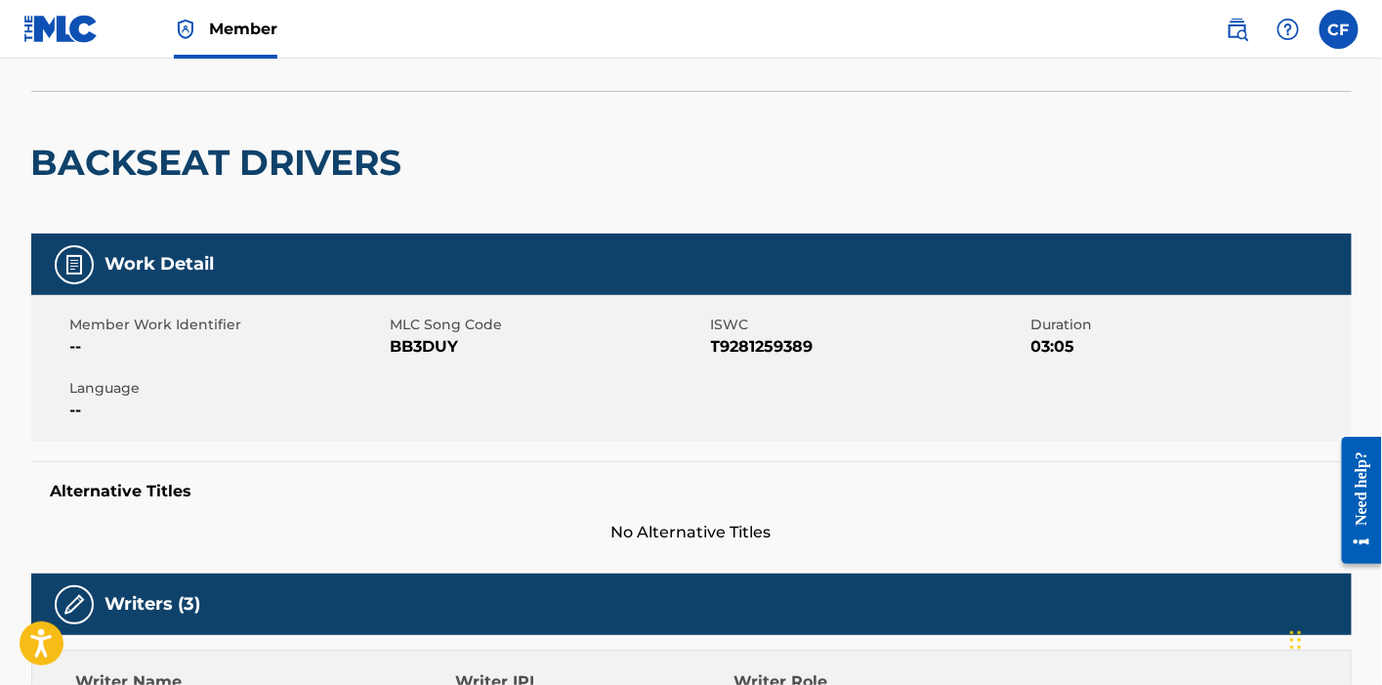
scroll to position [104, 0]
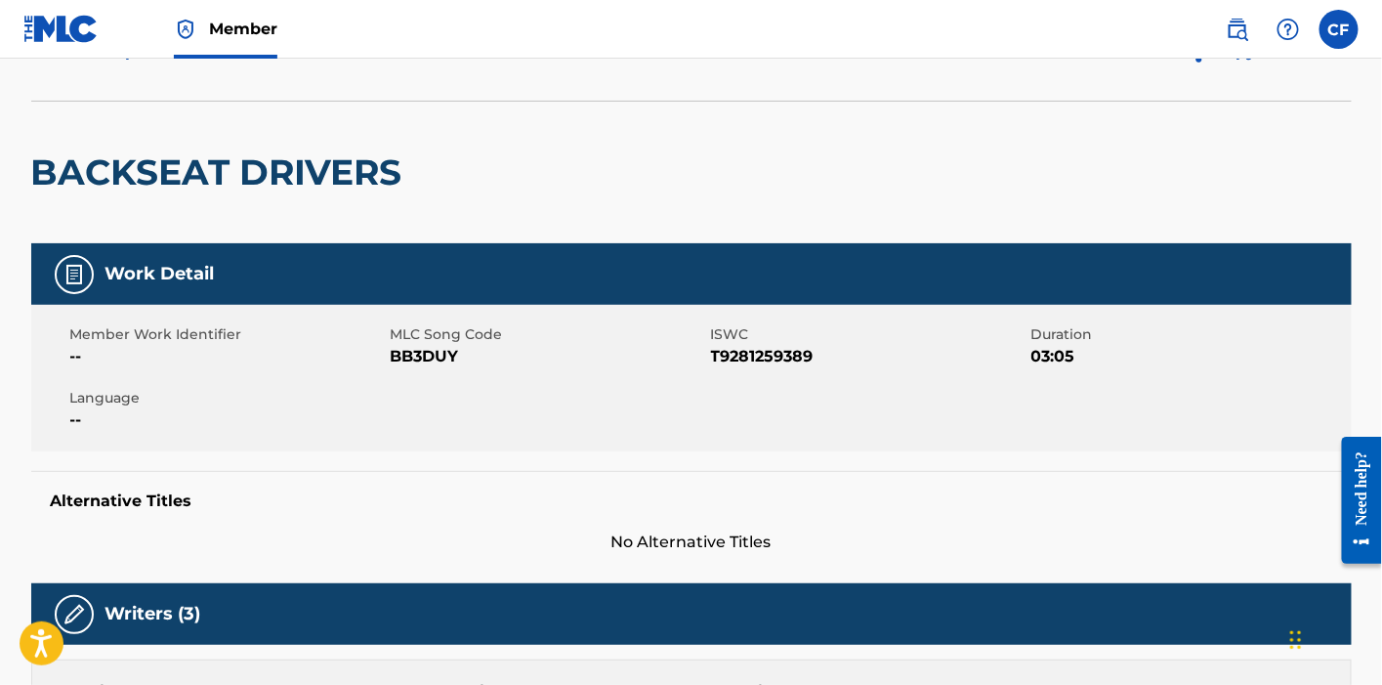
click at [423, 342] on span "MLC Song Code" at bounding box center [548, 334] width 315 height 21
click at [426, 351] on span "BB3DUY" at bounding box center [548, 356] width 315 height 23
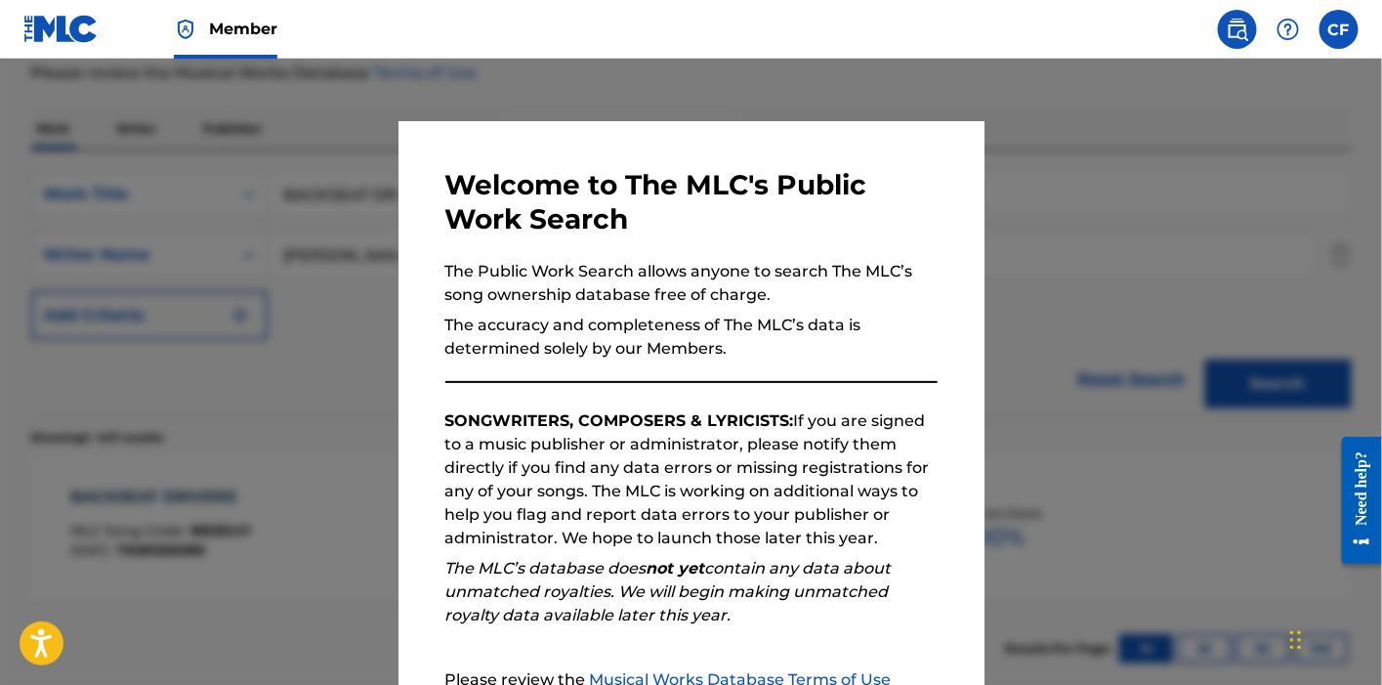
click at [239, 148] on div at bounding box center [691, 401] width 1382 height 685
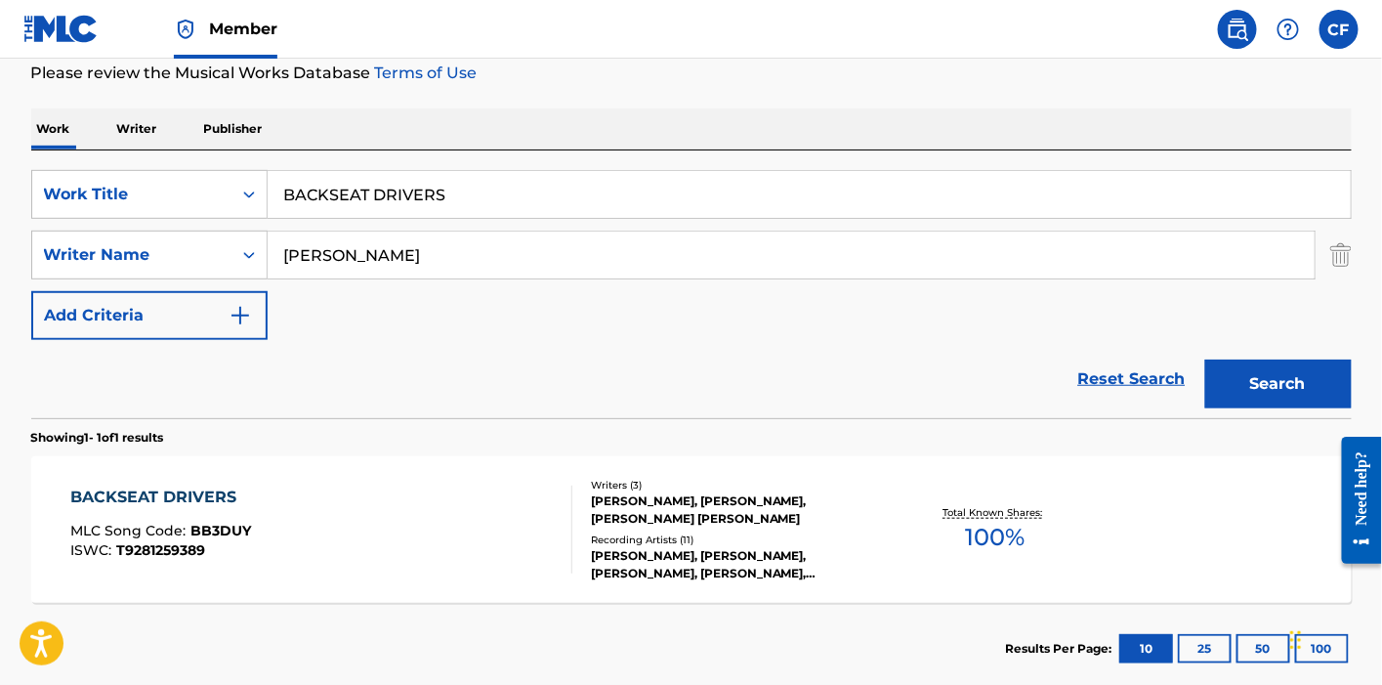
click at [333, 188] on input "BACKSEAT DRIVERS" at bounding box center [809, 194] width 1083 height 47
paste input "IG SWAG"
type input "BIG SWAG"
click at [1205, 359] on button "Search" at bounding box center [1278, 383] width 146 height 49
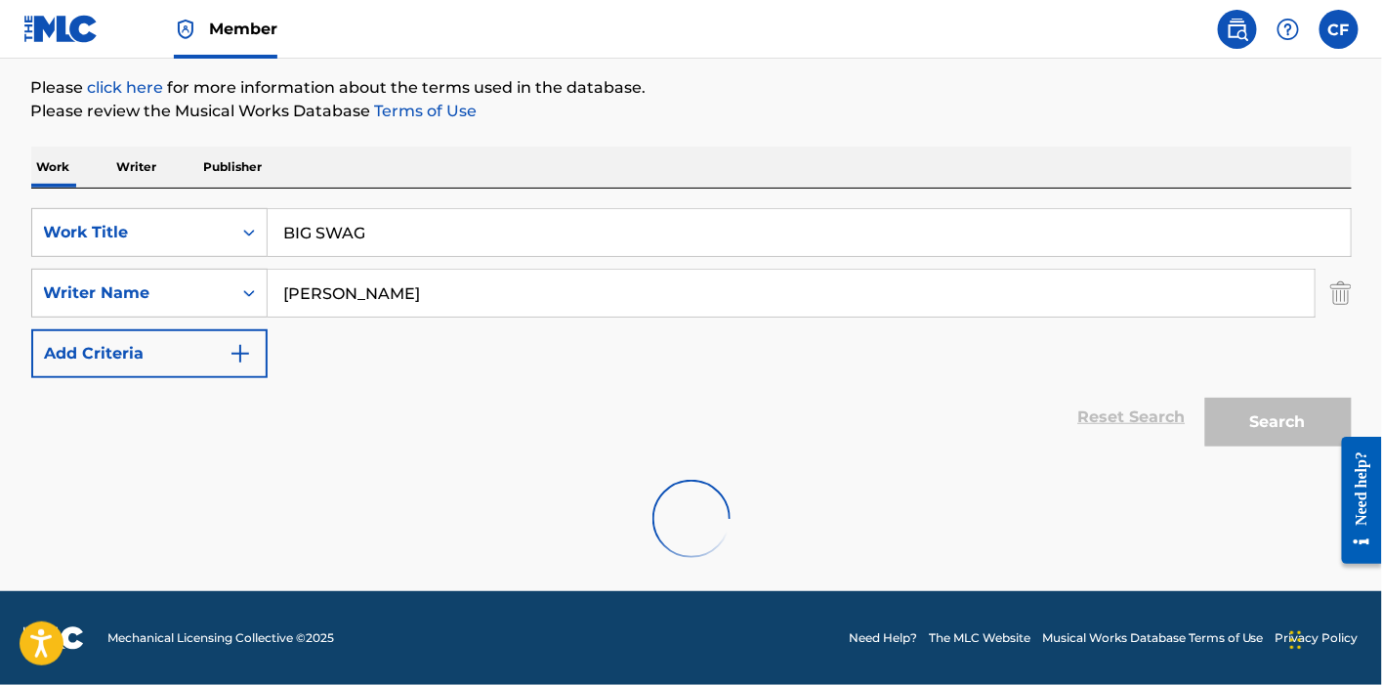
scroll to position [226, 0]
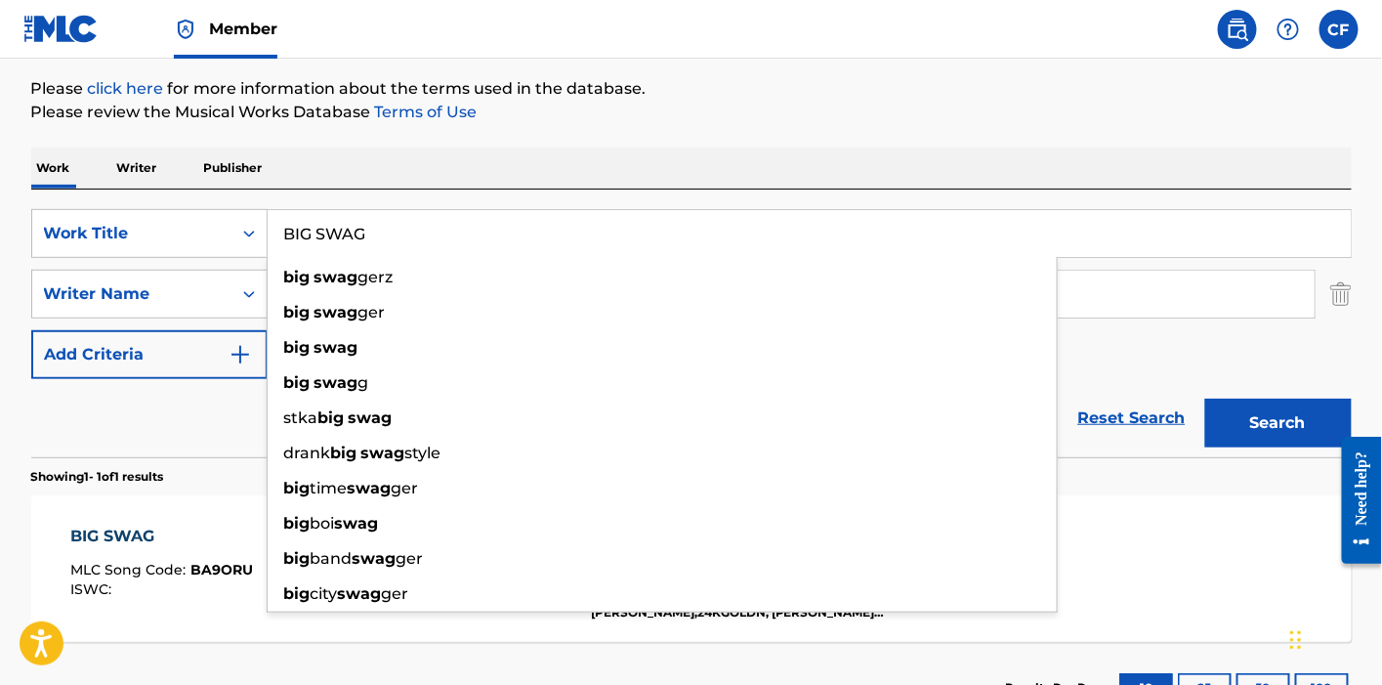
click at [508, 160] on div "Work Writer Publisher" at bounding box center [691, 167] width 1320 height 41
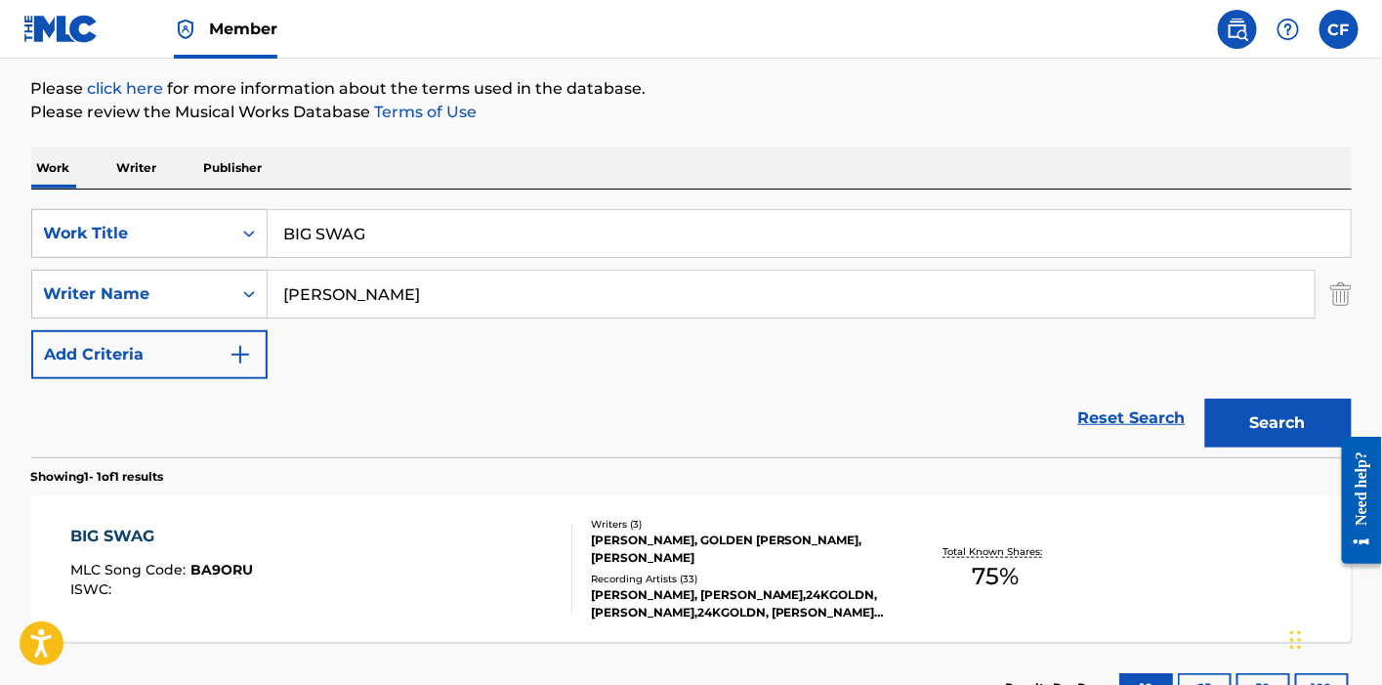
click at [360, 506] on div "BIG SWAG MLC Song Code : BA9ORU ISWC : Writers ( 3 ) [PERSON_NAME], [PERSON_NAM…" at bounding box center [691, 568] width 1320 height 146
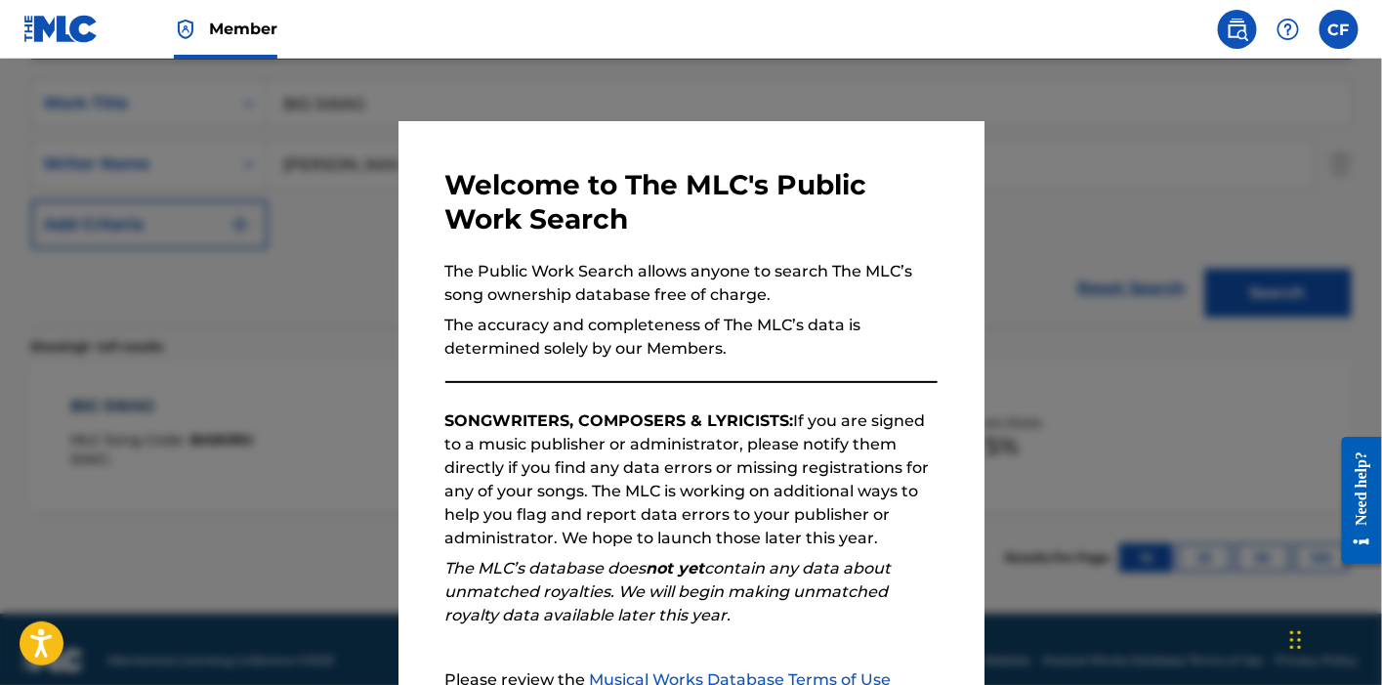
scroll to position [363, 0]
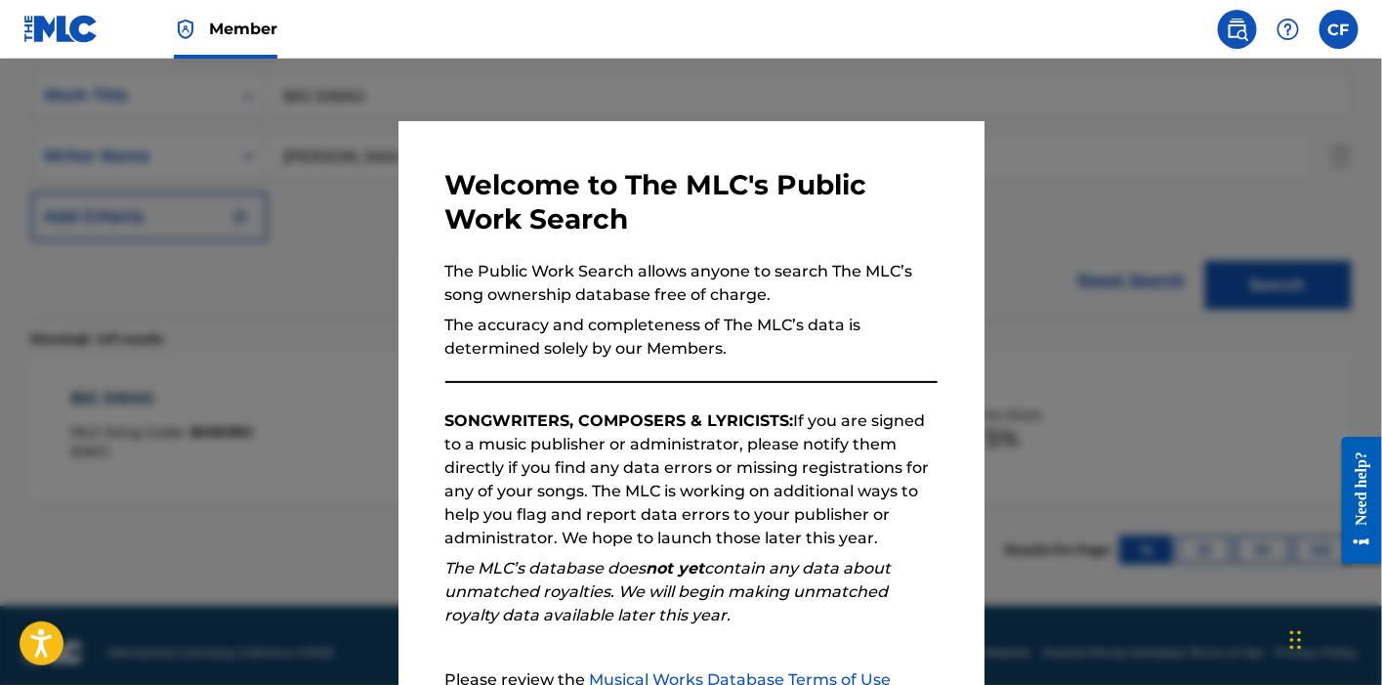
click at [308, 443] on div at bounding box center [691, 401] width 1382 height 685
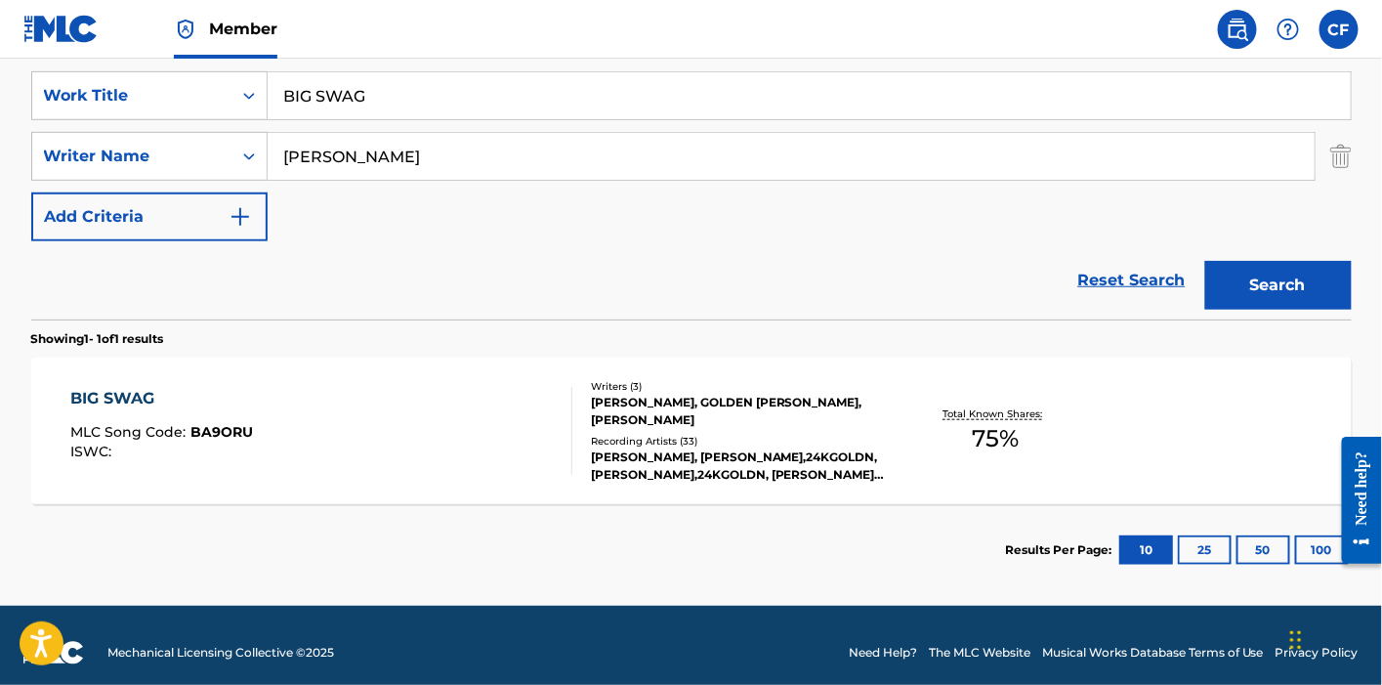
click at [380, 363] on div "BIG SWAG MLC Song Code : BA9ORU ISWC : Writers ( 3 ) [PERSON_NAME], [PERSON_NAM…" at bounding box center [691, 430] width 1320 height 146
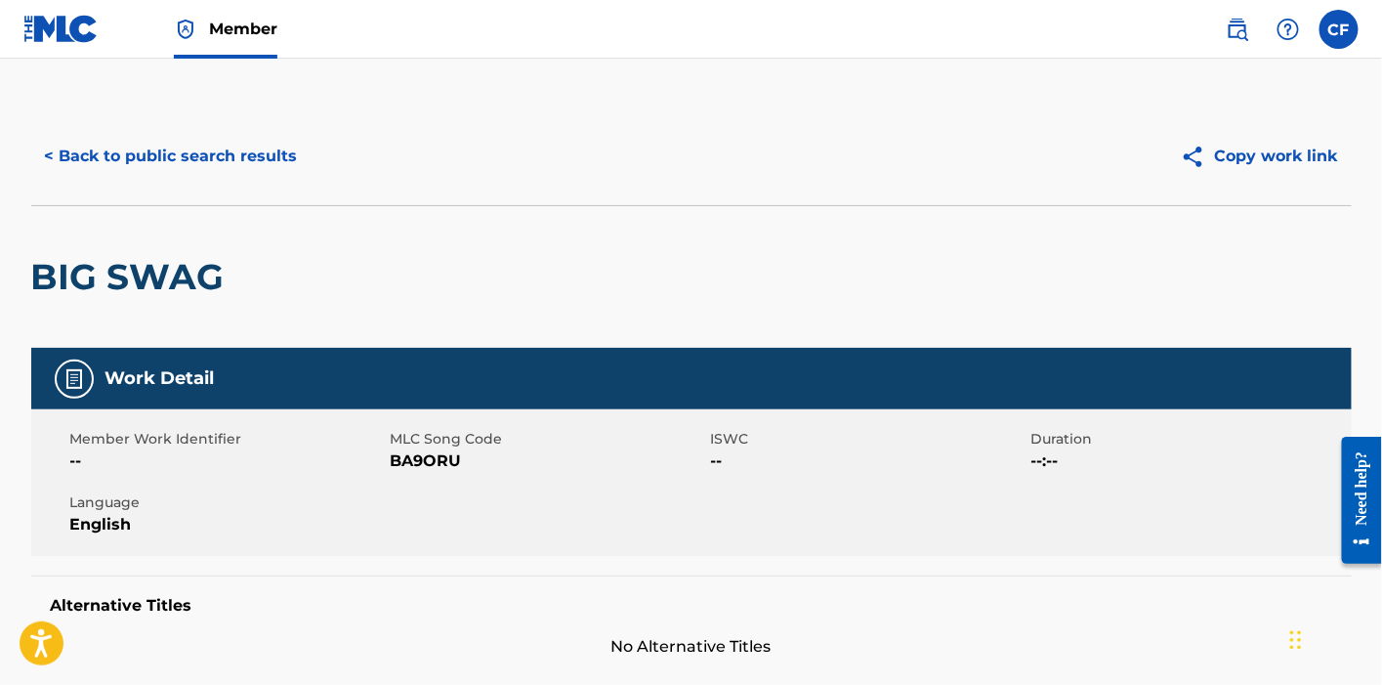
scroll to position [574, 0]
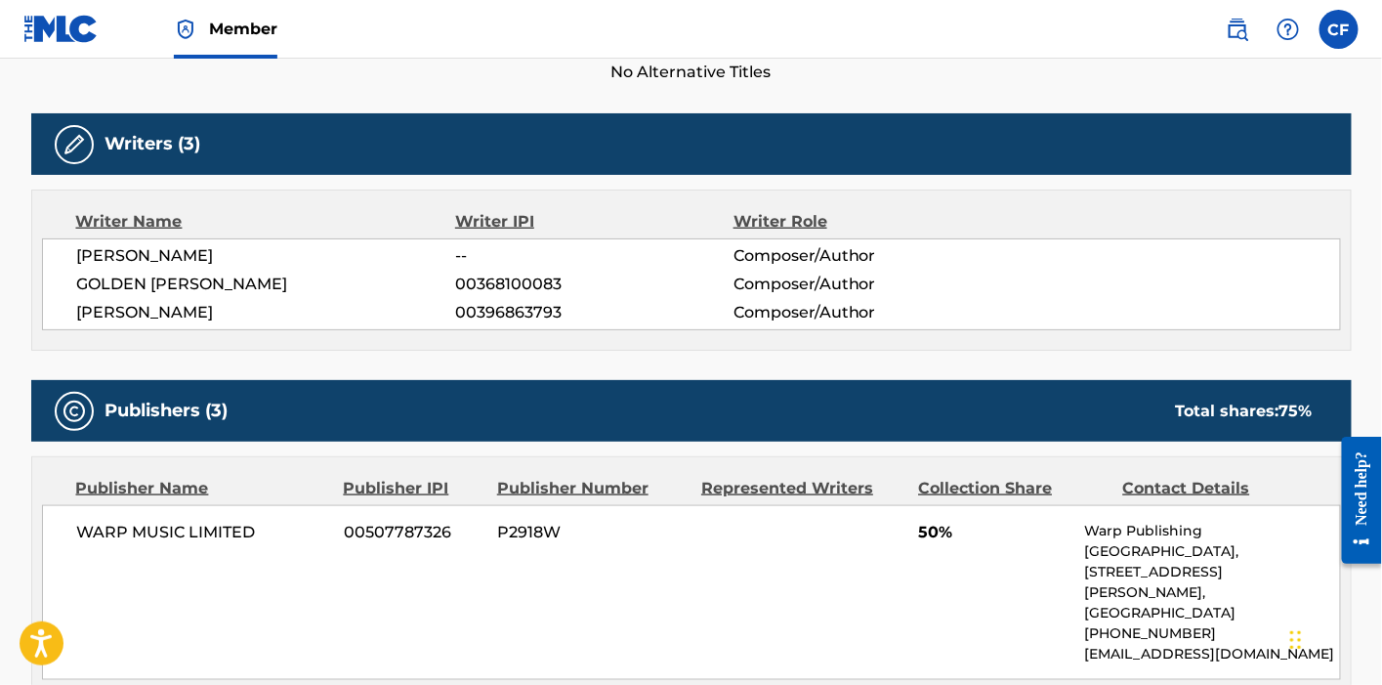
click at [491, 306] on span "00396863793" at bounding box center [593, 312] width 277 height 23
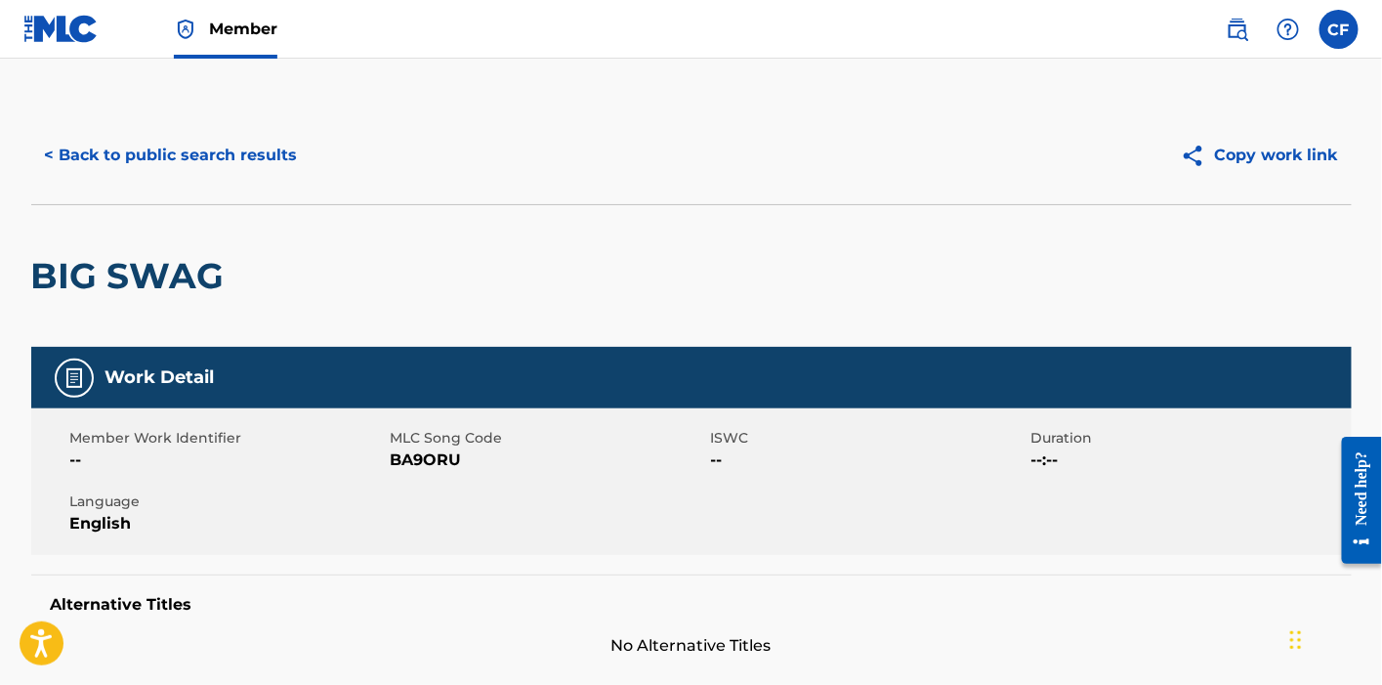
scroll to position [0, 0]
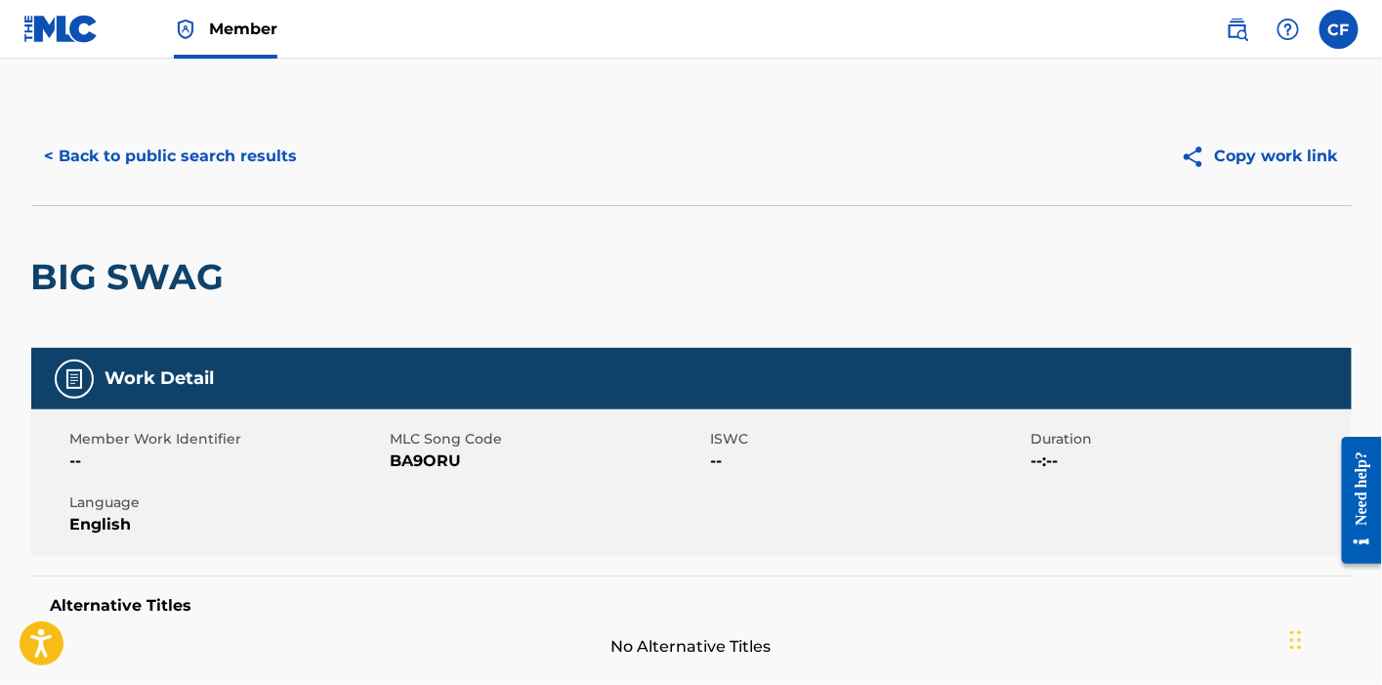
click at [103, 143] on button "< Back to public search results" at bounding box center [171, 156] width 280 height 49
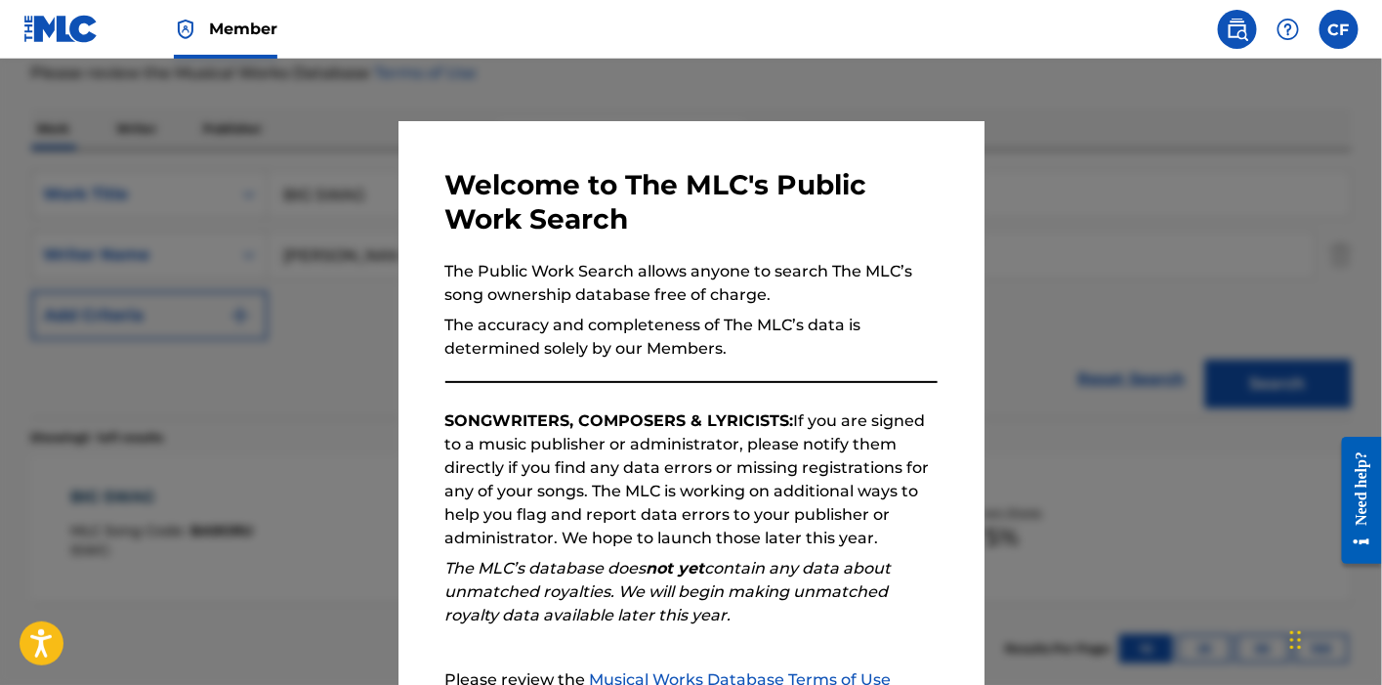
click at [265, 320] on div at bounding box center [691, 401] width 1382 height 685
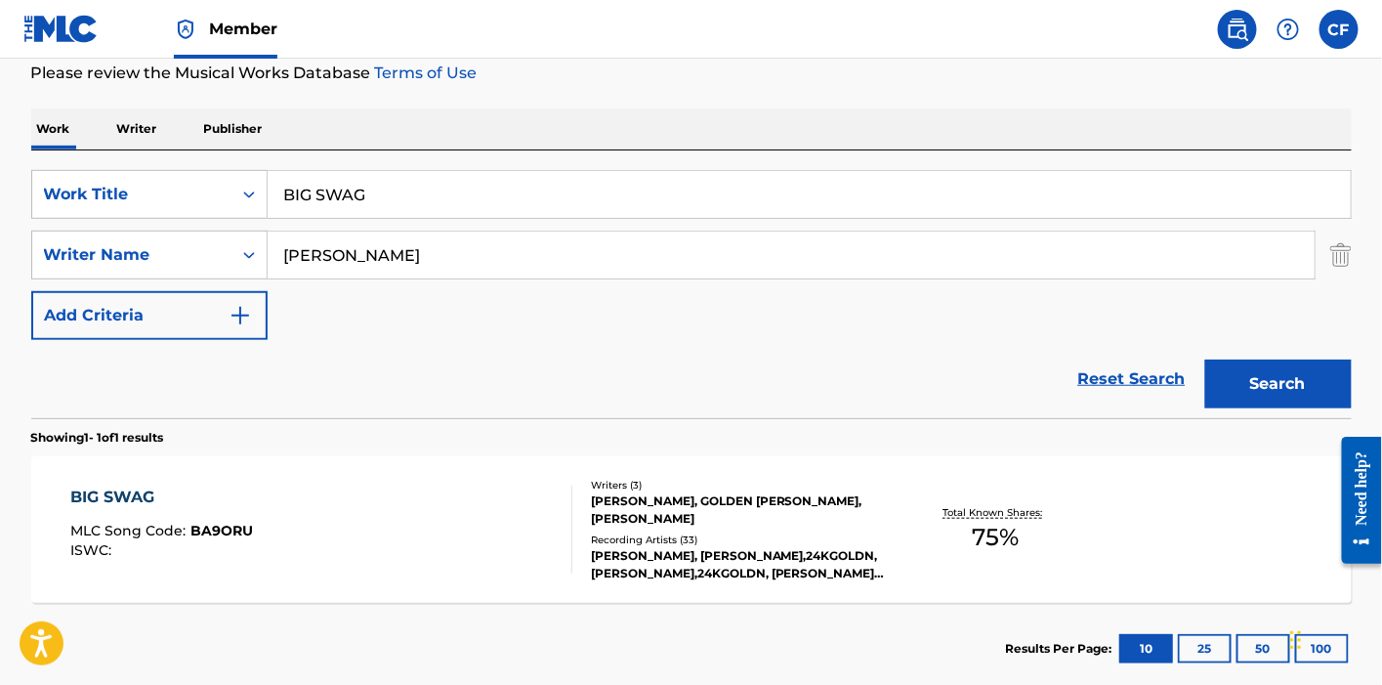
drag, startPoint x: 414, startPoint y: 166, endPoint x: 421, endPoint y: 176, distance: 11.9
click at [421, 176] on div "SearchWithCriteria13505c75-c9bc-40f9-ae33-486a245a6ad7 Work Title BIG SWAG Sear…" at bounding box center [691, 284] width 1320 height 268
click at [426, 183] on input "BIG SWAG" at bounding box center [809, 194] width 1083 height 47
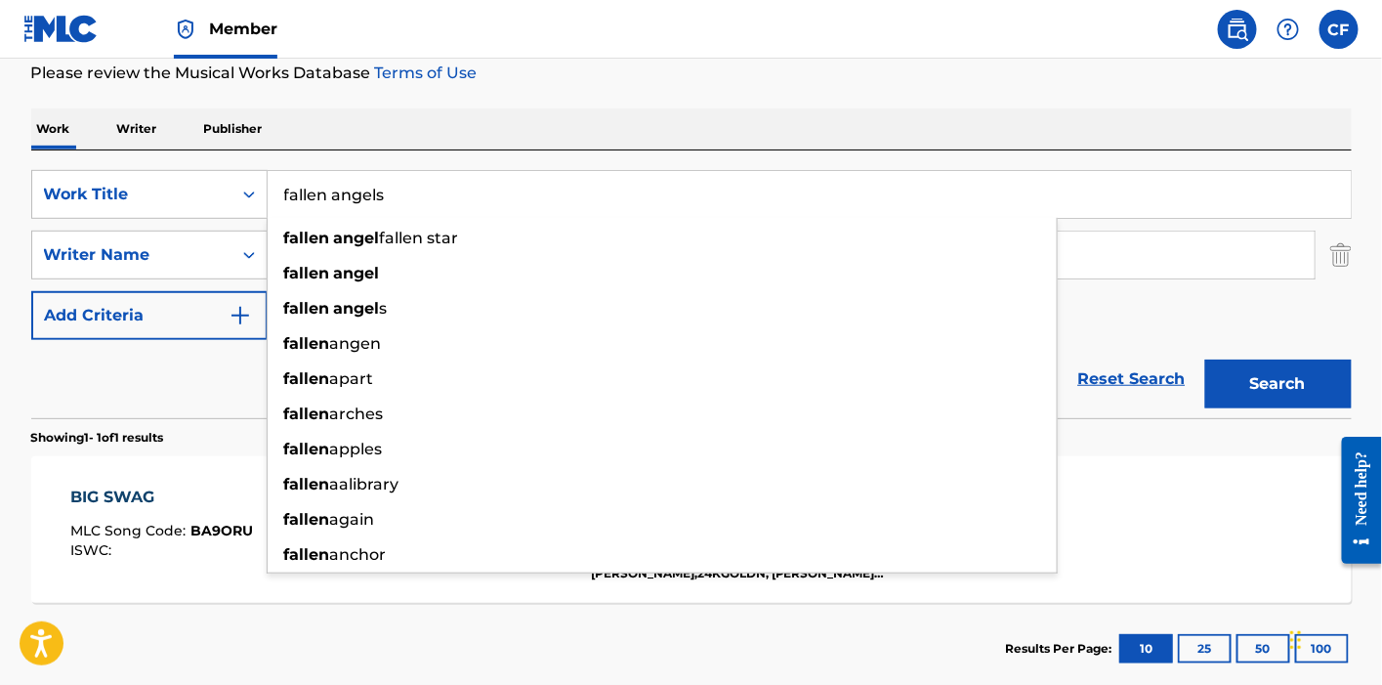
type input "fallen angels"
click at [1205, 359] on button "Search" at bounding box center [1278, 383] width 146 height 49
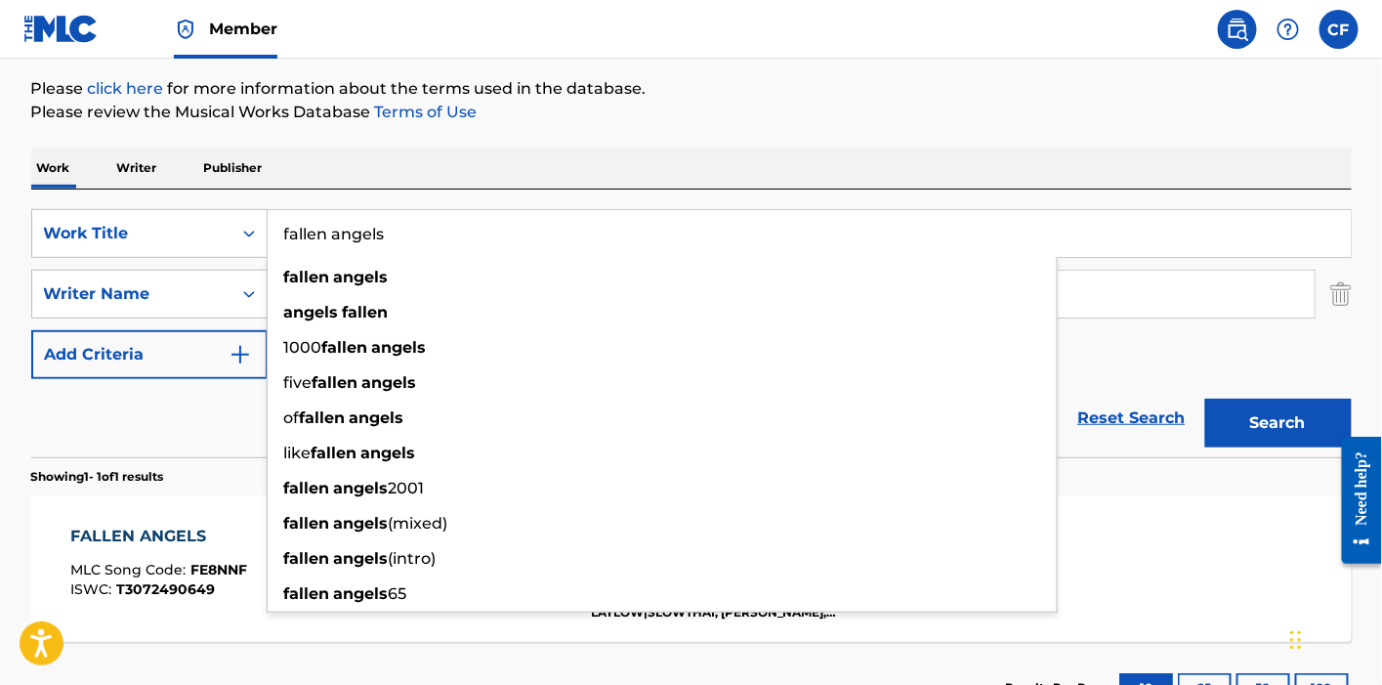
click at [104, 566] on span "MLC Song Code :" at bounding box center [130, 570] width 120 height 18
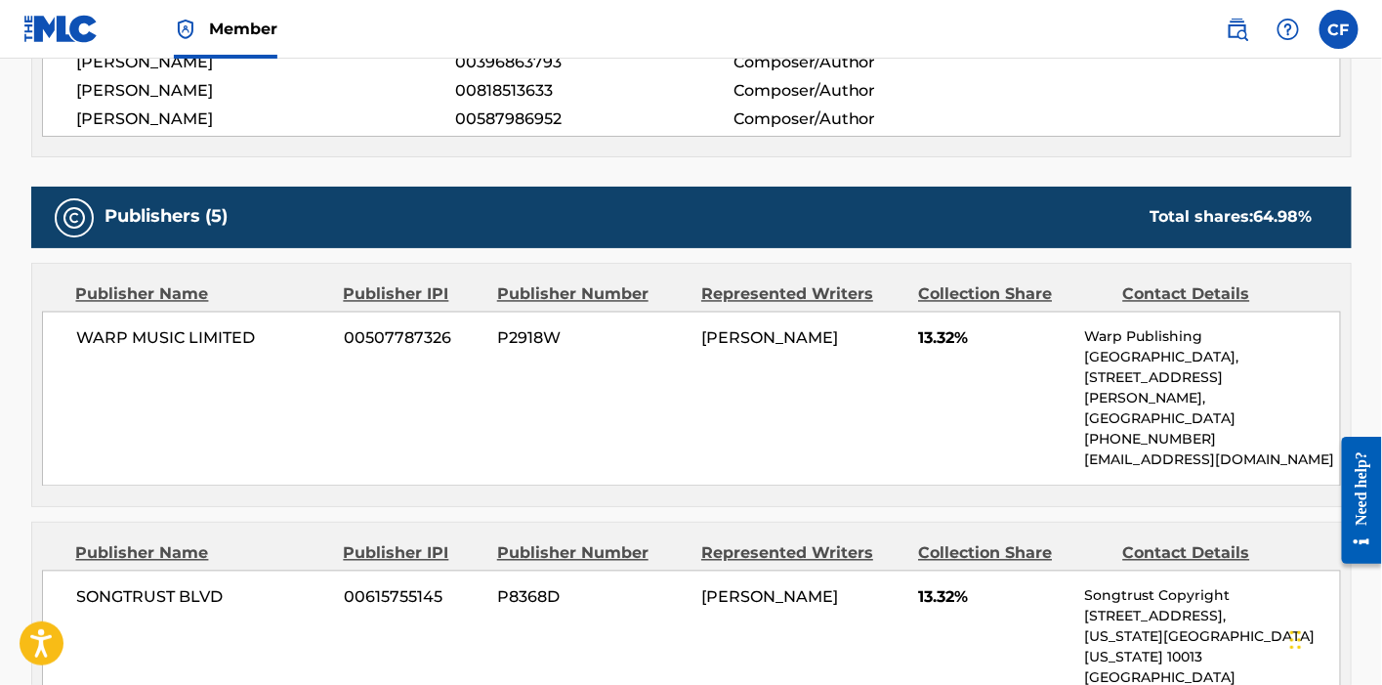
scroll to position [1279, 0]
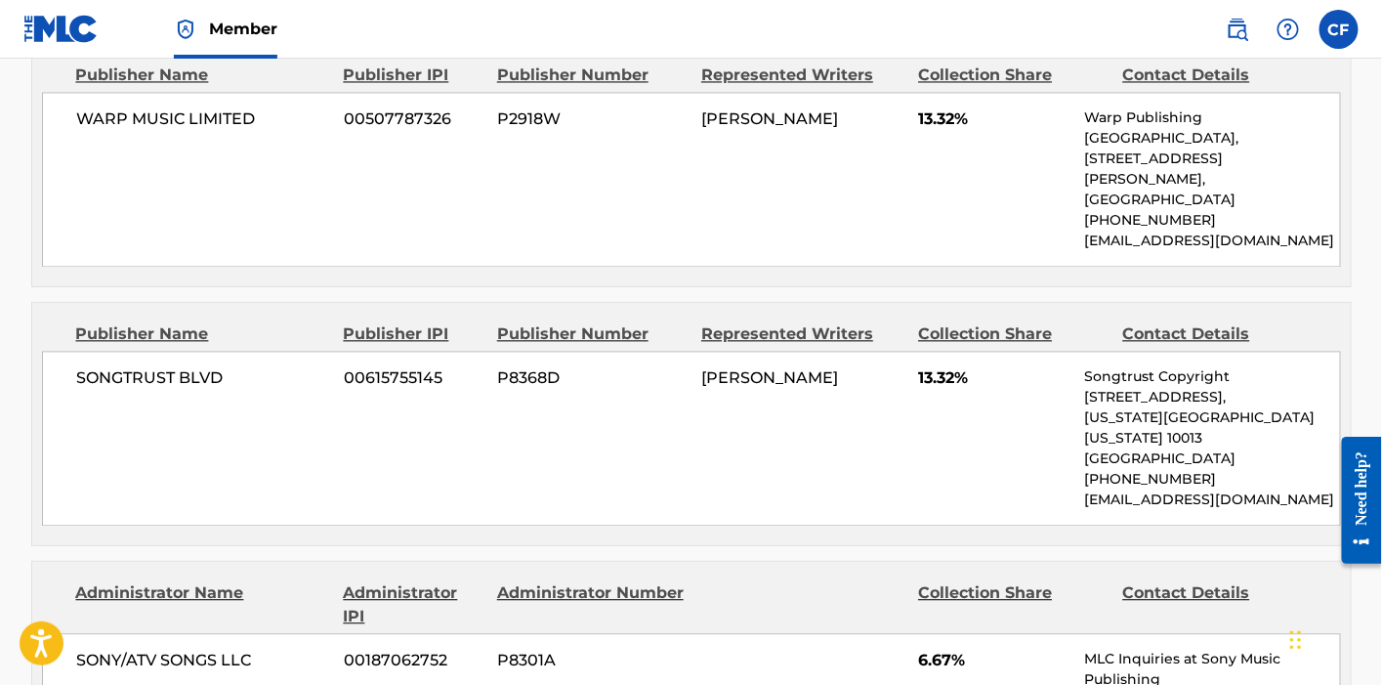
click at [408, 366] on span "00615755145" at bounding box center [413, 377] width 139 height 23
